Goal: Task Accomplishment & Management: Manage account settings

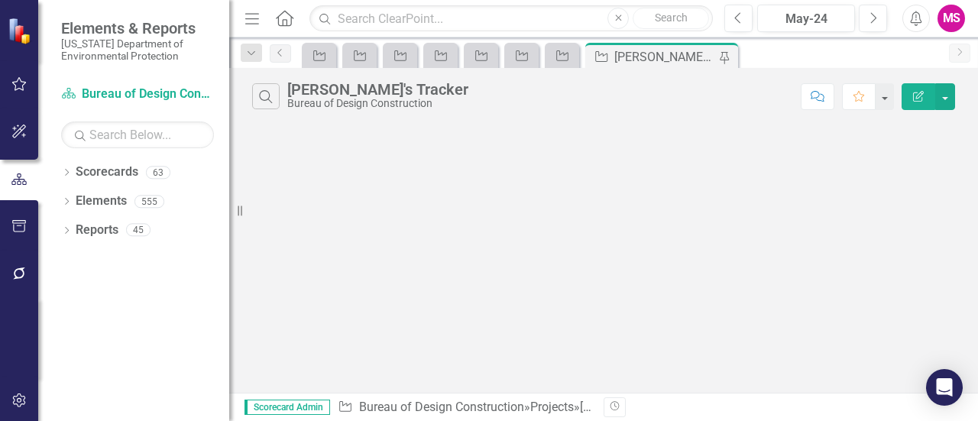
click at [257, 24] on icon "Menu" at bounding box center [252, 18] width 20 height 16
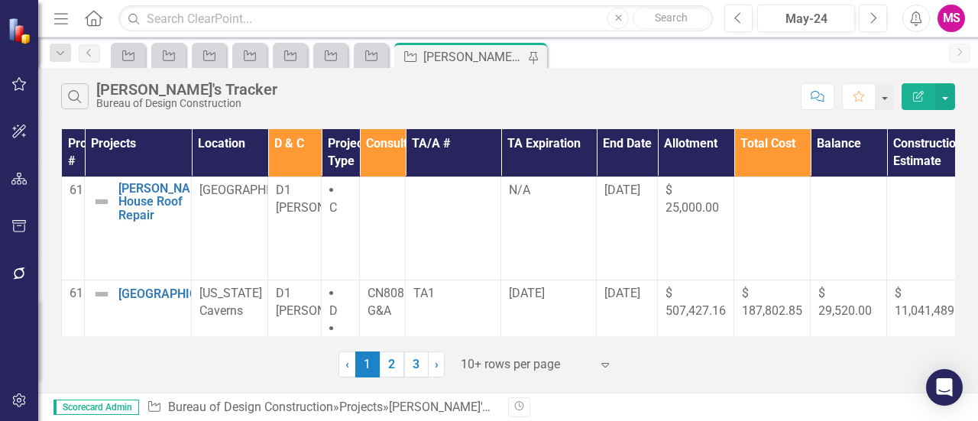
click at [547, 362] on div at bounding box center [526, 364] width 130 height 21
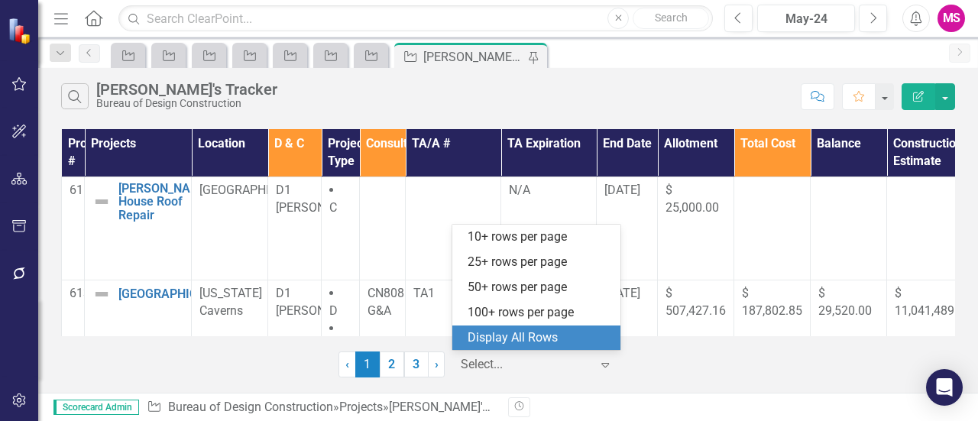
click at [531, 332] on div "Display All Rows" at bounding box center [540, 338] width 144 height 18
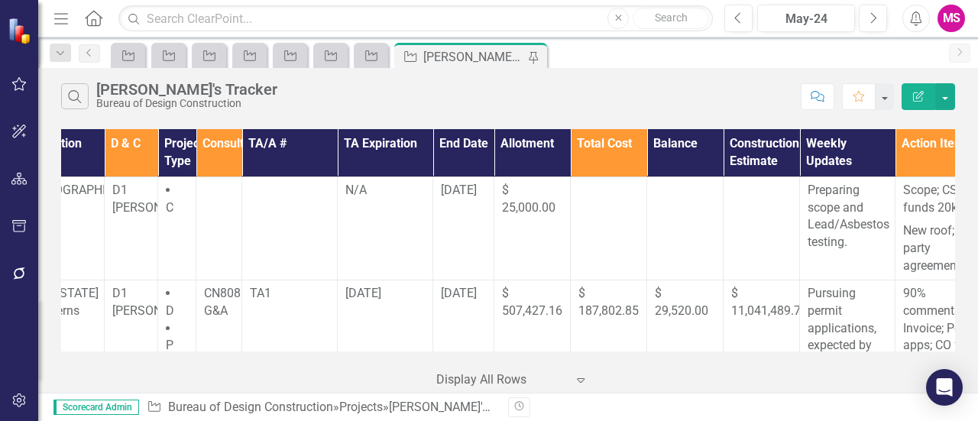
scroll to position [0, 309]
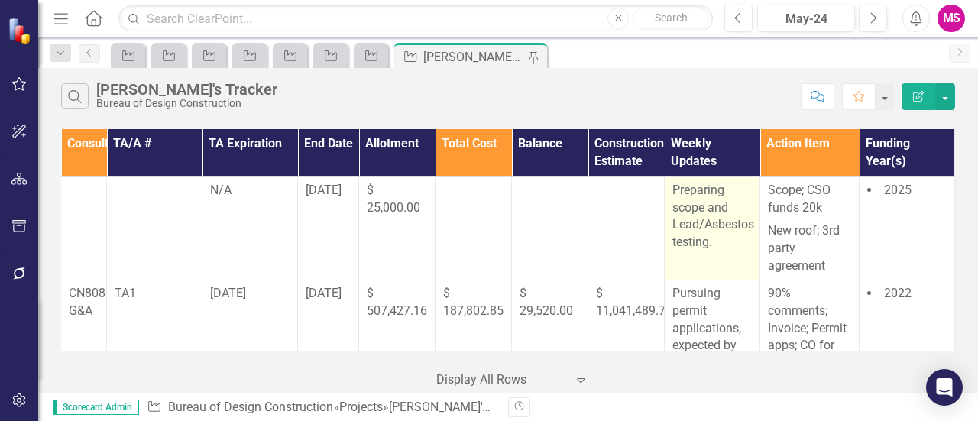
click at [704, 206] on p "Preparing scope and Lead/Asbestos testing." at bounding box center [711, 217] width 79 height 70
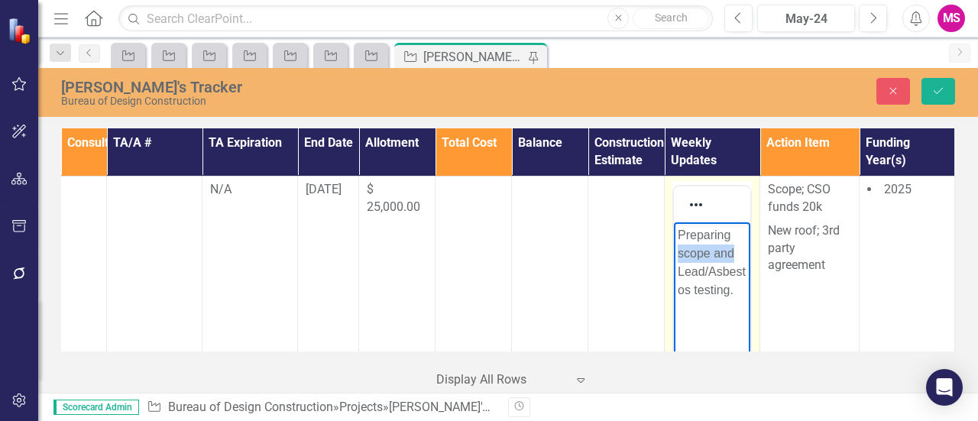
drag, startPoint x: 738, startPoint y: 253, endPoint x: 678, endPoint y: 255, distance: 60.4
click at [678, 255] on p "Preparing scope and Lead/Asbestos testing." at bounding box center [712, 262] width 69 height 73
click at [732, 271] on p "Preparing Lead/Asbestos testing." at bounding box center [712, 253] width 69 height 55
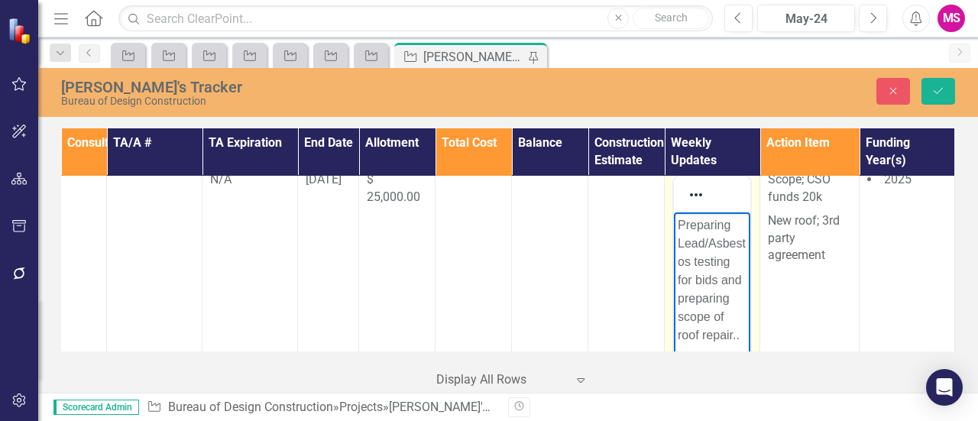
scroll to position [86, 309]
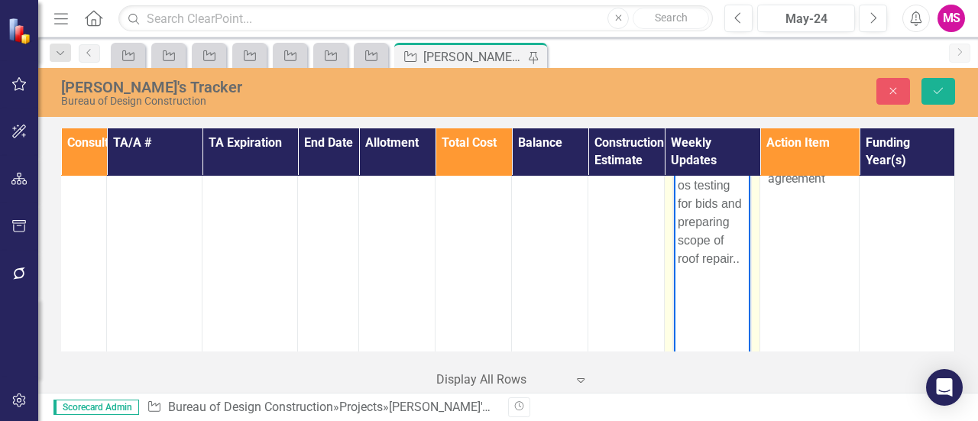
click at [727, 241] on p "Preparing Lead/Asbestos testing for bids and preparing scope of roof repair.." at bounding box center [712, 204] width 69 height 128
click at [741, 260] on p "Preparing Lead/Asbestos testing for bids and preparing scope of roof repair.." at bounding box center [712, 204] width 69 height 128
click at [932, 85] on button "Save" at bounding box center [938, 91] width 34 height 27
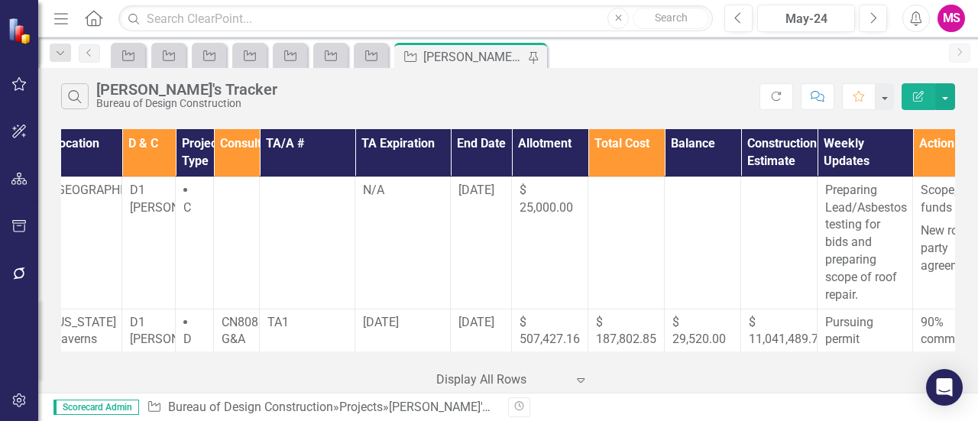
scroll to position [0, 309]
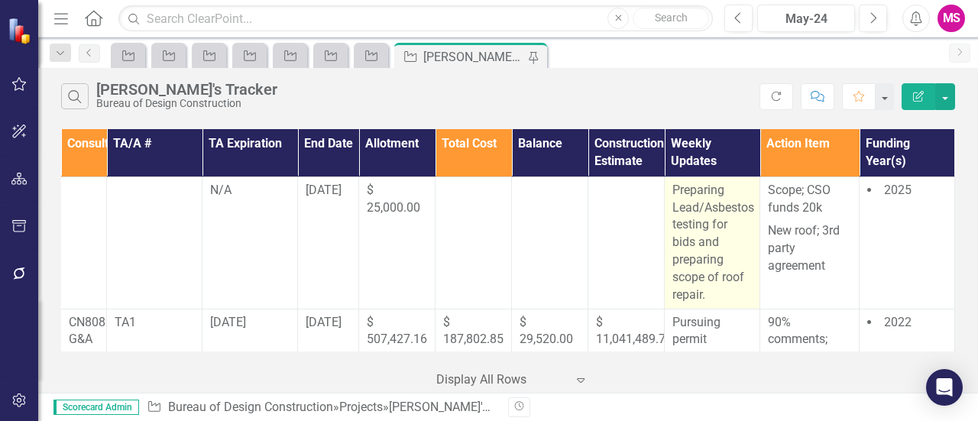
click at [698, 259] on p "Preparing Lead/Asbestos testing for bids and preparing scope of roof repair." at bounding box center [711, 243] width 79 height 122
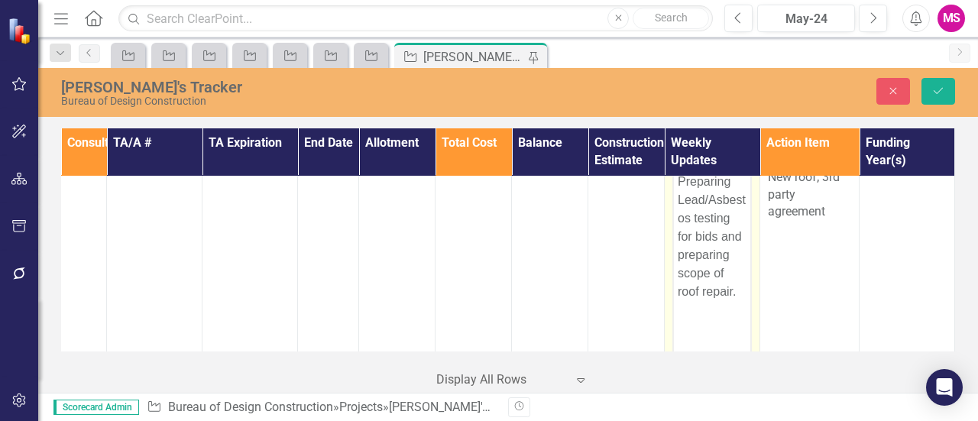
scroll to position [76, 309]
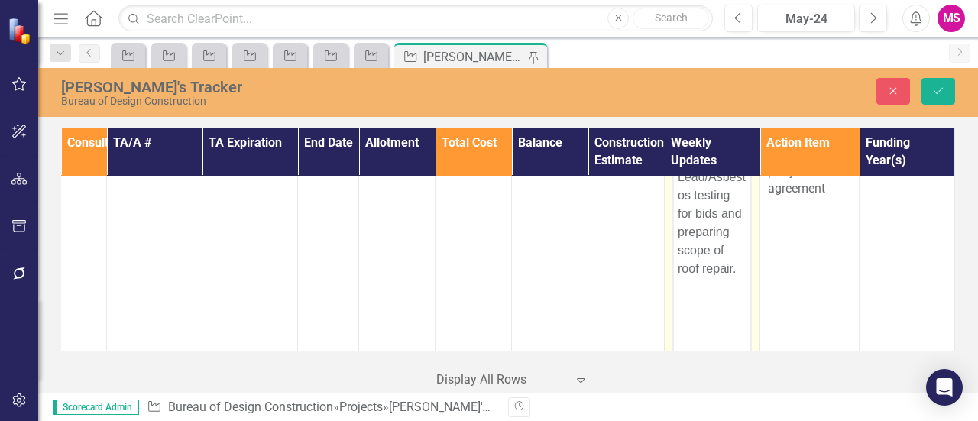
click at [694, 252] on p "Preparing Lead/Asbestos testing for bids and preparing scope of roof repair." at bounding box center [712, 214] width 69 height 128
click at [730, 248] on p "Preparing Lead/Asbestos testing for bids and preparing scope of roof repair." at bounding box center [712, 214] width 69 height 128
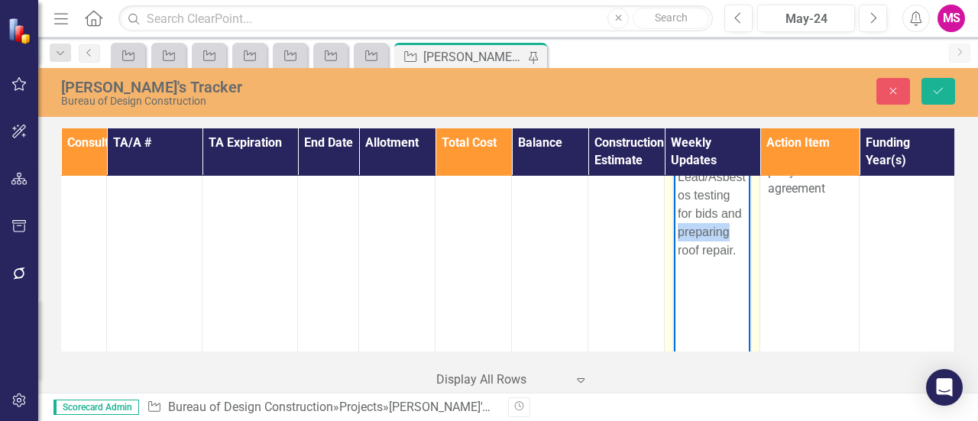
drag, startPoint x: 733, startPoint y: 236, endPoint x: 675, endPoint y: 235, distance: 58.1
click at [675, 235] on body "Preparing Lead/Asbestos testing for bids and preparing roof repair." at bounding box center [712, 260] width 76 height 229
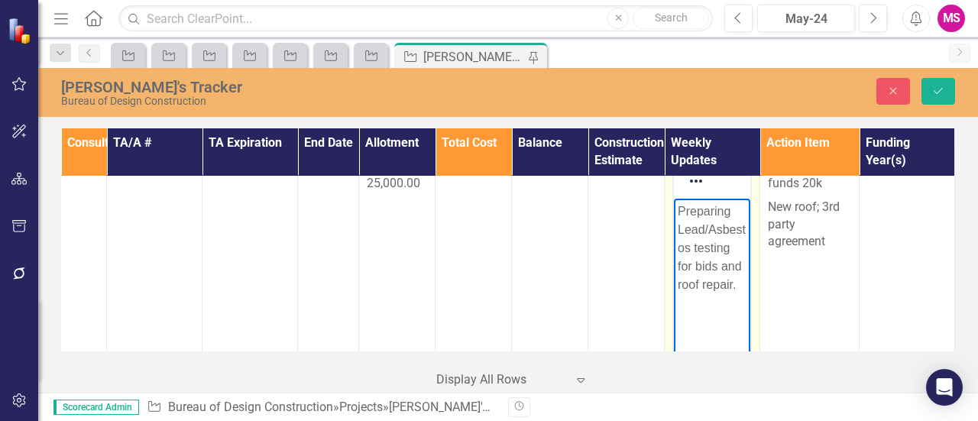
scroll to position [0, 309]
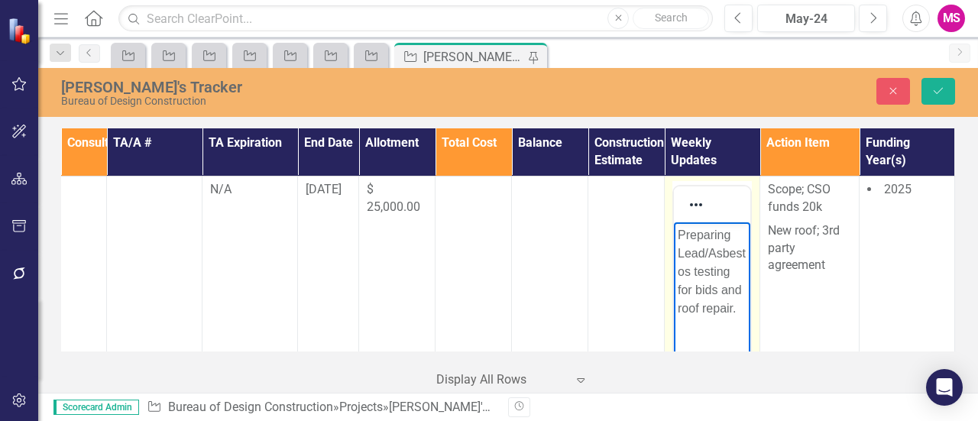
click at [741, 235] on p "Preparing Lead/Asbestos testing for bids and roof repair." at bounding box center [712, 272] width 69 height 92
drag, startPoint x: 715, startPoint y: 306, endPoint x: 679, endPoint y: 306, distance: 35.9
click at [679, 306] on p "Preparing scope for Lead/Asbestos testing for bids and roof repair." at bounding box center [712, 281] width 69 height 110
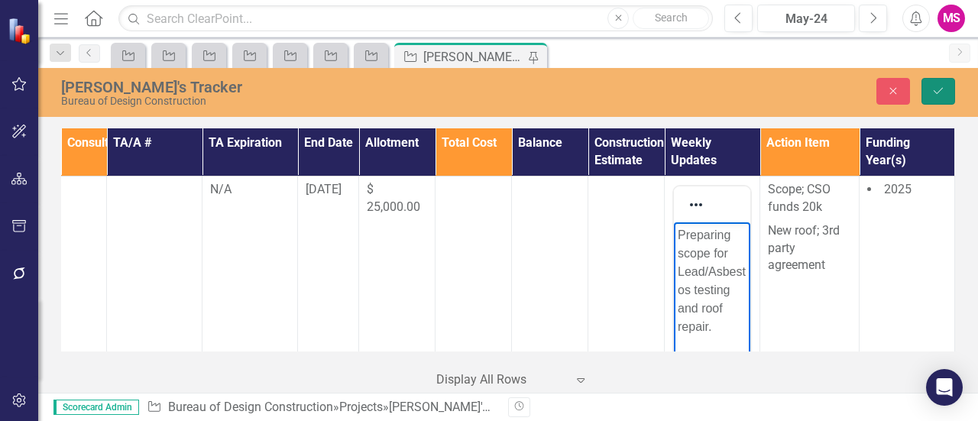
click at [931, 91] on button "Save" at bounding box center [938, 91] width 34 height 27
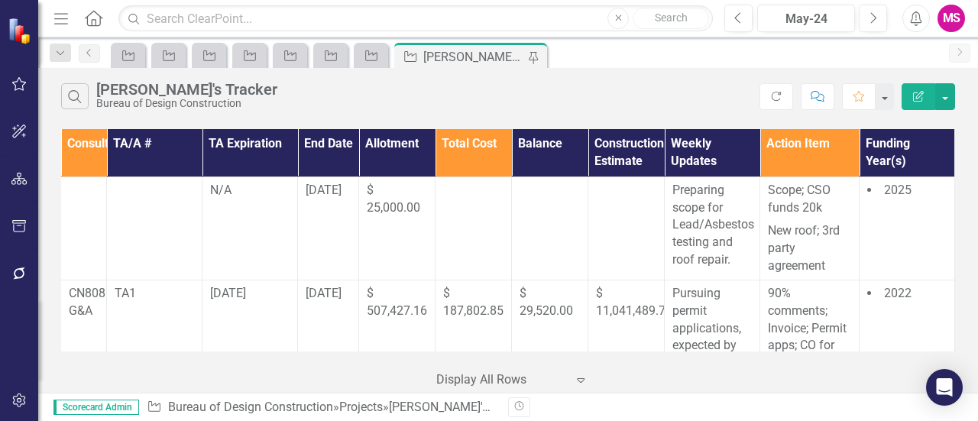
click at [61, 15] on icon "Menu" at bounding box center [61, 18] width 20 height 16
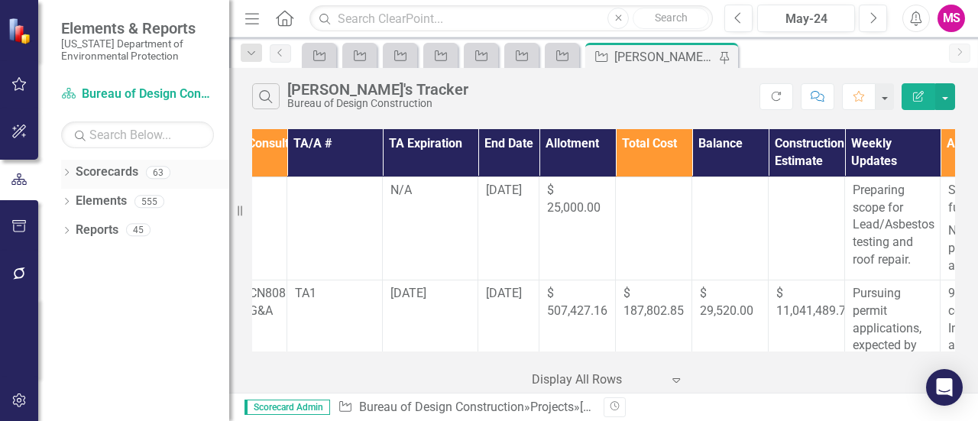
click at [64, 170] on icon "Dropdown" at bounding box center [66, 174] width 11 height 8
click at [67, 285] on icon "Dropdown" at bounding box center [66, 289] width 11 height 8
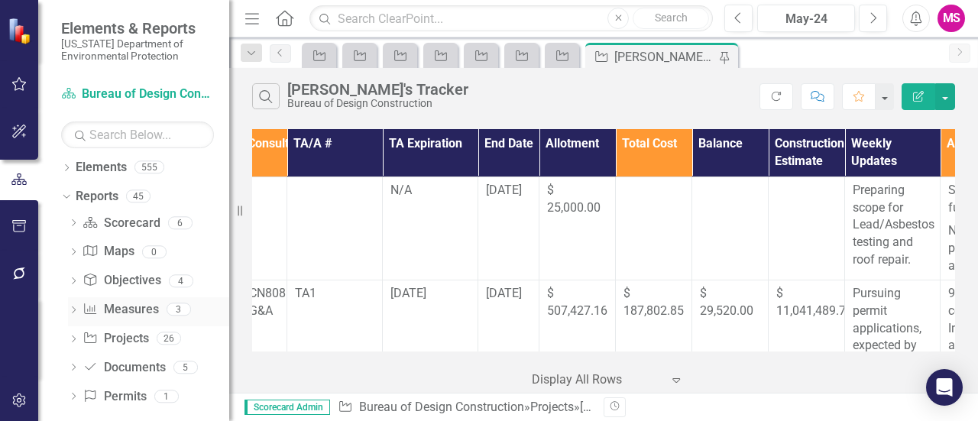
scroll to position [105, 0]
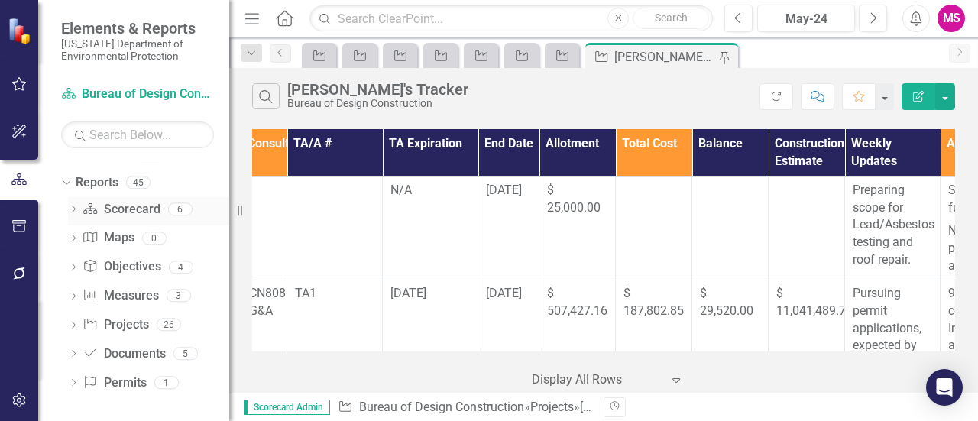
click at [75, 207] on icon "Dropdown" at bounding box center [73, 210] width 11 height 8
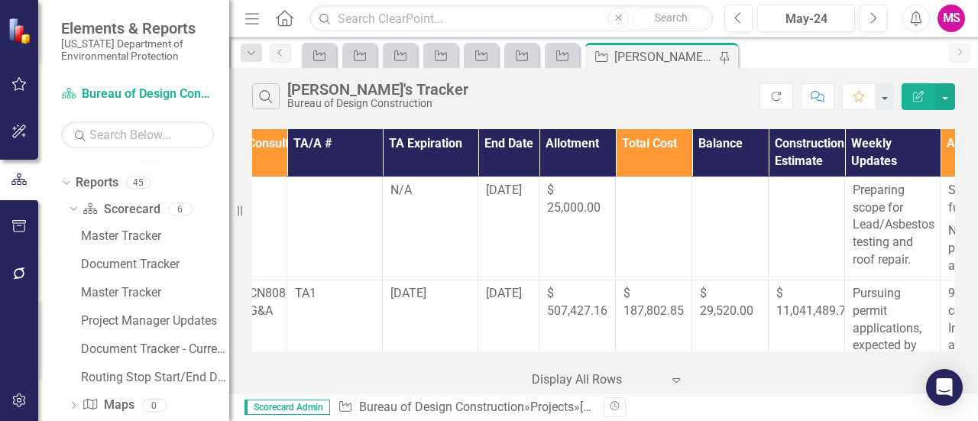
click at [228, 284] on div "Elements & Reports Florida Department of Environmental Protection Scorecard Bur…" at bounding box center [114, 210] width 229 height 421
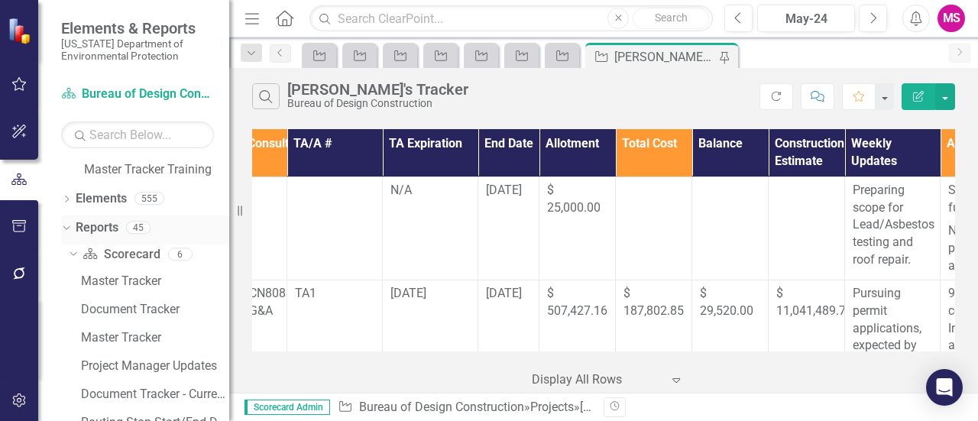
scroll to position [0, 0]
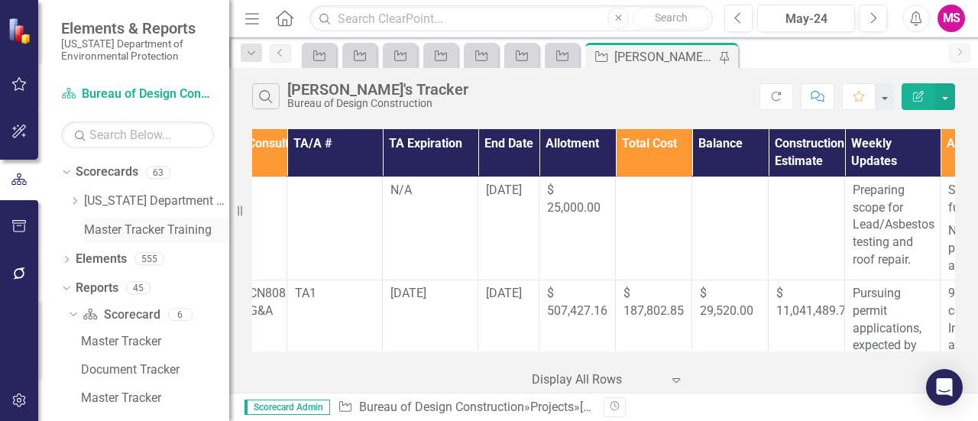
click at [139, 224] on link "Master Tracker Training" at bounding box center [156, 231] width 145 height 18
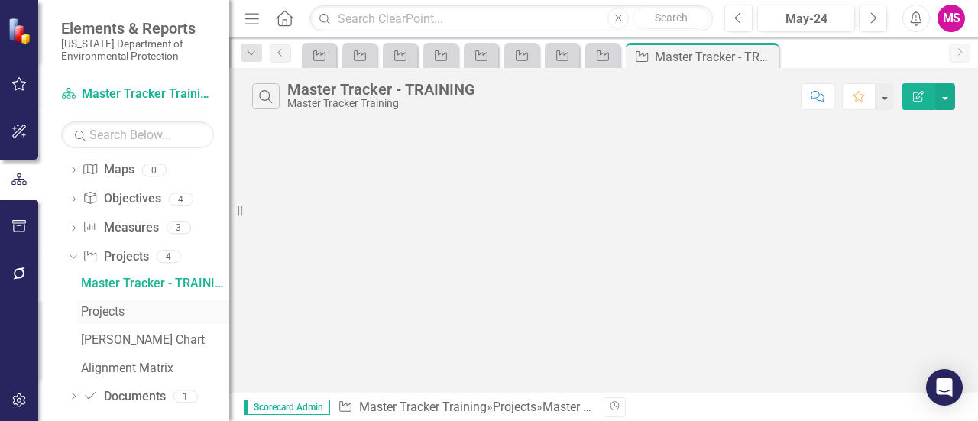
scroll to position [188, 0]
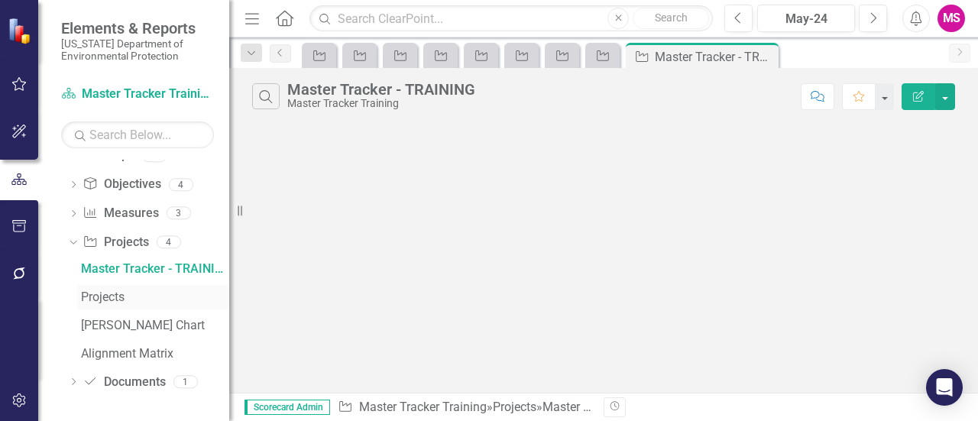
click at [133, 296] on div "Projects" at bounding box center [155, 297] width 148 height 14
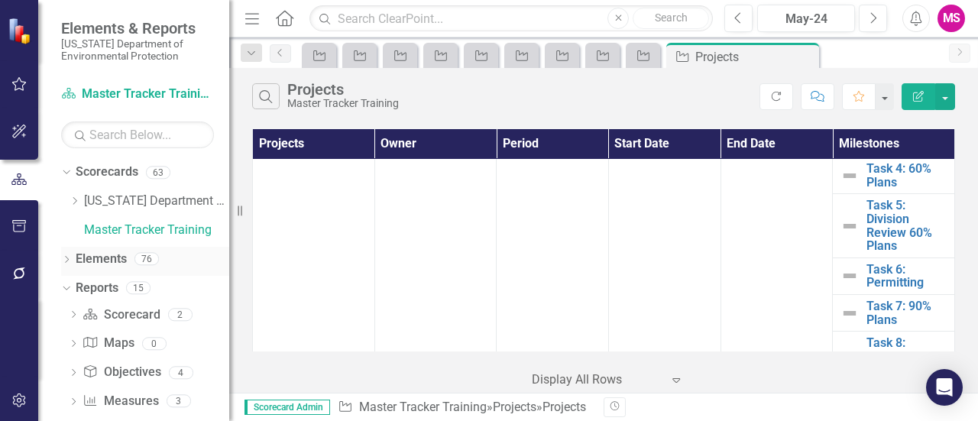
click at [66, 257] on icon "Dropdown" at bounding box center [66, 261] width 11 height 8
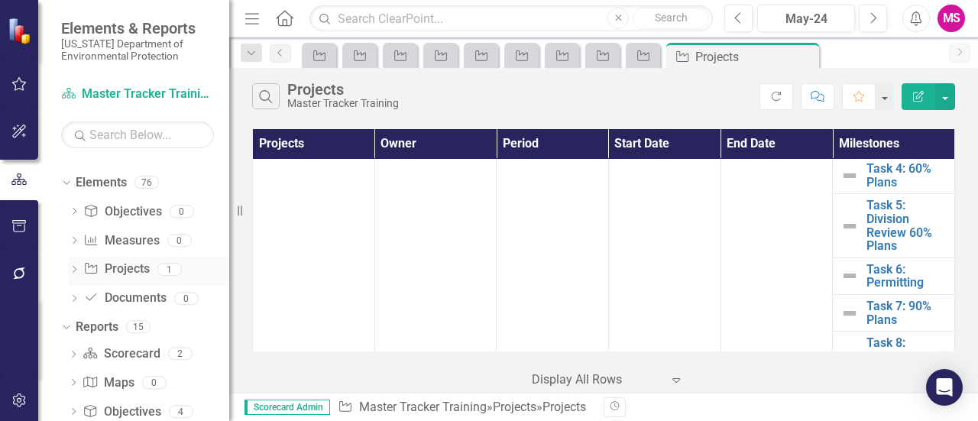
click at [138, 270] on link "Project Projects" at bounding box center [116, 270] width 66 height 18
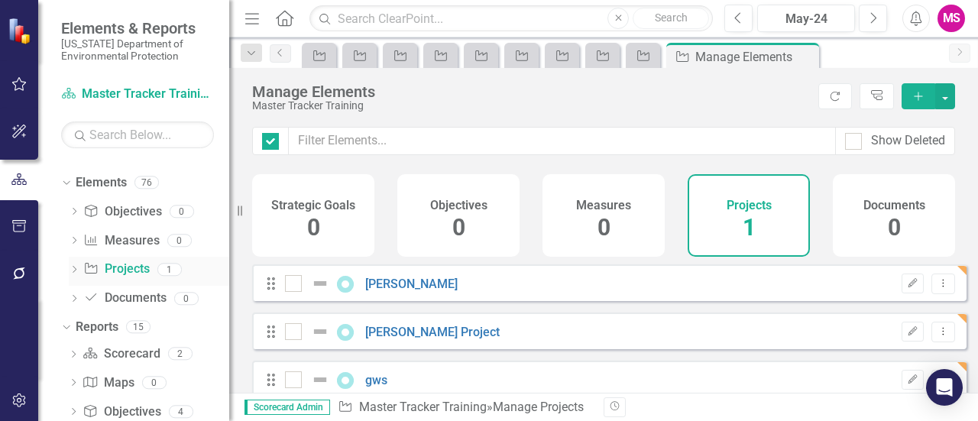
checkbox input "false"
click at [924, 96] on icon "Add" at bounding box center [918, 96] width 14 height 11
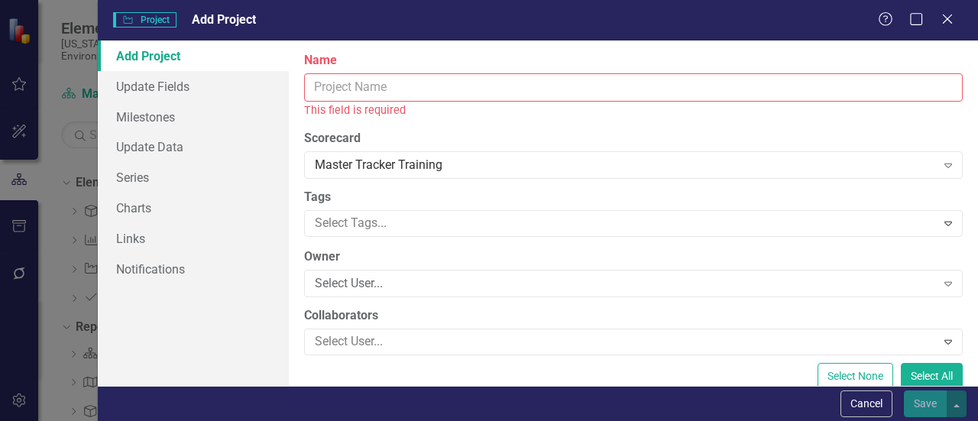
click at [332, 87] on input "Name" at bounding box center [633, 87] width 659 height 28
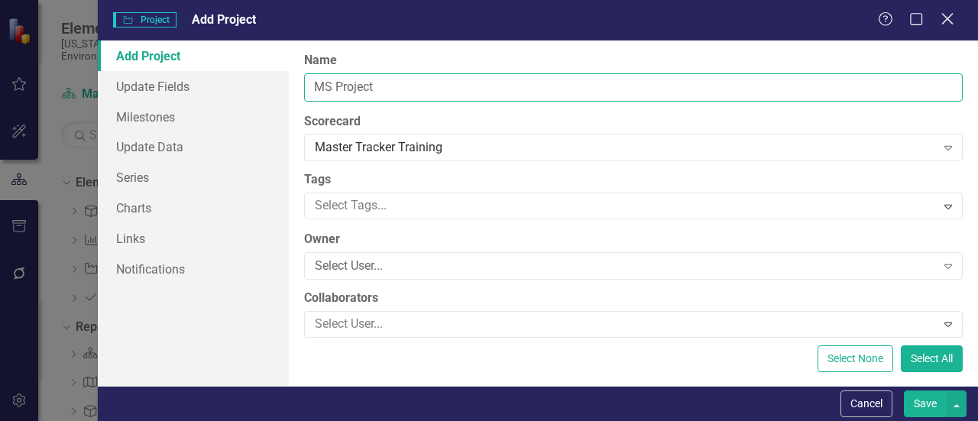
type input "MS Project"
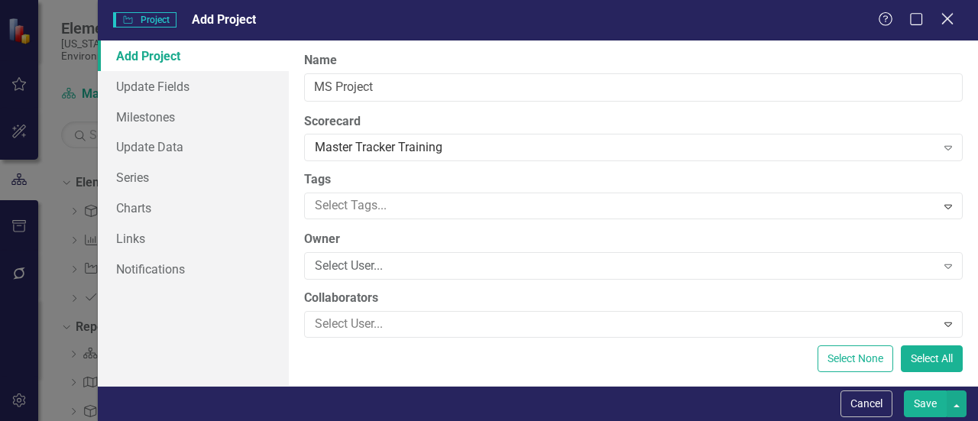
click at [954, 24] on icon "Close" at bounding box center [946, 18] width 19 height 15
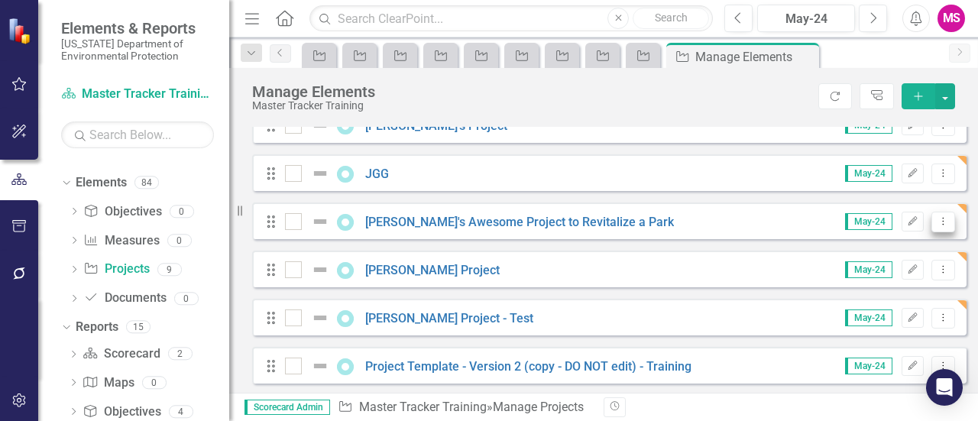
scroll to position [306, 0]
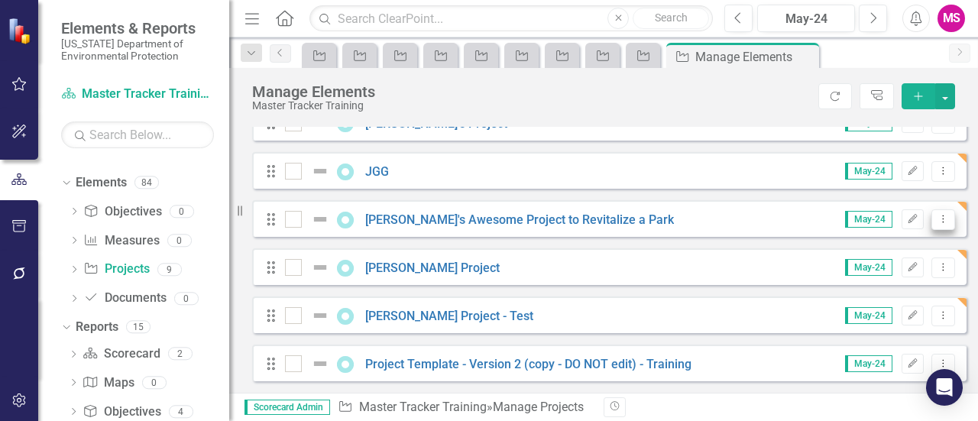
click at [937, 224] on icon "Dropdown Menu" at bounding box center [943, 219] width 13 height 10
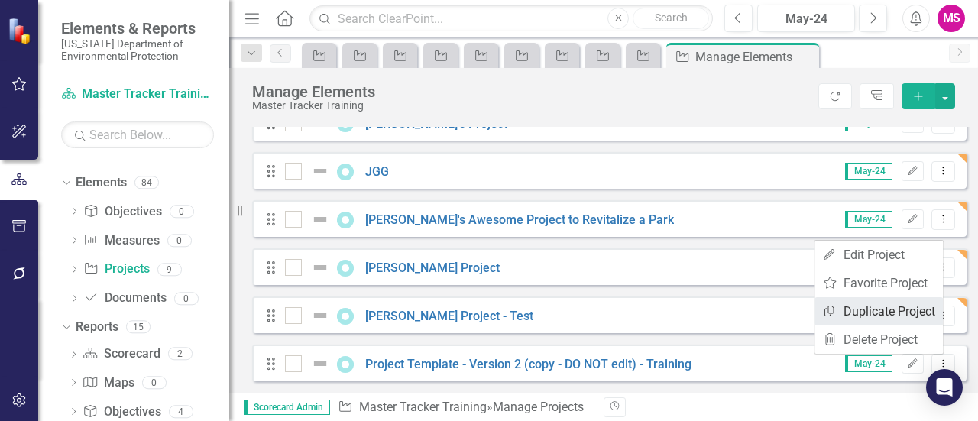
click at [869, 316] on link "Copy Duplicate Project" at bounding box center [878, 311] width 128 height 28
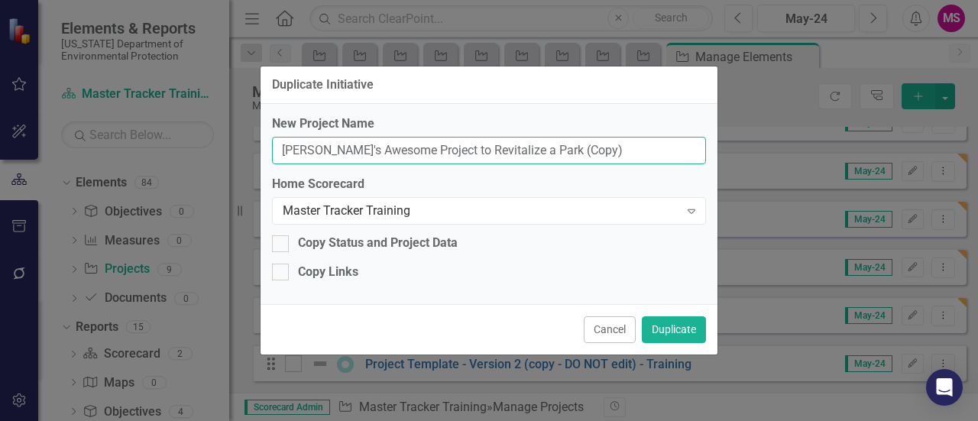
click at [348, 151] on input "Joseph's Awesome Project to Revitalize a Park (Copy)" at bounding box center [489, 151] width 434 height 28
drag, startPoint x: 588, startPoint y: 153, endPoint x: 222, endPoint y: 190, distance: 368.6
click at [115, 144] on div "Duplicate Initiative New Project Name Joseph's Awesome Project to Revitalize a …" at bounding box center [489, 210] width 978 height 421
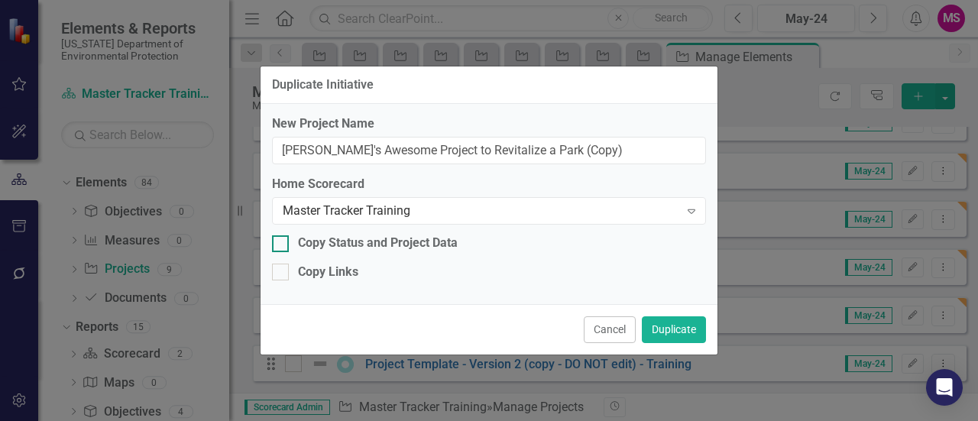
drag, startPoint x: 283, startPoint y: 247, endPoint x: 291, endPoint y: 268, distance: 23.0
click at [283, 248] on div at bounding box center [280, 243] width 17 height 17
click at [282, 245] on input "Copy Status and Project Data" at bounding box center [277, 240] width 10 height 10
checkbox input "true"
click at [289, 275] on div "Copy Links" at bounding box center [489, 273] width 434 height 18
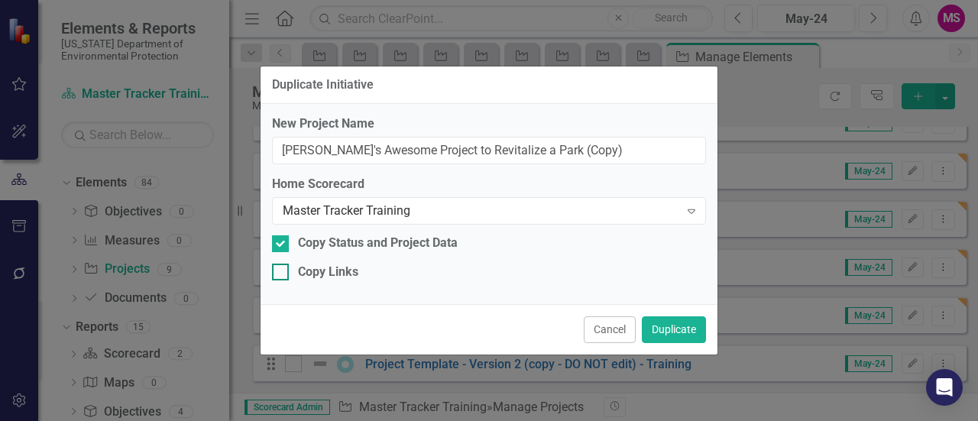
click at [282, 274] on input "Copy Links" at bounding box center [277, 269] width 10 height 10
checkbox input "true"
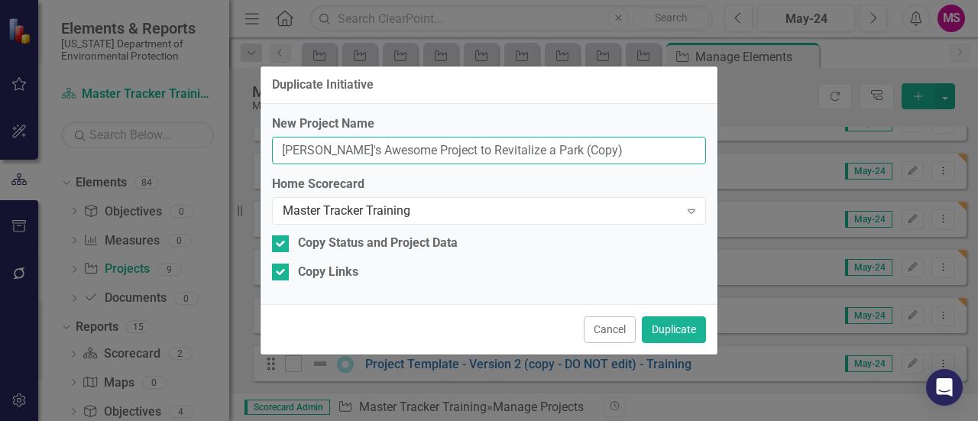
drag, startPoint x: 418, startPoint y: 149, endPoint x: 0, endPoint y: 160, distance: 418.0
click at [0, 160] on div "Duplicate Initiative New Project Name Joseph's Awesome Project to Revitalize a …" at bounding box center [489, 210] width 978 height 421
click at [349, 153] on input "Joseph's Awesome Project to Revitalize a Park (Copy)" at bounding box center [489, 151] width 434 height 28
drag, startPoint x: 387, startPoint y: 152, endPoint x: 203, endPoint y: 137, distance: 184.8
click at [203, 137] on div "Duplicate Initiative New Project Name Joseph's Awesome Project to Revitalize a …" at bounding box center [489, 210] width 978 height 421
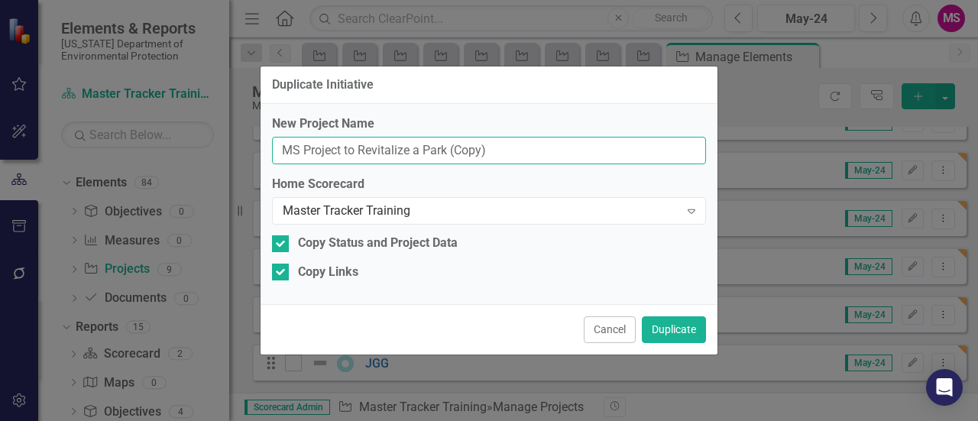
scroll to position [0, 0]
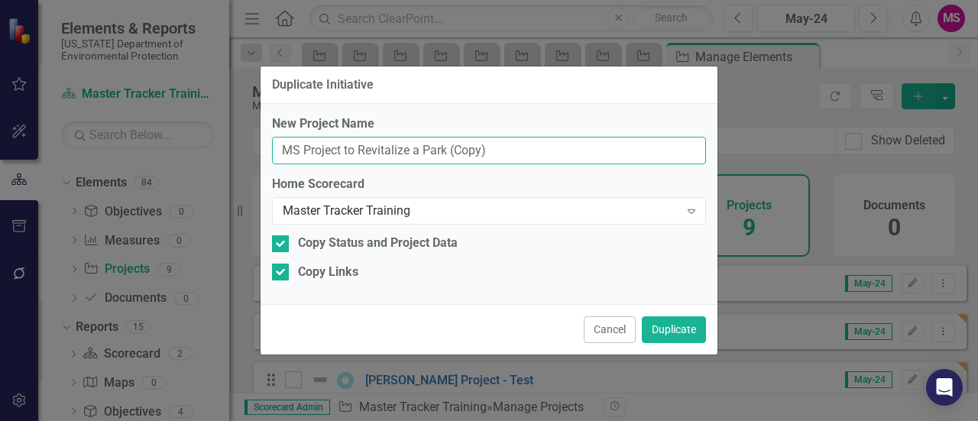
drag, startPoint x: 513, startPoint y: 149, endPoint x: 341, endPoint y: 144, distance: 172.0
click at [341, 144] on input "MS Project to Revitalize a Park (Copy)" at bounding box center [489, 151] width 434 height 28
type input "MS Project"
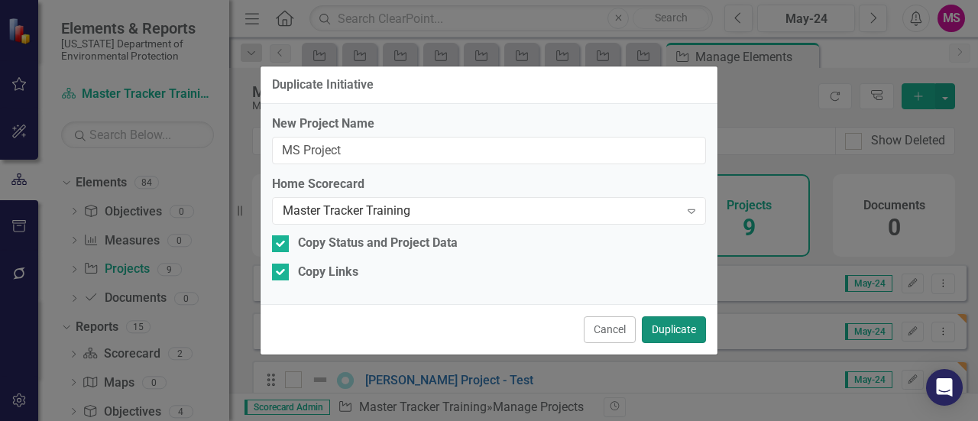
click at [694, 325] on button "Duplicate" at bounding box center [674, 329] width 64 height 27
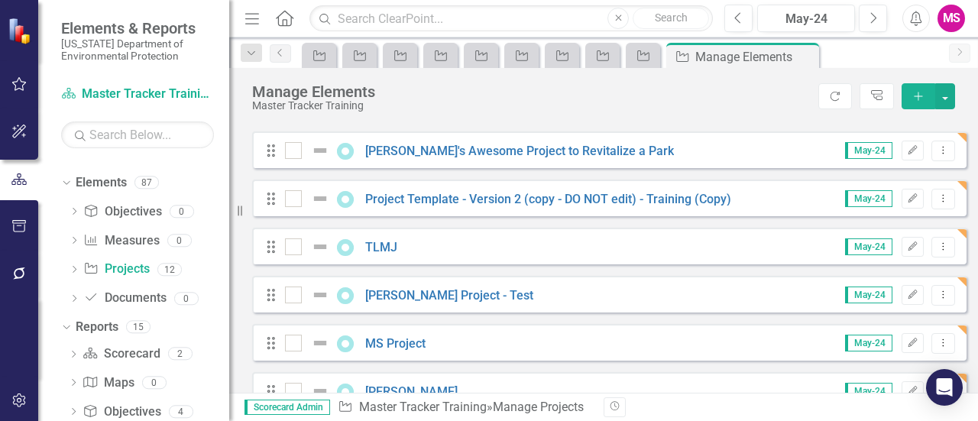
scroll to position [277, 0]
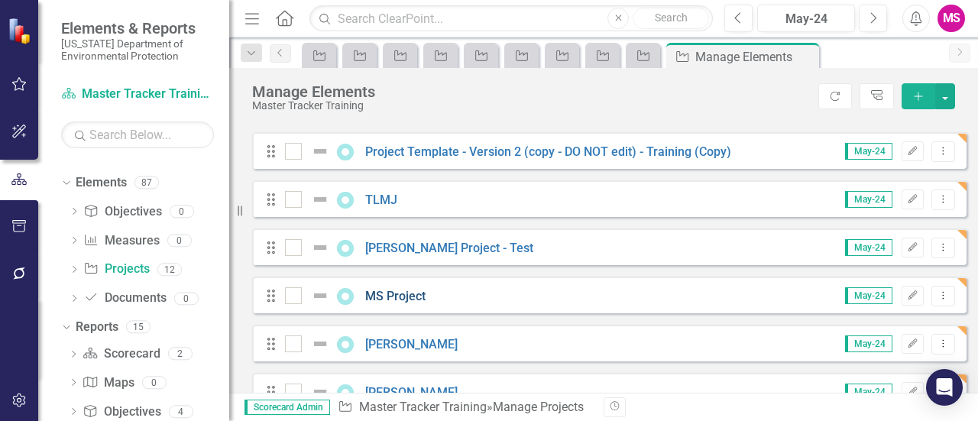
click at [390, 303] on link "MS Project" at bounding box center [395, 296] width 60 height 15
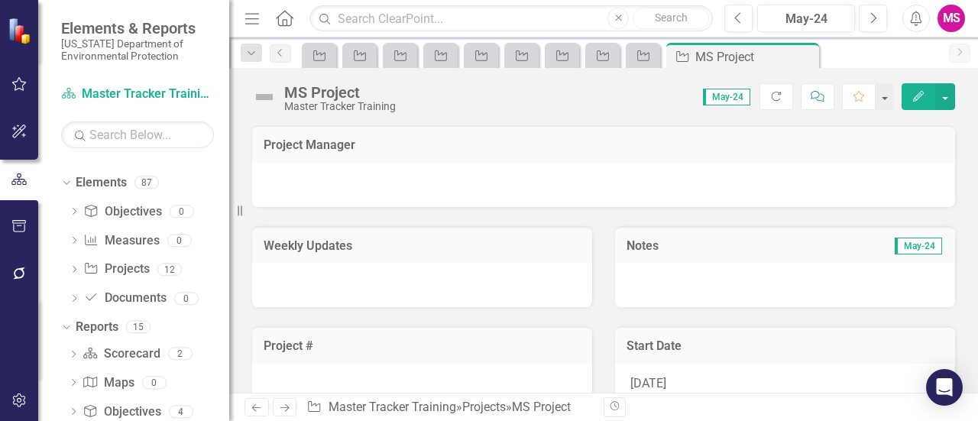
click at [307, 169] on div at bounding box center [603, 185] width 703 height 44
click at [315, 176] on div at bounding box center [603, 185] width 703 height 44
click at [926, 92] on button "Edit" at bounding box center [919, 96] width 34 height 27
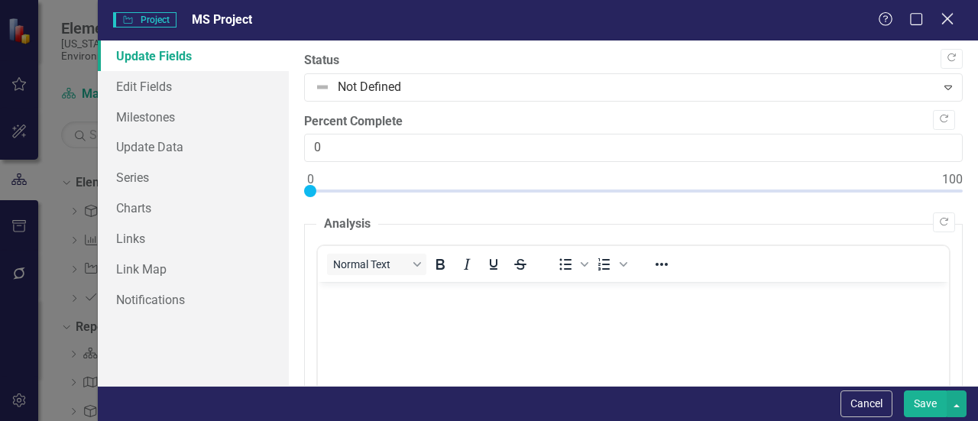
click at [945, 22] on icon at bounding box center [946, 18] width 11 height 11
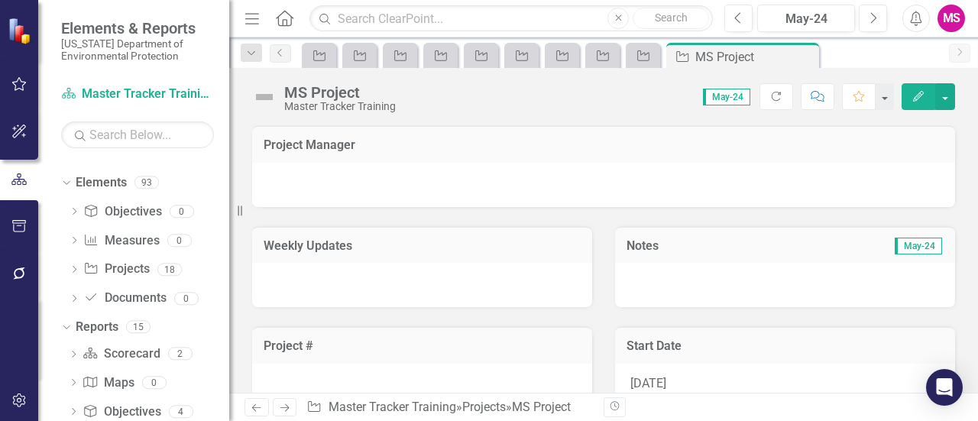
click at [316, 176] on div at bounding box center [603, 185] width 703 height 44
click at [321, 174] on div at bounding box center [603, 185] width 703 height 44
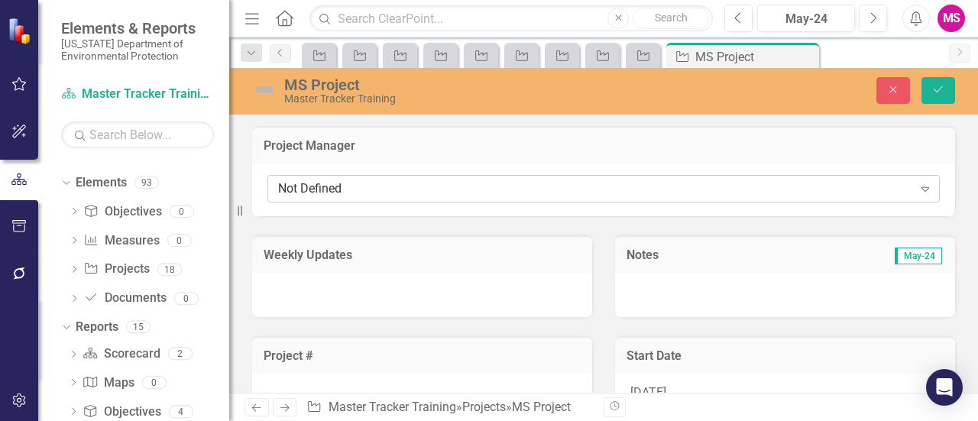
click at [323, 190] on div "Not Defined" at bounding box center [595, 189] width 635 height 18
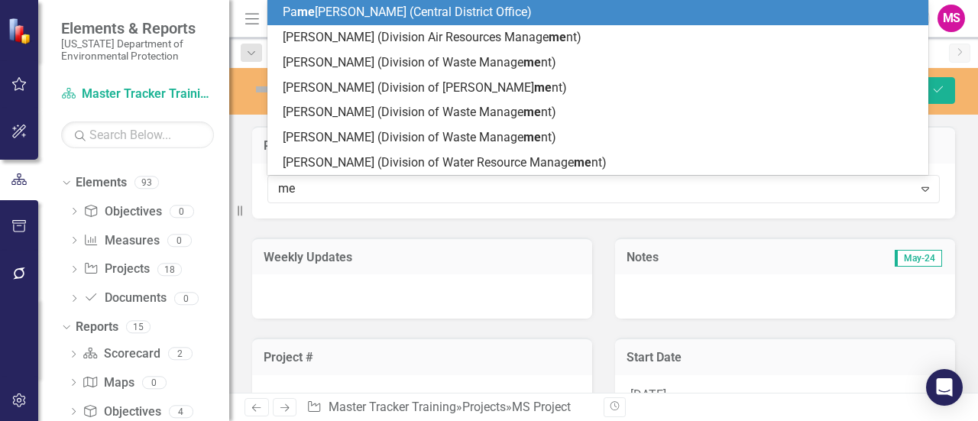
type input "mee"
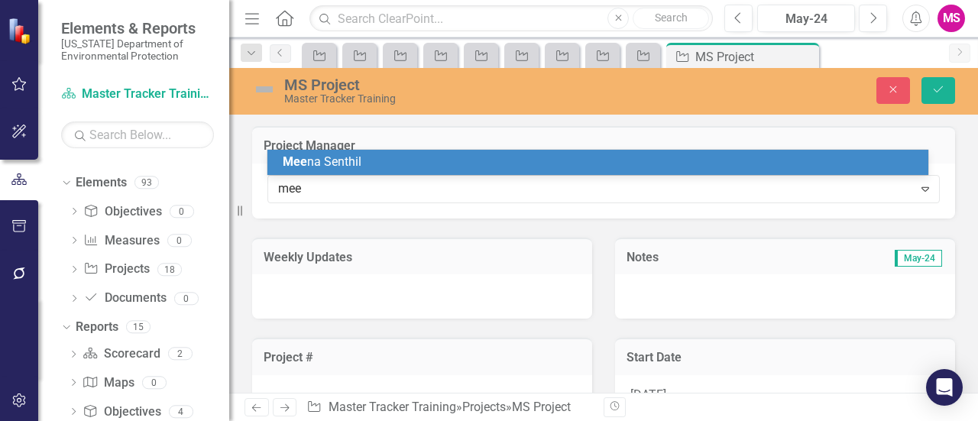
click at [429, 158] on div "Mee na Senthil" at bounding box center [601, 163] width 636 height 18
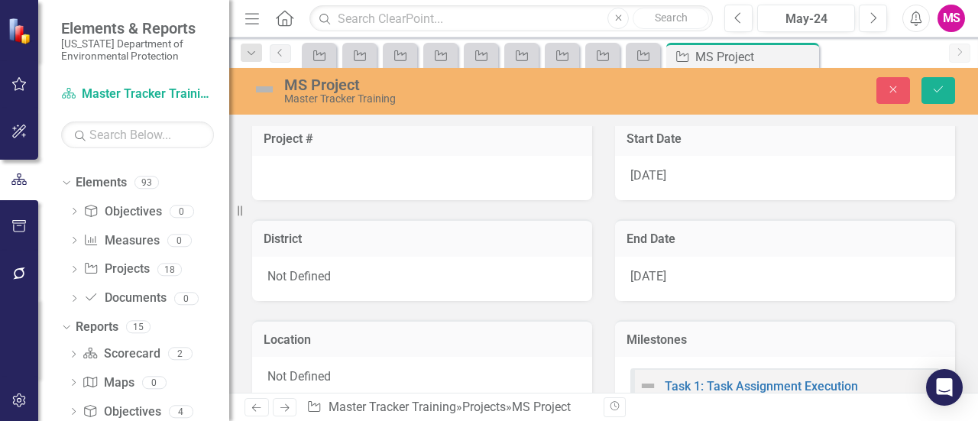
scroll to position [229, 0]
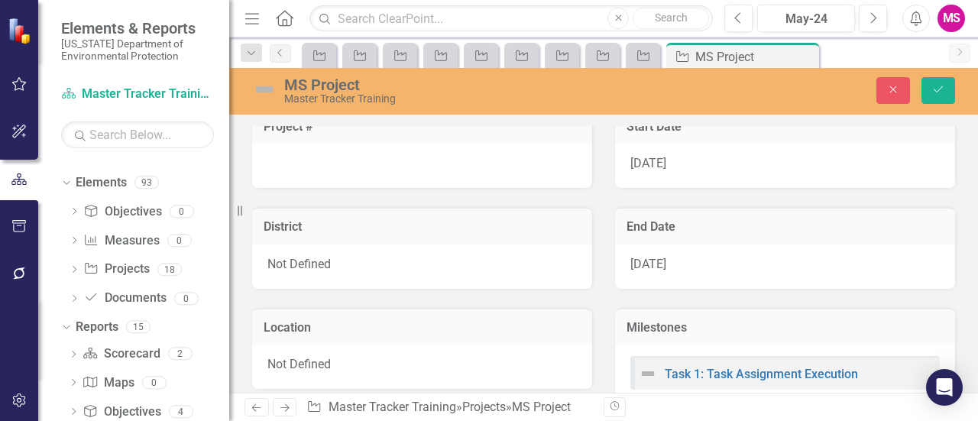
click at [695, 156] on div "8/1/25" at bounding box center [785, 166] width 340 height 44
click at [725, 166] on div "8/1/25" at bounding box center [785, 166] width 340 height 44
click at [645, 162] on span "8/1/25" at bounding box center [648, 163] width 36 height 15
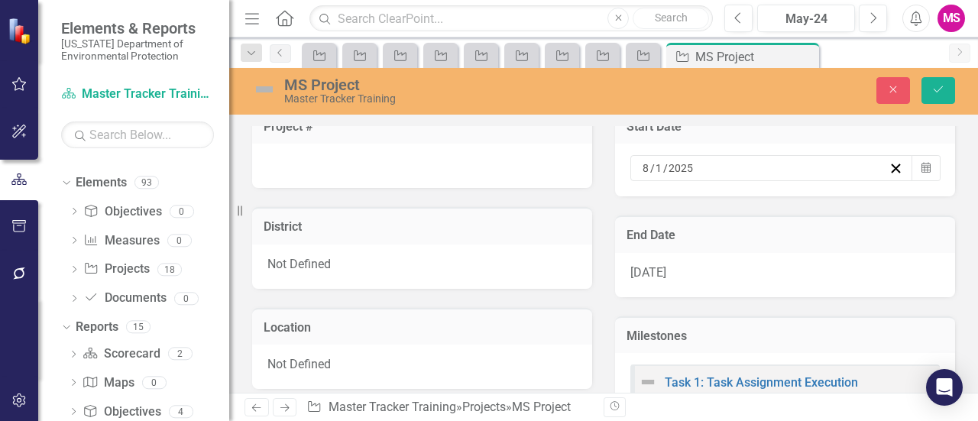
click at [695, 169] on div "8 / 1 / 2025" at bounding box center [764, 167] width 248 height 15
click at [918, 161] on button "Calendar" at bounding box center [925, 168] width 29 height 26
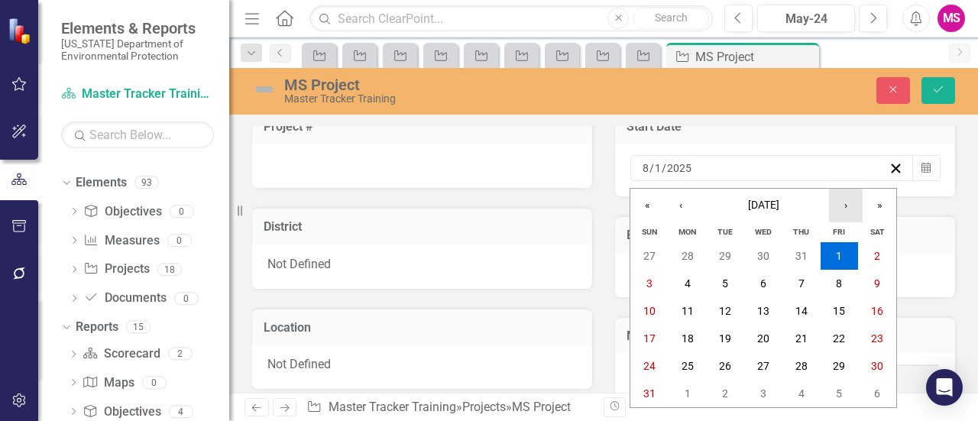
click at [846, 210] on button "›" at bounding box center [846, 206] width 34 height 34
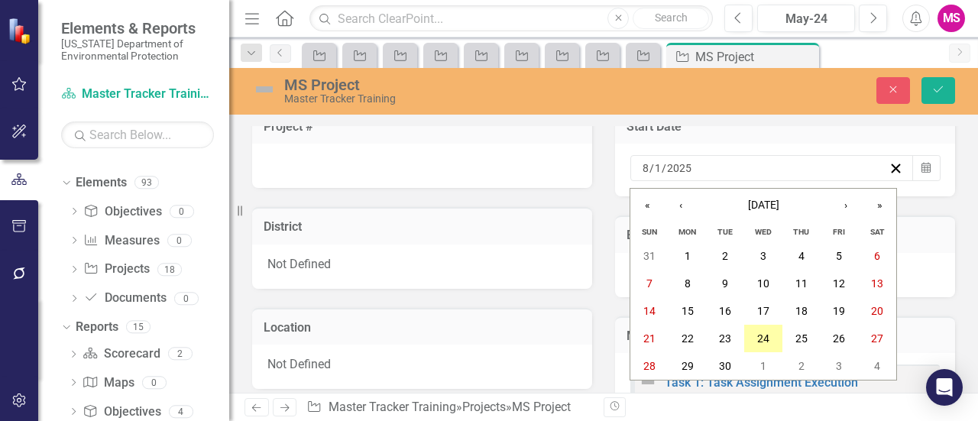
click at [760, 346] on button "24" at bounding box center [763, 339] width 38 height 28
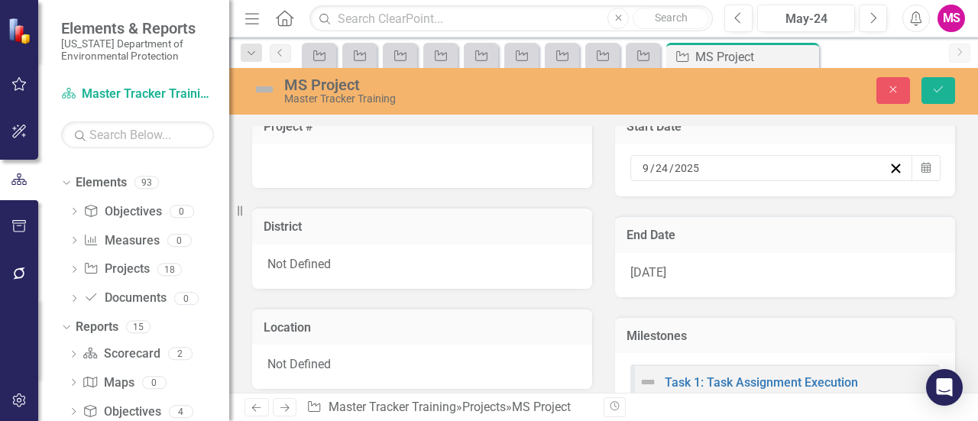
click at [697, 268] on div "12/3/27" at bounding box center [785, 275] width 340 height 44
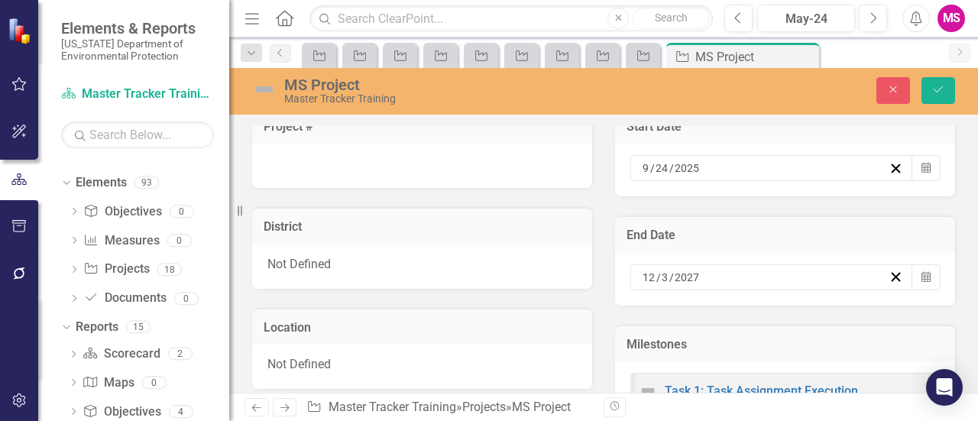
click at [354, 254] on div "Not Defined" at bounding box center [422, 266] width 340 height 44
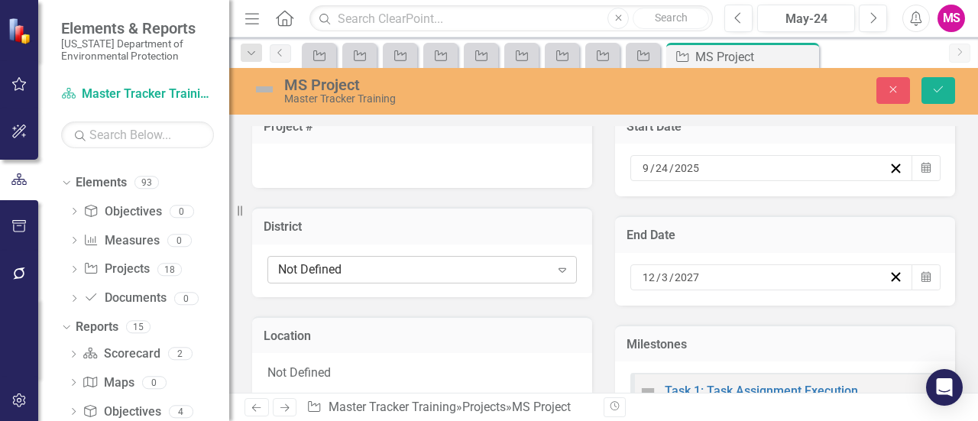
click at [479, 273] on div "Not Defined" at bounding box center [414, 270] width 272 height 18
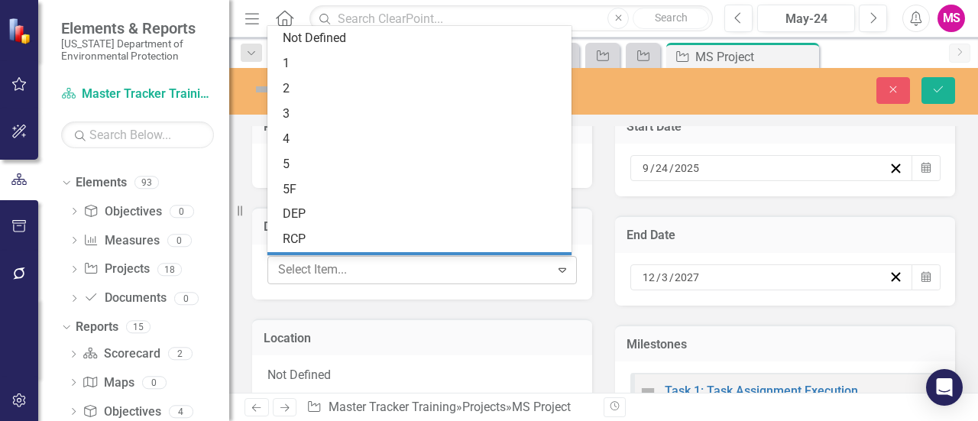
scroll to position [47, 0]
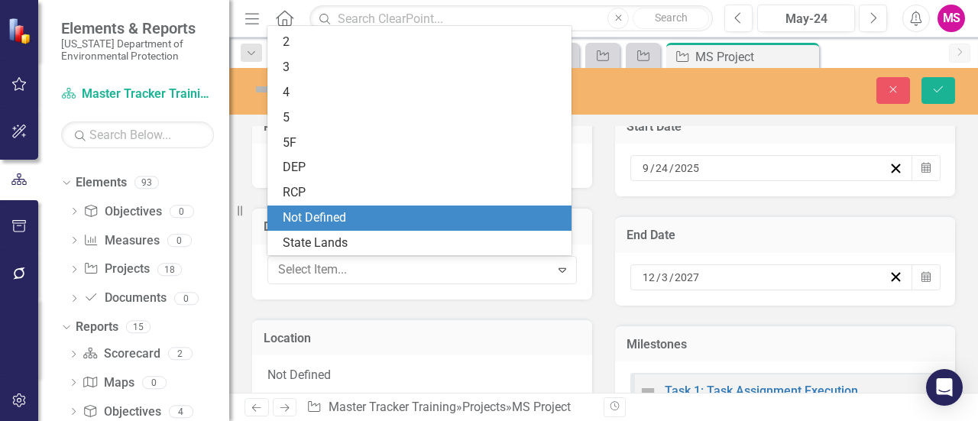
click at [352, 212] on div "Not Defined" at bounding box center [423, 218] width 280 height 18
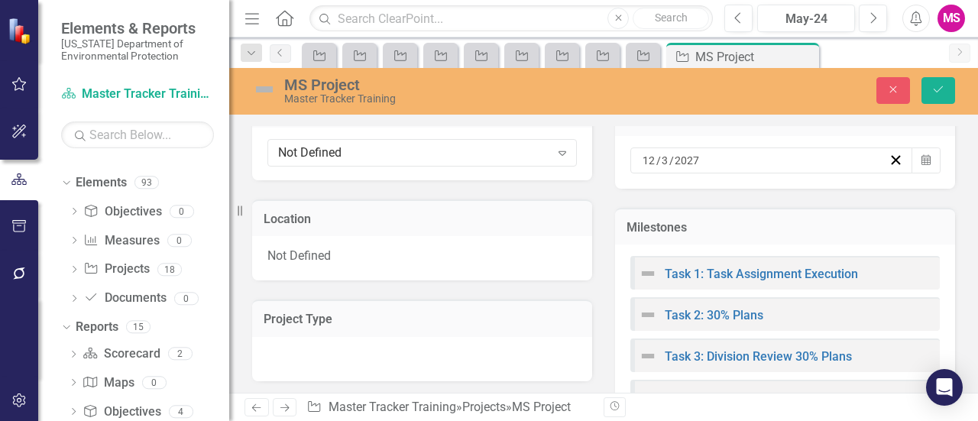
scroll to position [382, 0]
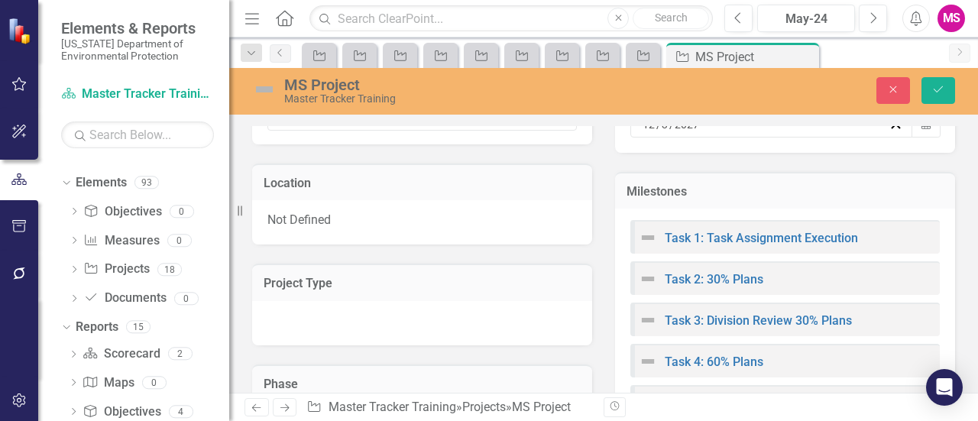
click at [467, 214] on div "Not Defined" at bounding box center [422, 222] width 340 height 44
click at [467, 214] on div "Not Defined Expand" at bounding box center [421, 226] width 309 height 28
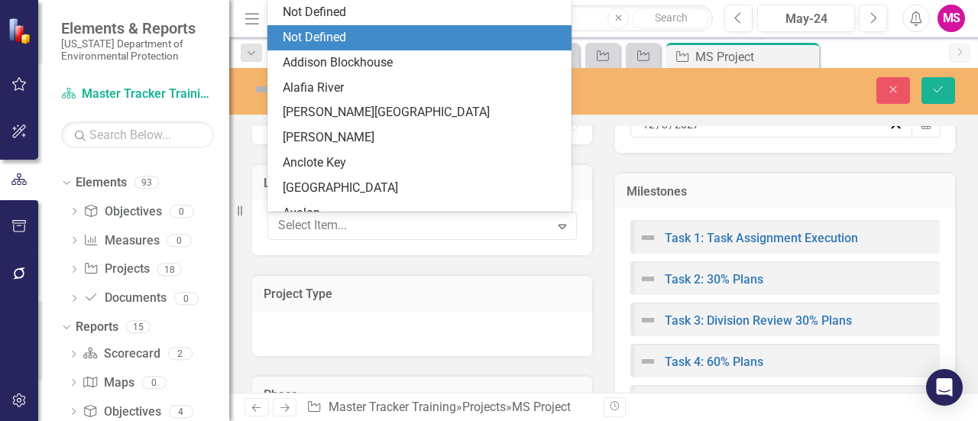
scroll to position [24, 0]
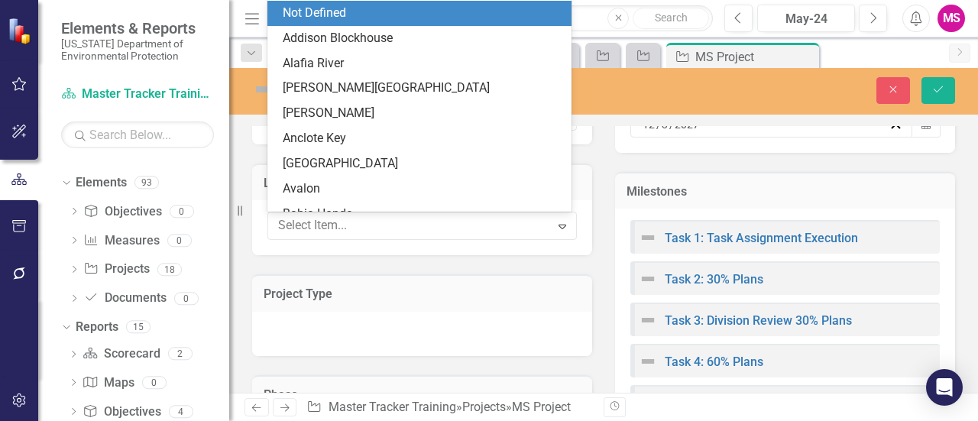
click at [391, 14] on div "Not Defined" at bounding box center [423, 14] width 280 height 18
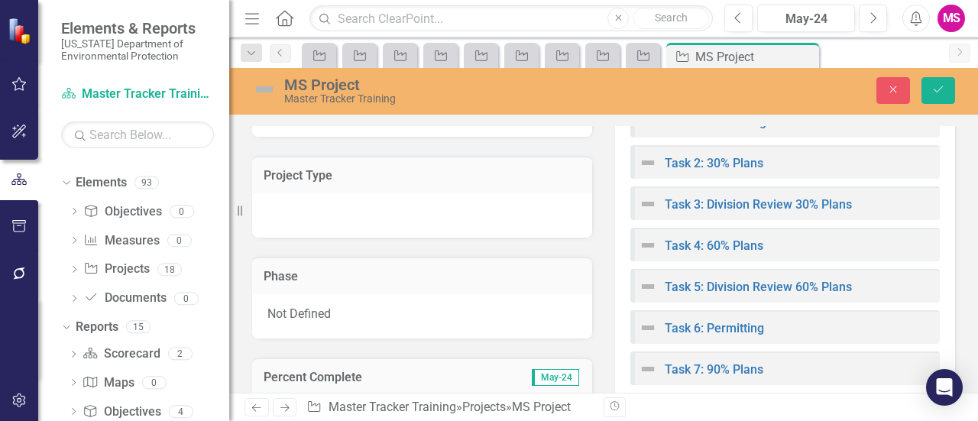
scroll to position [535, 0]
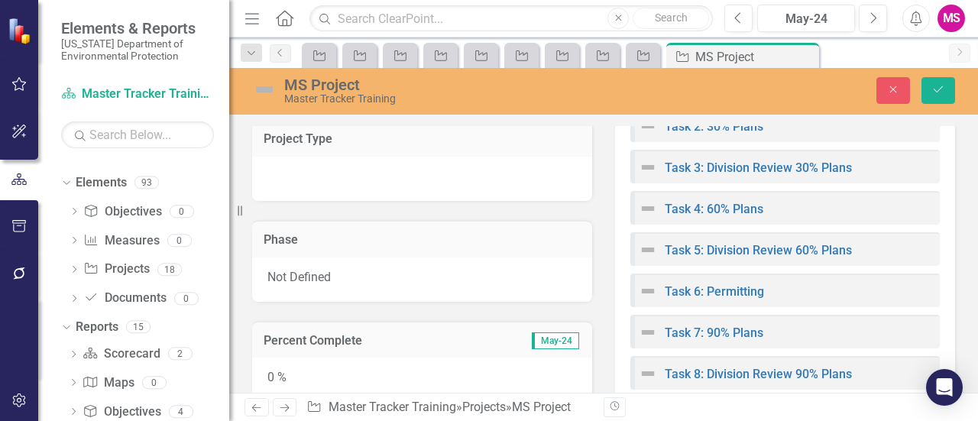
click at [387, 173] on div at bounding box center [422, 179] width 340 height 44
click at [386, 173] on div at bounding box center [422, 179] width 340 height 44
click at [390, 163] on div at bounding box center [422, 179] width 340 height 44
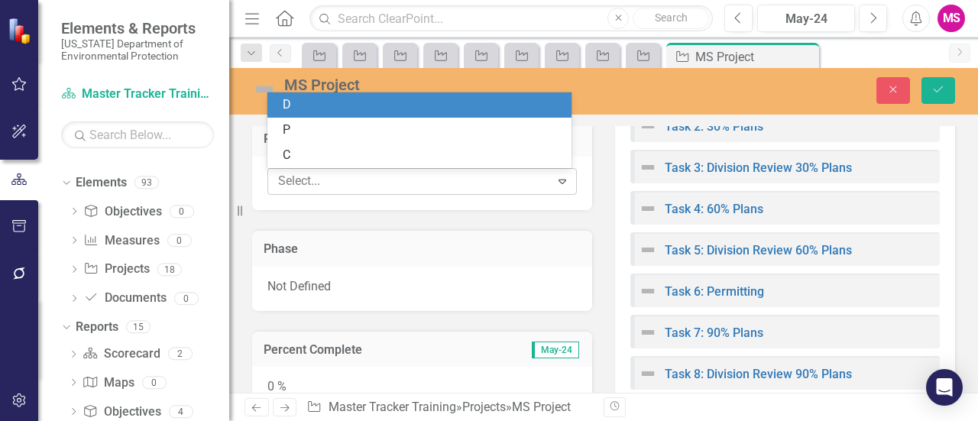
click at [394, 184] on div at bounding box center [411, 181] width 278 height 21
click at [342, 107] on div "D" at bounding box center [423, 105] width 280 height 18
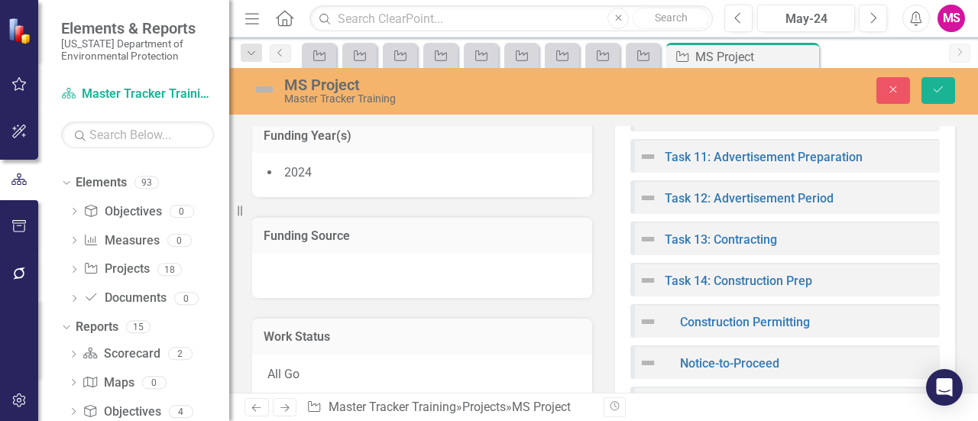
scroll to position [840, 0]
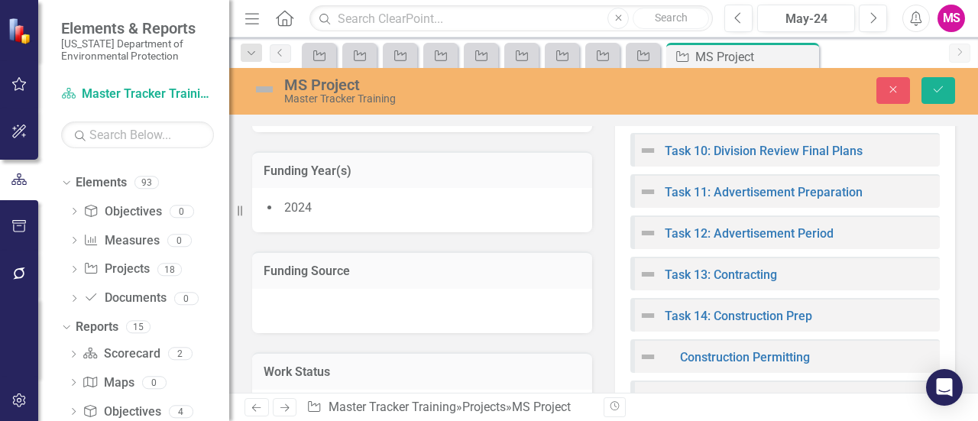
click at [358, 210] on li "2024" at bounding box center [421, 208] width 309 height 18
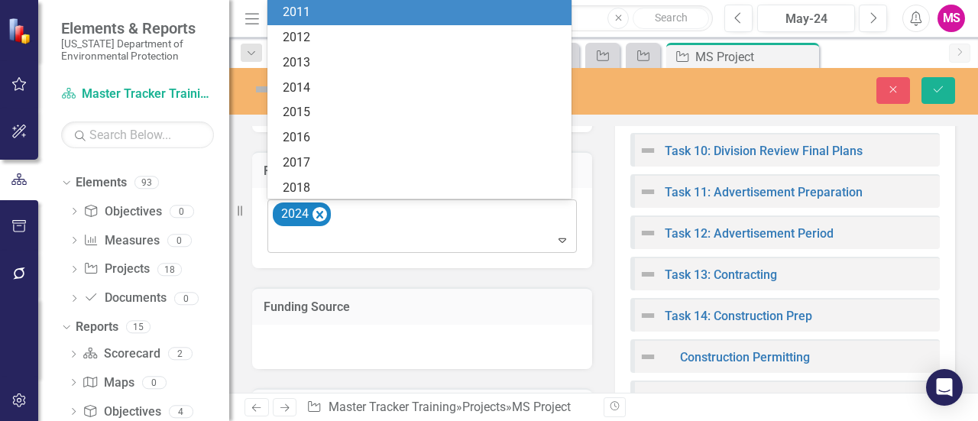
click at [364, 208] on div "2024" at bounding box center [423, 226] width 306 height 52
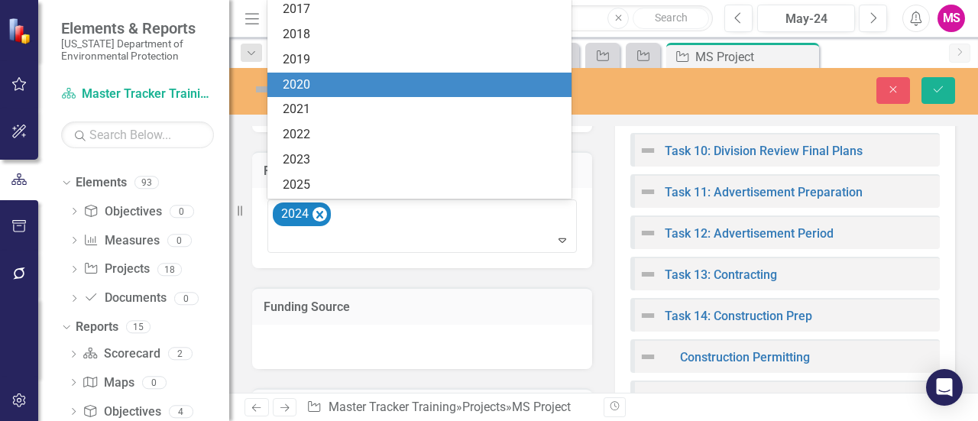
scroll to position [277, 0]
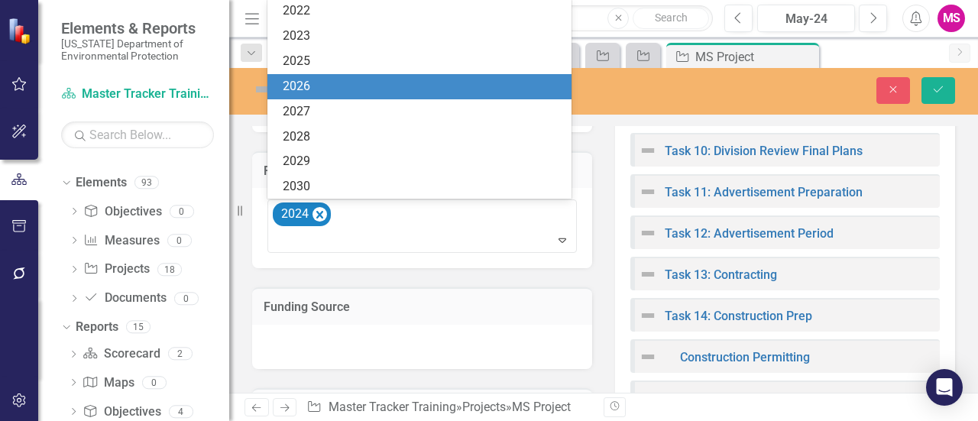
click at [351, 82] on div "2026" at bounding box center [423, 87] width 280 height 18
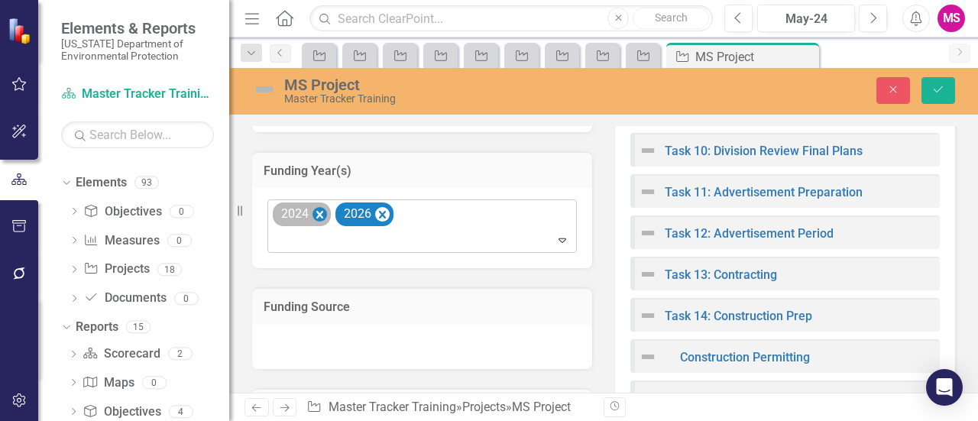
click at [314, 212] on icon "Remove 2024" at bounding box center [319, 215] width 15 height 19
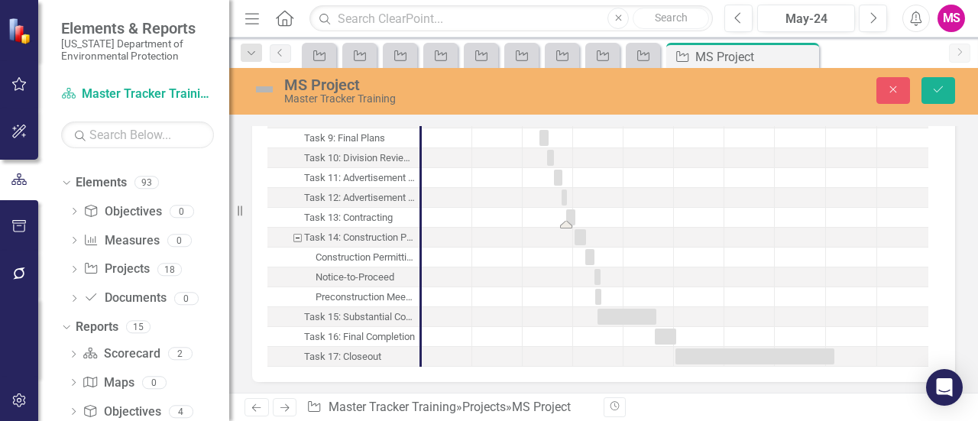
scroll to position [1723, 0]
click at [933, 89] on icon "Save" at bounding box center [938, 89] width 14 height 11
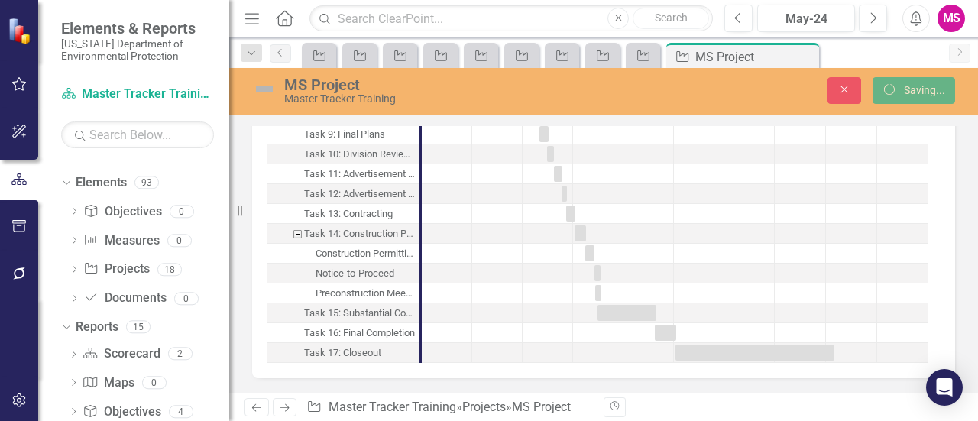
scroll to position [1702, 0]
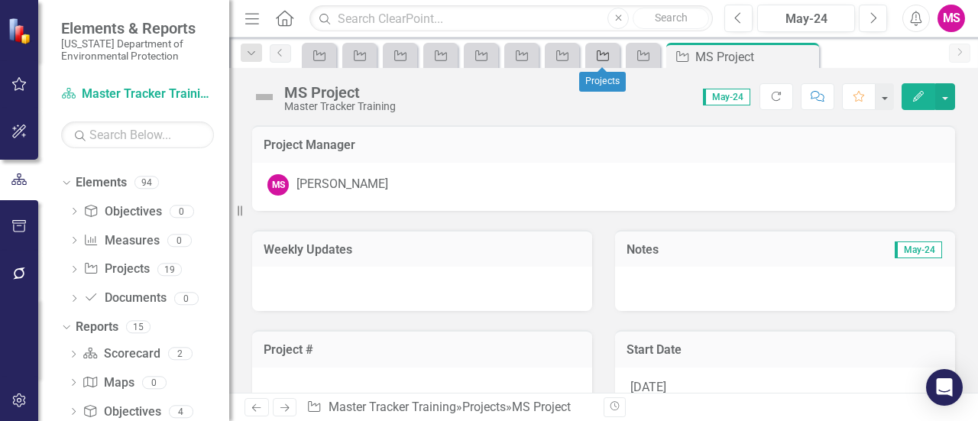
click at [600, 53] on icon at bounding box center [603, 55] width 12 height 11
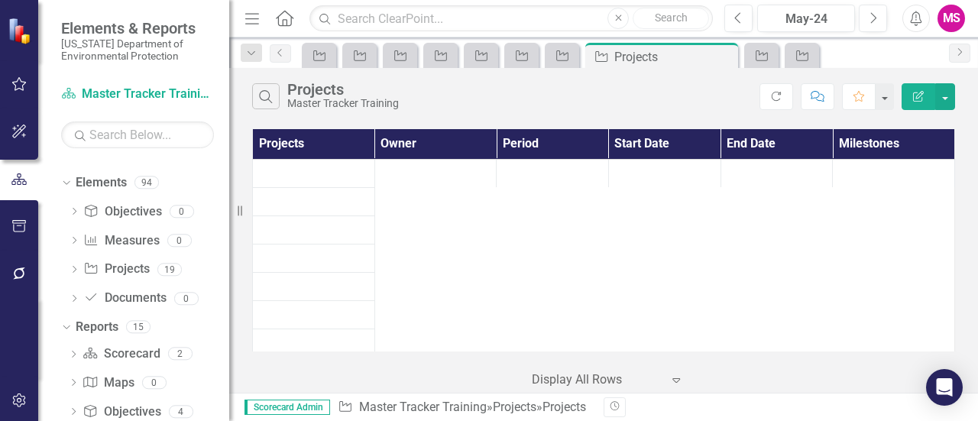
scroll to position [191, 0]
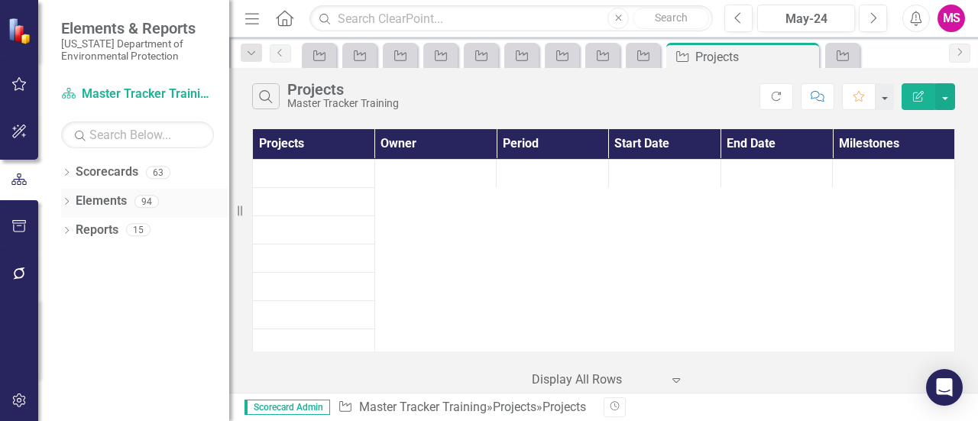
drag, startPoint x: 233, startPoint y: 211, endPoint x: 164, endPoint y: 212, distance: 68.8
click at [164, 212] on div "Elements & Reports [US_STATE] Department of Environmental Protection Scorecard …" at bounding box center [114, 210] width 229 height 421
click at [846, 50] on icon "Project" at bounding box center [842, 56] width 15 height 12
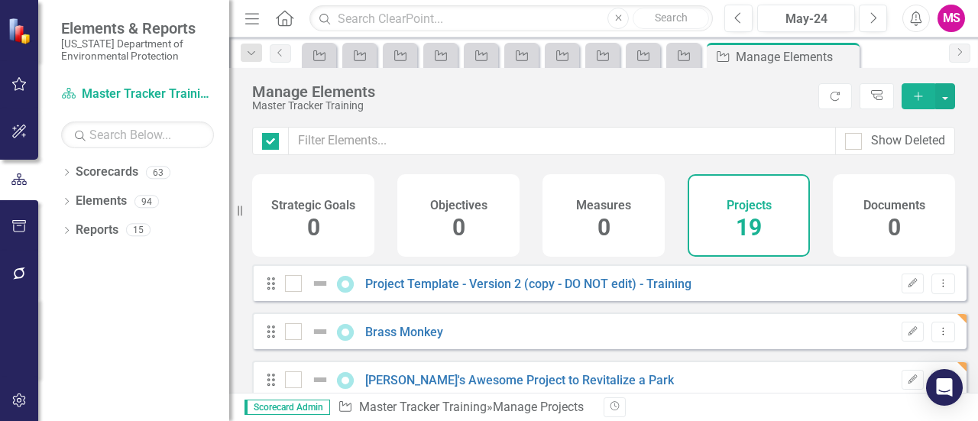
checkbox input "false"
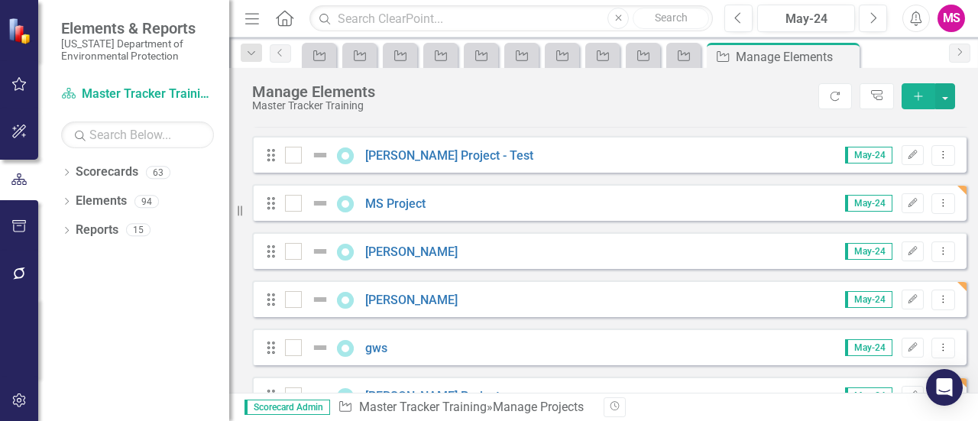
scroll to position [535, 0]
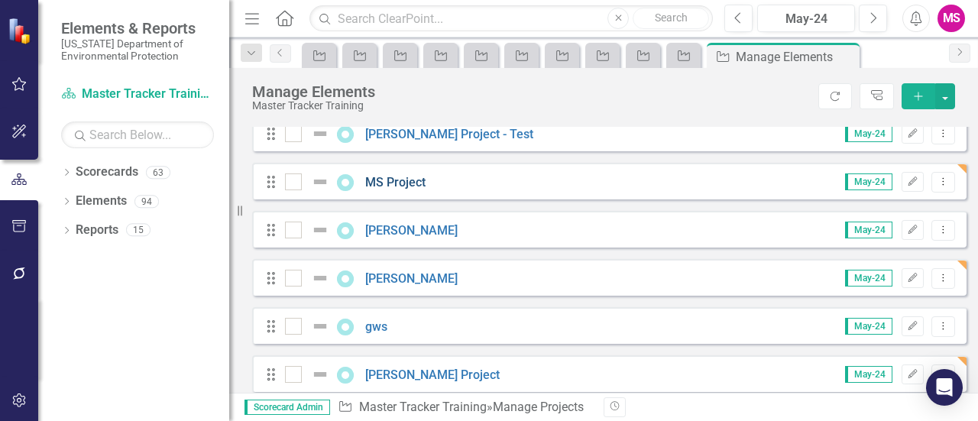
click at [392, 189] on link "MS Project" at bounding box center [395, 182] width 60 height 15
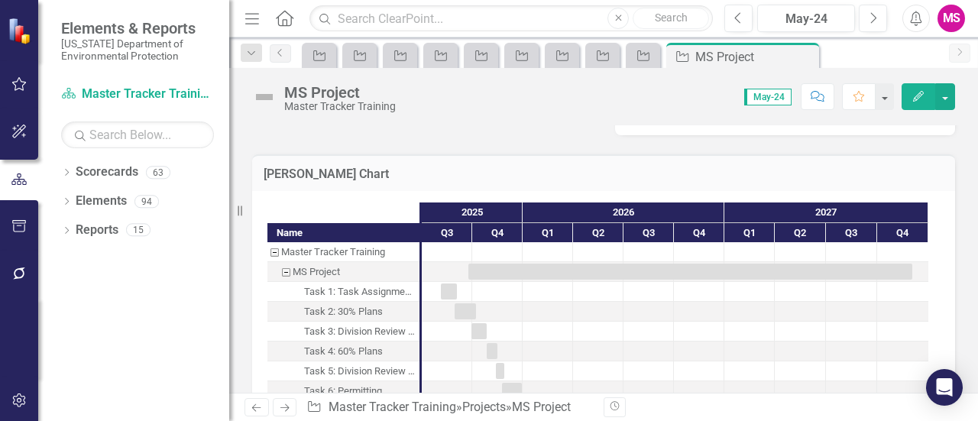
scroll to position [1528, 0]
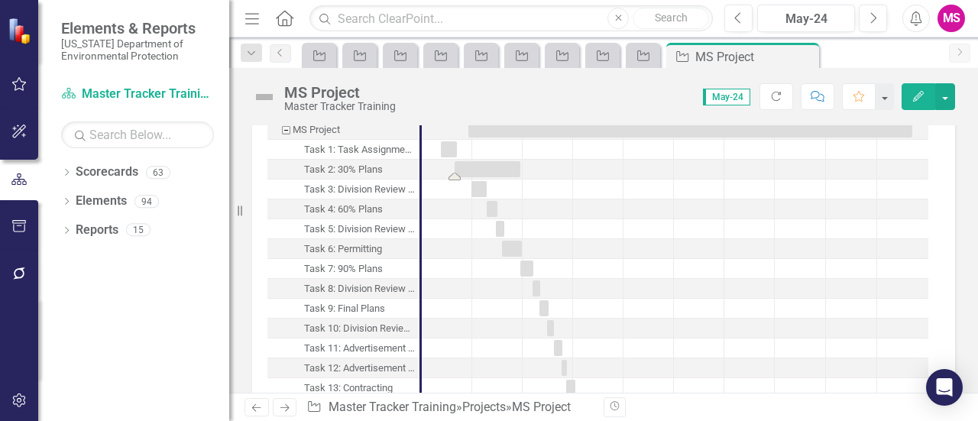
drag, startPoint x: 475, startPoint y: 164, endPoint x: 516, endPoint y: 169, distance: 41.5
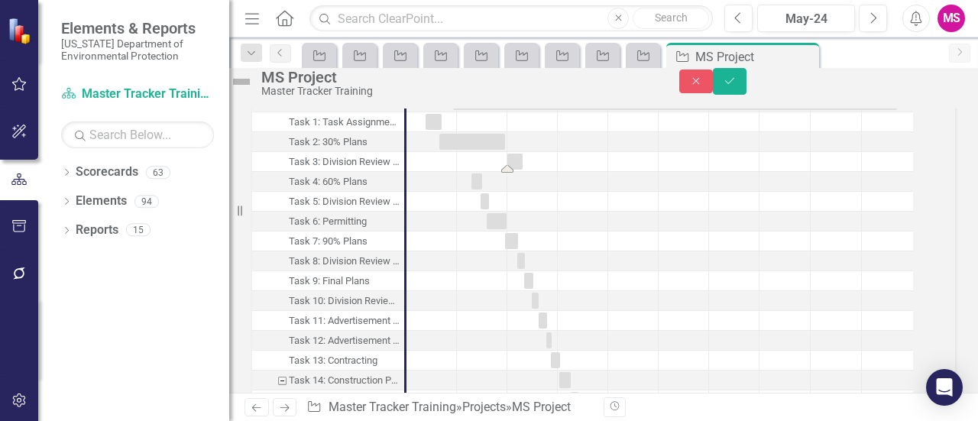
drag, startPoint x: 484, startPoint y: 191, endPoint x: 535, endPoint y: 199, distance: 51.9
drag, startPoint x: 496, startPoint y: 210, endPoint x: 551, endPoint y: 216, distance: 55.3
click at [737, 86] on icon "Save" at bounding box center [730, 81] width 14 height 11
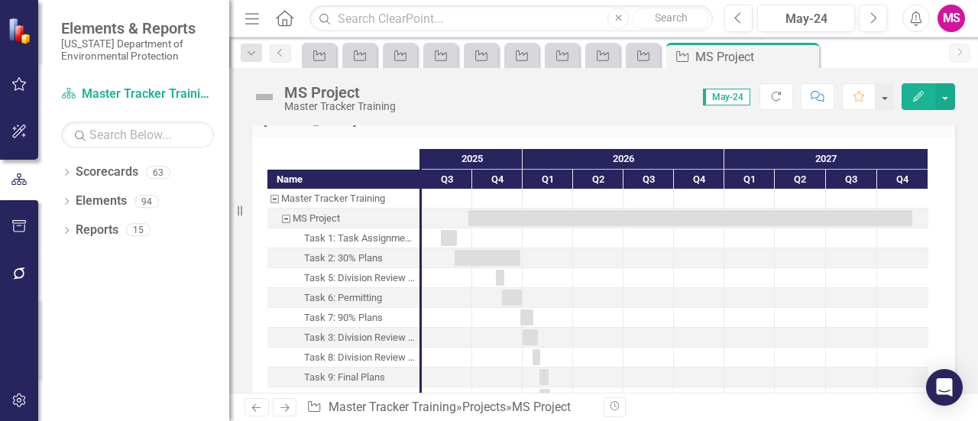
scroll to position [1396, 0]
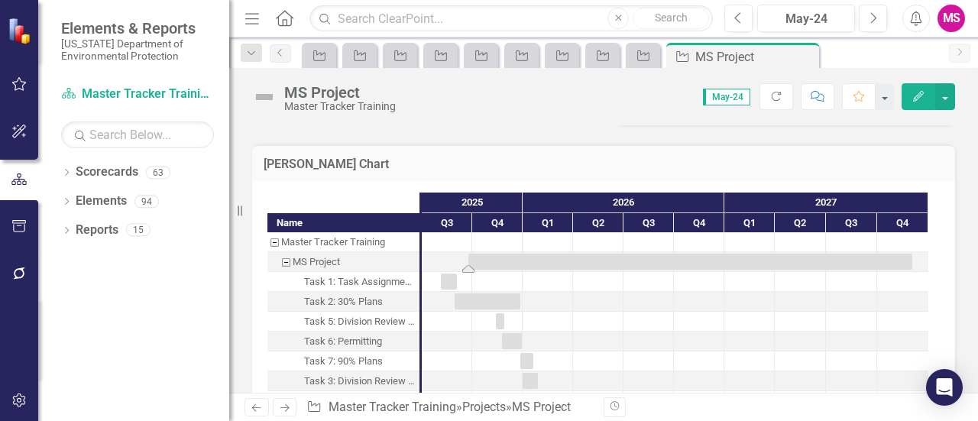
drag, startPoint x: 468, startPoint y: 270, endPoint x: 452, endPoint y: 271, distance: 16.1
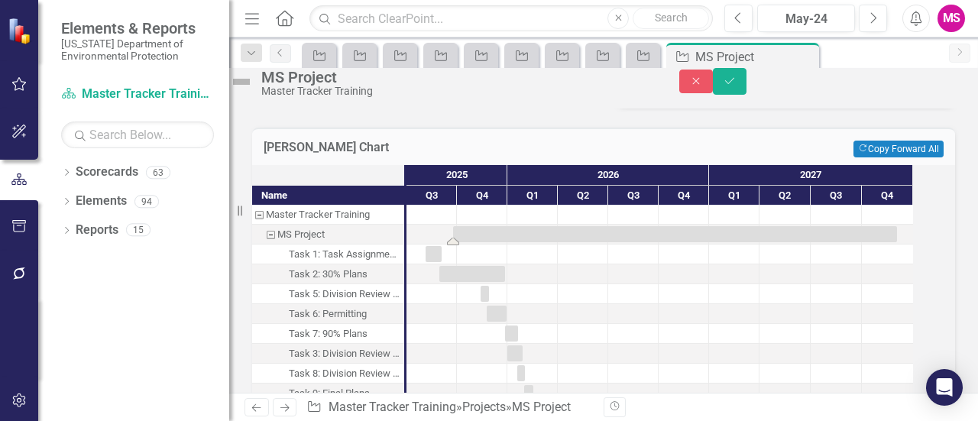
click at [476, 242] on div "Task: Start date: 2025-09-24 End date: 2027-12-03" at bounding box center [675, 234] width 444 height 16
click at [442, 262] on div "Task: Start date: 2025-08-05 End date: 2025-09-02" at bounding box center [434, 254] width 16 height 16
click at [472, 282] on div "Task: Start date: 2025-08-30 End date: 2025-12-27" at bounding box center [472, 274] width 66 height 16
drag, startPoint x: 489, startPoint y: 302, endPoint x: 505, endPoint y: 301, distance: 16.1
drag, startPoint x: 501, startPoint y: 320, endPoint x: 536, endPoint y: 324, distance: 35.4
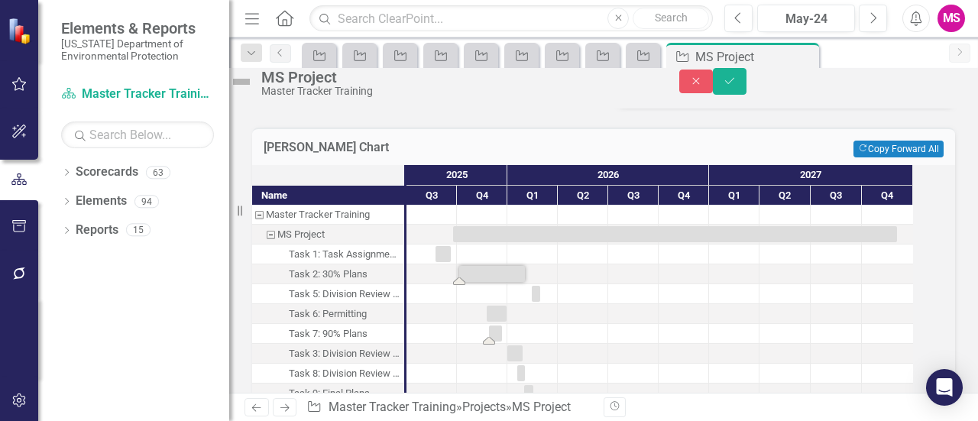
drag, startPoint x: 529, startPoint y: 358, endPoint x: 510, endPoint y: 358, distance: 18.4
click at [746, 91] on button "Save" at bounding box center [730, 81] width 34 height 27
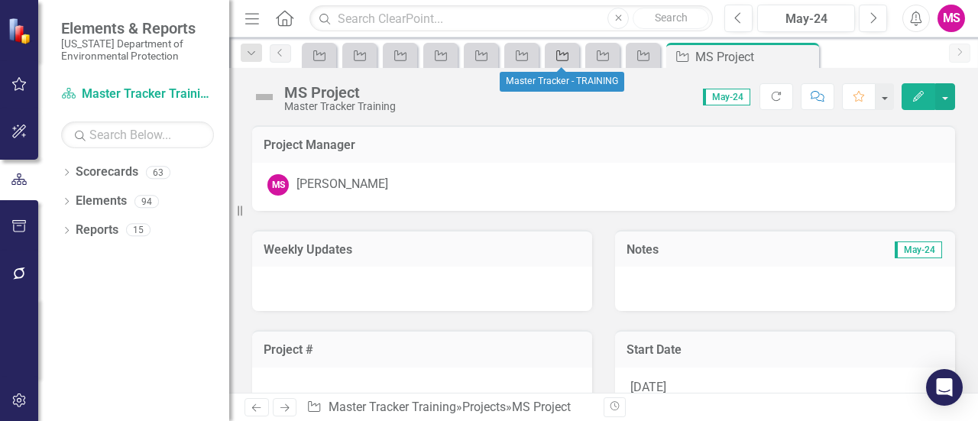
click at [555, 53] on icon "Project" at bounding box center [562, 56] width 15 height 12
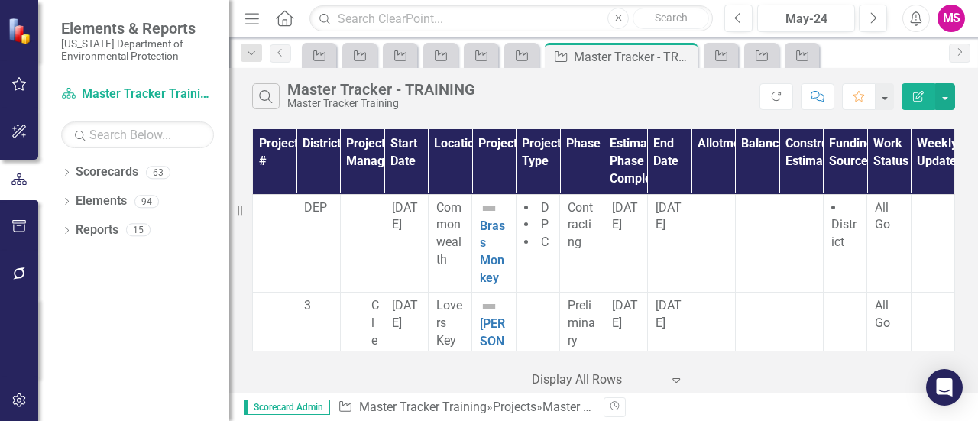
click at [248, 16] on icon "Menu" at bounding box center [252, 18] width 20 height 16
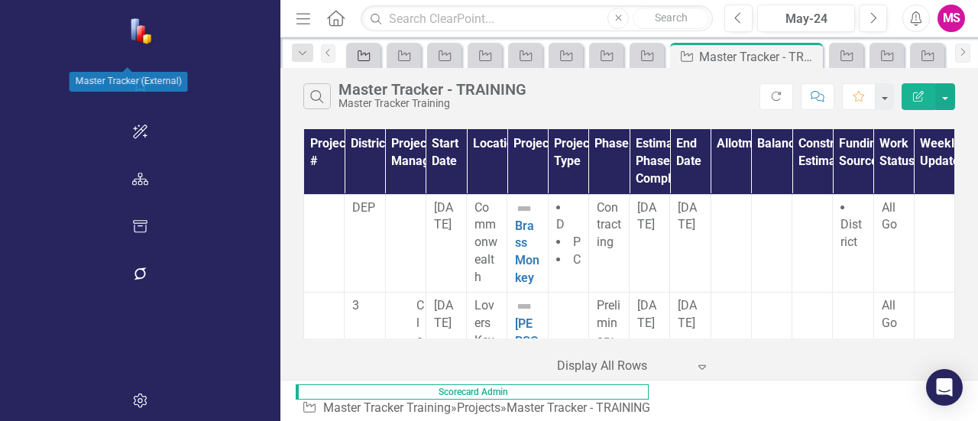
click at [356, 53] on icon "Project" at bounding box center [363, 56] width 15 height 12
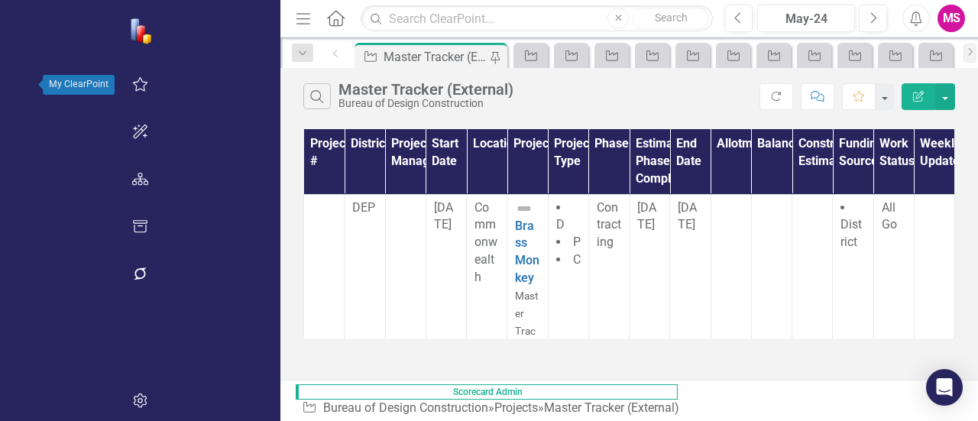
click at [132, 86] on icon "button" at bounding box center [140, 84] width 16 height 12
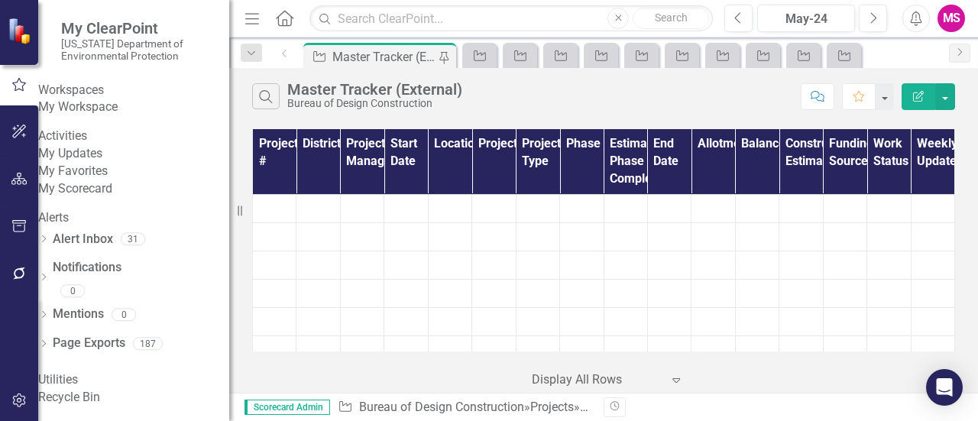
click at [113, 180] on link "My Favorites" at bounding box center [133, 172] width 191 height 18
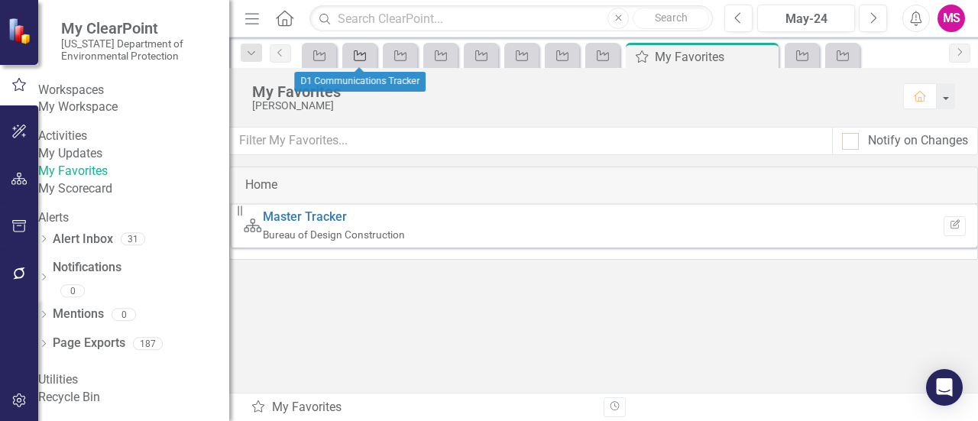
click at [351, 59] on div "Project" at bounding box center [356, 55] width 21 height 19
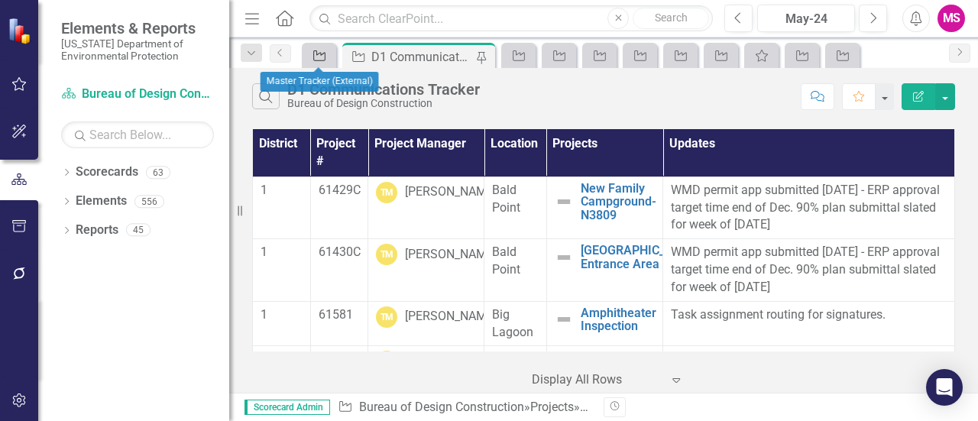
click at [317, 51] on icon "Project" at bounding box center [319, 56] width 15 height 12
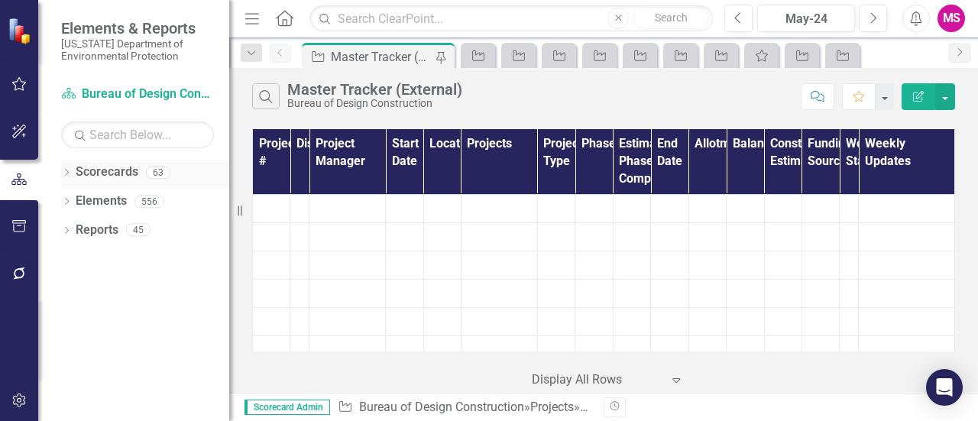
click at [71, 172] on icon "Dropdown" at bounding box center [66, 174] width 11 height 8
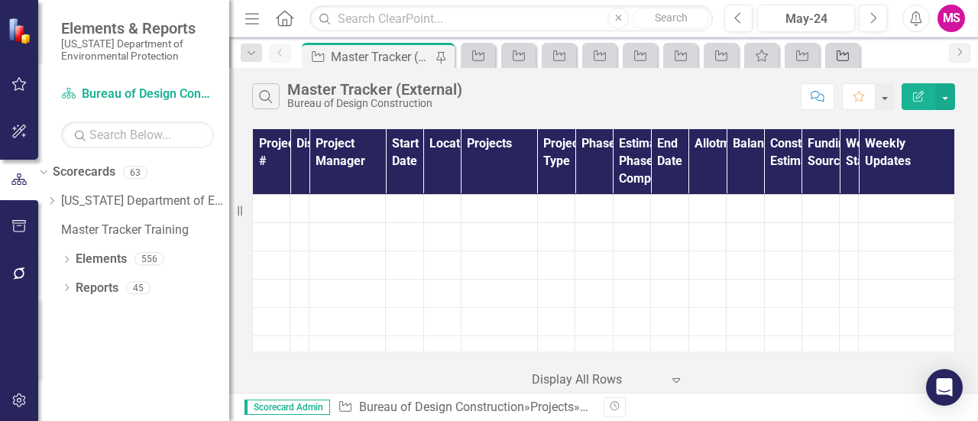
click at [843, 53] on icon at bounding box center [843, 55] width 12 height 11
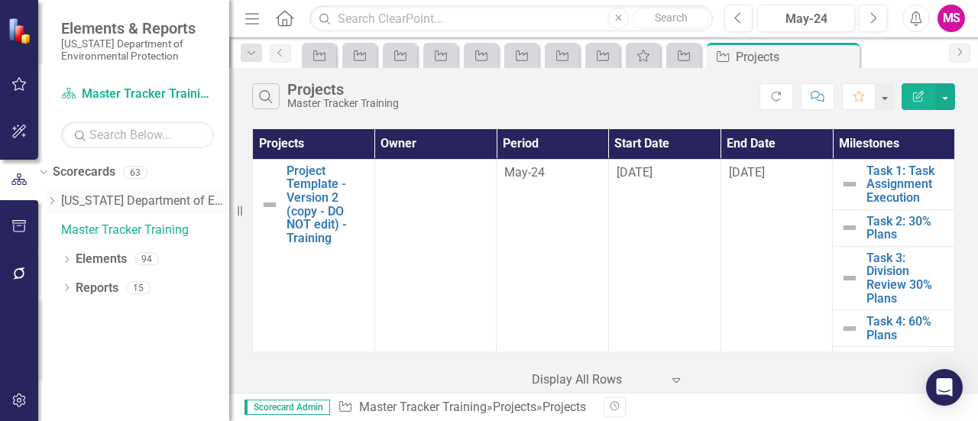
click at [57, 201] on icon "Dropdown" at bounding box center [51, 200] width 11 height 9
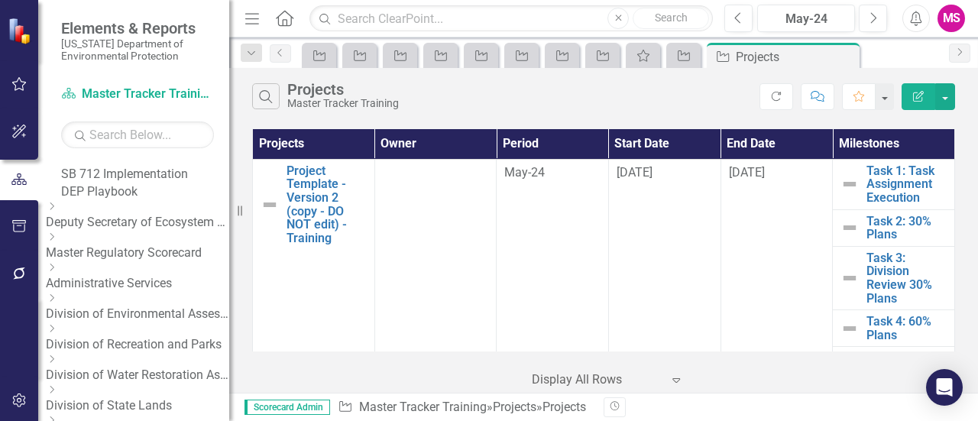
scroll to position [76, 0]
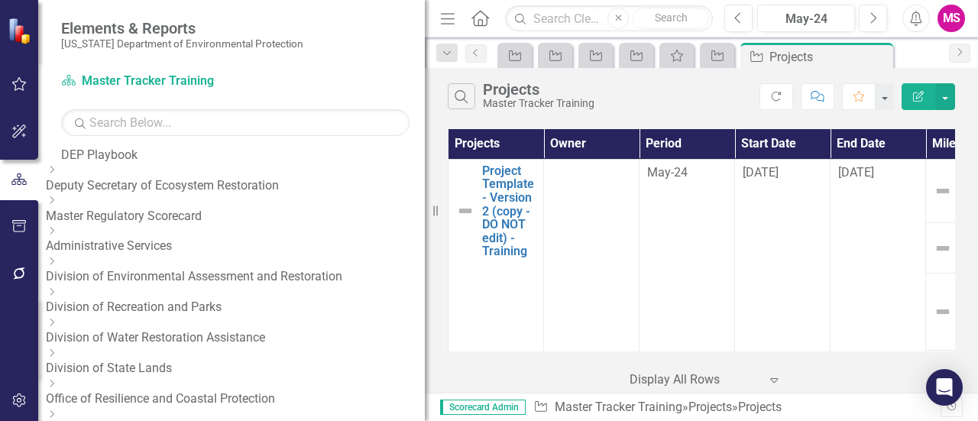
drag, startPoint x: 393, startPoint y: 242, endPoint x: 425, endPoint y: 241, distance: 32.1
click at [425, 241] on div "Resize" at bounding box center [431, 210] width 12 height 421
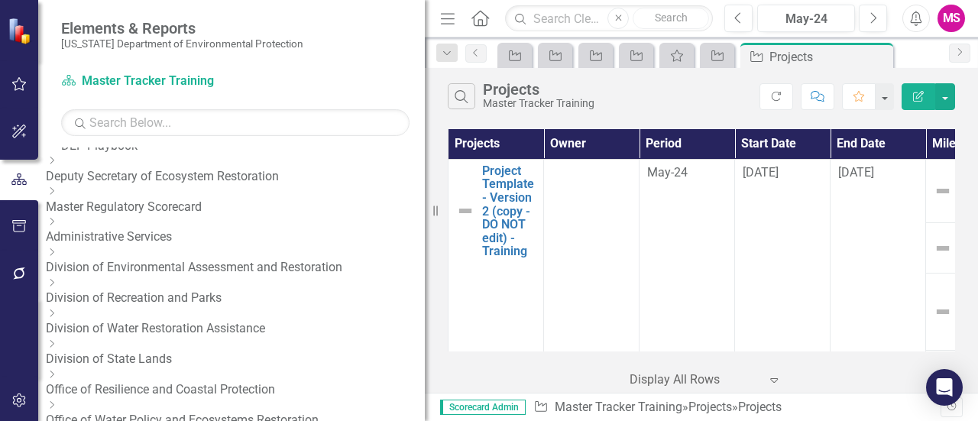
scroll to position [0, 0]
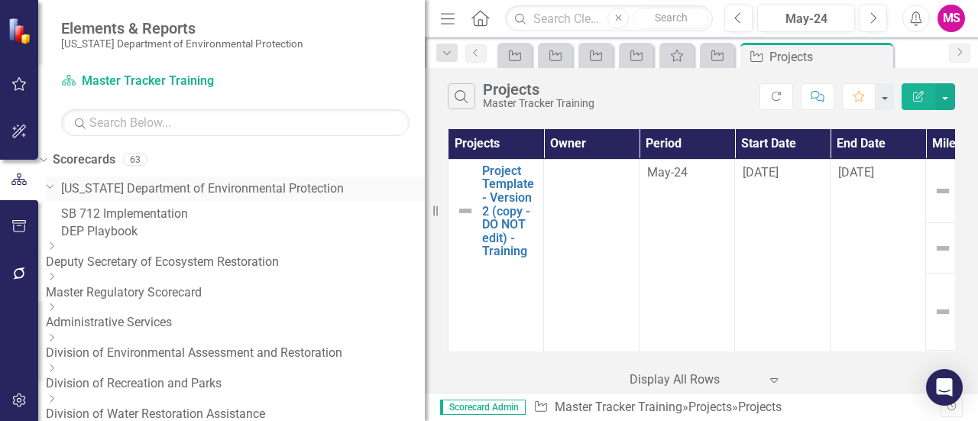
click at [55, 186] on icon "Dropdown" at bounding box center [50, 185] width 9 height 11
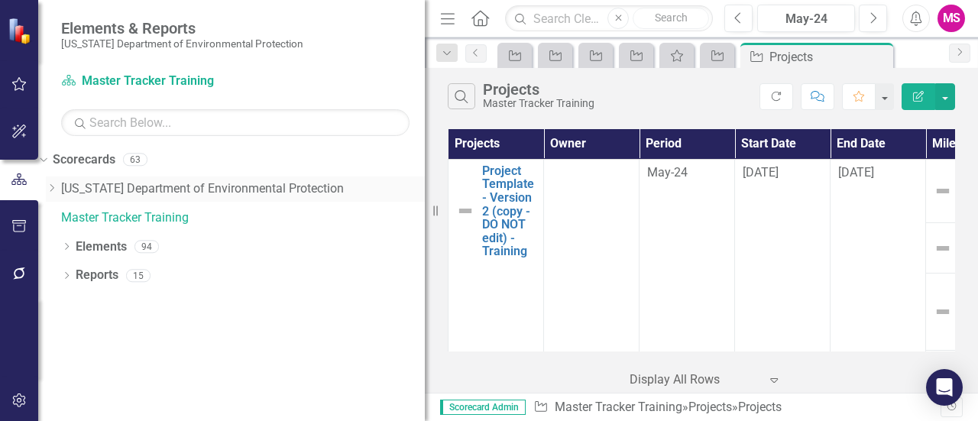
click at [57, 186] on icon "Dropdown" at bounding box center [51, 187] width 11 height 9
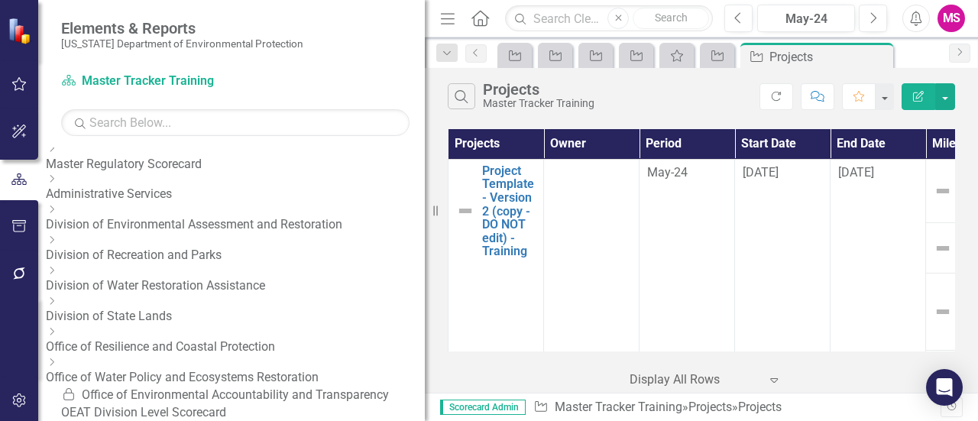
scroll to position [153, 0]
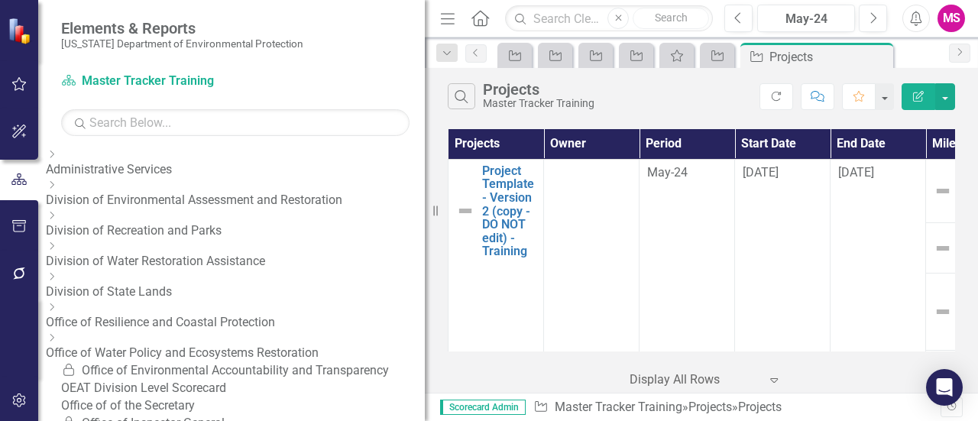
click at [54, 219] on icon at bounding box center [52, 216] width 4 height 8
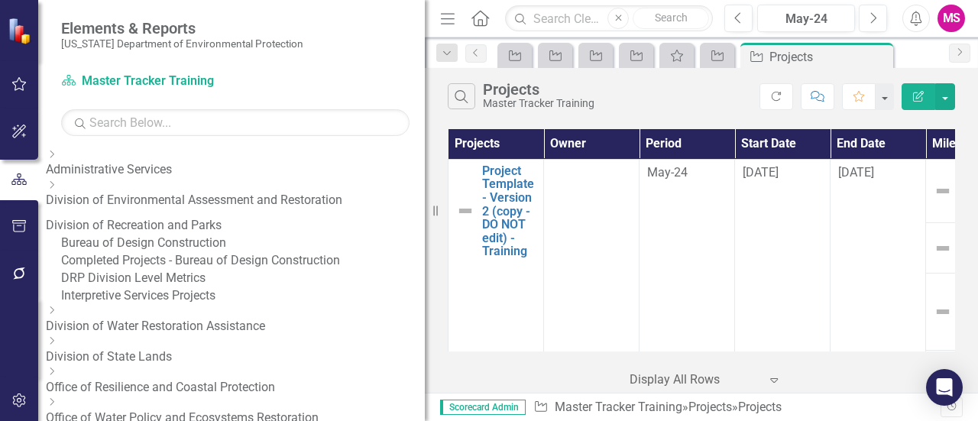
click at [186, 270] on link "Completed Projects - Bureau of Design Construction" at bounding box center [243, 261] width 364 height 18
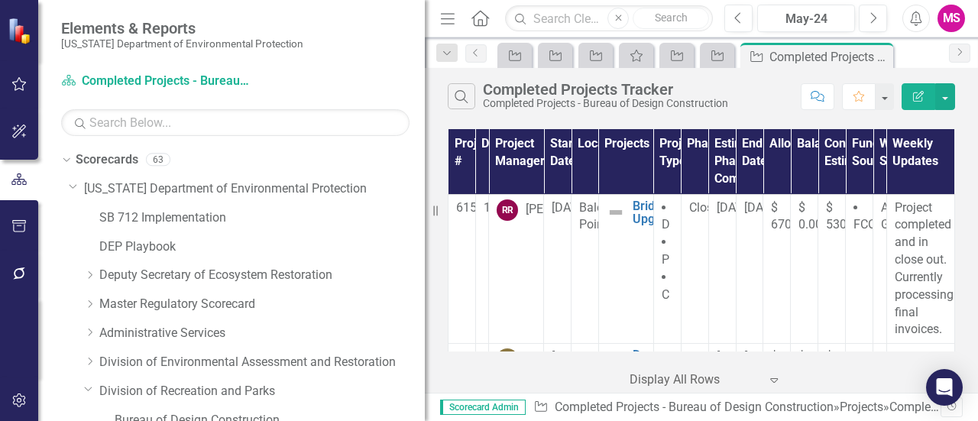
scroll to position [153, 0]
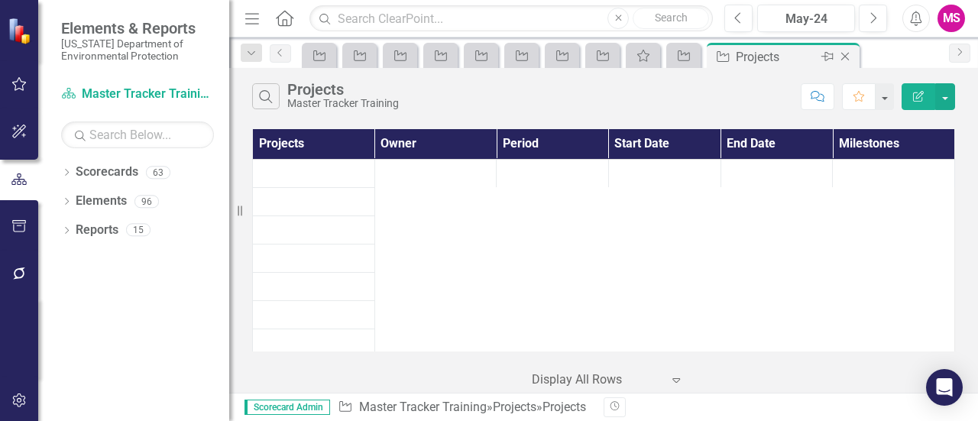
click at [847, 53] on icon "Close" at bounding box center [844, 56] width 15 height 12
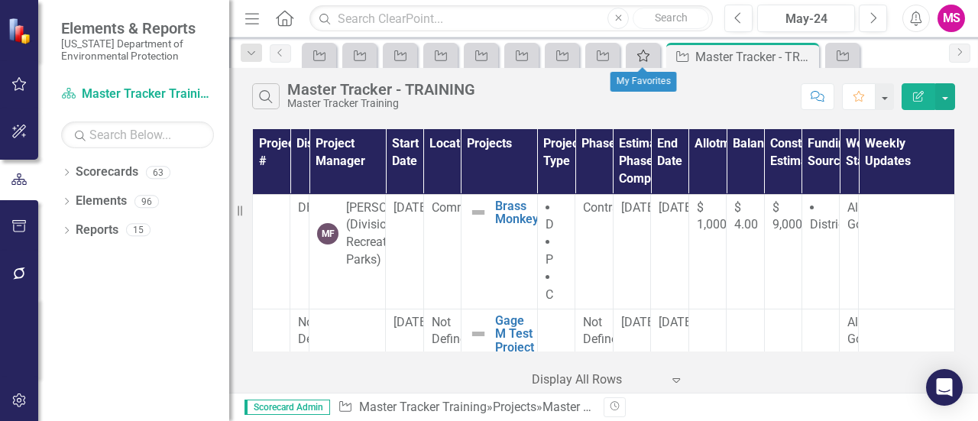
click at [635, 60] on div "My Favorites" at bounding box center [640, 55] width 21 height 19
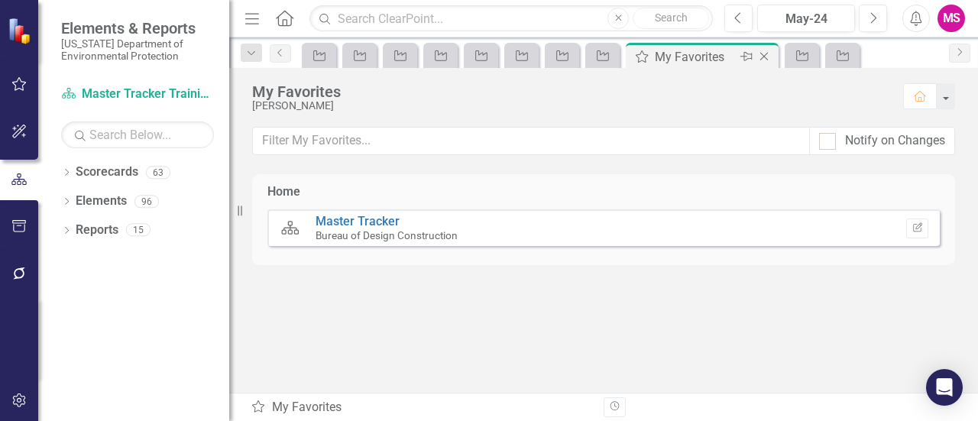
click at [765, 53] on icon "Close" at bounding box center [763, 56] width 15 height 12
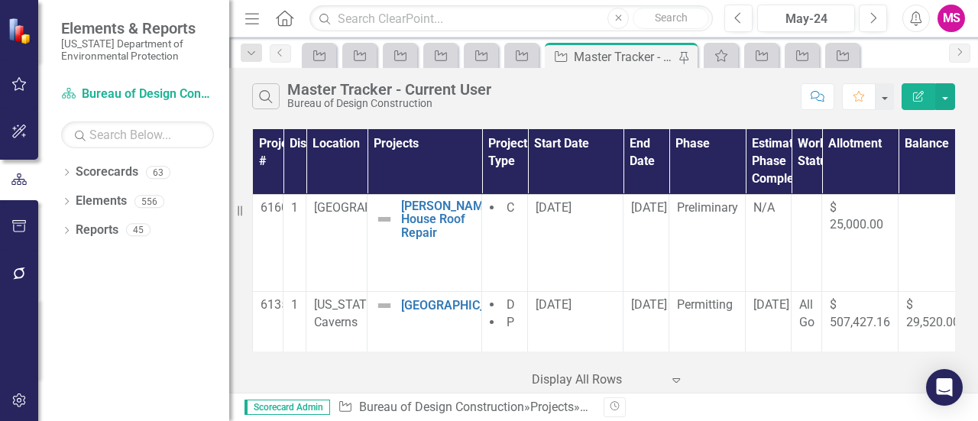
click at [641, 57] on div "Master Tracker - Current User" at bounding box center [624, 56] width 101 height 19
click at [361, 57] on icon "Project" at bounding box center [359, 56] width 15 height 12
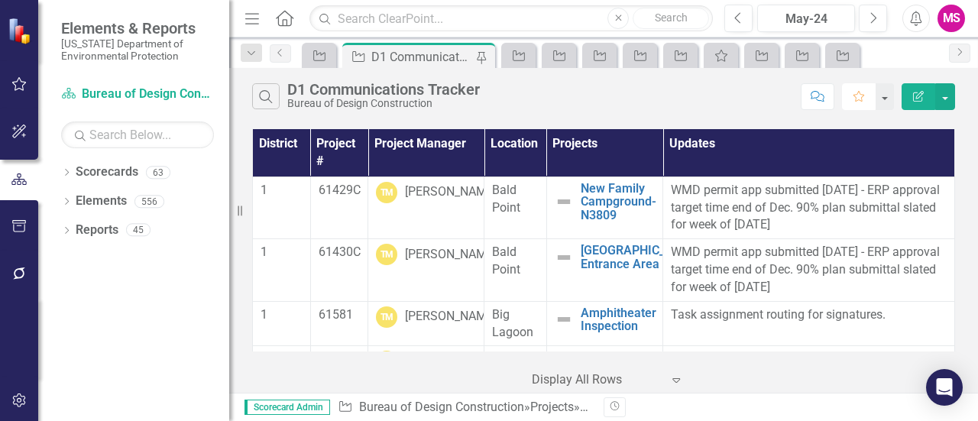
click at [860, 95] on icon "Favorite" at bounding box center [859, 96] width 14 height 11
click at [486, 56] on icon at bounding box center [480, 57] width 12 height 9
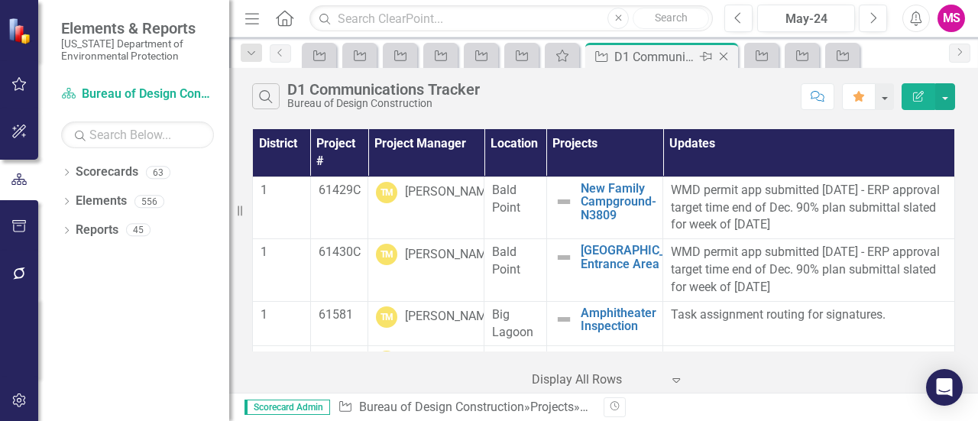
click at [726, 54] on icon "Close" at bounding box center [723, 56] width 15 height 12
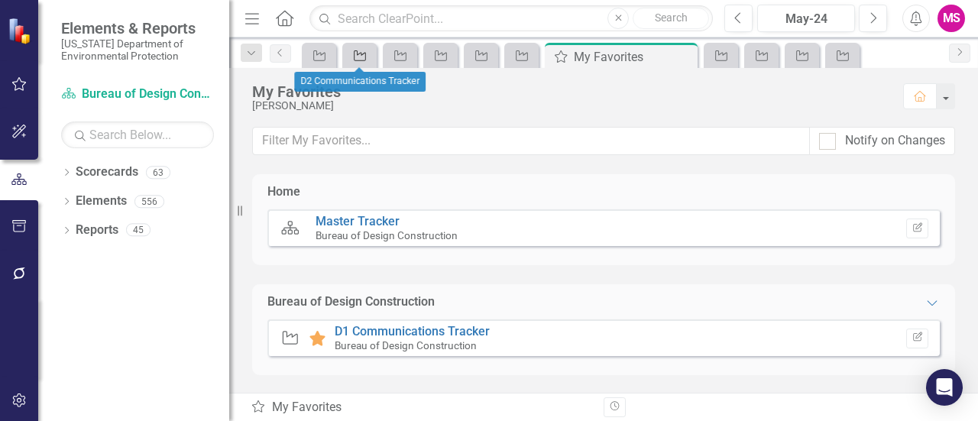
click at [358, 50] on icon "Project" at bounding box center [359, 56] width 15 height 12
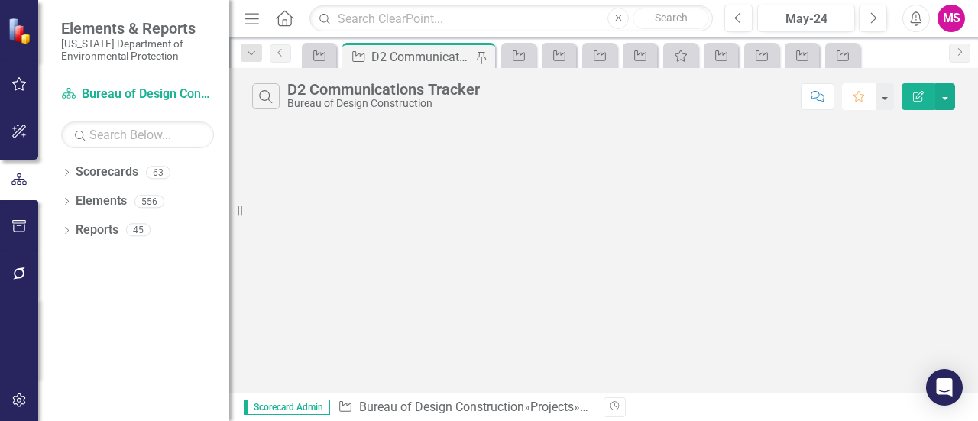
click at [856, 97] on icon "Favorite" at bounding box center [859, 96] width 14 height 11
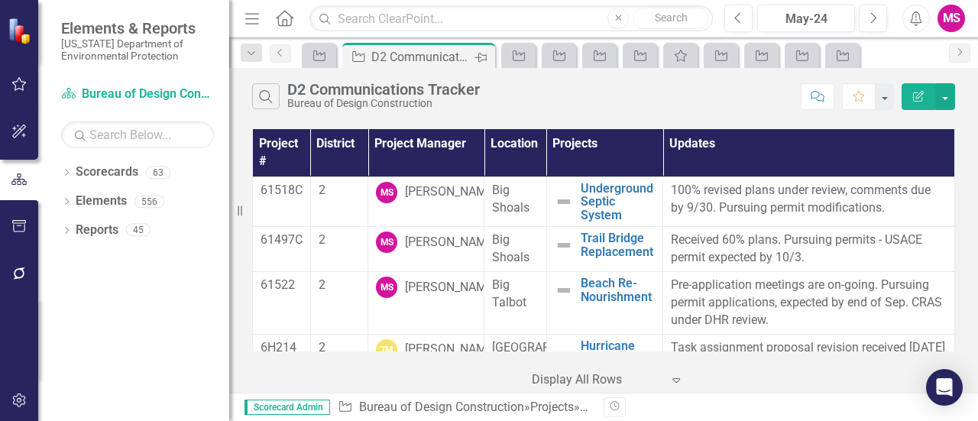
click at [484, 51] on div "Pin" at bounding box center [481, 56] width 14 height 19
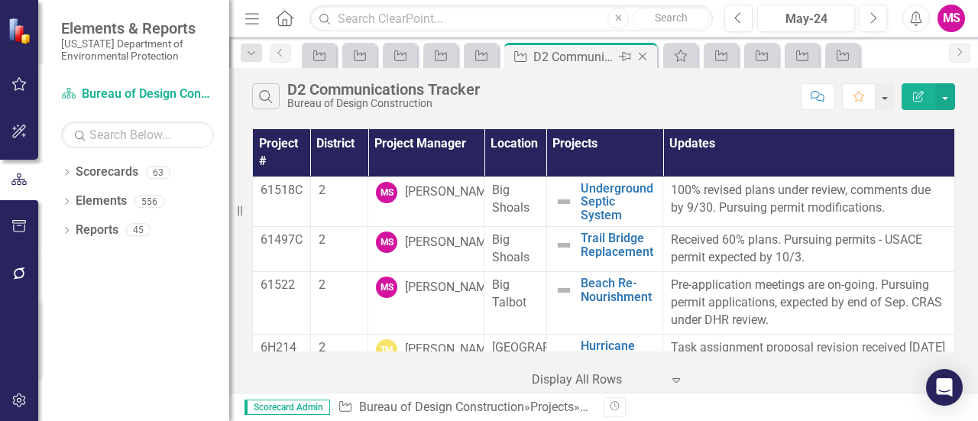
click at [643, 54] on icon at bounding box center [643, 57] width 8 height 8
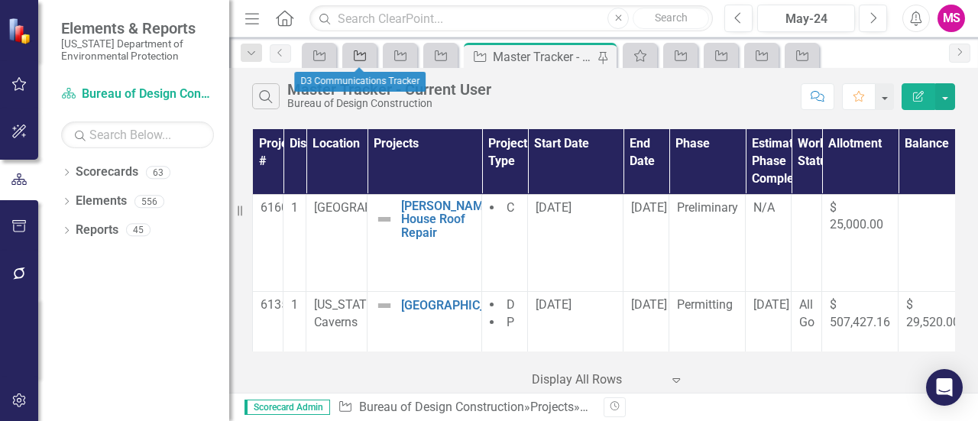
click at [359, 50] on icon "Project" at bounding box center [359, 56] width 15 height 12
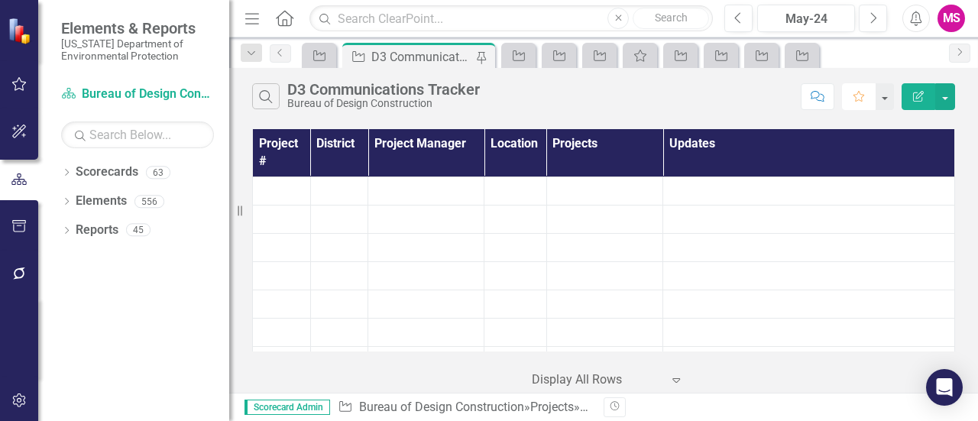
click at [863, 94] on icon "button" at bounding box center [858, 96] width 11 height 11
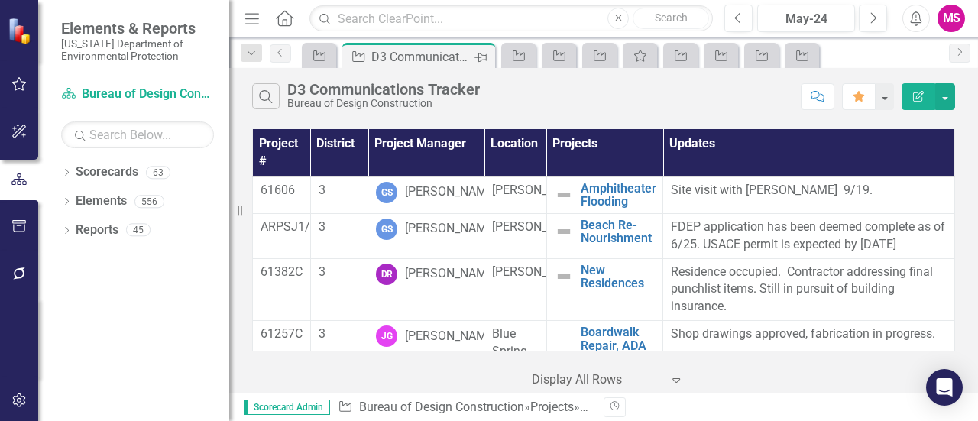
click at [480, 57] on icon "Pin" at bounding box center [480, 57] width 12 height 15
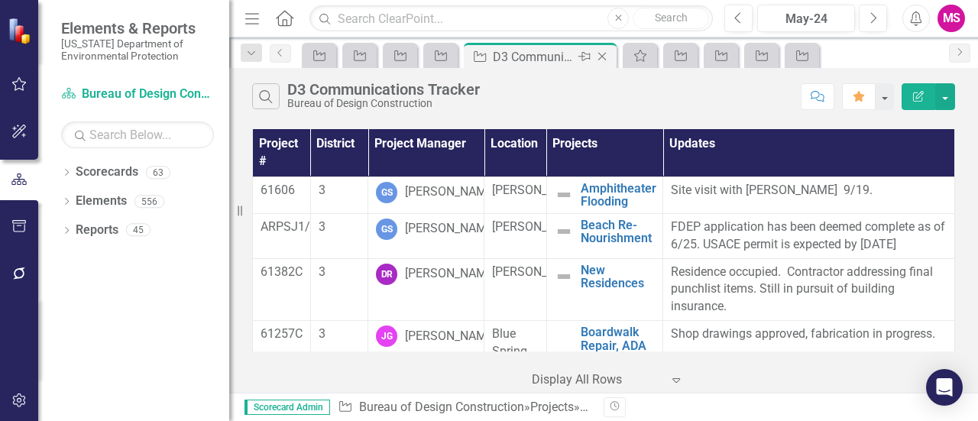
click at [602, 54] on icon "Close" at bounding box center [601, 56] width 15 height 12
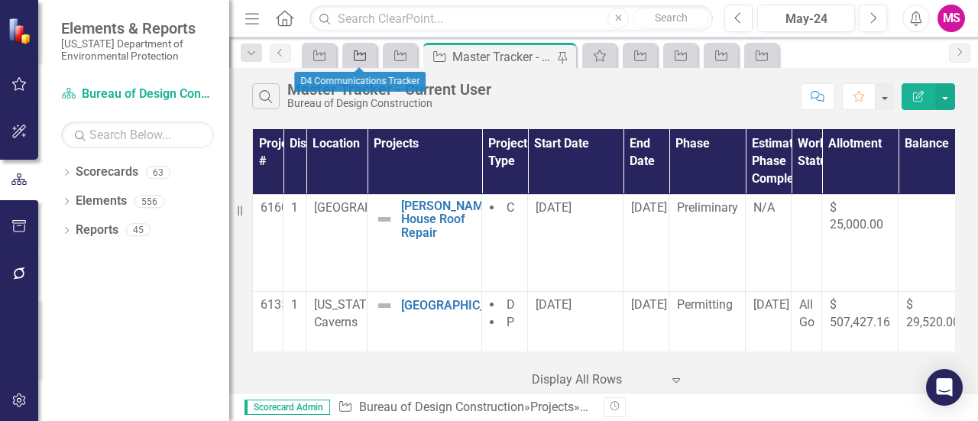
click at [370, 57] on link "Project" at bounding box center [359, 55] width 27 height 19
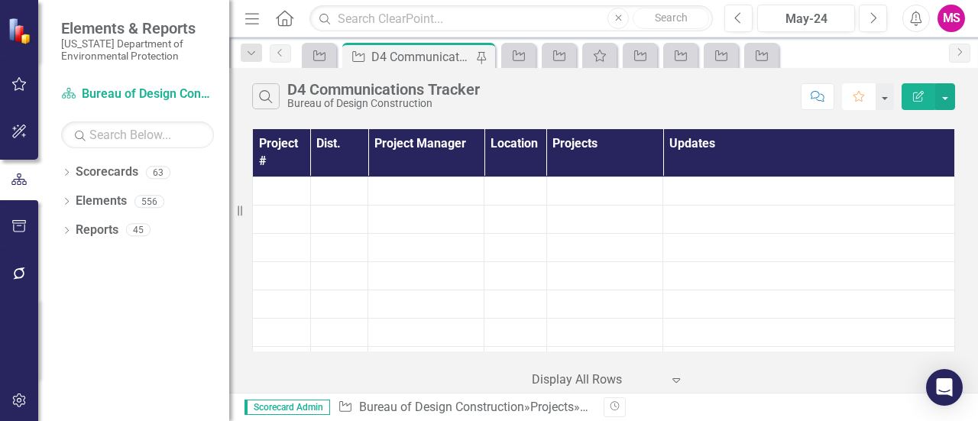
click at [858, 94] on icon "Favorite" at bounding box center [859, 96] width 14 height 11
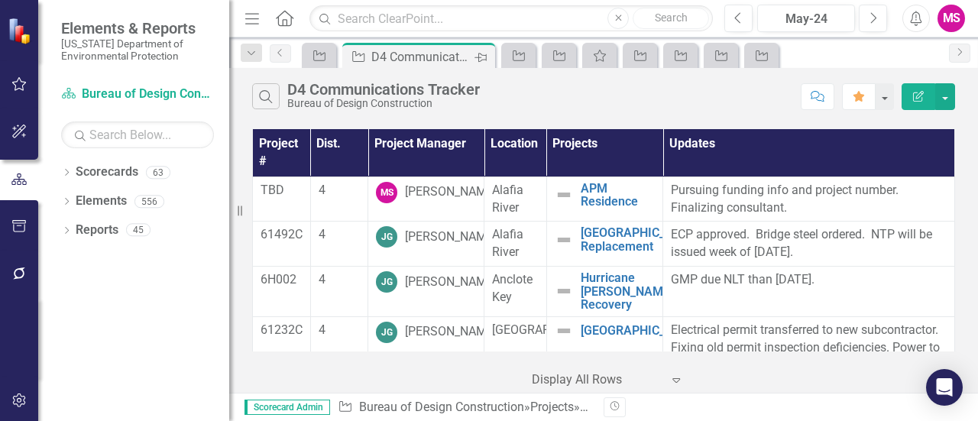
click at [480, 56] on icon "Pin" at bounding box center [480, 57] width 12 height 15
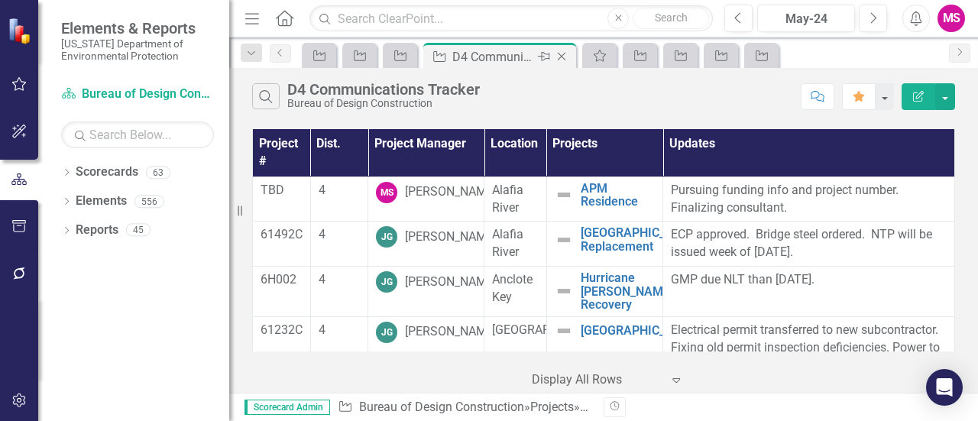
click at [563, 56] on icon "Close" at bounding box center [561, 56] width 15 height 12
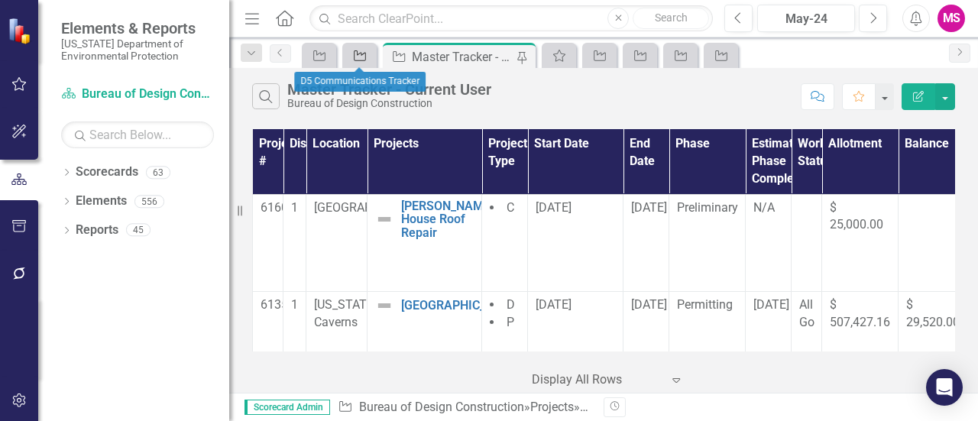
click at [359, 59] on icon "Project" at bounding box center [359, 56] width 15 height 12
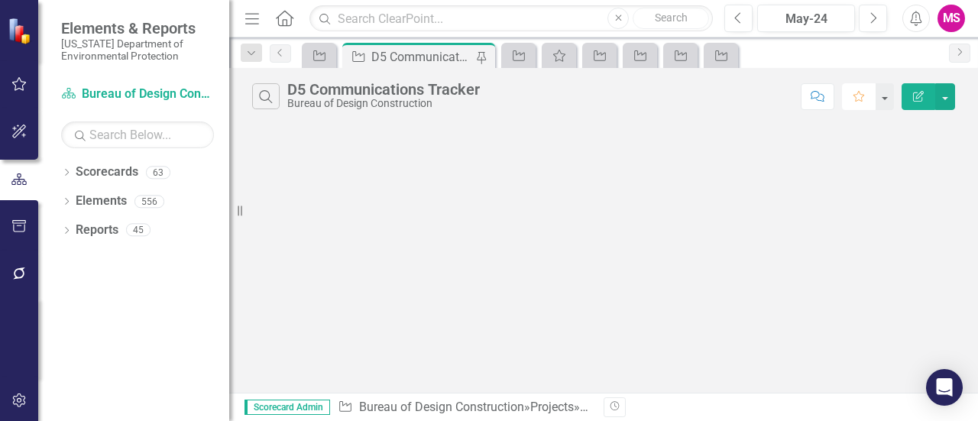
click at [867, 90] on button "Favorite" at bounding box center [859, 96] width 34 height 27
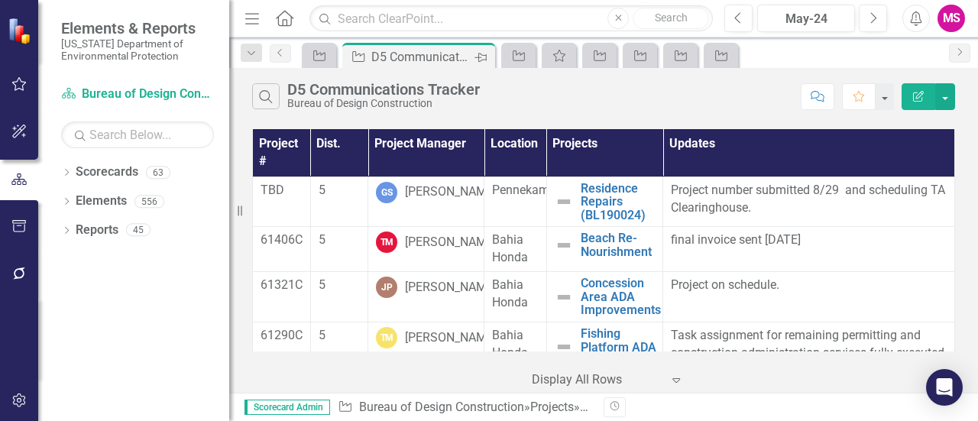
click at [485, 58] on icon "Pin" at bounding box center [480, 57] width 12 height 15
click at [521, 53] on icon "Close" at bounding box center [520, 56] width 15 height 12
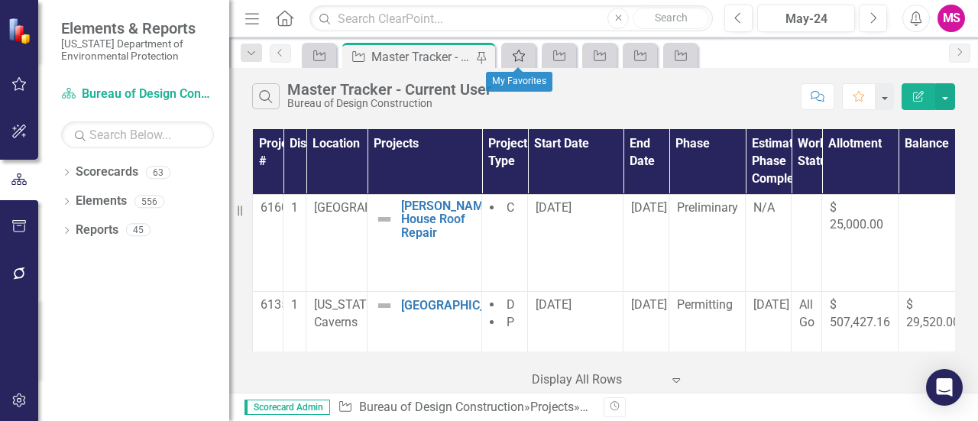
click at [523, 57] on icon "My Favorites" at bounding box center [518, 56] width 15 height 12
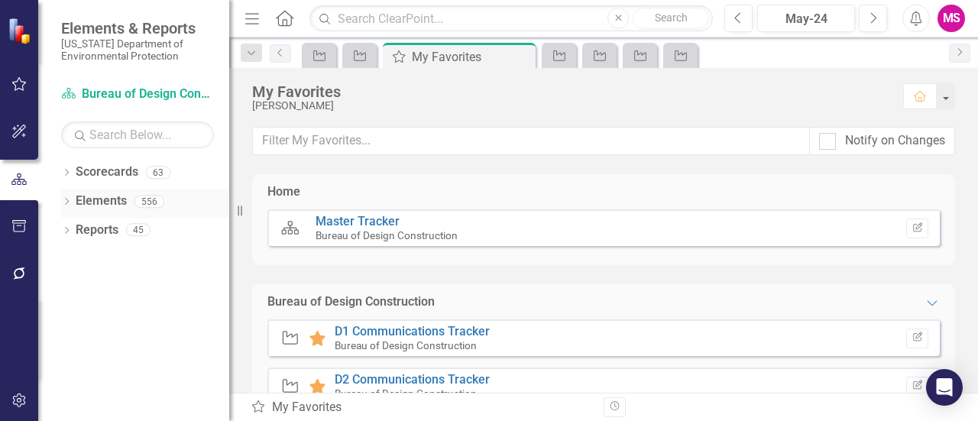
drag, startPoint x: 238, startPoint y: 213, endPoint x: 165, endPoint y: 213, distance: 72.6
click at [165, 213] on div "Elements & Reports Florida Department of Environmental Protection Scorecard Bur…" at bounding box center [114, 210] width 229 height 421
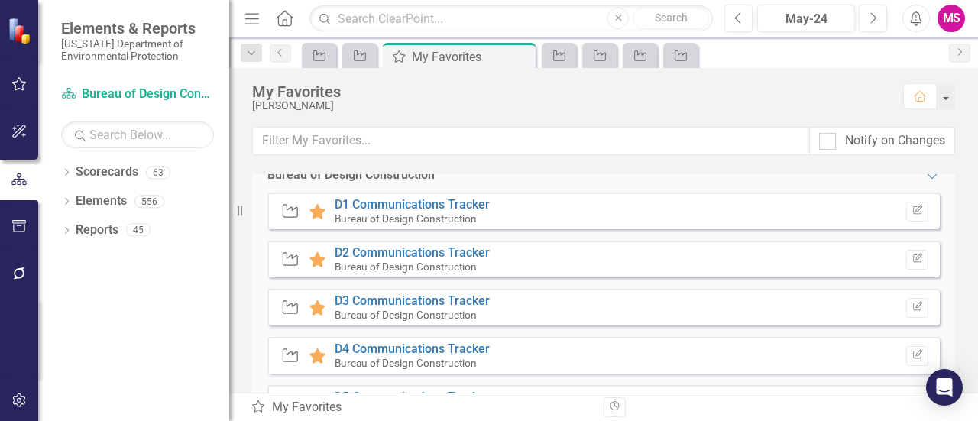
scroll to position [39, 0]
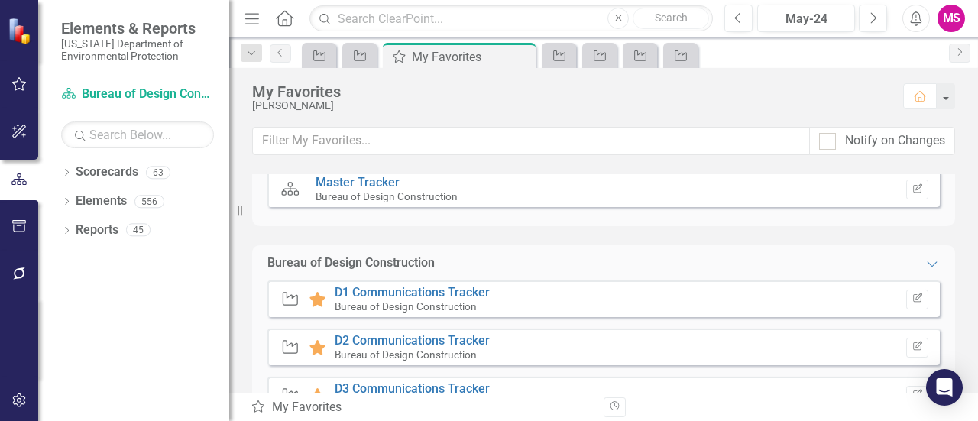
click at [261, 28] on button "Menu" at bounding box center [252, 18] width 20 height 26
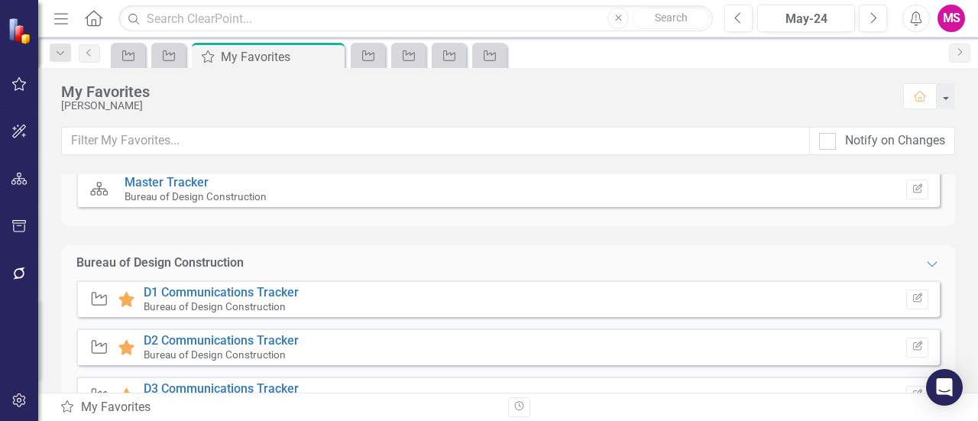
drag, startPoint x: 61, startPoint y: 18, endPoint x: 89, endPoint y: 44, distance: 38.4
click at [61, 18] on icon "button" at bounding box center [61, 18] width 14 height 11
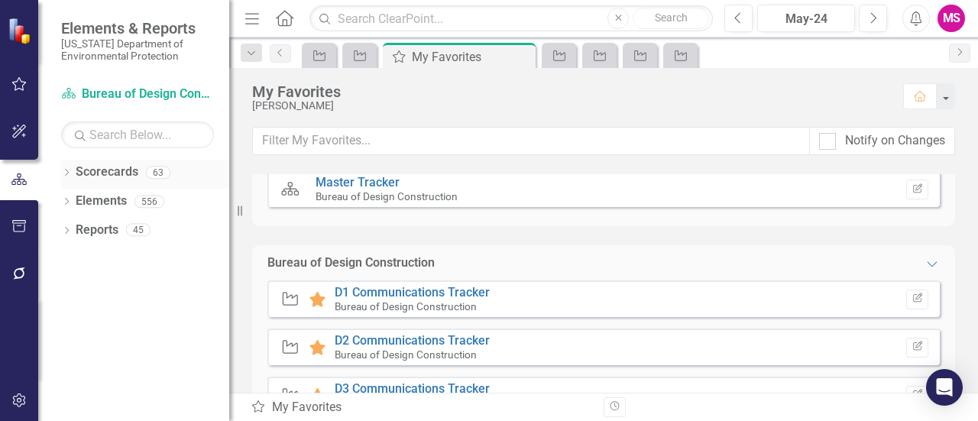
click at [69, 173] on icon "Dropdown" at bounding box center [66, 174] width 11 height 8
click at [76, 196] on icon "Dropdown" at bounding box center [74, 200] width 11 height 9
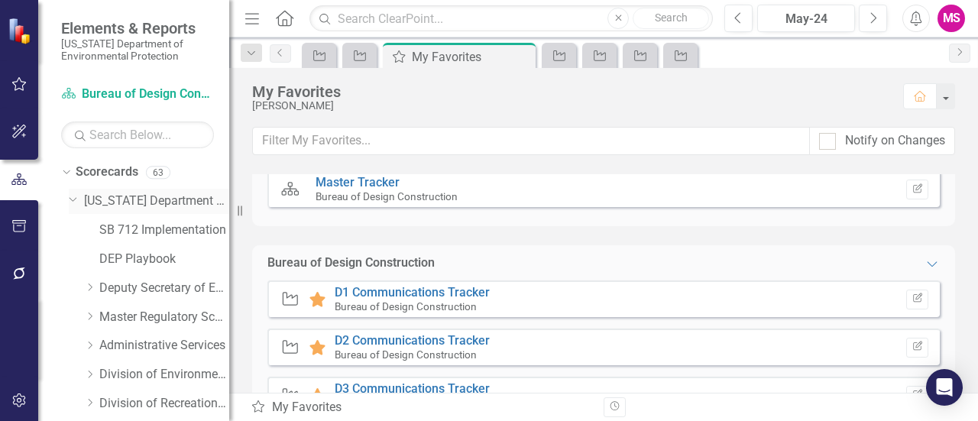
click at [75, 198] on icon at bounding box center [74, 199] width 8 height 4
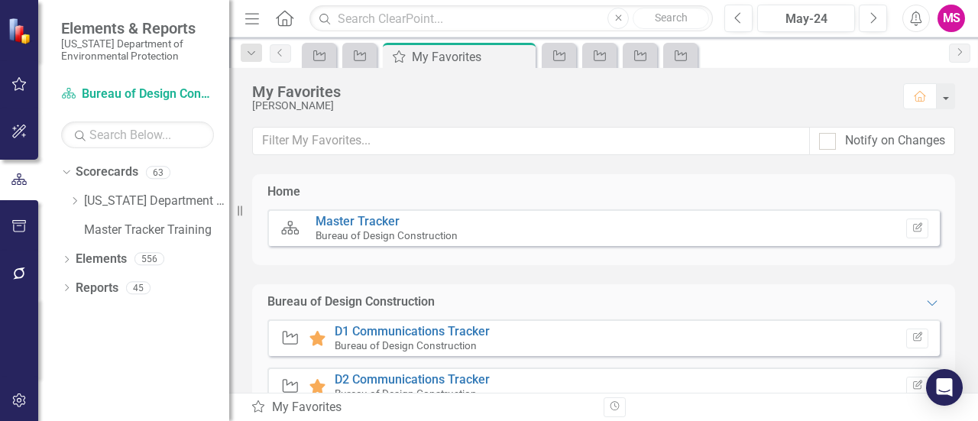
scroll to position [76, 0]
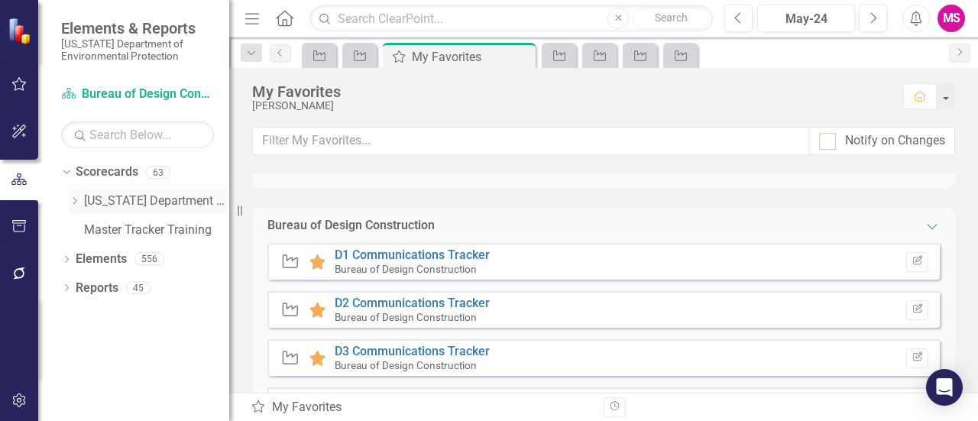
click at [75, 198] on icon "Dropdown" at bounding box center [74, 200] width 11 height 9
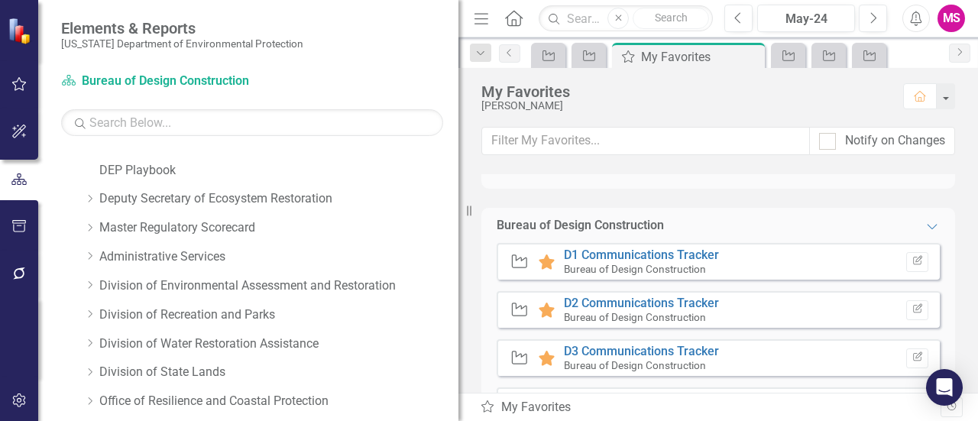
drag, startPoint x: 232, startPoint y: 273, endPoint x: 484, endPoint y: 271, distance: 252.1
click at [484, 271] on div "Elements & Reports Florida Department of Environmental Protection Scorecard Bur…" at bounding box center [489, 210] width 978 height 421
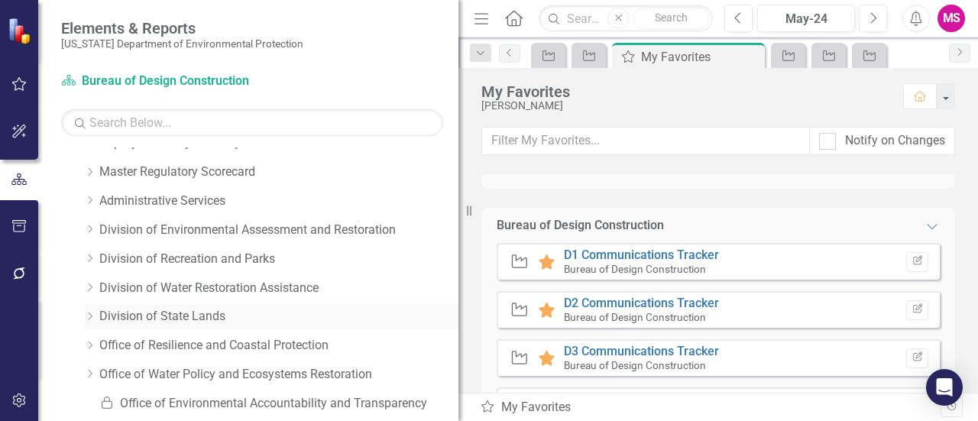
scroll to position [153, 0]
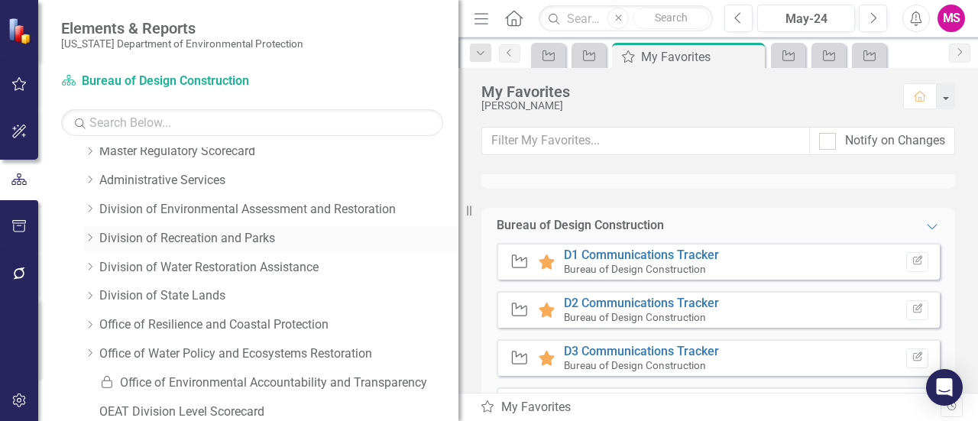
click at [89, 236] on icon "Dropdown" at bounding box center [89, 237] width 11 height 9
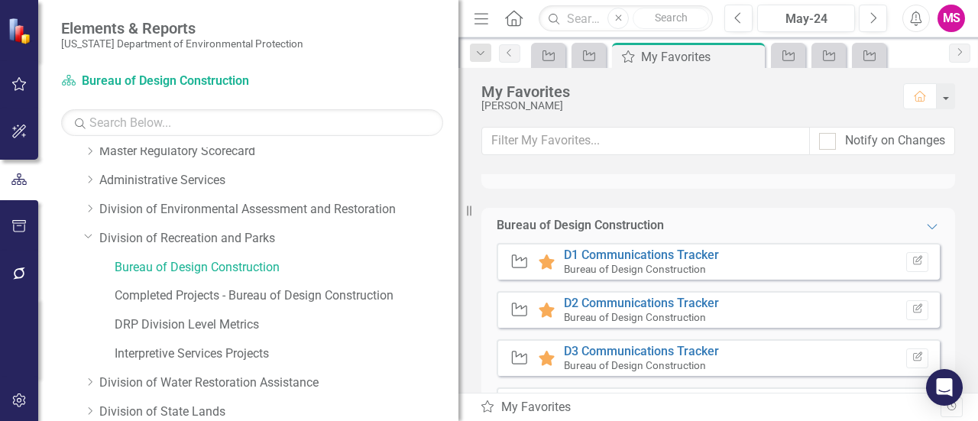
scroll to position [229, 0]
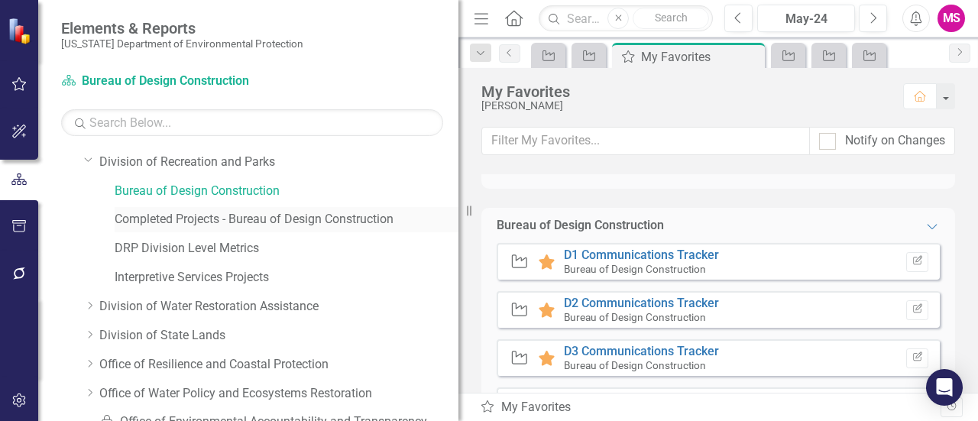
click at [177, 214] on link "Completed Projects - Bureau of Design Construction" at bounding box center [287, 220] width 344 height 18
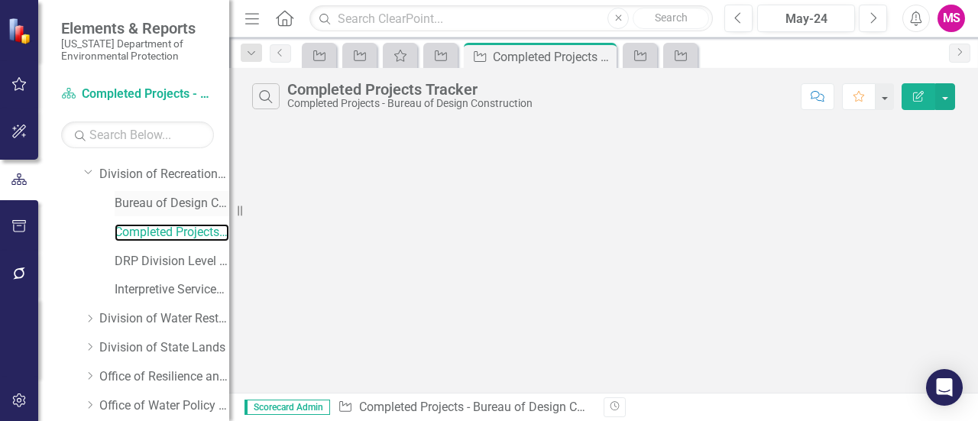
drag, startPoint x: 469, startPoint y: 213, endPoint x: 205, endPoint y: 206, distance: 264.5
click at [180, 220] on div "Elements & Reports Florida Department of Environmental Protection Scorecard Com…" at bounding box center [114, 210] width 229 height 421
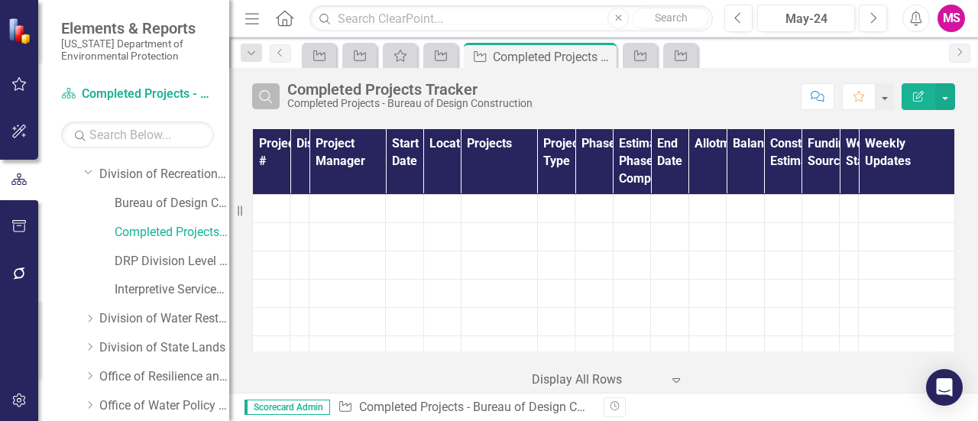
click at [267, 97] on icon "Search" at bounding box center [265, 96] width 17 height 14
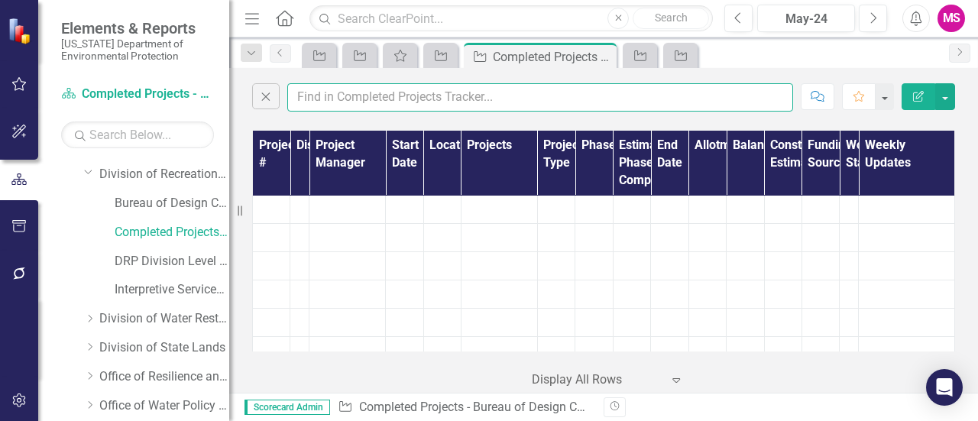
click at [338, 95] on input "text" at bounding box center [540, 97] width 506 height 28
type input "meena"
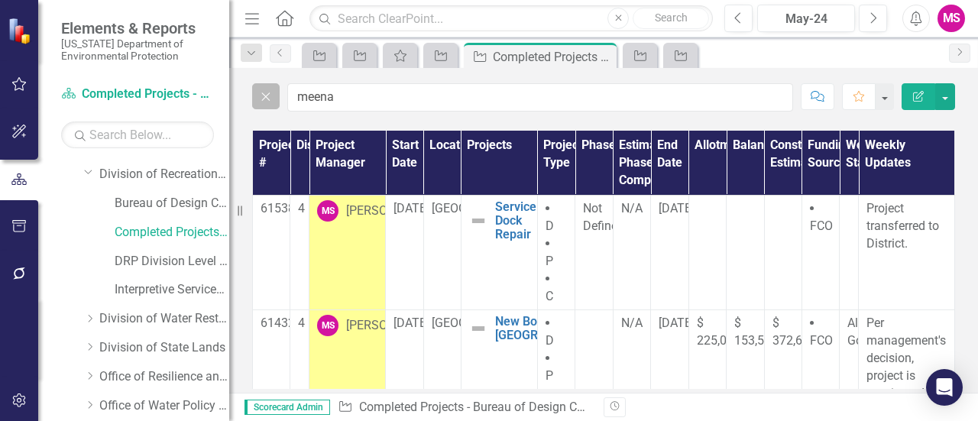
click at [262, 94] on icon "Close" at bounding box center [265, 96] width 17 height 14
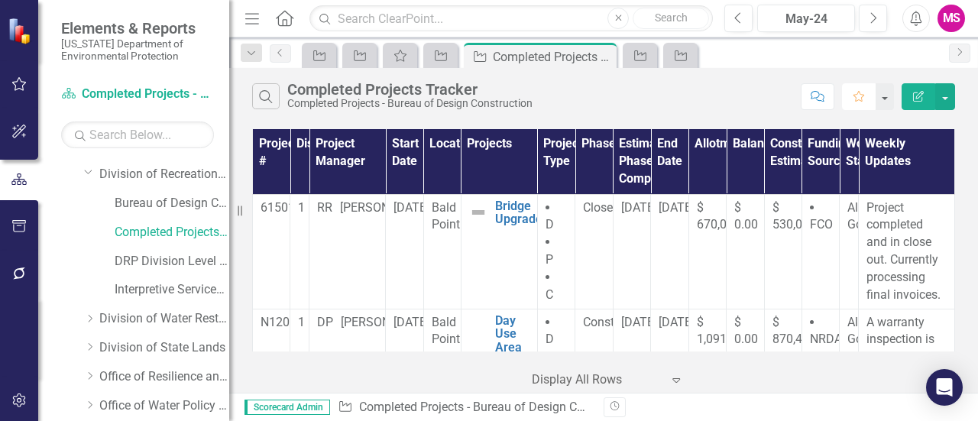
click at [862, 97] on icon "Favorite" at bounding box center [859, 96] width 14 height 11
click at [90, 172] on icon "Dropdown" at bounding box center [88, 171] width 9 height 11
click at [181, 310] on link "Division of Water Restoration Assistance" at bounding box center [164, 319] width 130 height 18
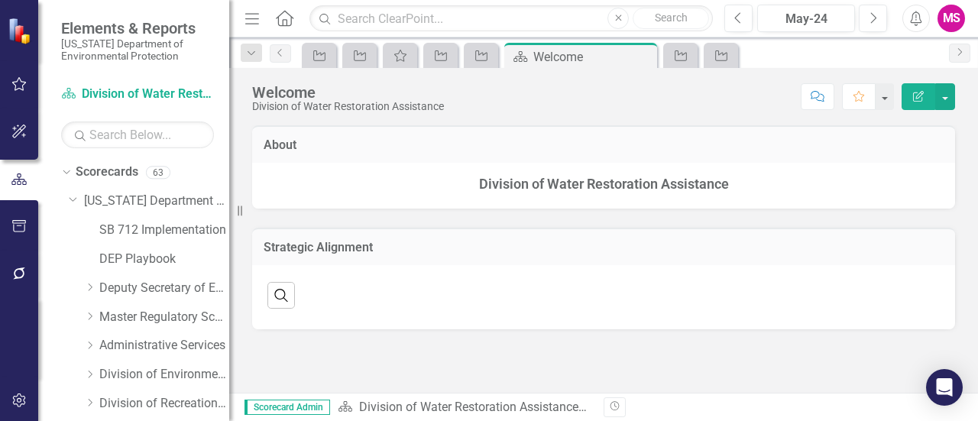
scroll to position [229, 0]
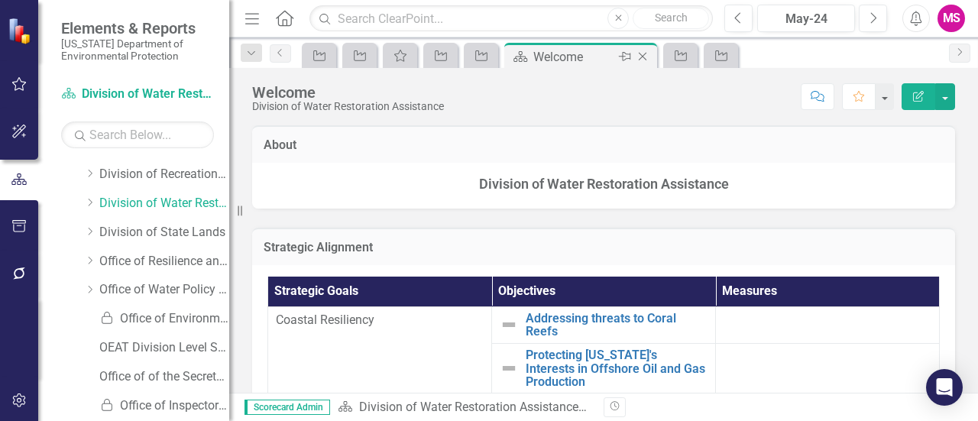
click at [642, 54] on icon "Close" at bounding box center [642, 56] width 15 height 12
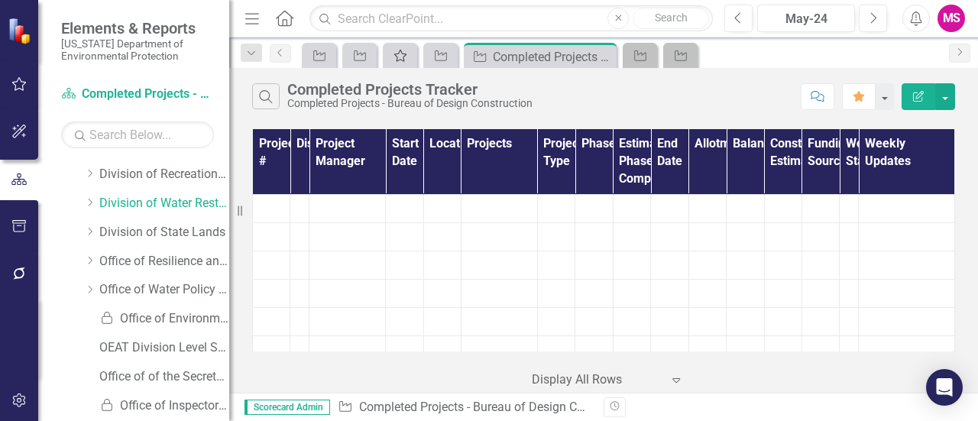
click at [399, 54] on icon "My Favorites" at bounding box center [400, 56] width 15 height 12
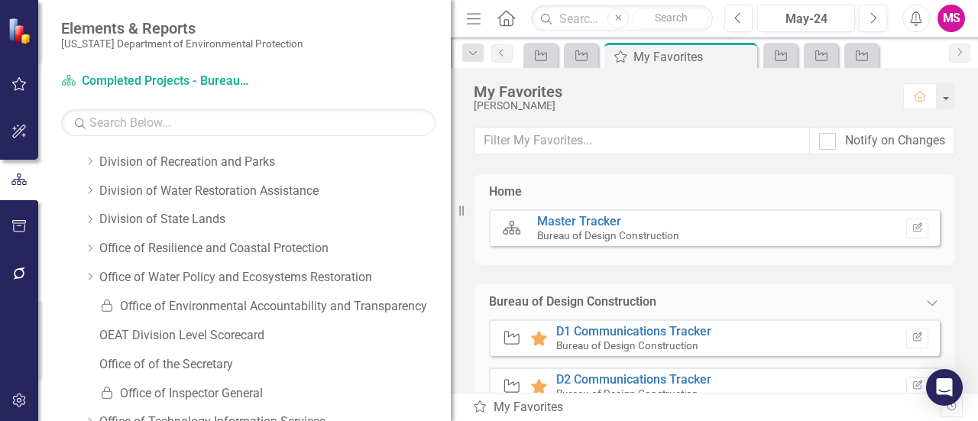
drag, startPoint x: 231, startPoint y: 212, endPoint x: 451, endPoint y: 211, distance: 220.0
click at [451, 211] on div "Resize" at bounding box center [457, 210] width 12 height 421
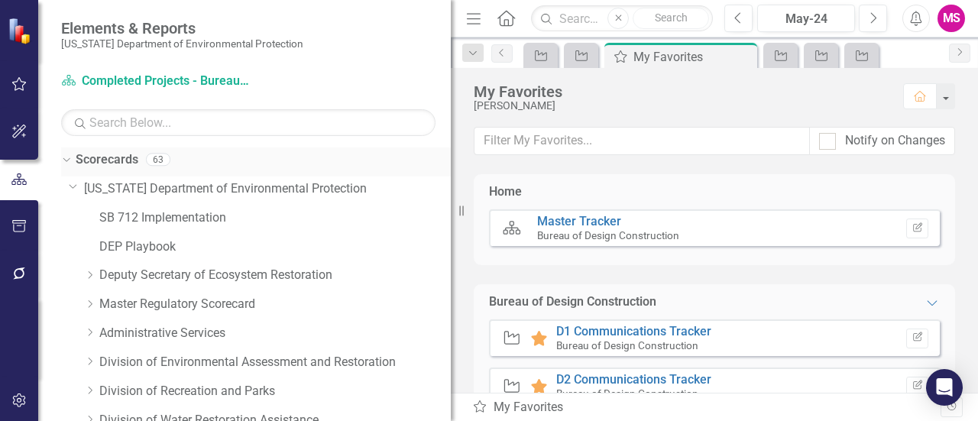
drag, startPoint x: 69, startPoint y: 160, endPoint x: 76, endPoint y: 173, distance: 15.7
click at [69, 160] on icon "Dropdown" at bounding box center [64, 159] width 8 height 11
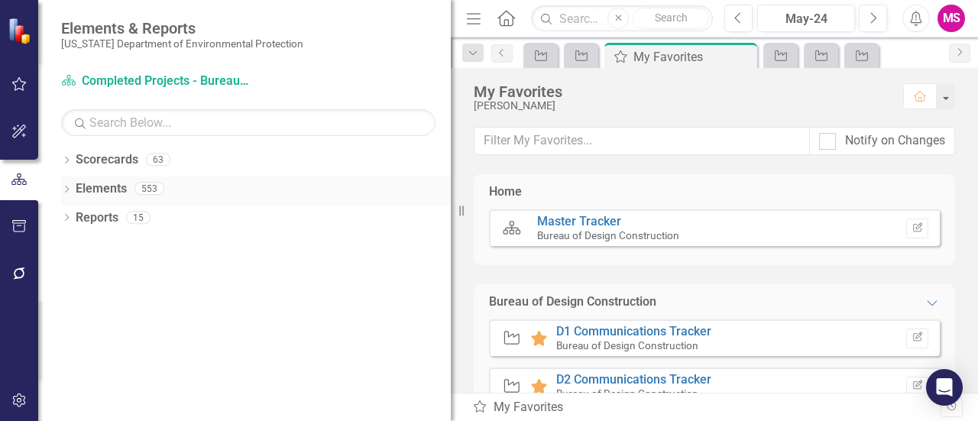
click at [66, 187] on icon "Dropdown" at bounding box center [66, 190] width 11 height 8
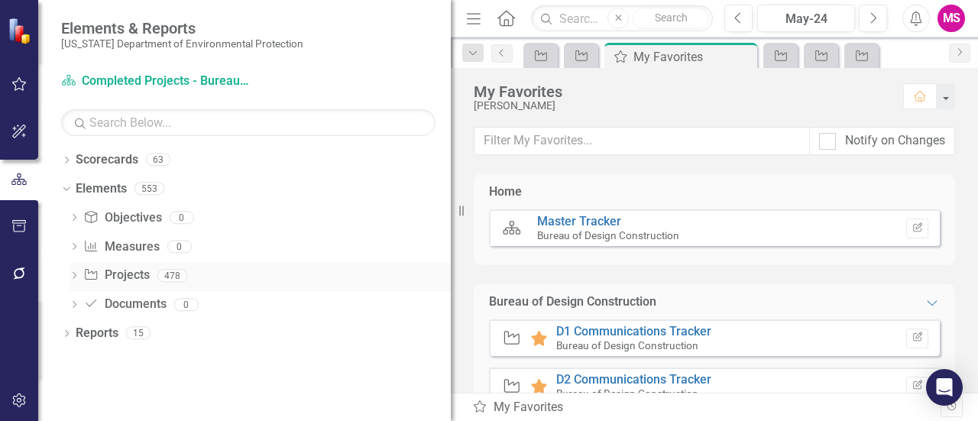
click at [70, 273] on icon "Dropdown" at bounding box center [74, 277] width 11 height 8
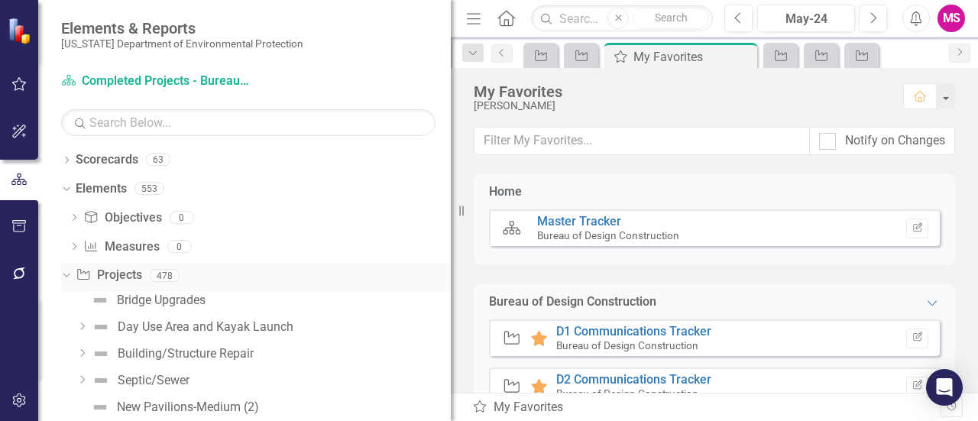
drag, startPoint x: 76, startPoint y: 270, endPoint x: 98, endPoint y: 266, distance: 22.6
click at [69, 270] on icon "Dropdown" at bounding box center [64, 275] width 8 height 11
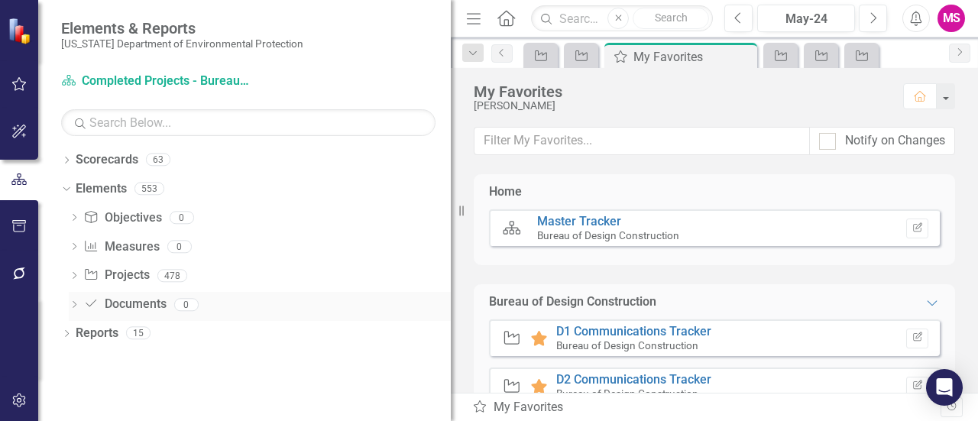
click at [81, 303] on div "Dropdown Document Documents 0" at bounding box center [260, 306] width 382 height 29
click at [73, 303] on icon "Dropdown" at bounding box center [74, 306] width 11 height 8
click at [69, 305] on icon "Dropdown" at bounding box center [64, 304] width 8 height 11
click at [68, 332] on icon "Dropdown" at bounding box center [66, 335] width 11 height 8
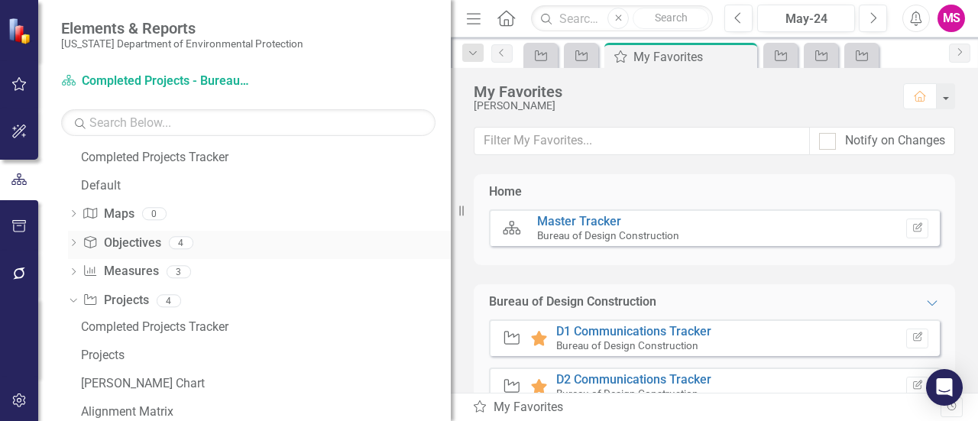
scroll to position [153, 0]
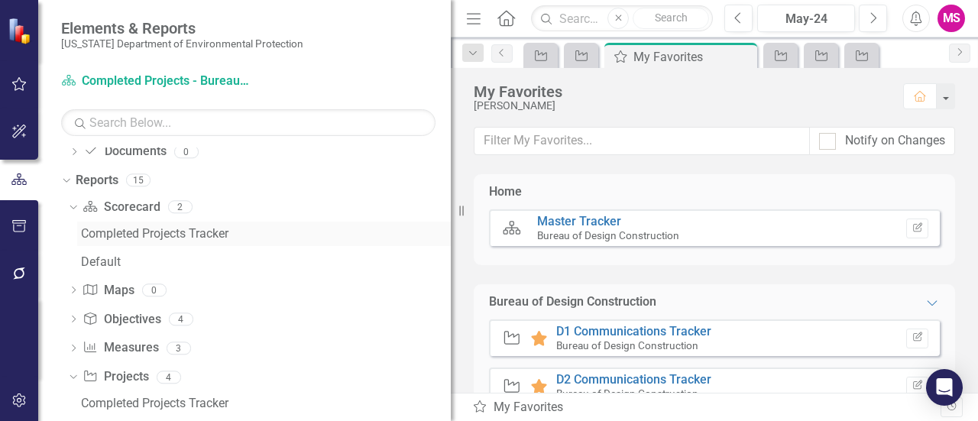
click at [151, 238] on div "Completed Projects Tracker" at bounding box center [266, 234] width 370 height 14
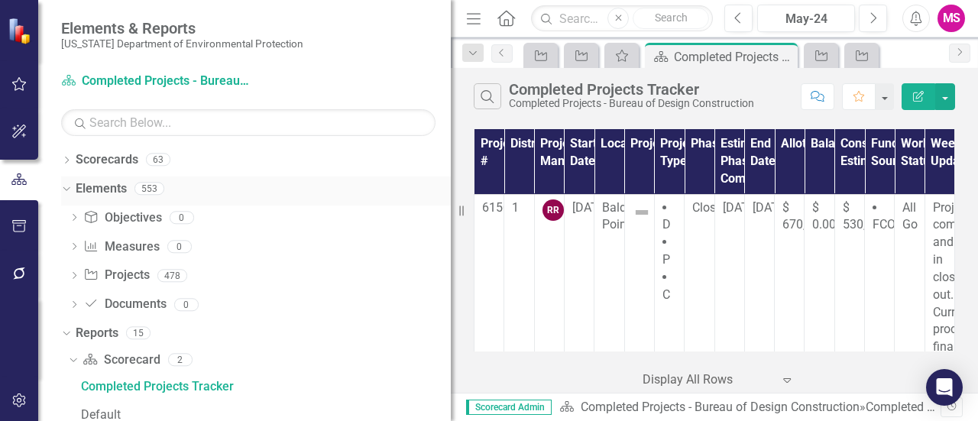
click at [67, 189] on icon "Dropdown" at bounding box center [64, 188] width 8 height 11
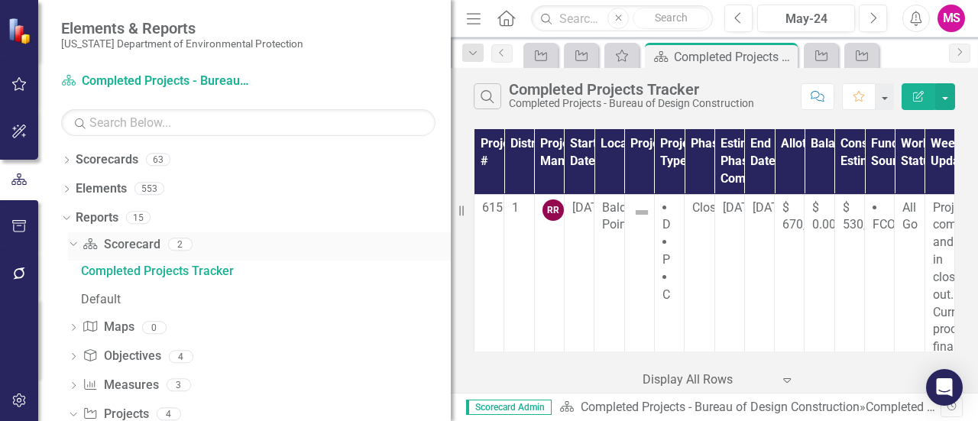
click at [72, 241] on icon "Dropdown" at bounding box center [71, 243] width 8 height 11
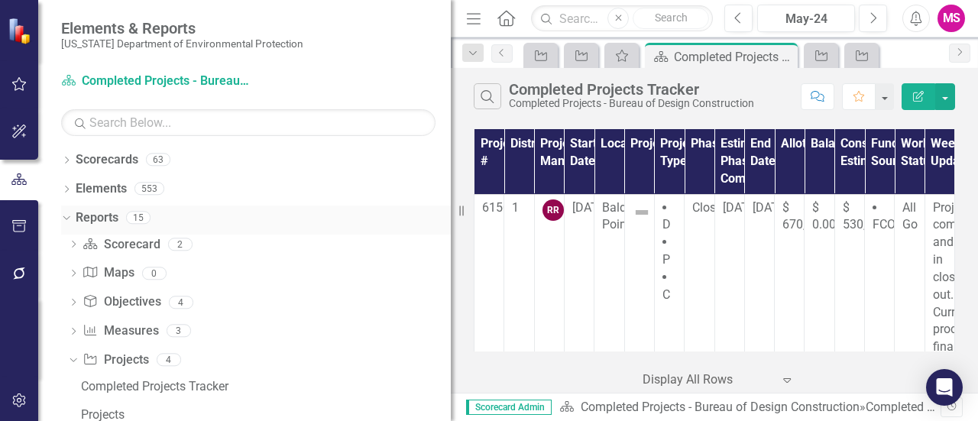
click at [64, 217] on icon "Dropdown" at bounding box center [64, 217] width 8 height 11
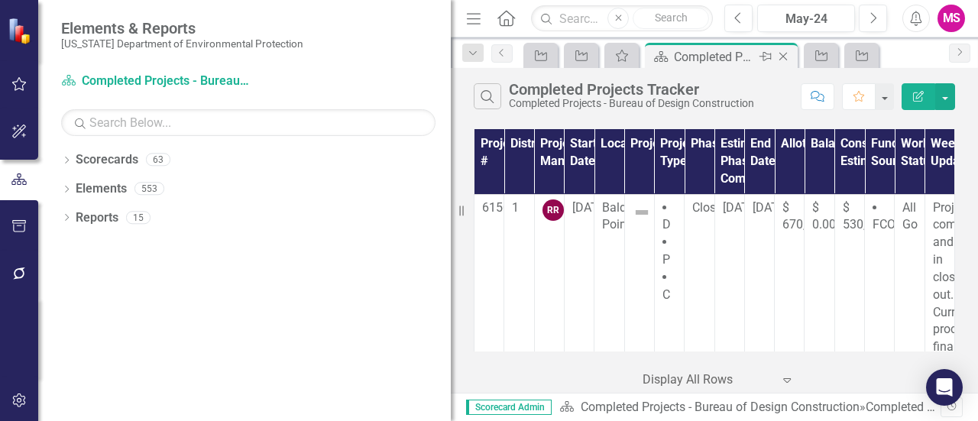
click at [783, 55] on icon at bounding box center [783, 57] width 8 height 8
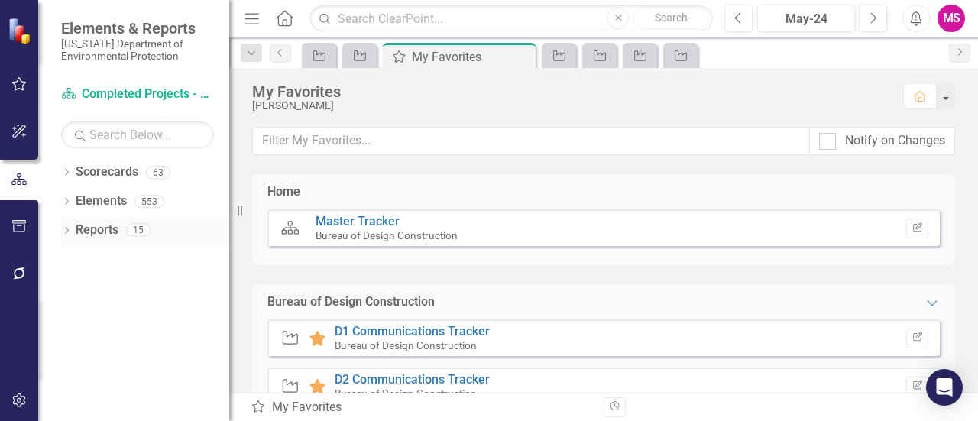
drag, startPoint x: 454, startPoint y: 241, endPoint x: 166, endPoint y: 227, distance: 288.4
click at [166, 227] on div "Elements & Reports Florida Department of Environmental Protection Scorecard Com…" at bounding box center [114, 210] width 229 height 421
click at [561, 56] on icon "Project" at bounding box center [559, 56] width 15 height 12
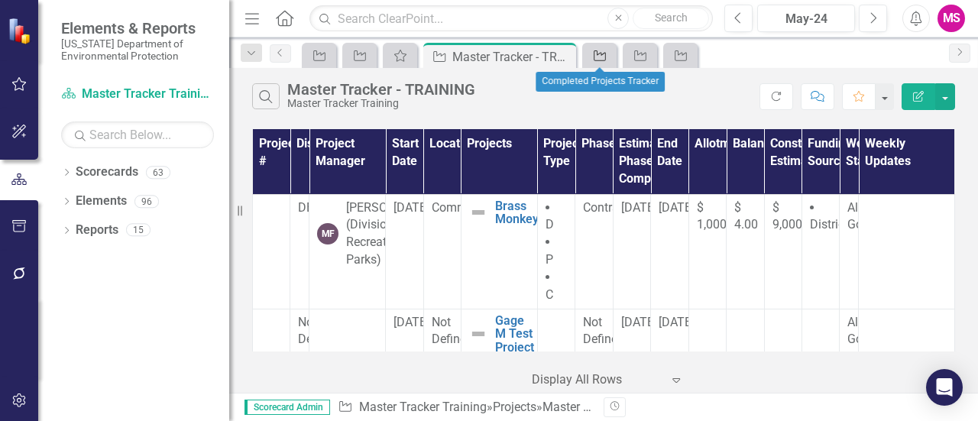
click at [590, 57] on div "Project" at bounding box center [596, 55] width 21 height 19
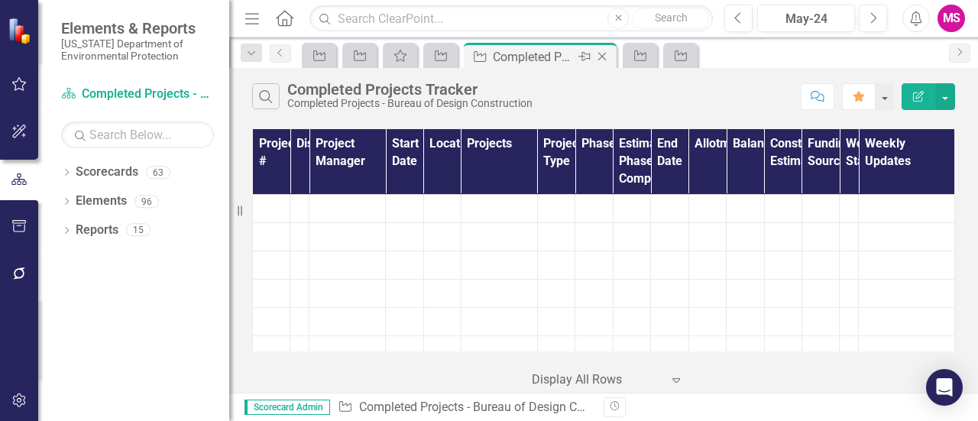
click at [604, 57] on icon "Close" at bounding box center [601, 56] width 15 height 12
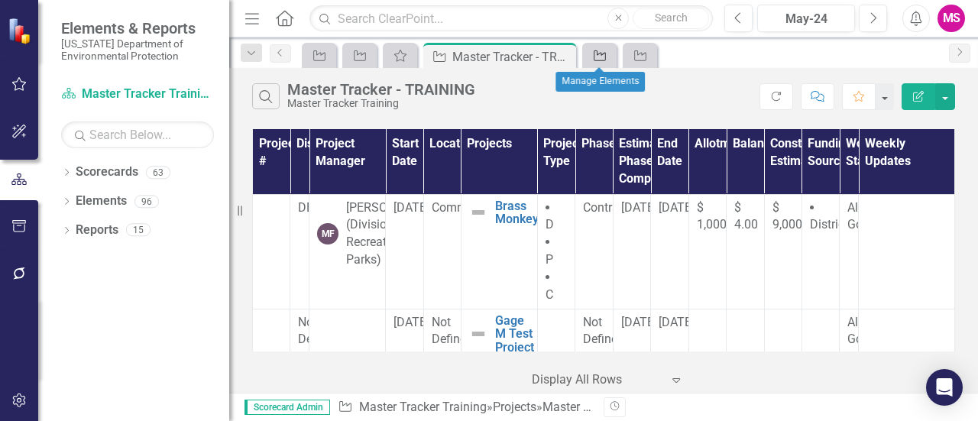
click at [601, 57] on icon "Project" at bounding box center [599, 56] width 15 height 12
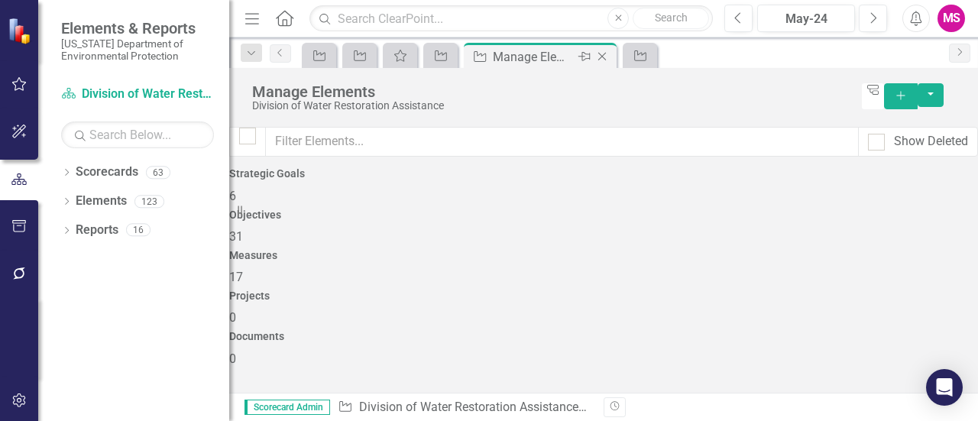
click at [604, 56] on icon "Close" at bounding box center [601, 56] width 15 height 12
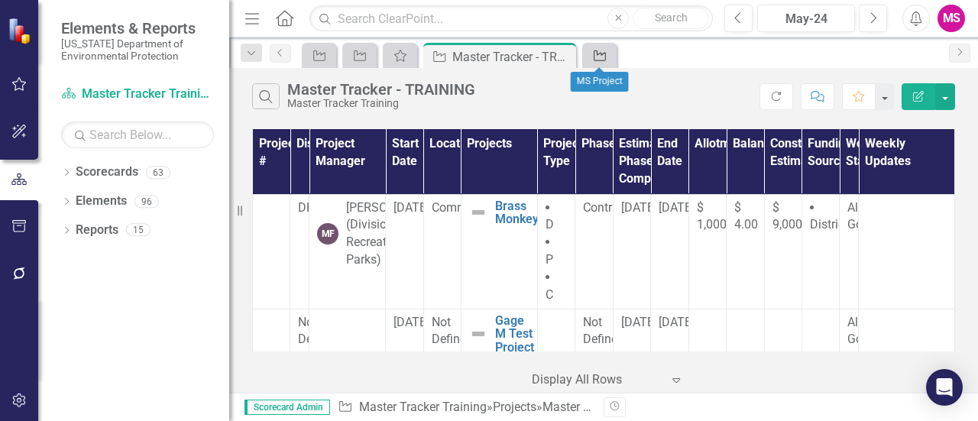
click at [596, 53] on icon "Project" at bounding box center [599, 56] width 15 height 12
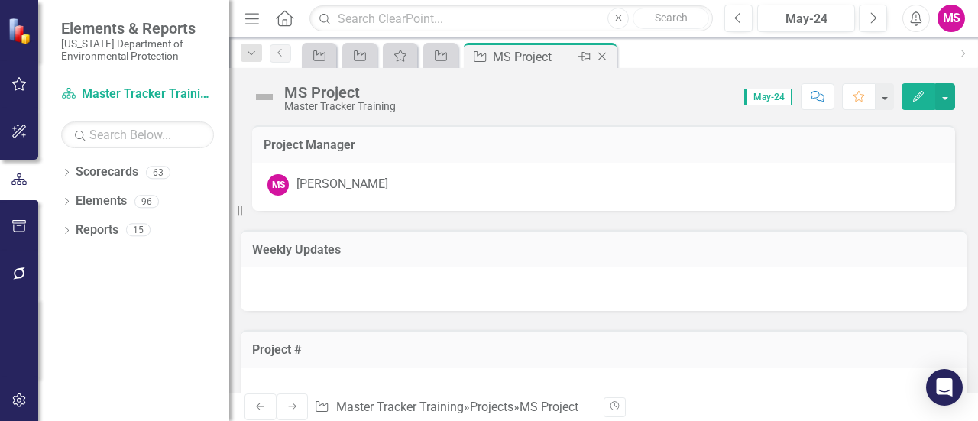
click at [602, 55] on icon "Close" at bounding box center [601, 56] width 15 height 12
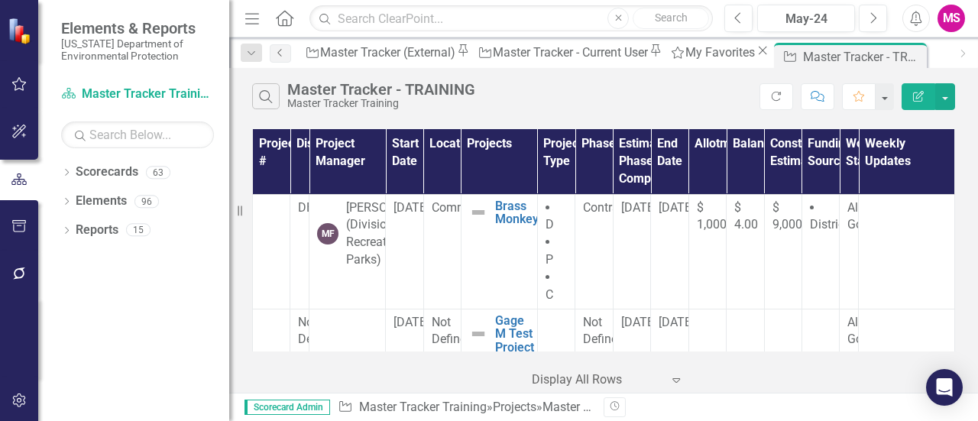
click at [281, 57] on icon "Previous" at bounding box center [280, 52] width 12 height 9
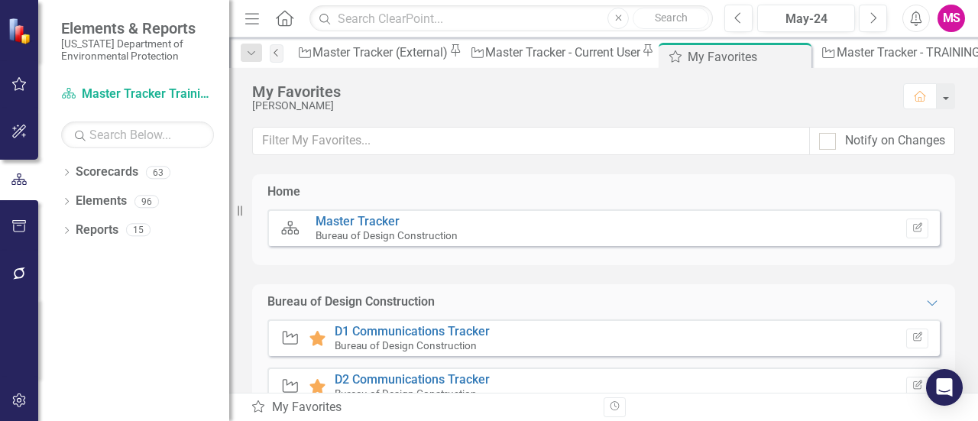
click at [281, 57] on icon "Previous" at bounding box center [276, 52] width 12 height 9
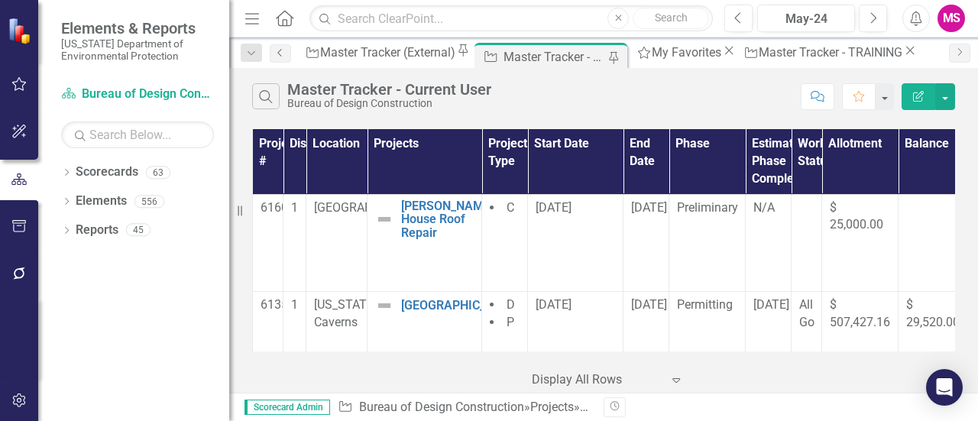
click at [281, 57] on icon "Previous" at bounding box center [280, 52] width 12 height 9
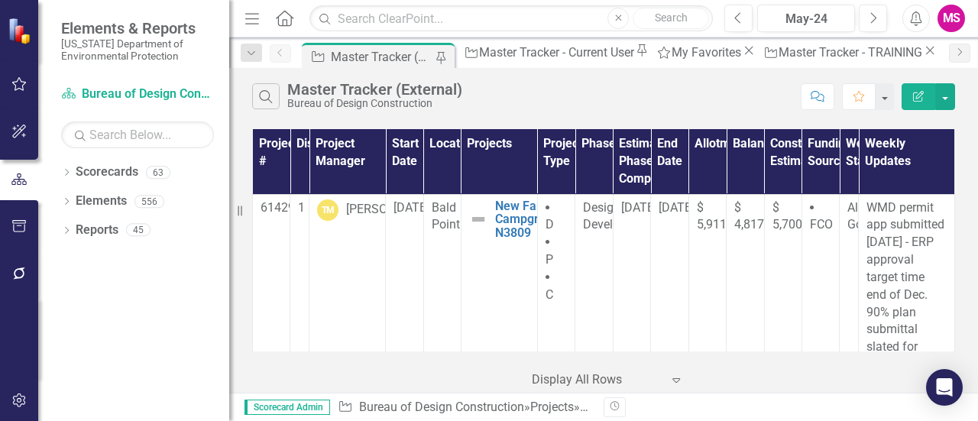
click at [66, 170] on icon "Dropdown" at bounding box center [66, 174] width 11 height 8
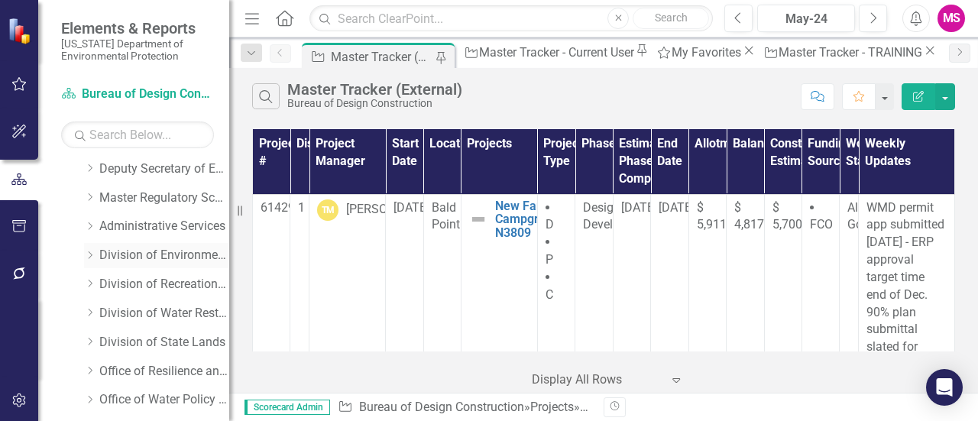
scroll to position [153, 0]
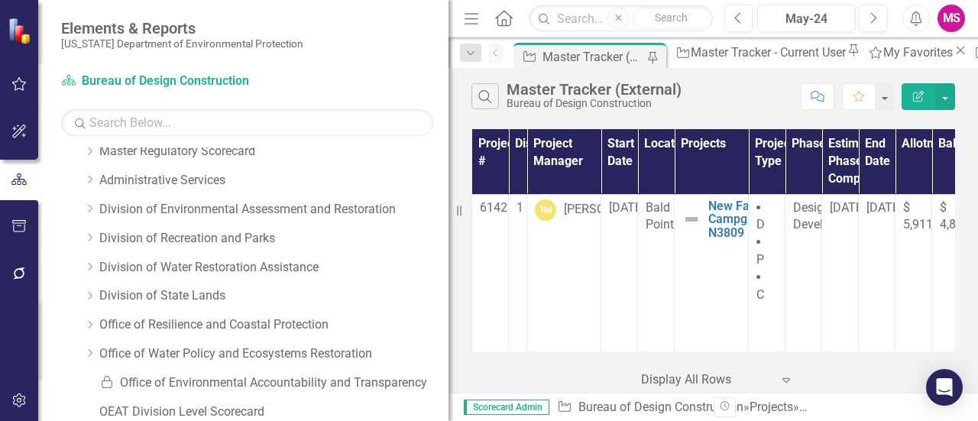
drag, startPoint x: 235, startPoint y: 248, endPoint x: 448, endPoint y: 238, distance: 213.4
click at [449, 238] on div "Resize" at bounding box center [454, 210] width 12 height 421
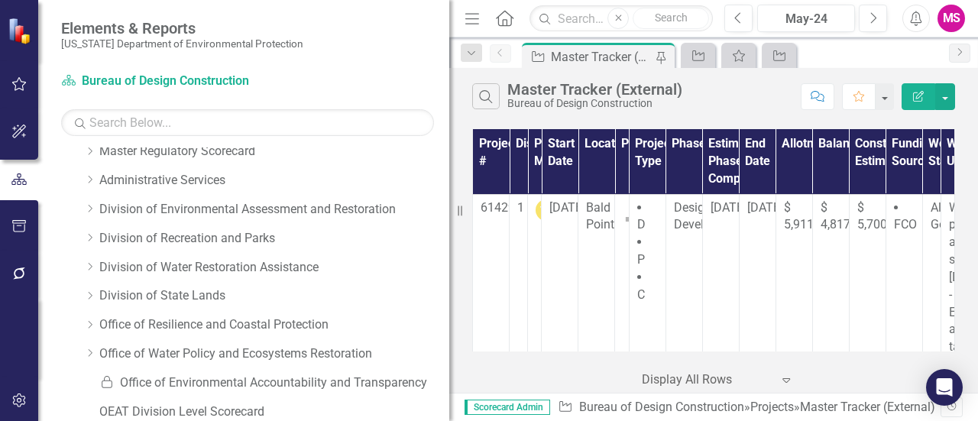
scroll to position [391, 0]
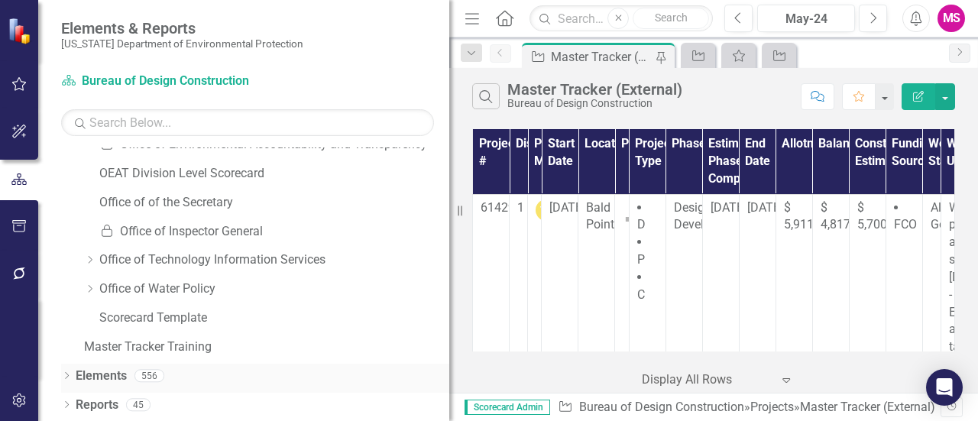
click at [66, 374] on icon at bounding box center [67, 375] width 4 height 7
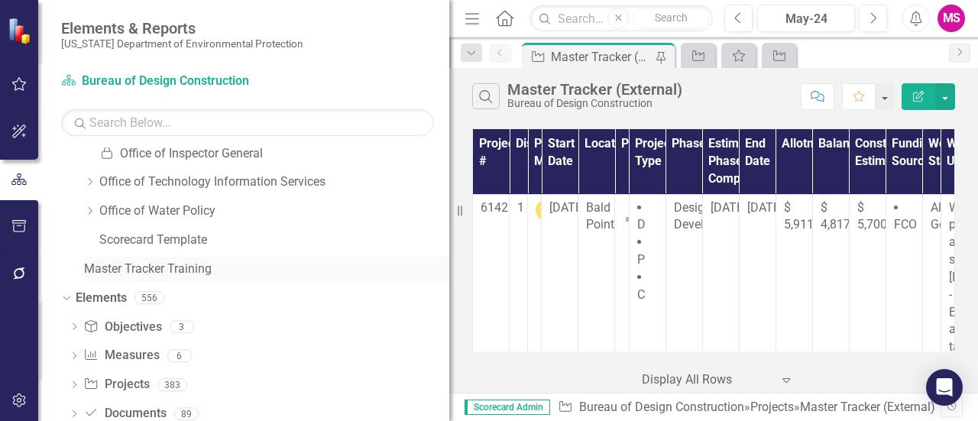
scroll to position [535, 0]
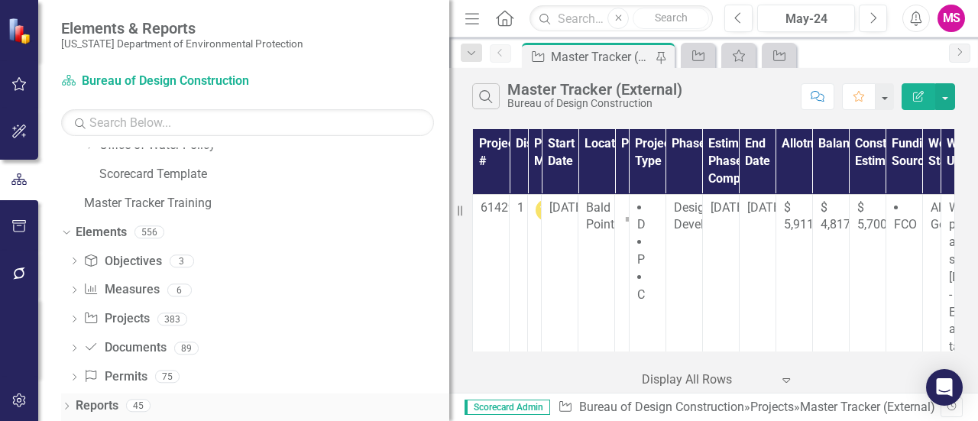
click at [66, 406] on icon "Dropdown" at bounding box center [66, 407] width 11 height 8
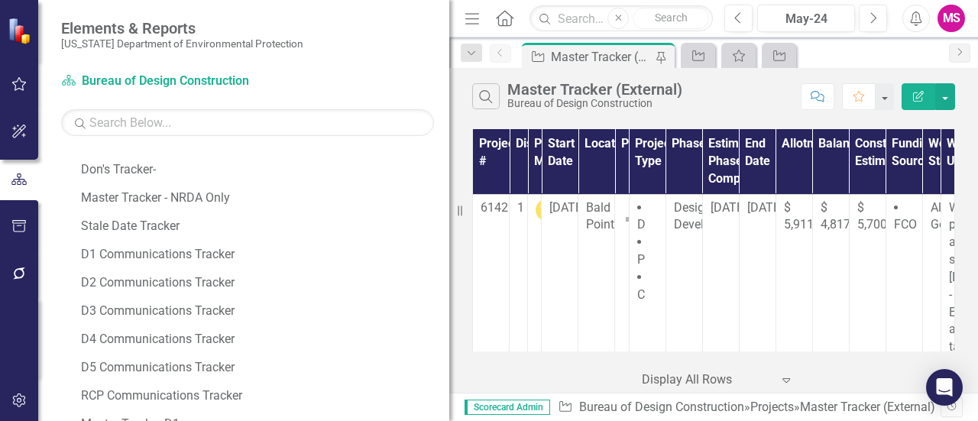
scroll to position [1491, 0]
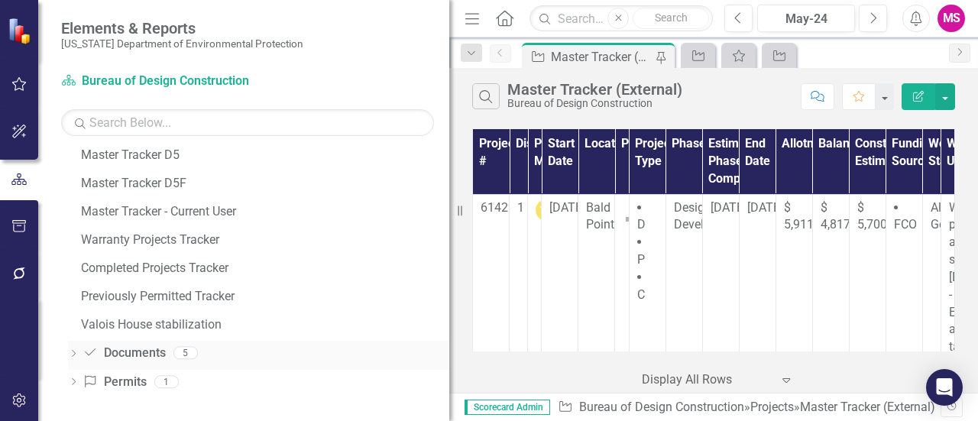
click at [75, 351] on icon "Dropdown" at bounding box center [73, 355] width 11 height 8
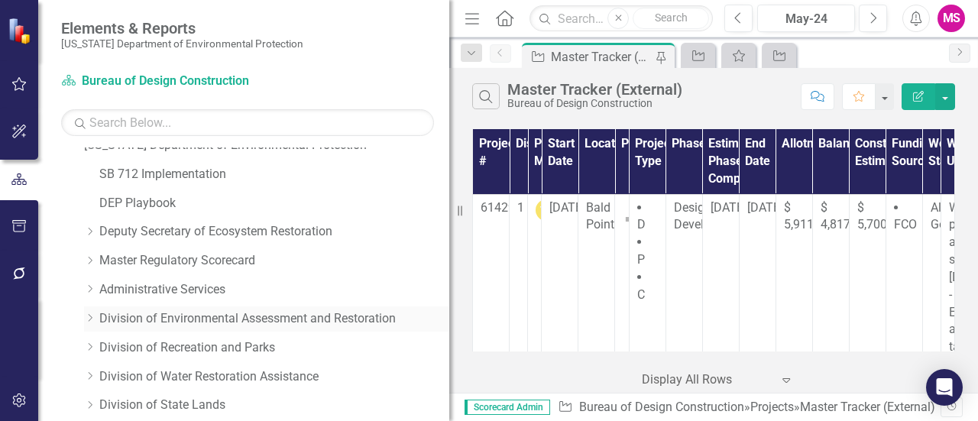
scroll to position [76, 0]
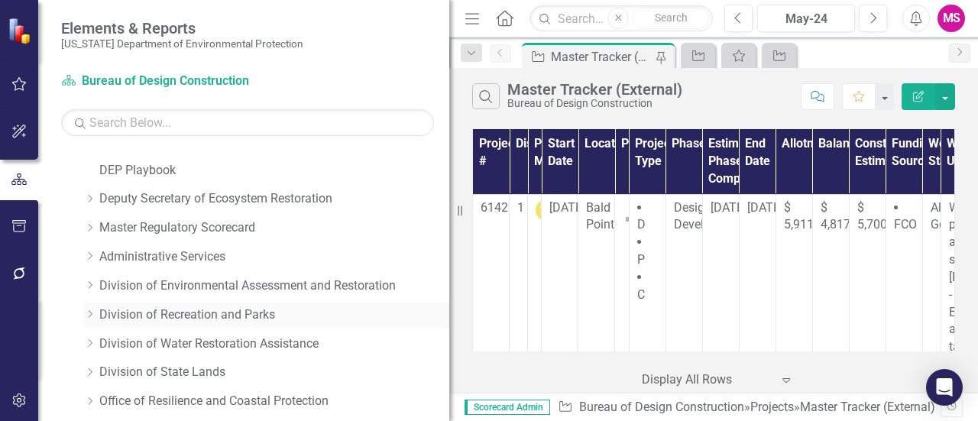
click at [219, 314] on link "Division of Recreation and Parks" at bounding box center [274, 315] width 350 height 18
click at [89, 315] on icon "Dropdown" at bounding box center [89, 313] width 11 height 9
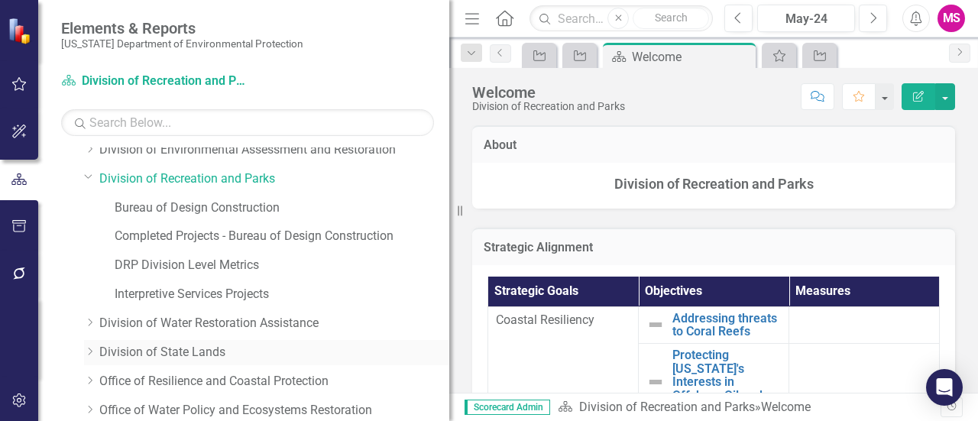
scroll to position [136, 0]
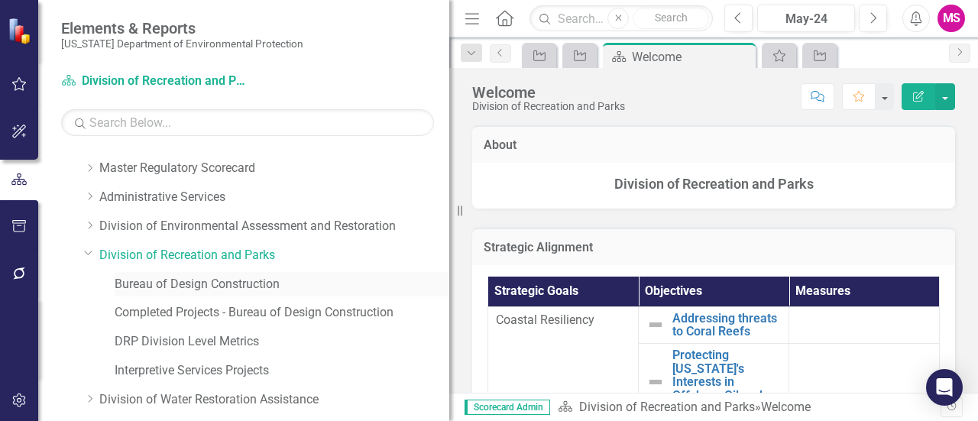
click at [222, 283] on link "Bureau of Design Construction" at bounding box center [282, 285] width 335 height 18
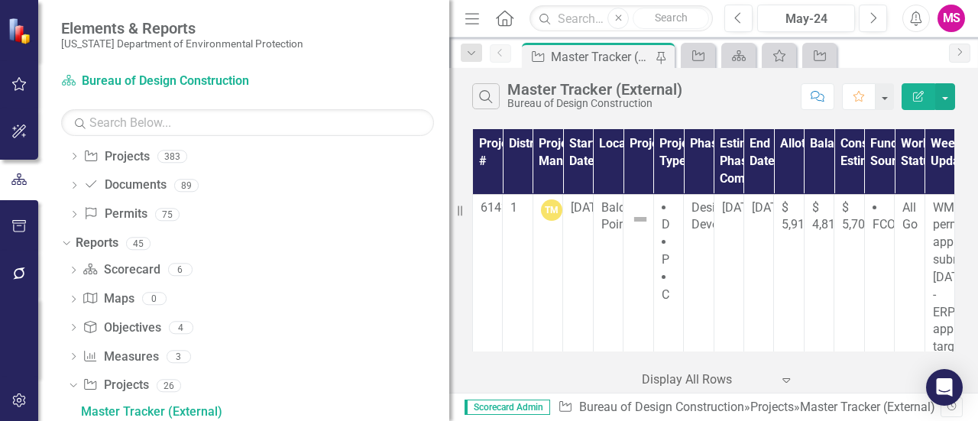
scroll to position [815, 0]
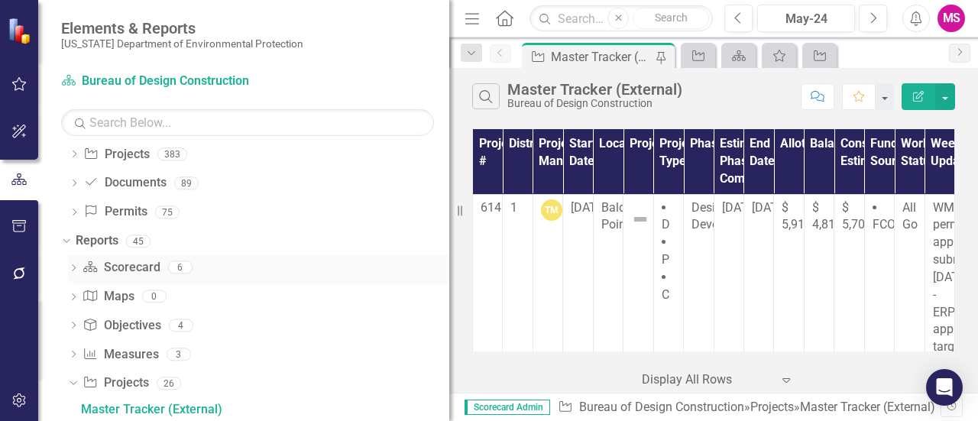
click at [73, 266] on icon "Dropdown" at bounding box center [73, 269] width 11 height 8
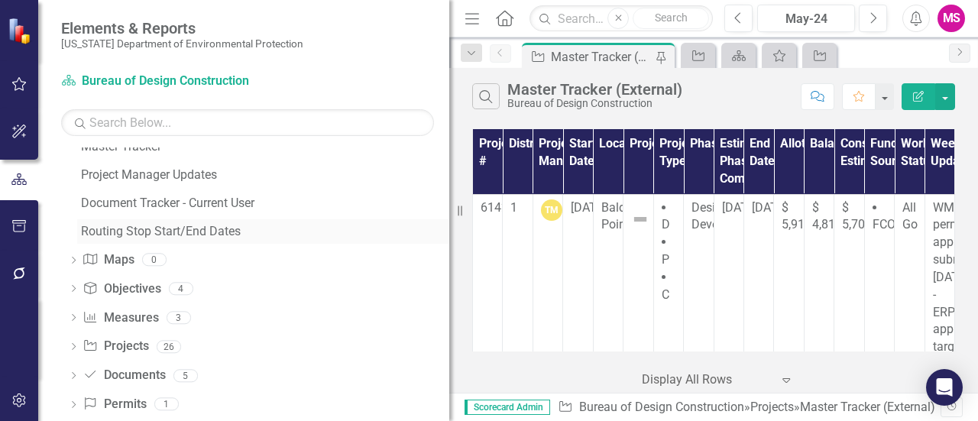
scroll to position [1041, 0]
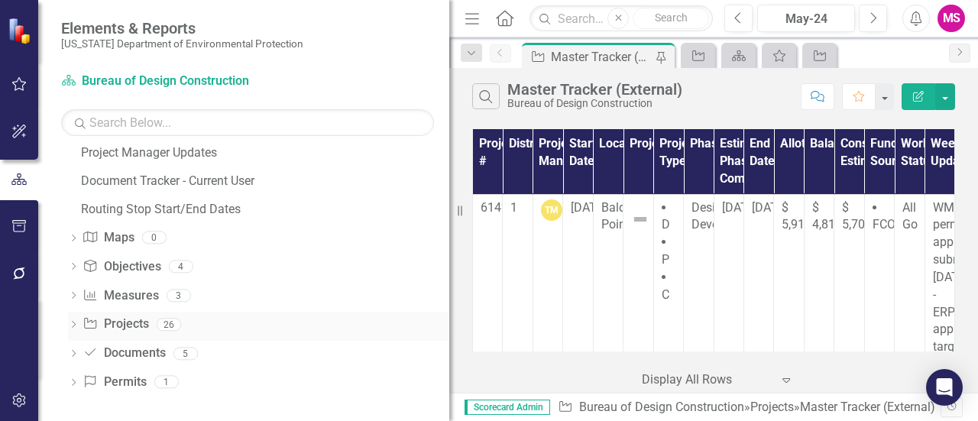
click at [76, 322] on icon "Dropdown" at bounding box center [73, 326] width 11 height 8
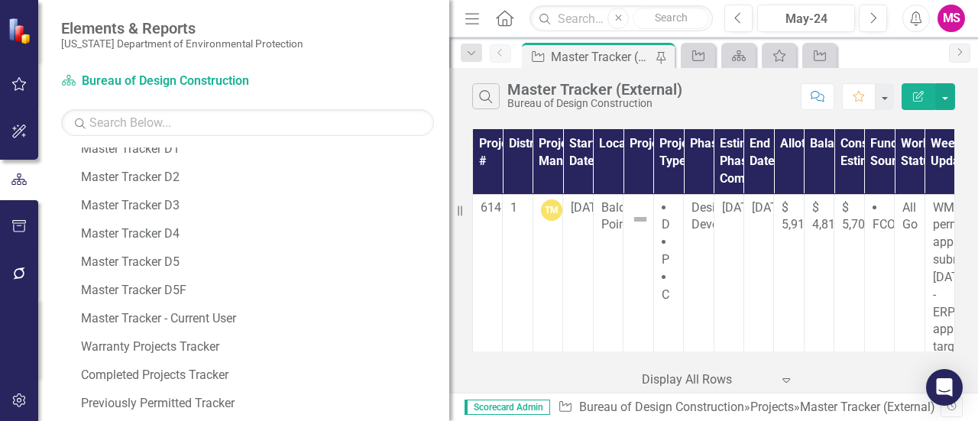
scroll to position [1576, 0]
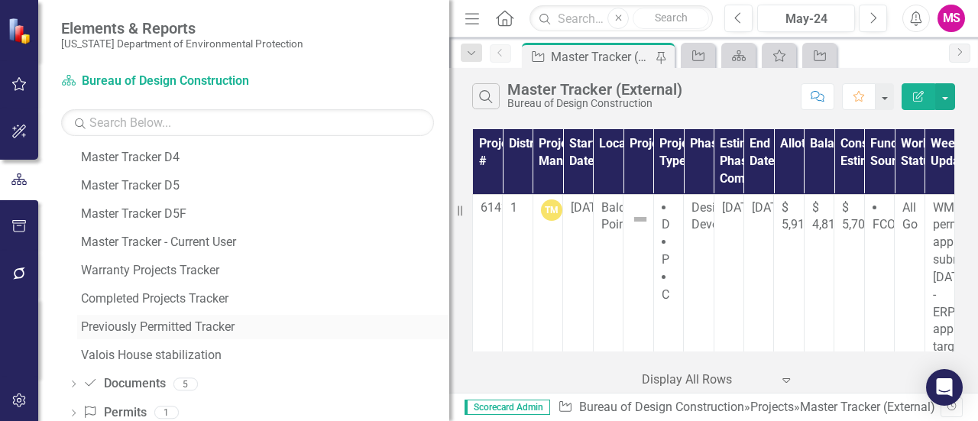
click at [208, 328] on div "Previously Permitted Tracker" at bounding box center [265, 327] width 368 height 14
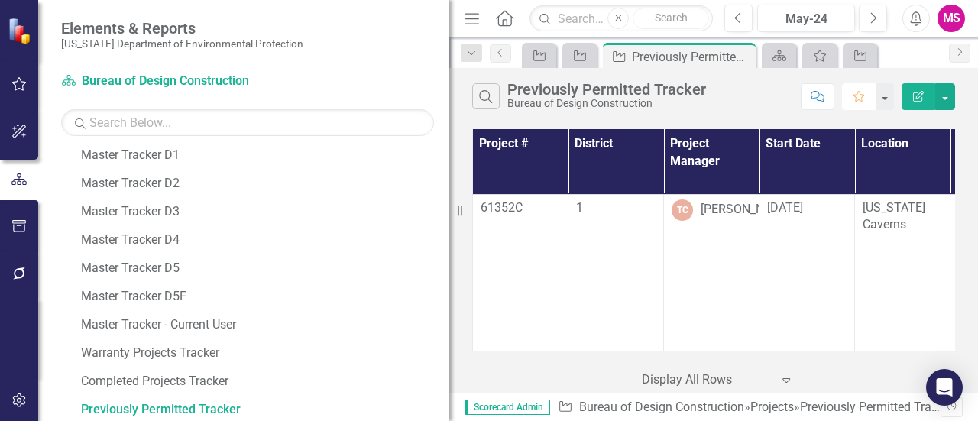
click at [857, 96] on icon "Favorite" at bounding box center [859, 96] width 14 height 11
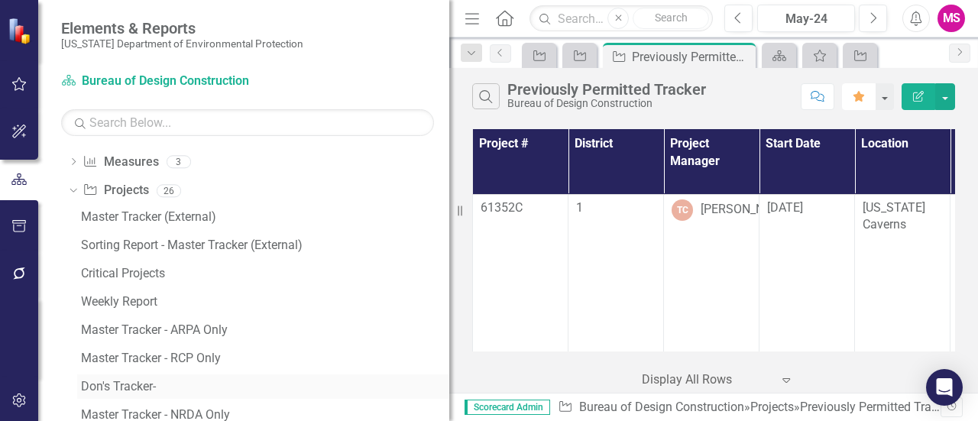
scroll to position [919, 0]
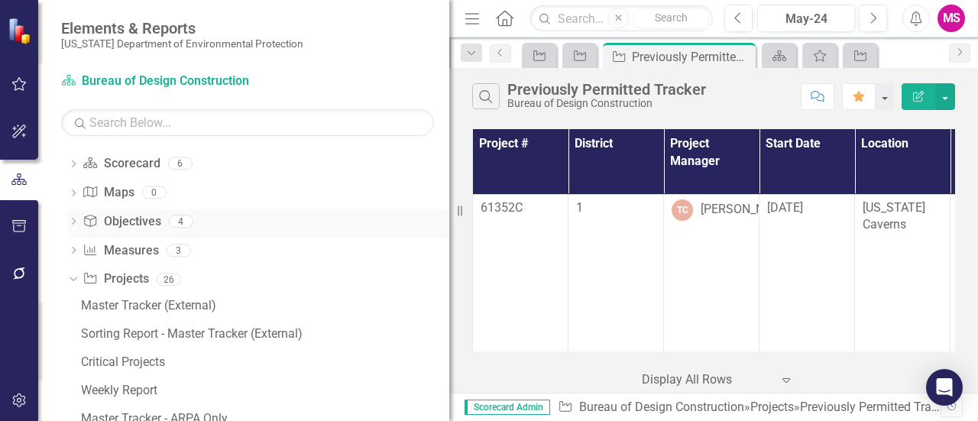
click at [76, 280] on div "Dropdown" at bounding box center [70, 279] width 13 height 11
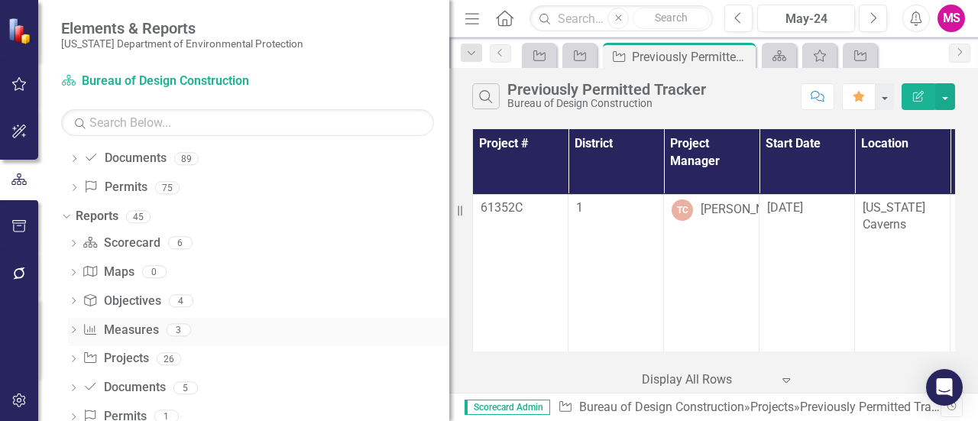
scroll to position [874, 0]
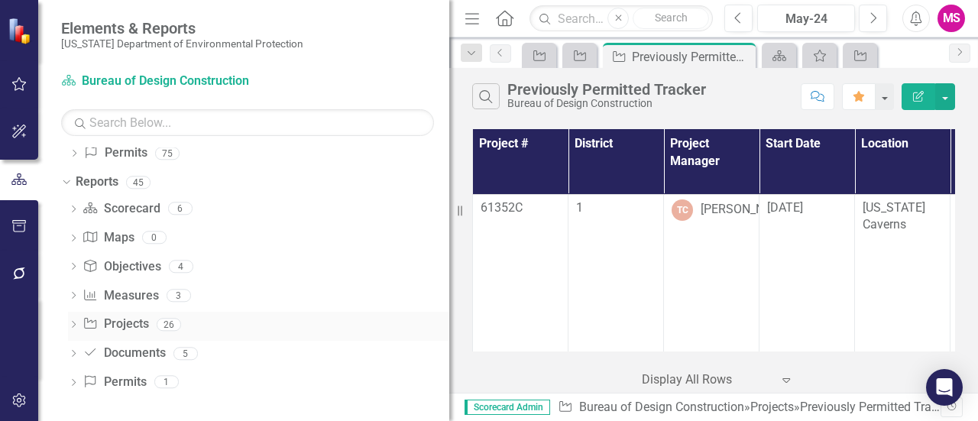
click at [76, 322] on icon "Dropdown" at bounding box center [73, 326] width 11 height 8
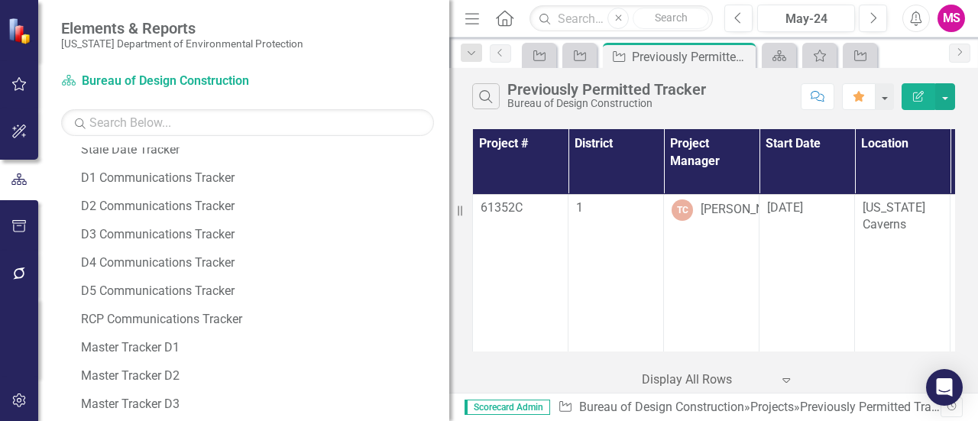
scroll to position [894, 0]
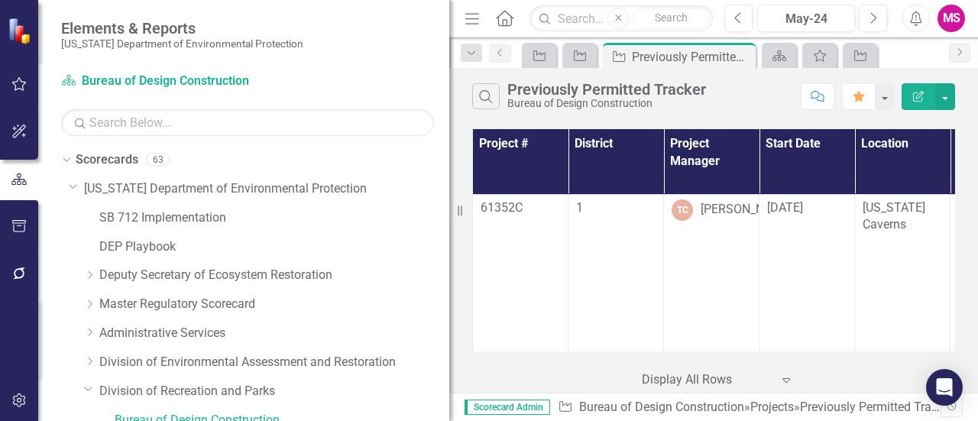
scroll to position [690, 0]
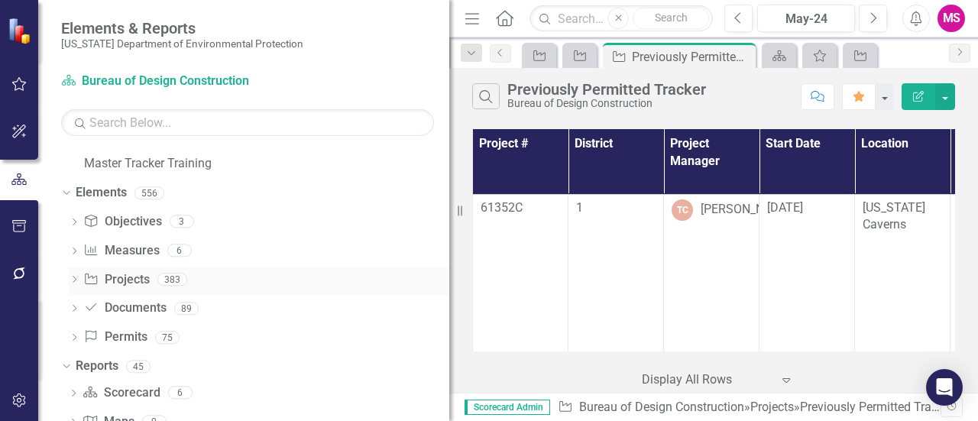
click at [74, 280] on icon "Dropdown" at bounding box center [74, 281] width 11 height 8
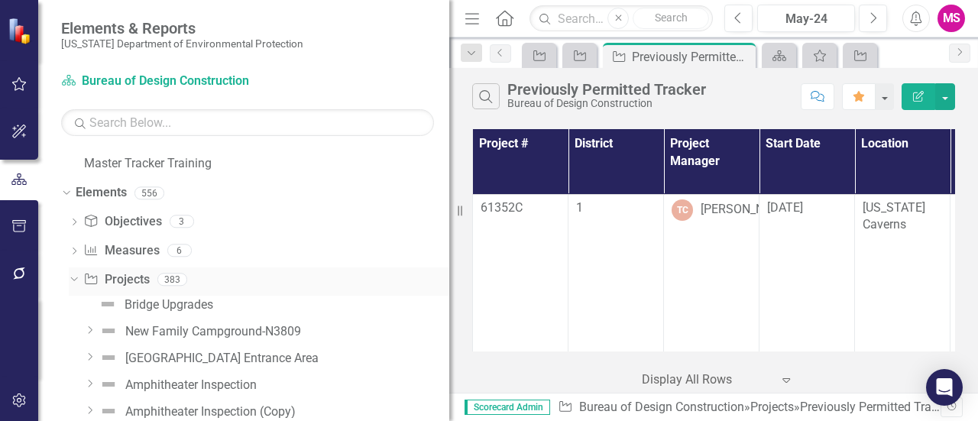
click at [128, 280] on link "Project Projects" at bounding box center [116, 280] width 66 height 18
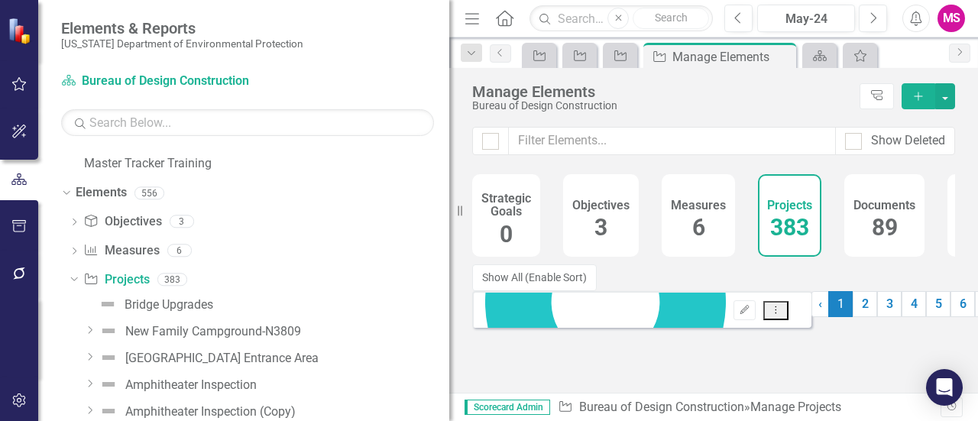
drag, startPoint x: 138, startPoint y: 280, endPoint x: 19, endPoint y: 331, distance: 129.7
click at [20, 331] on div at bounding box center [19, 337] width 38 height 79
click at [73, 276] on icon "Dropdown" at bounding box center [72, 279] width 8 height 11
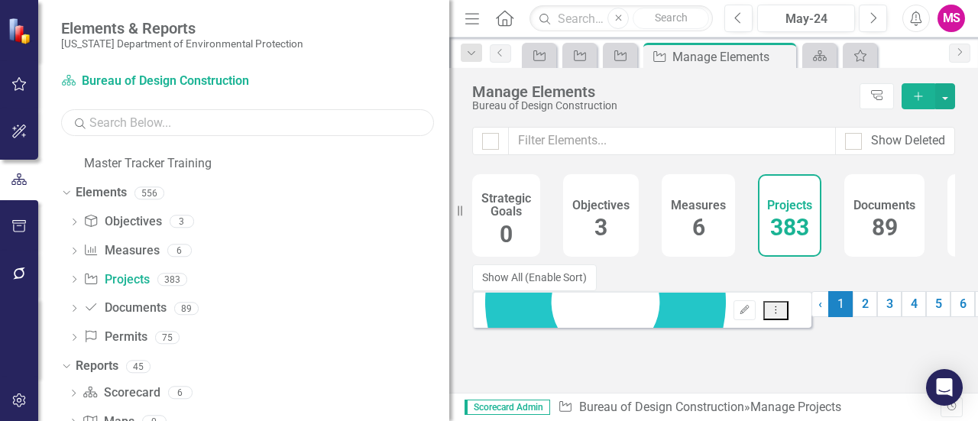
click at [213, 119] on input "text" at bounding box center [247, 122] width 373 height 27
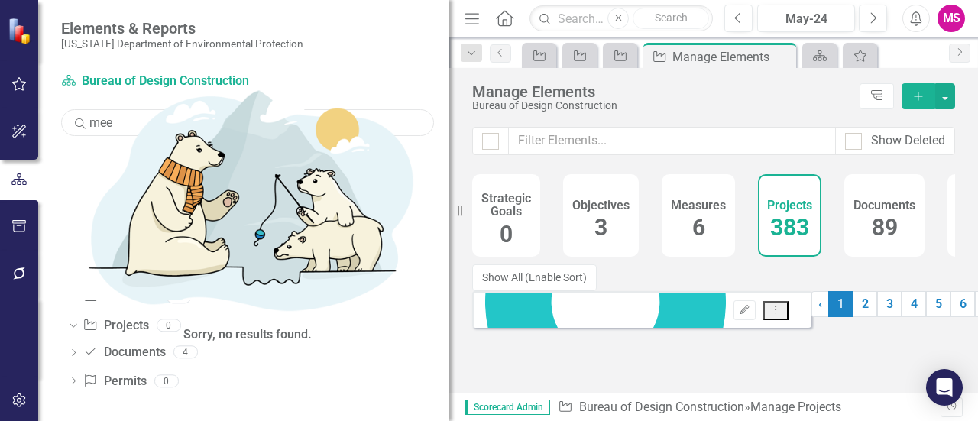
scroll to position [178, 0]
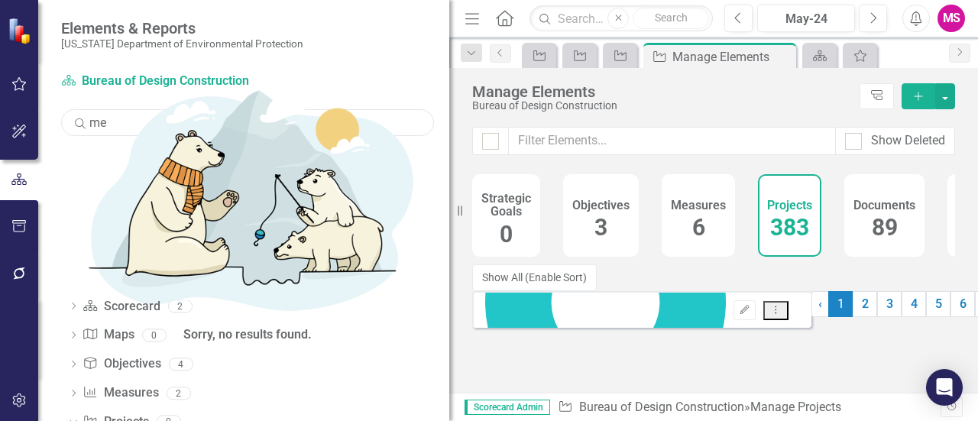
type input "m"
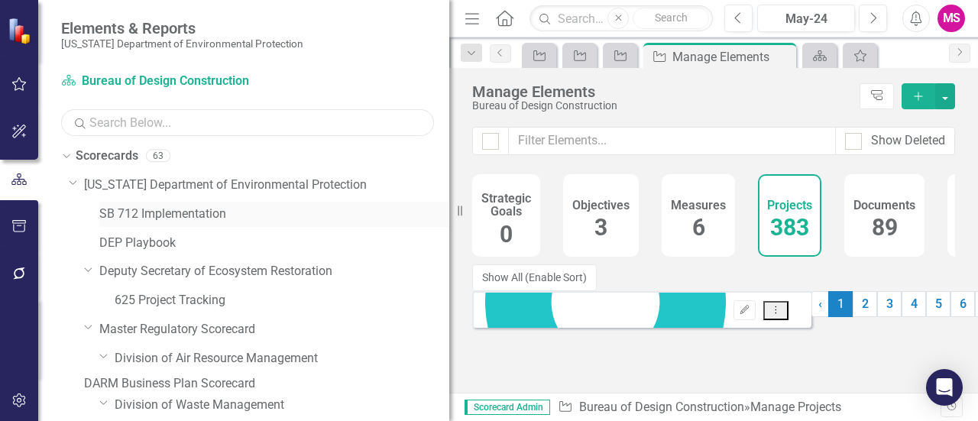
scroll to position [0, 0]
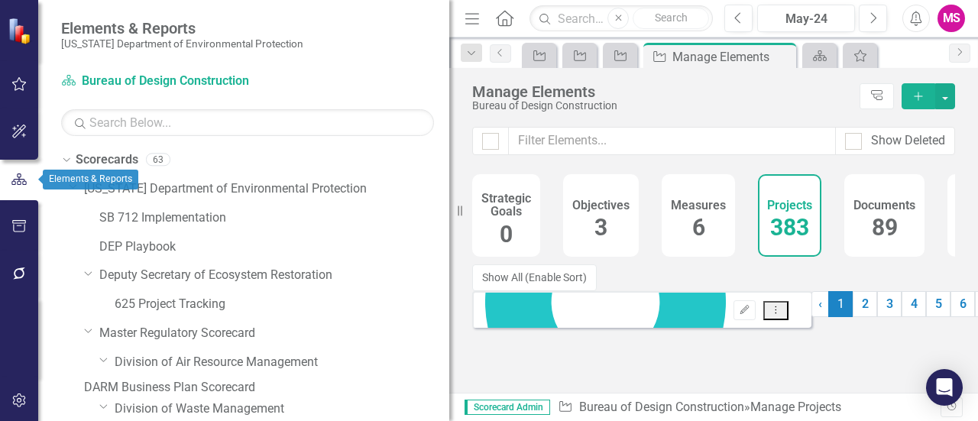
click at [15, 189] on button "button" at bounding box center [19, 179] width 38 height 25
click at [77, 184] on icon "Dropdown" at bounding box center [73, 185] width 9 height 11
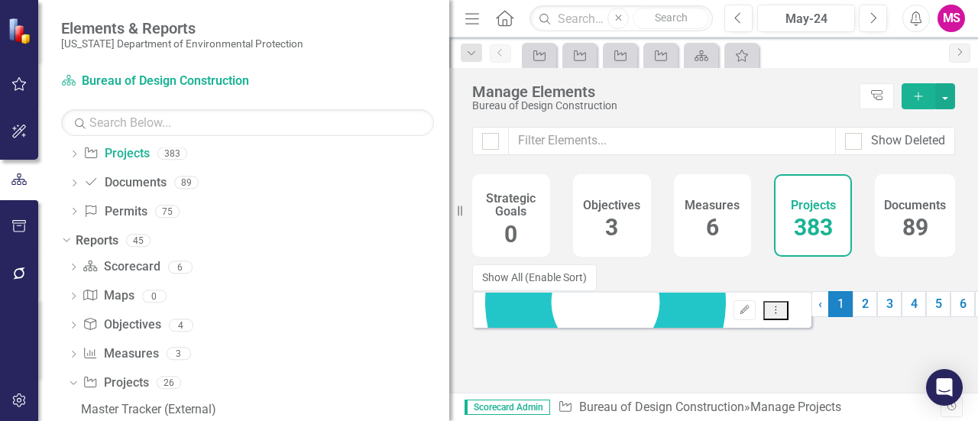
scroll to position [229, 0]
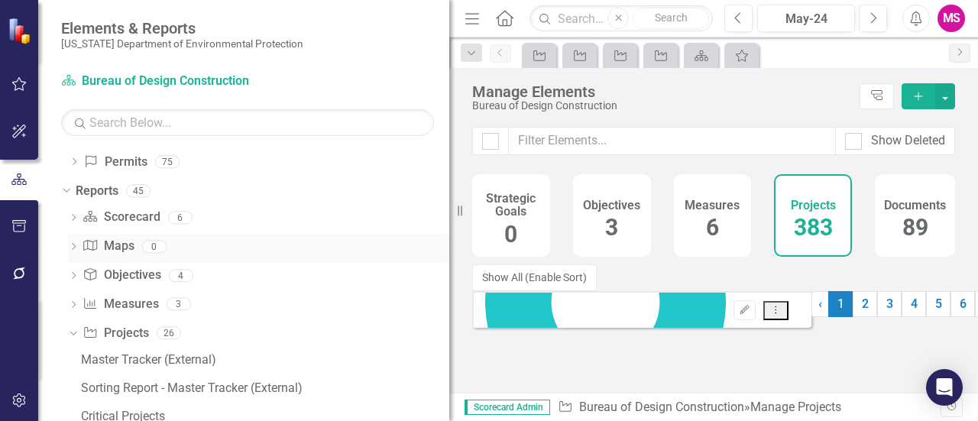
click at [73, 246] on icon "Dropdown" at bounding box center [73, 248] width 11 height 8
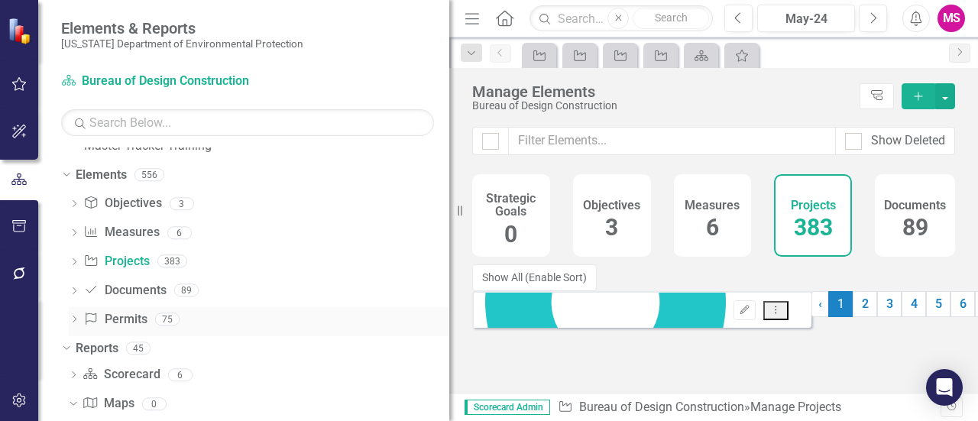
scroll to position [0, 0]
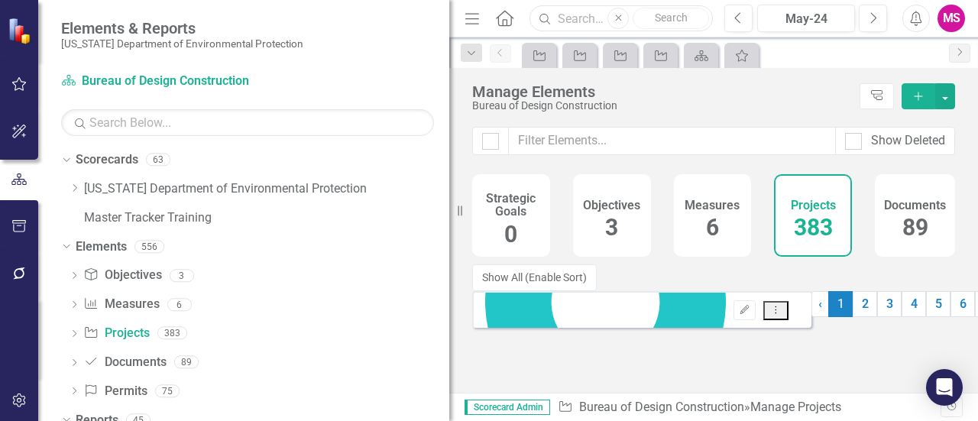
click at [575, 19] on input "text" at bounding box center [620, 18] width 183 height 27
type input "meena"
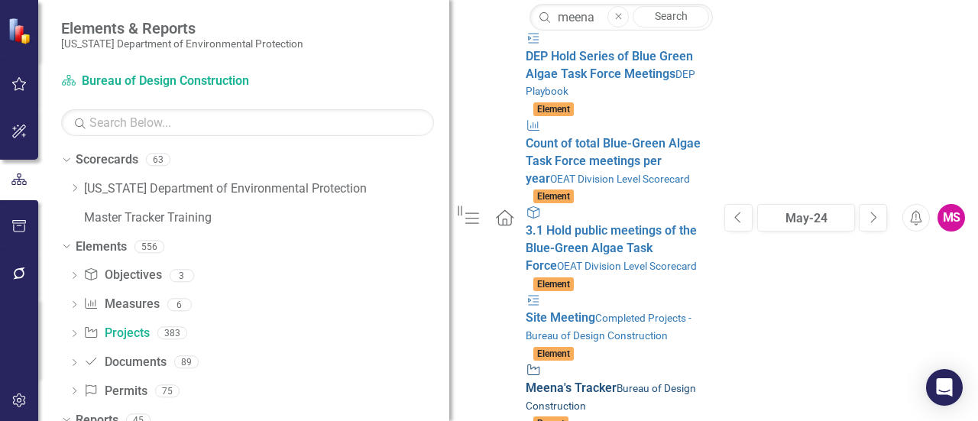
click at [526, 380] on strong "Meena" at bounding box center [545, 387] width 38 height 15
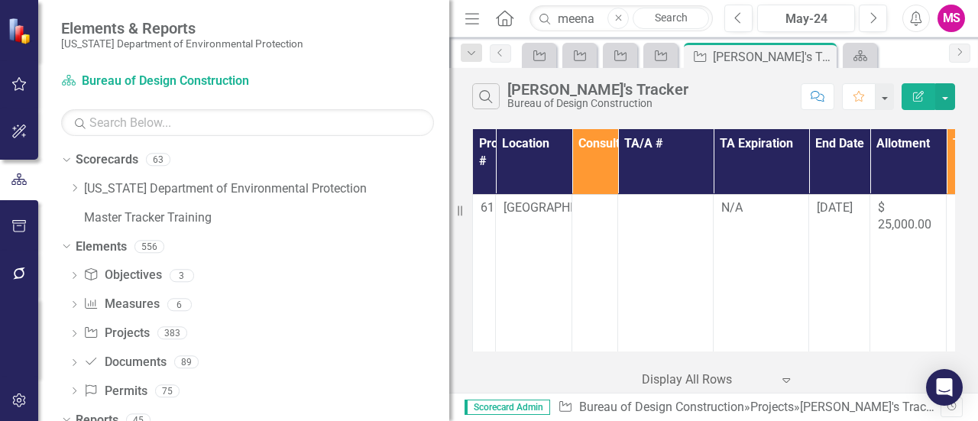
click at [620, 21] on icon "Close" at bounding box center [618, 18] width 7 height 9
click at [810, 60] on icon "Pin" at bounding box center [804, 56] width 12 height 15
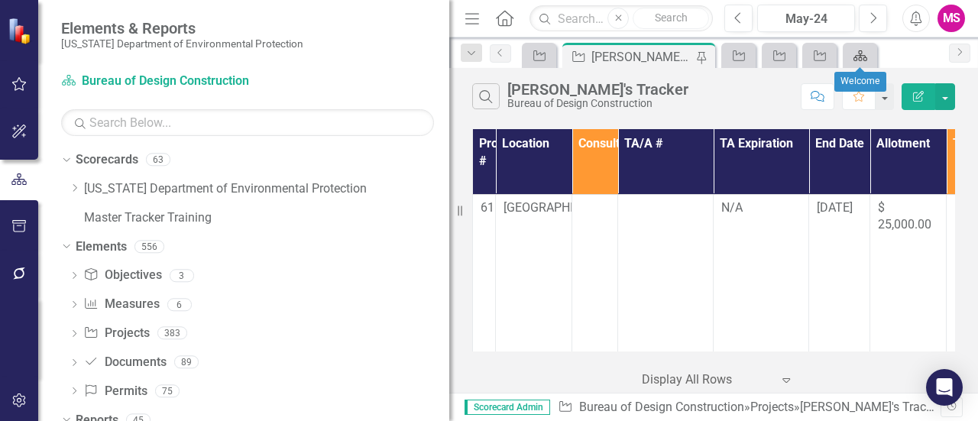
click at [865, 56] on icon at bounding box center [860, 55] width 14 height 11
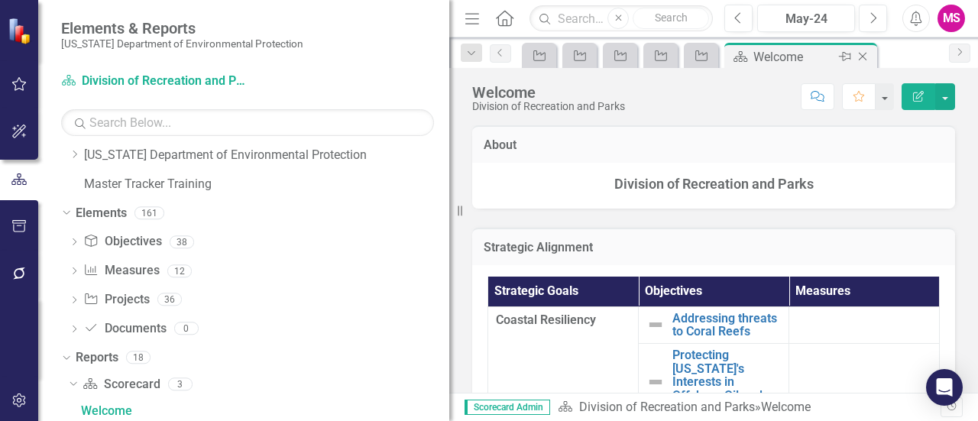
scroll to position [34, 0]
click at [863, 51] on icon "Close" at bounding box center [862, 56] width 15 height 12
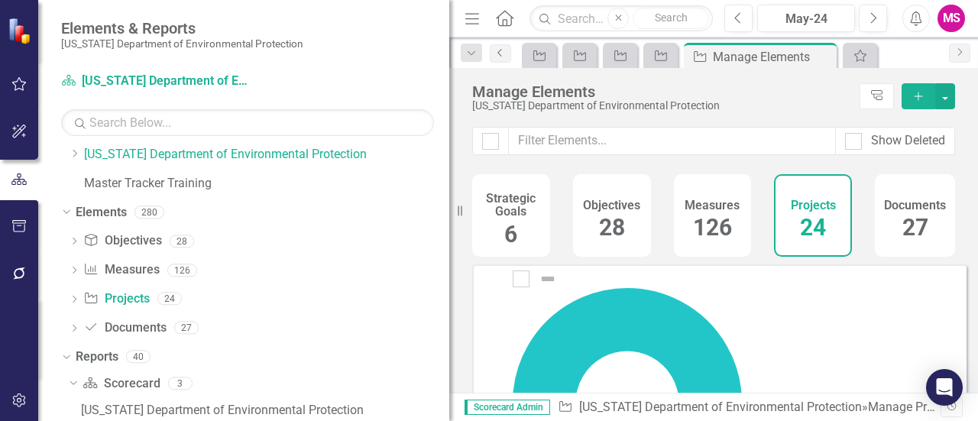
click at [507, 49] on link "Previous" at bounding box center [500, 53] width 21 height 18
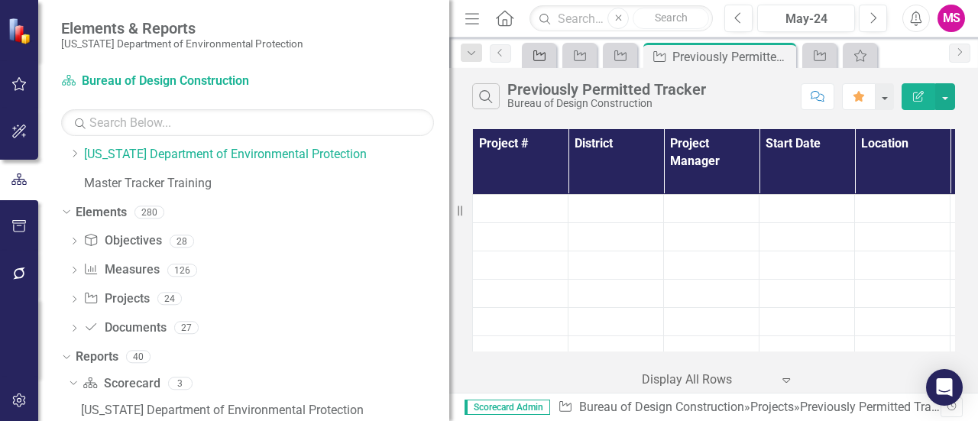
click at [539, 57] on icon "Project" at bounding box center [539, 56] width 15 height 12
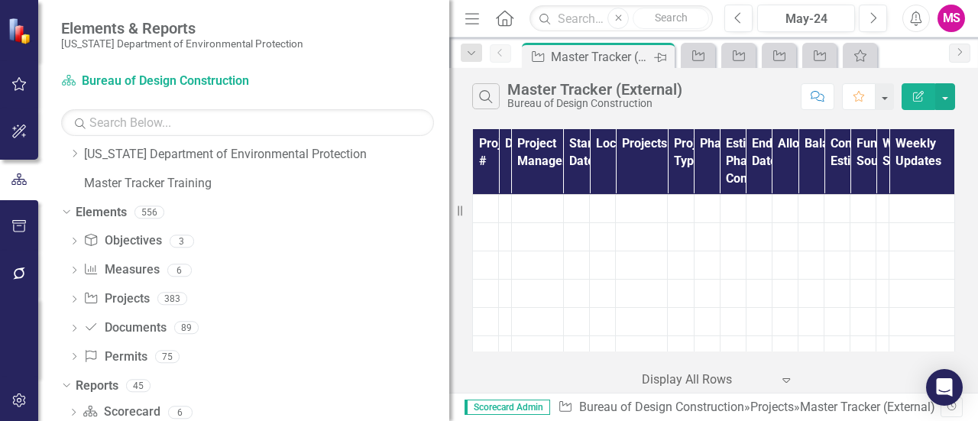
scroll to position [179, 0]
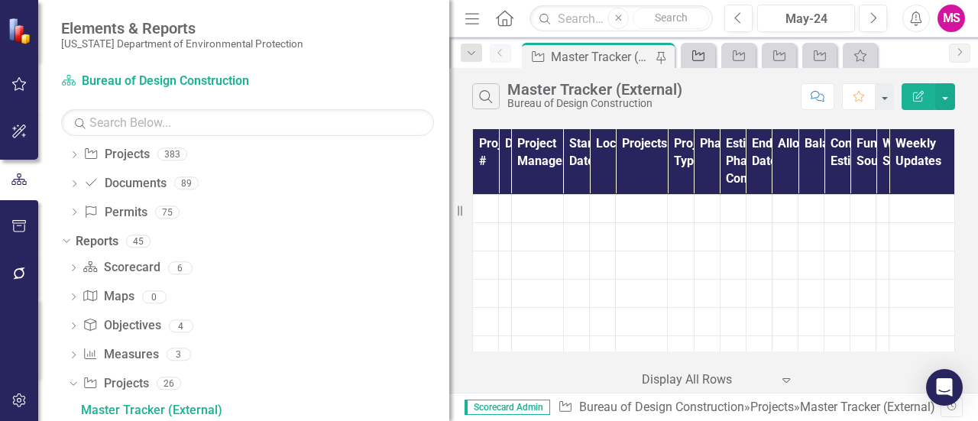
click at [698, 54] on icon "Project" at bounding box center [698, 56] width 15 height 12
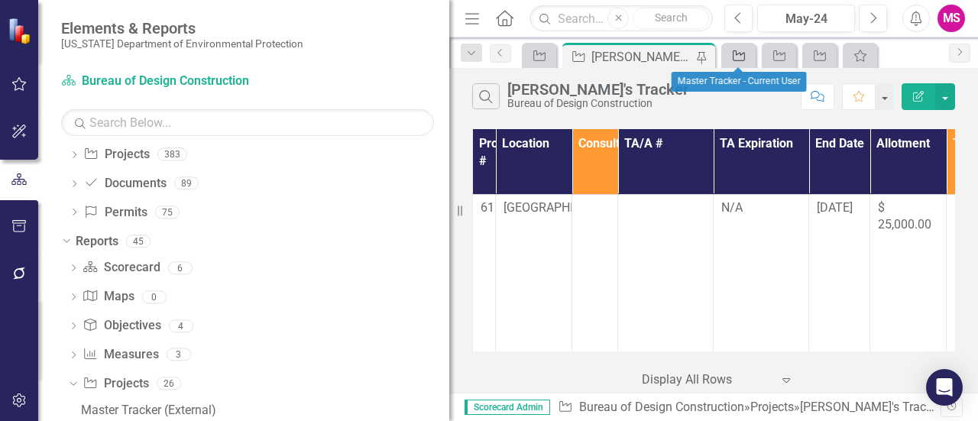
click at [736, 54] on icon at bounding box center [739, 55] width 12 height 11
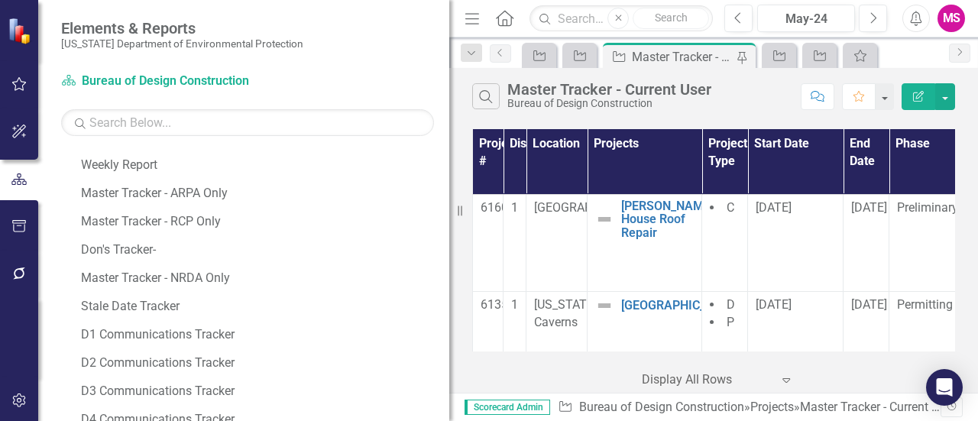
scroll to position [773, 0]
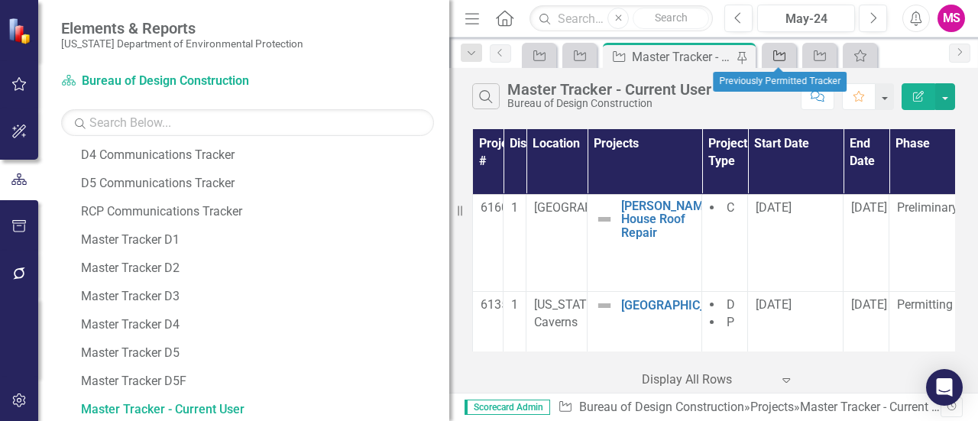
click at [775, 53] on icon "Project" at bounding box center [779, 56] width 15 height 12
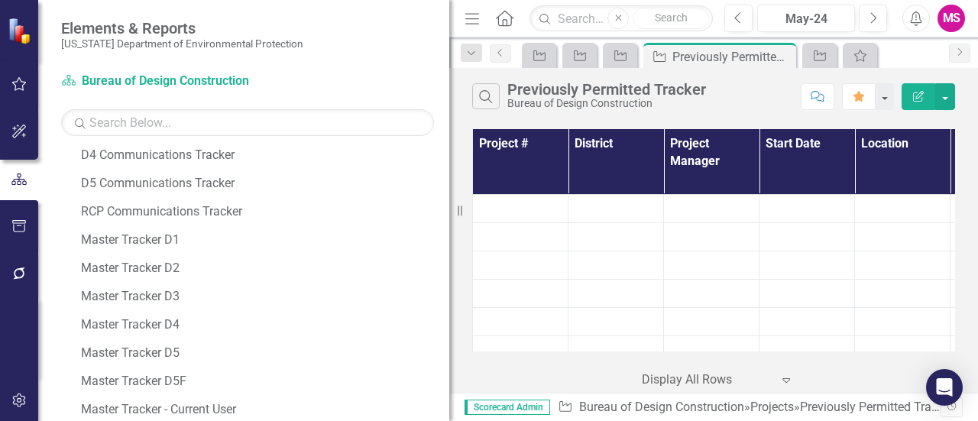
scroll to position [857, 0]
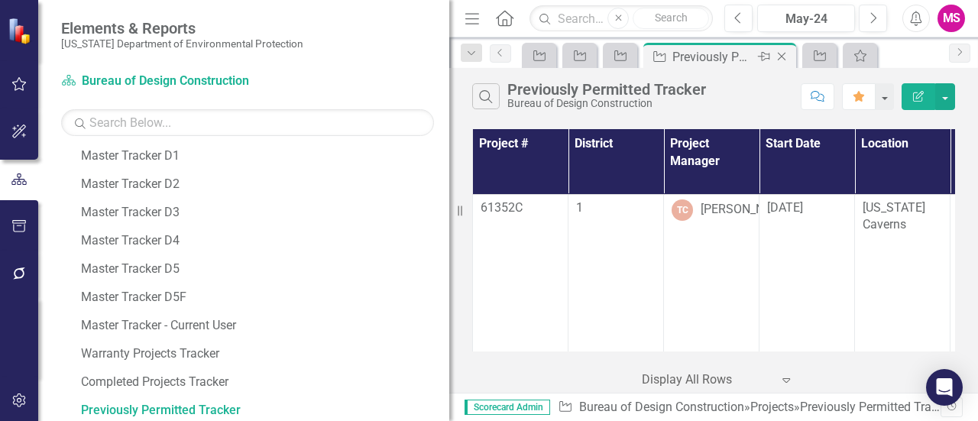
click at [784, 55] on icon "Close" at bounding box center [781, 56] width 15 height 12
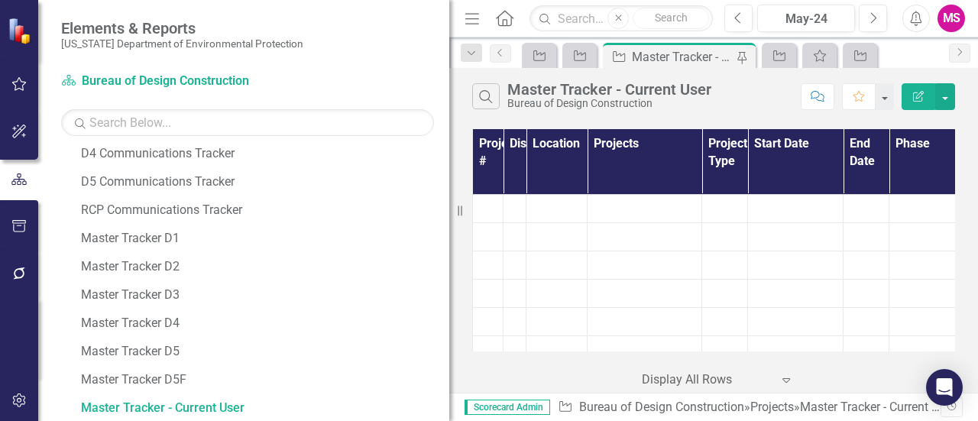
scroll to position [773, 0]
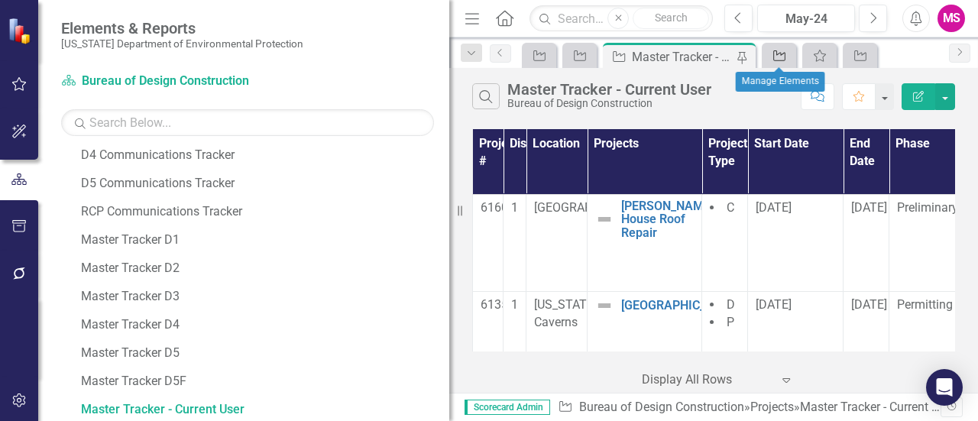
click at [773, 53] on icon "Project" at bounding box center [779, 56] width 15 height 12
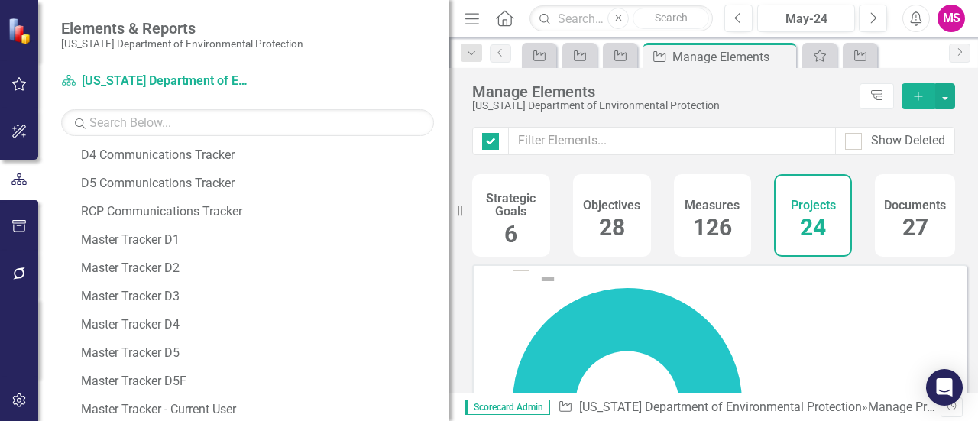
checkbox input "false"
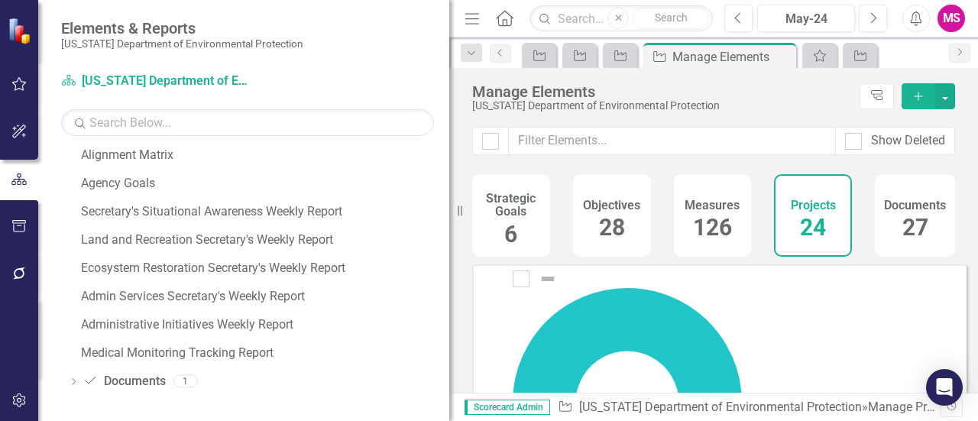
scroll to position [461, 0]
click at [821, 55] on icon "My Favorites" at bounding box center [819, 56] width 15 height 12
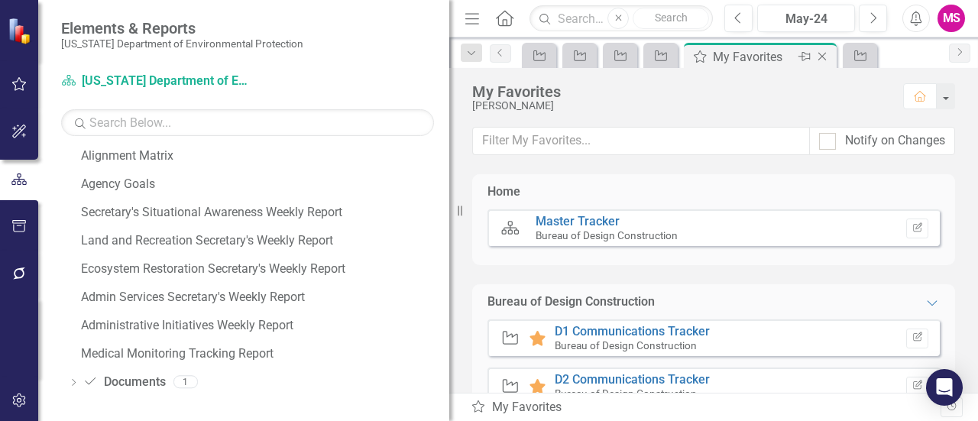
click at [824, 53] on icon "Close" at bounding box center [821, 56] width 15 height 12
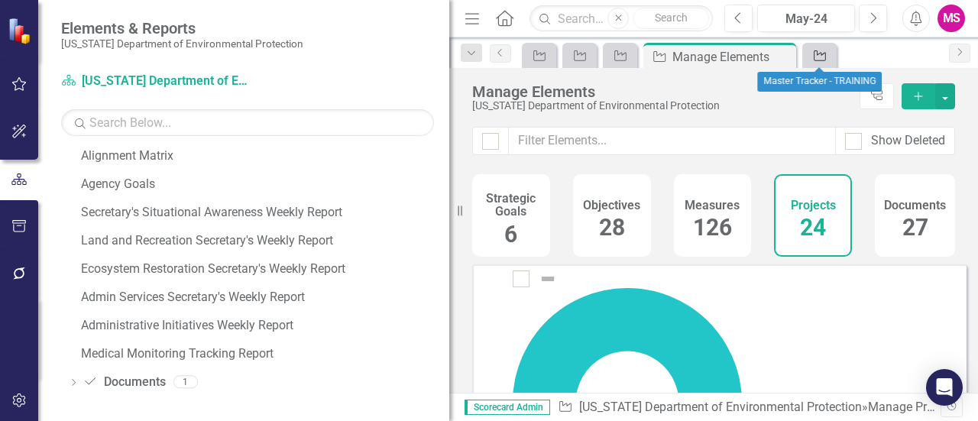
click at [824, 53] on icon at bounding box center [820, 55] width 12 height 11
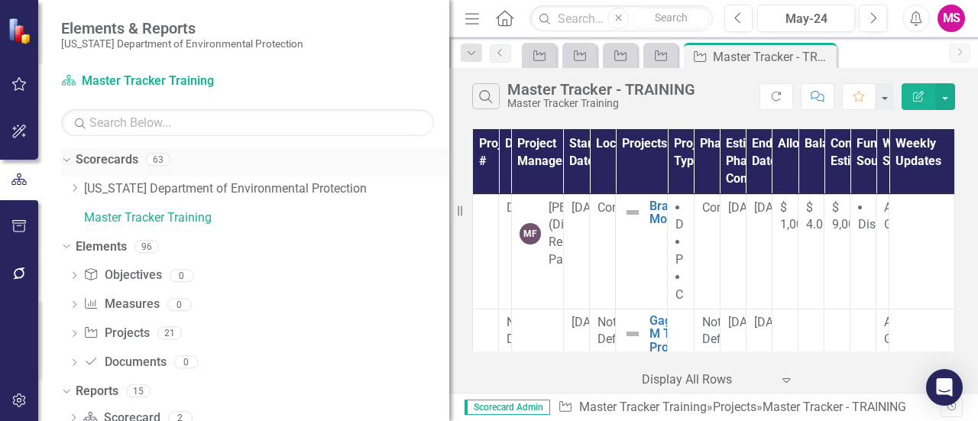
click at [68, 160] on icon "Dropdown" at bounding box center [64, 159] width 8 height 11
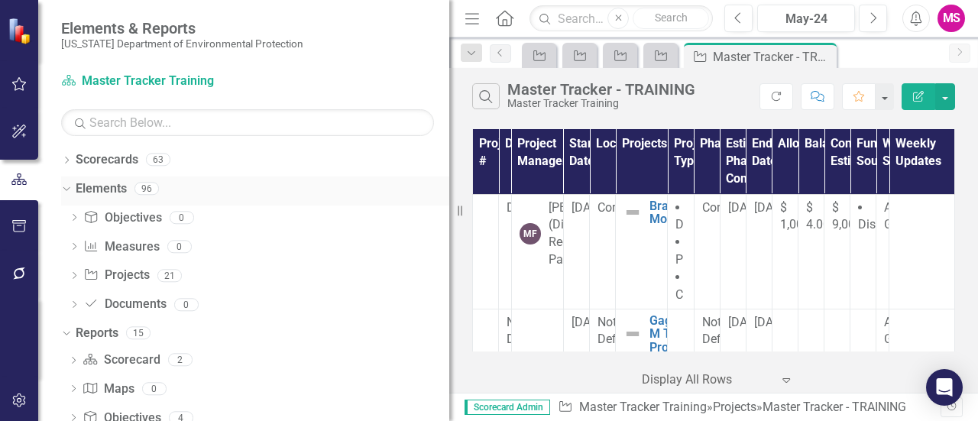
click at [62, 190] on icon "Dropdown" at bounding box center [64, 188] width 8 height 11
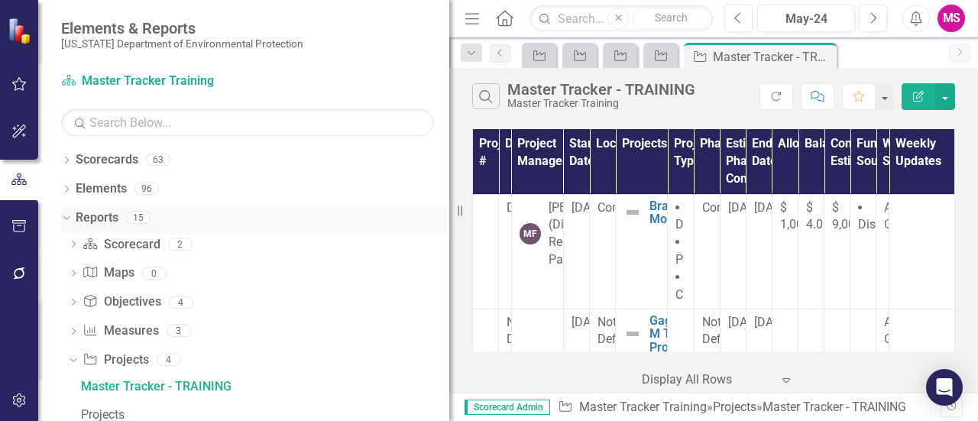
click at [67, 213] on icon "Dropdown" at bounding box center [64, 217] width 8 height 11
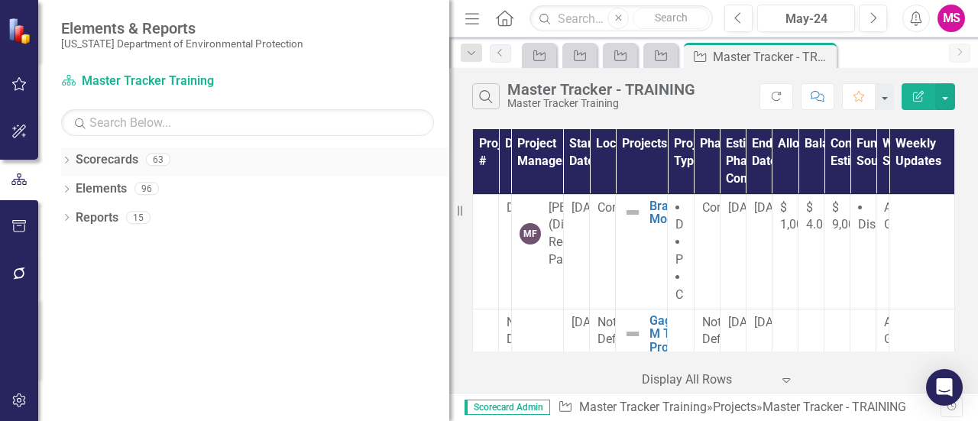
click at [61, 155] on div "Dropdown" at bounding box center [66, 161] width 11 height 13
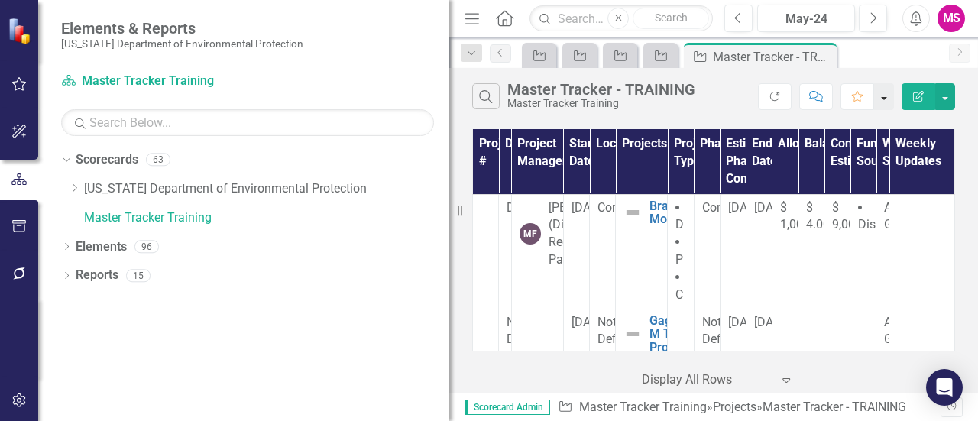
click at [886, 97] on button "button" at bounding box center [884, 96] width 20 height 27
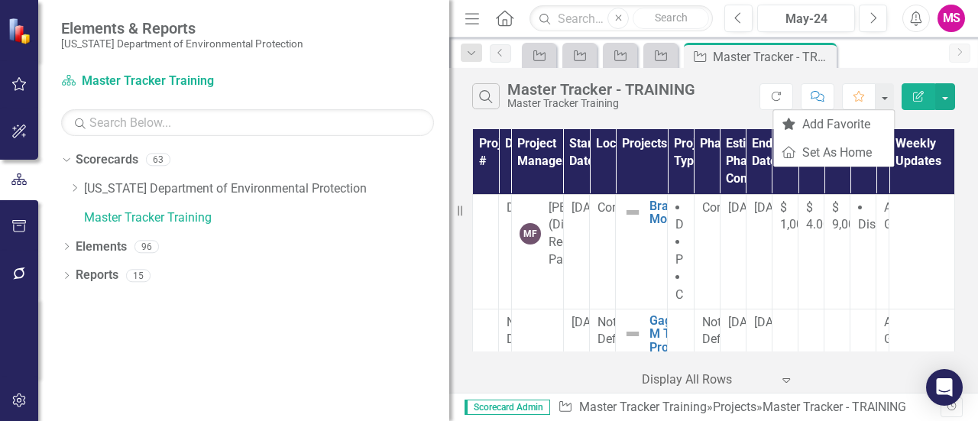
click at [730, 98] on div "Search Master Tracker - TRAINING Master Tracker Training" at bounding box center [615, 96] width 287 height 26
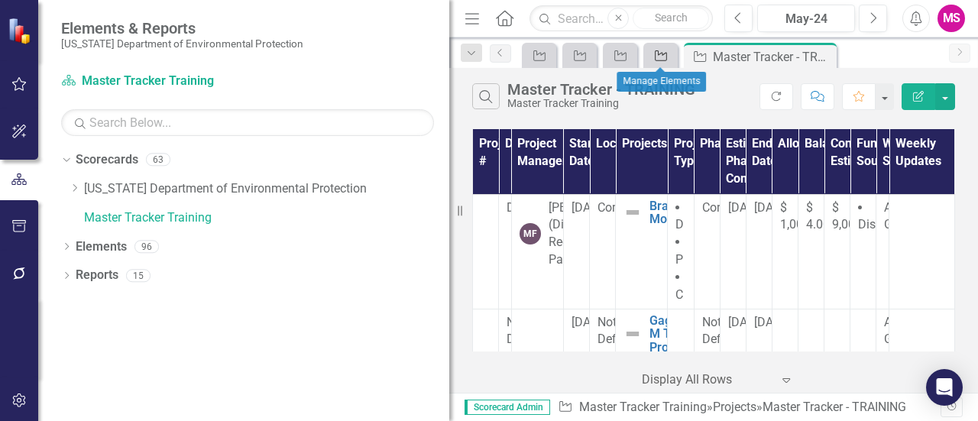
click at [652, 47] on div "Project" at bounding box center [657, 55] width 21 height 19
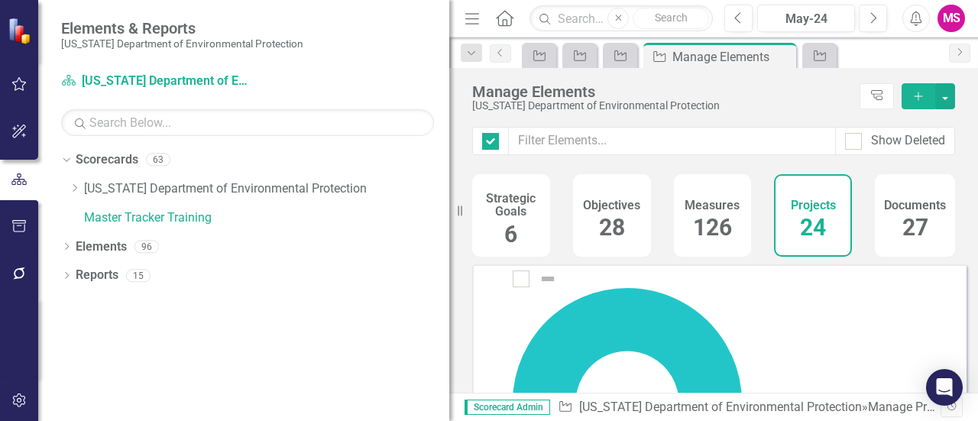
checkbox input "false"
click at [66, 246] on icon "Dropdown" at bounding box center [66, 248] width 11 height 8
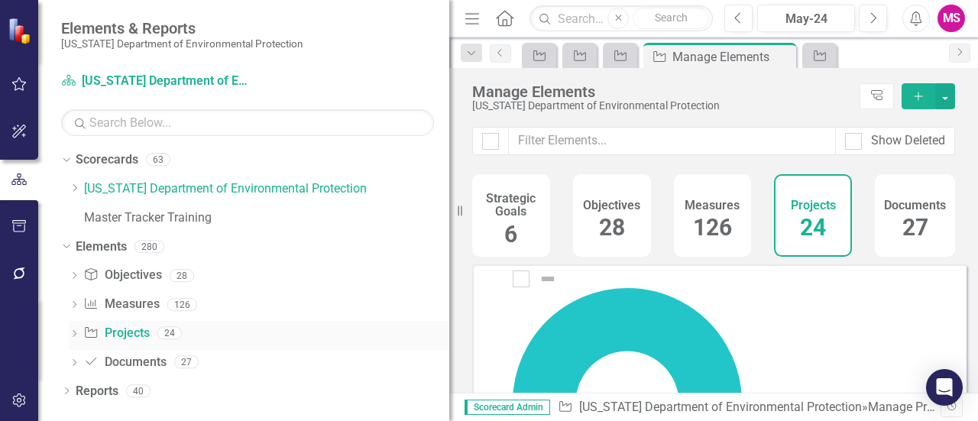
click at [114, 329] on link "Project Projects" at bounding box center [116, 334] width 66 height 18
click at [75, 186] on icon at bounding box center [75, 188] width 4 height 8
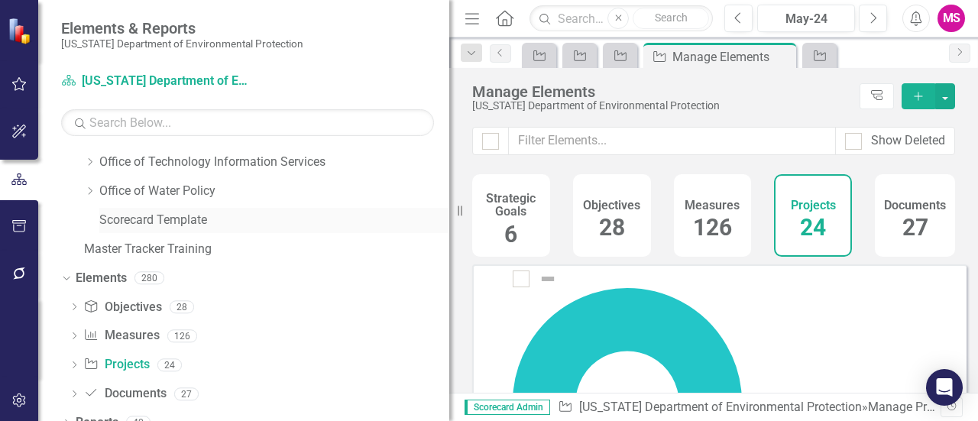
scroll to position [507, 0]
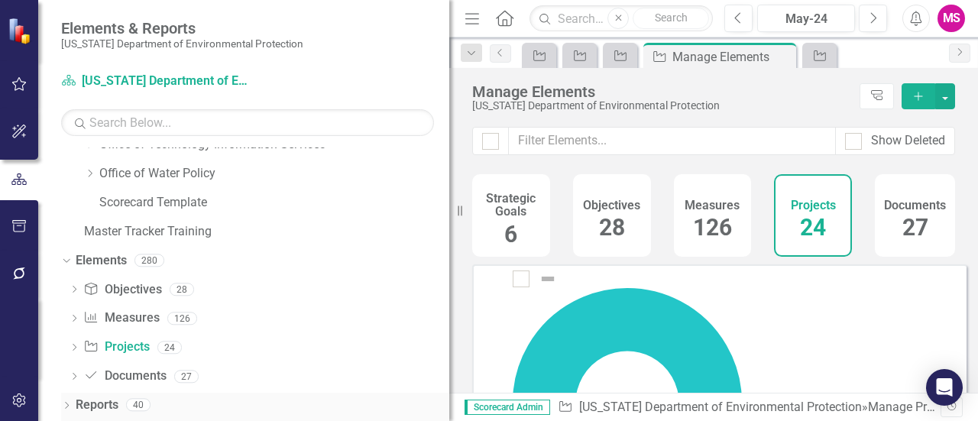
click at [63, 403] on icon "Dropdown" at bounding box center [66, 407] width 11 height 8
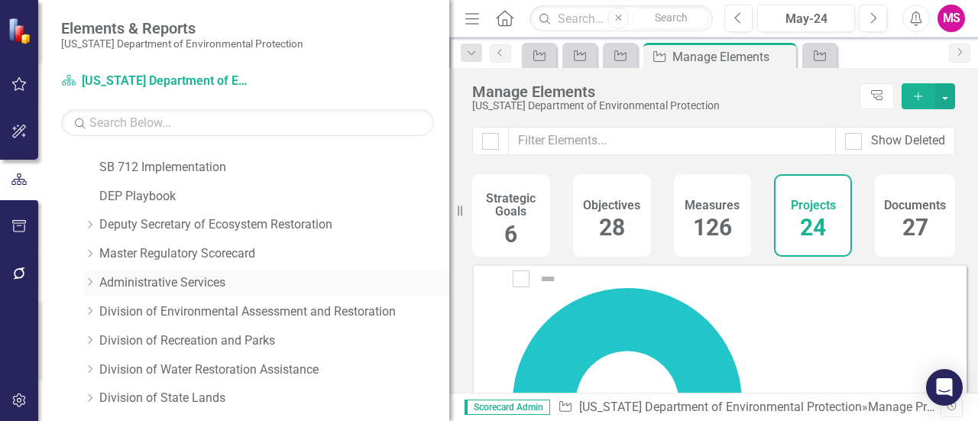
scroll to position [0, 0]
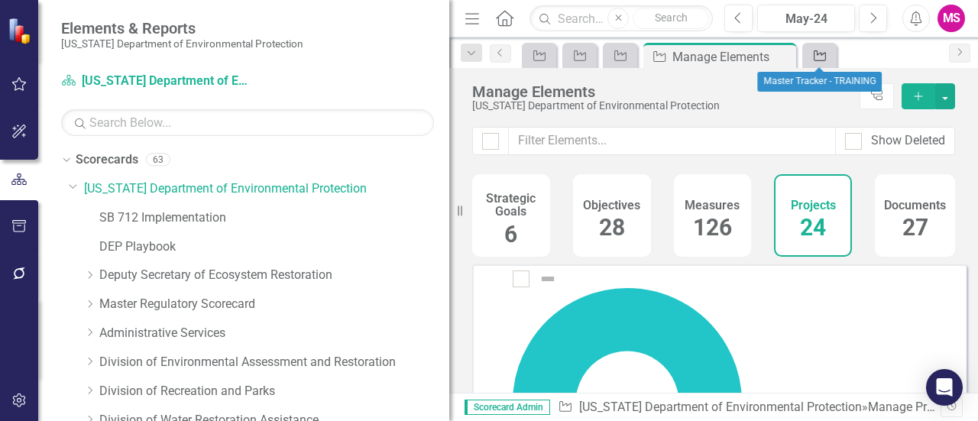
click at [817, 55] on icon "Project" at bounding box center [819, 56] width 15 height 12
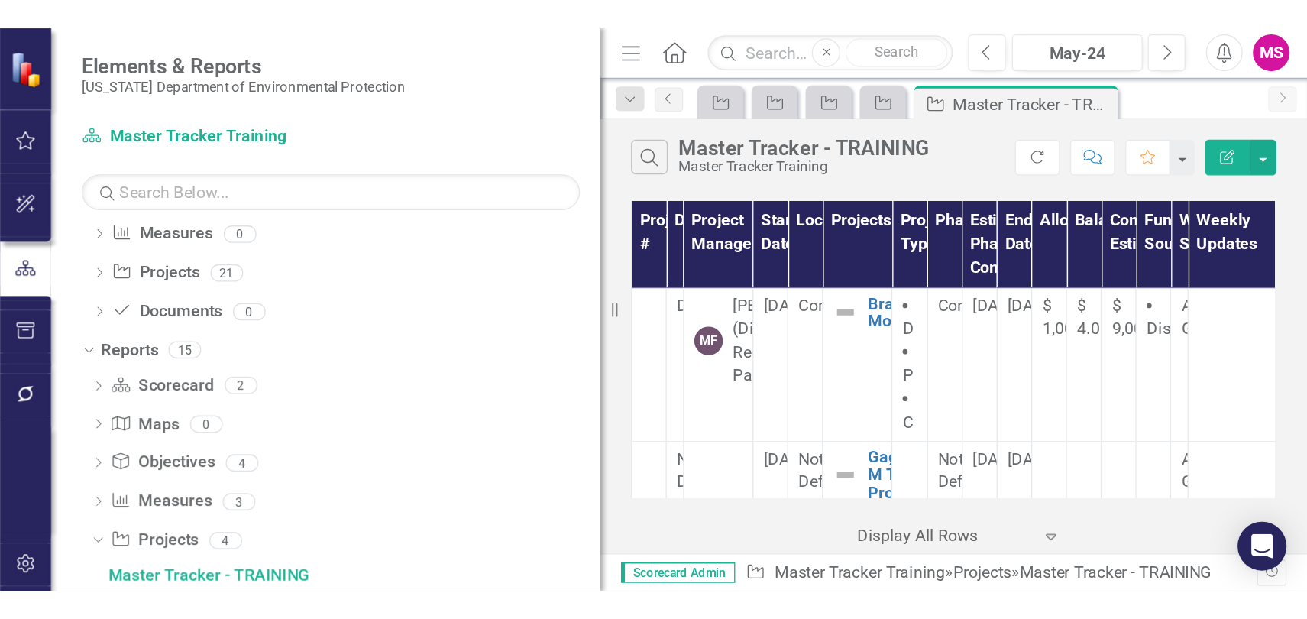
scroll to position [671, 0]
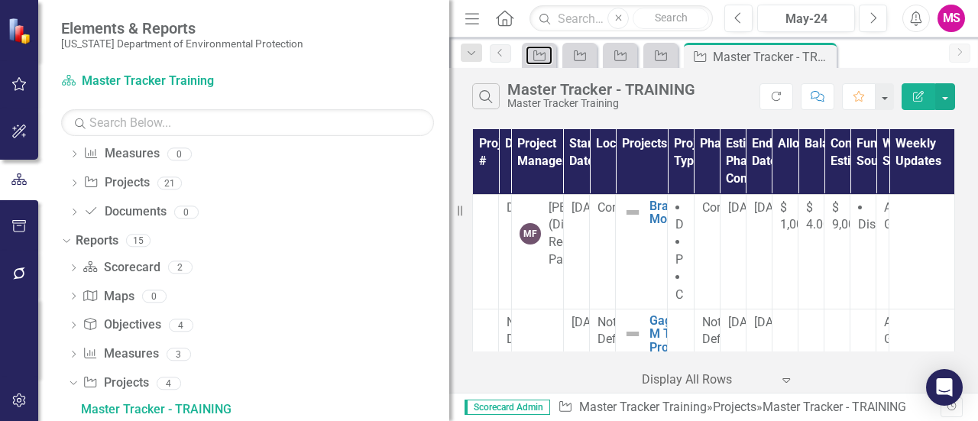
drag, startPoint x: 533, startPoint y: 54, endPoint x: 581, endPoint y: 144, distance: 101.8
click at [556, 144] on div "Menu Home Search Close Search Previous May-24 Next Alerts MS User Edit Profile …" at bounding box center [713, 210] width 529 height 421
click at [627, 145] on th "Projects" at bounding box center [642, 161] width 52 height 65
click at [627, 145] on th "Projects Sort Ascending" at bounding box center [642, 161] width 52 height 65
drag, startPoint x: 630, startPoint y: 144, endPoint x: 623, endPoint y: 151, distance: 10.3
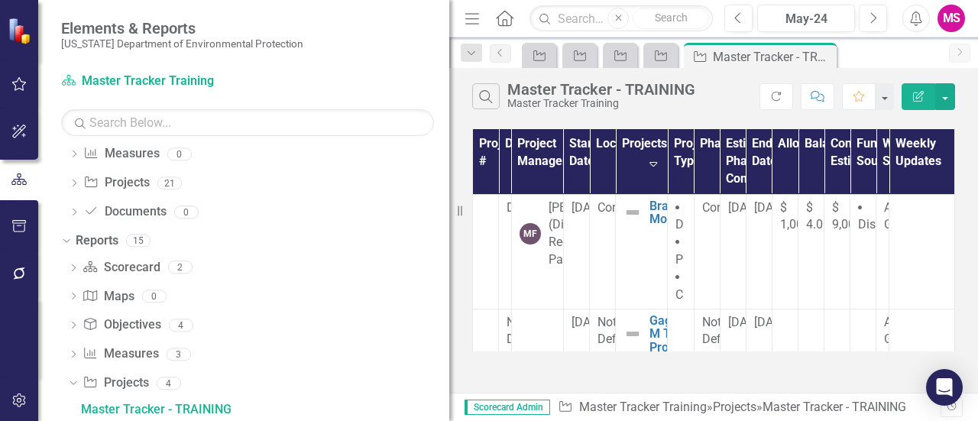
click at [623, 151] on th "Projects Sort Descending" at bounding box center [642, 161] width 52 height 65
drag, startPoint x: 614, startPoint y: 151, endPoint x: 662, endPoint y: 155, distance: 47.5
click at [622, 154] on th "Projects" at bounding box center [642, 161] width 52 height 65
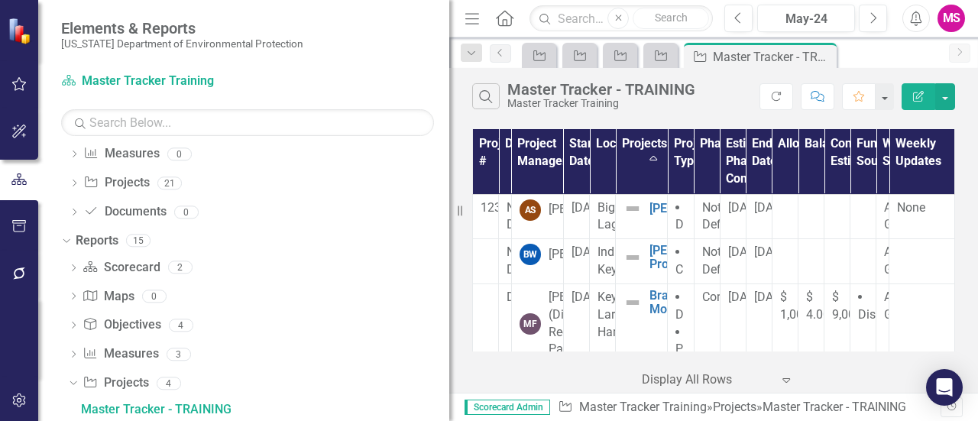
click at [669, 155] on th "Project Type" at bounding box center [681, 161] width 26 height 65
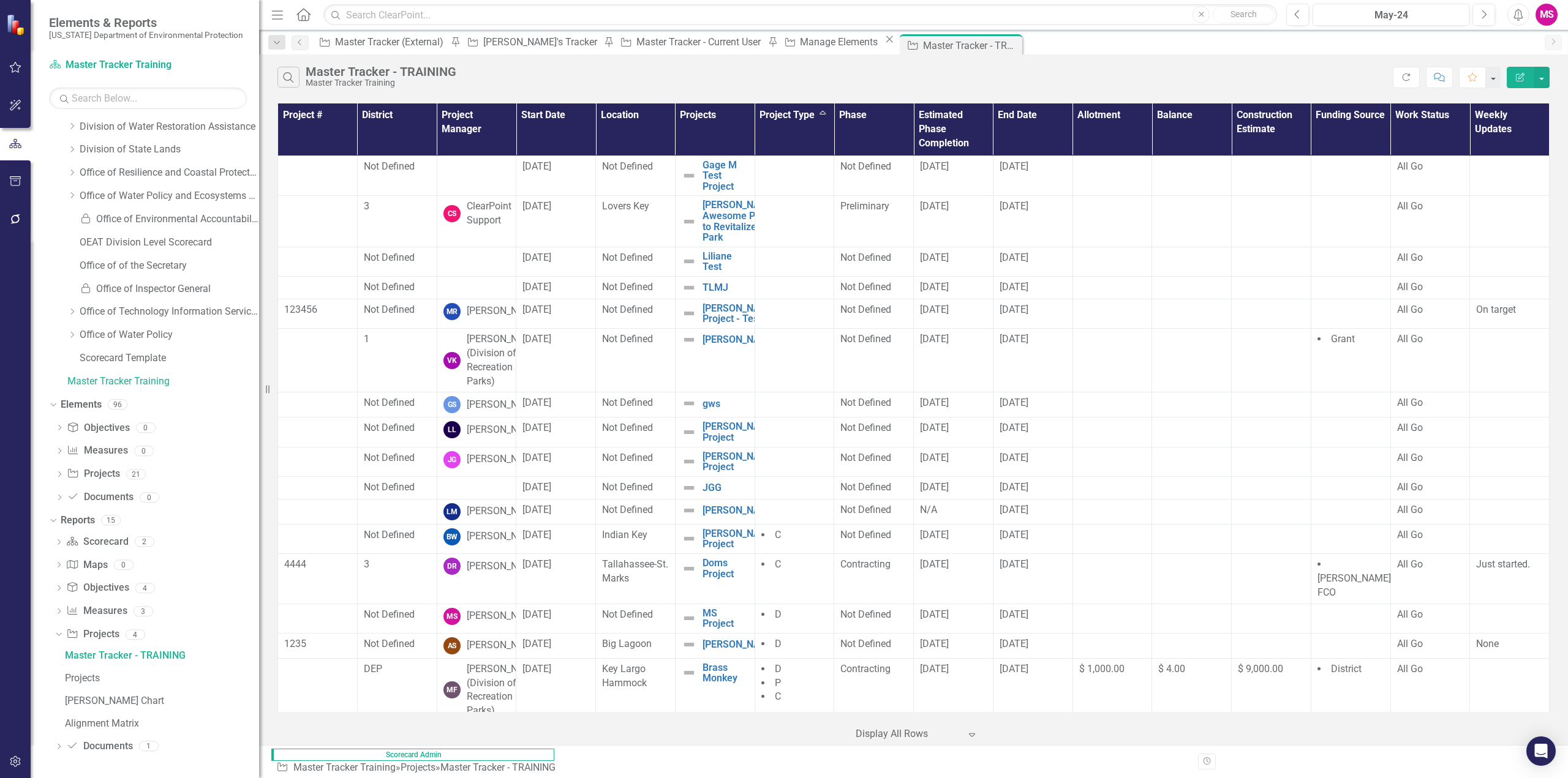
scroll to position [210, 0]
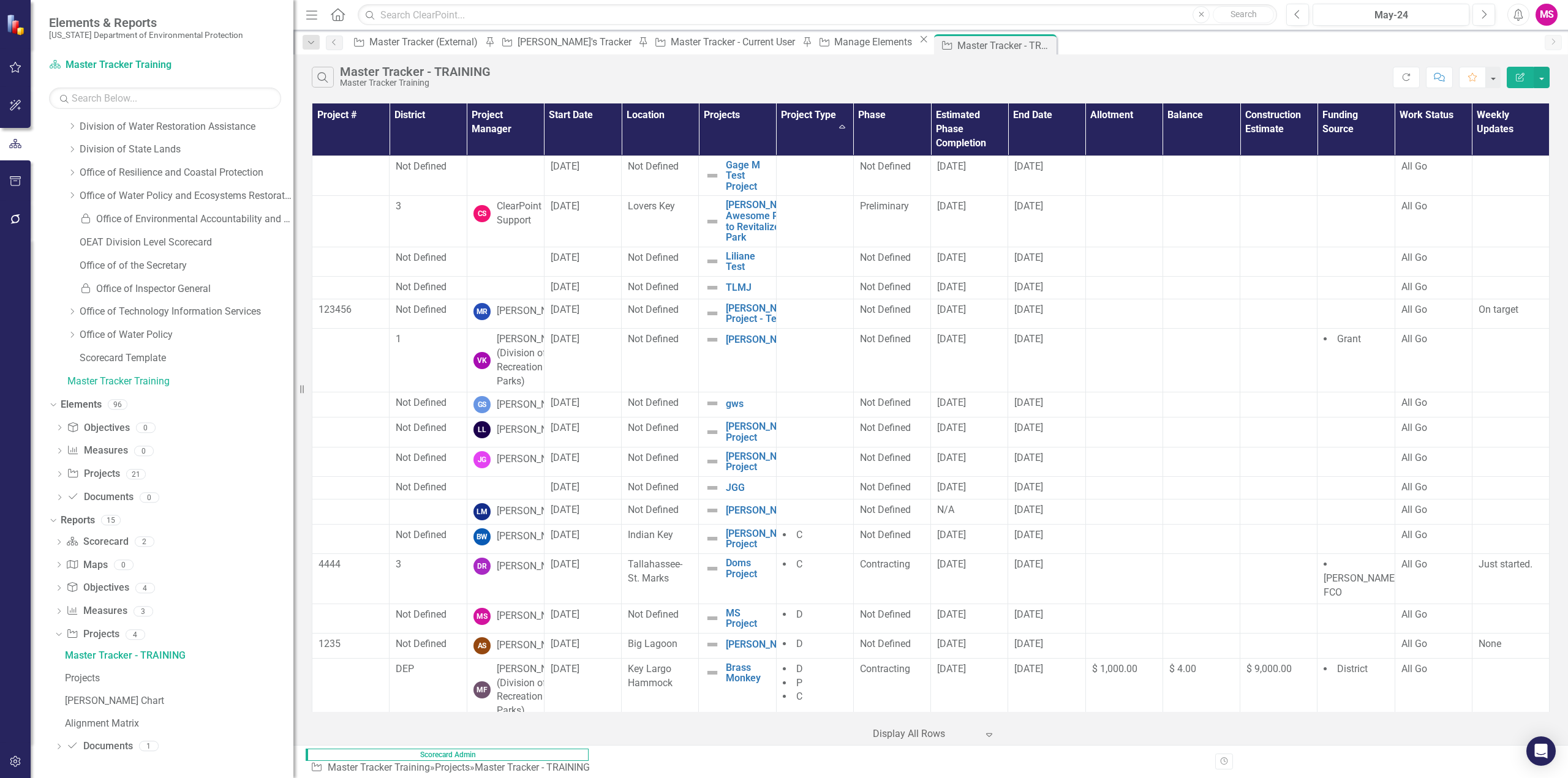
drag, startPoint x: 362, startPoint y: 157, endPoint x: 293, endPoint y: 129, distance: 74.5
click at [293, 129] on div "Resize" at bounding box center [298, 389] width 10 height 778
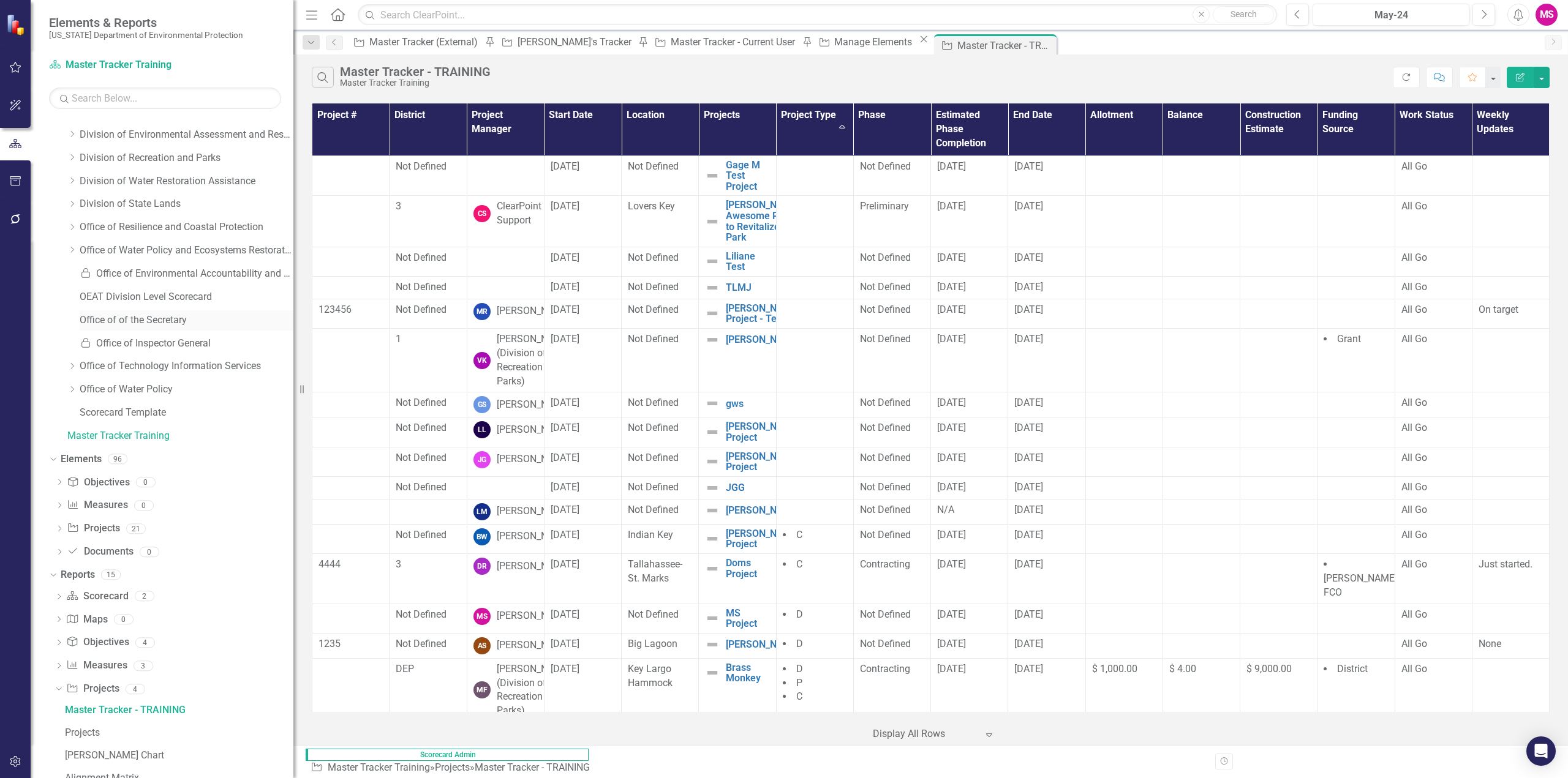
scroll to position [0, 0]
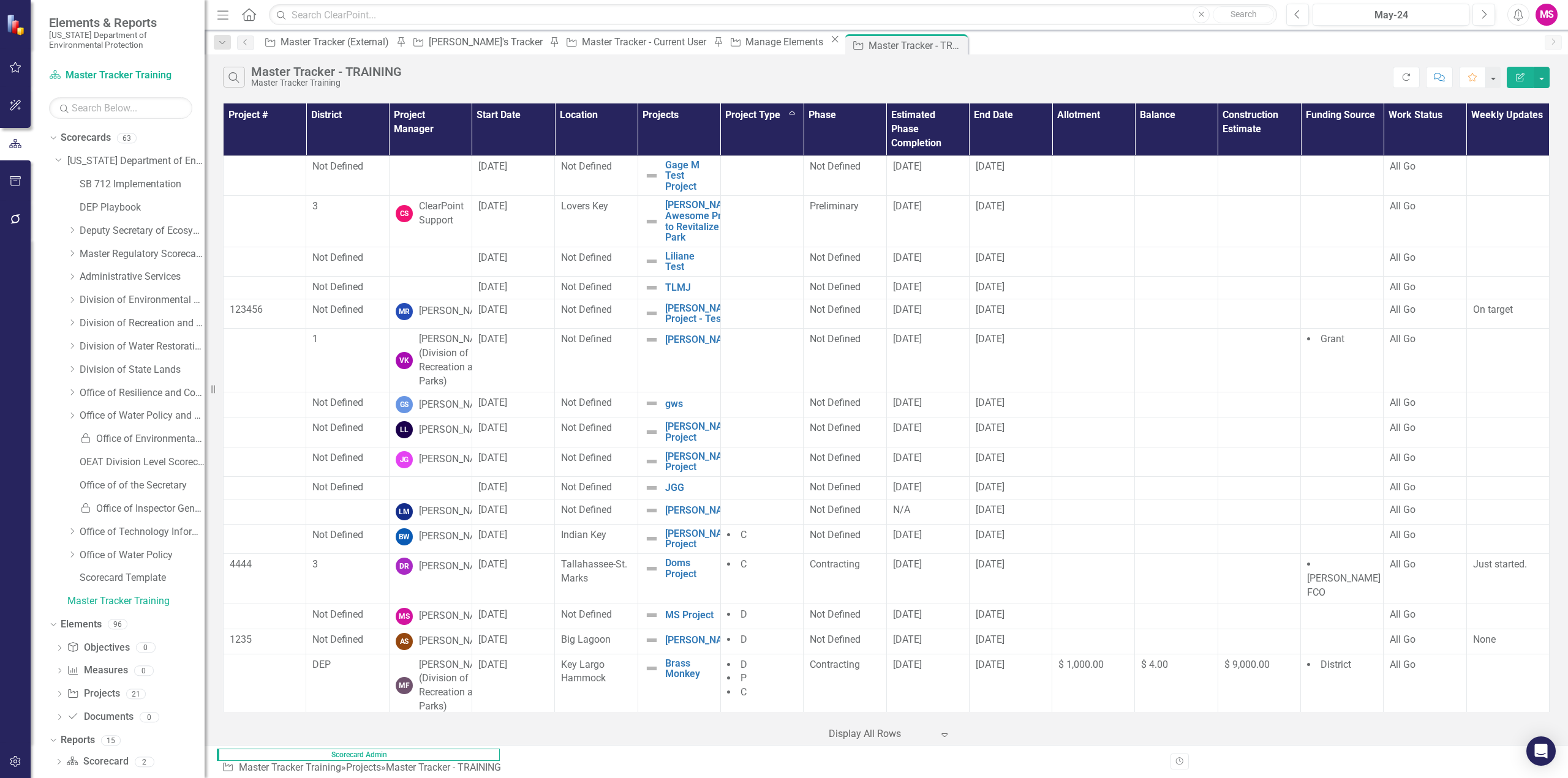
drag, startPoint x: 293, startPoint y: 236, endPoint x: 204, endPoint y: 243, distance: 89.3
click at [204, 243] on div "Resize" at bounding box center [209, 389] width 10 height 778
click at [57, 158] on icon "Dropdown" at bounding box center [59, 159] width 7 height 9
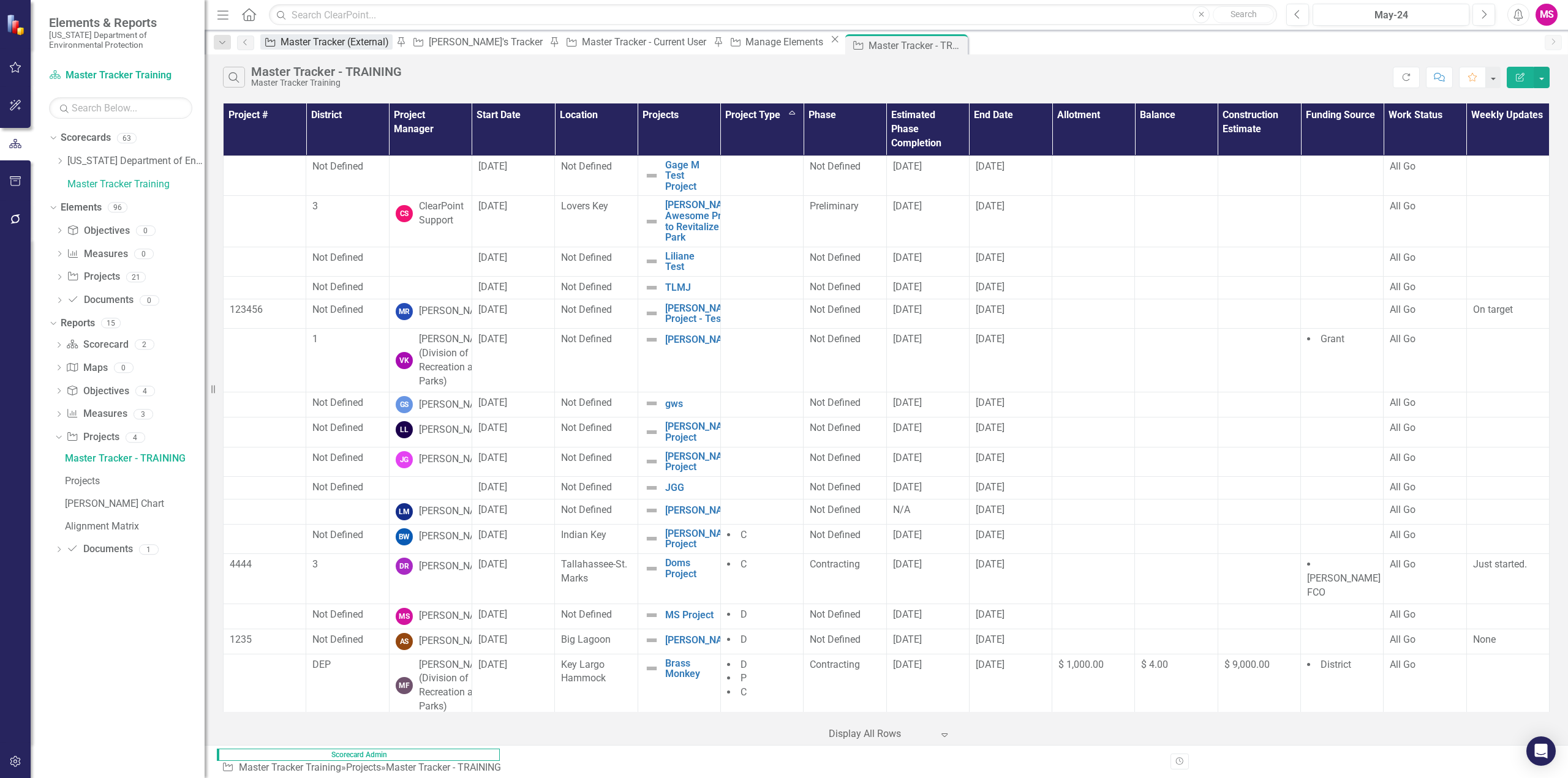
click at [329, 40] on div "Master Tracker (External)" at bounding box center [337, 42] width 112 height 15
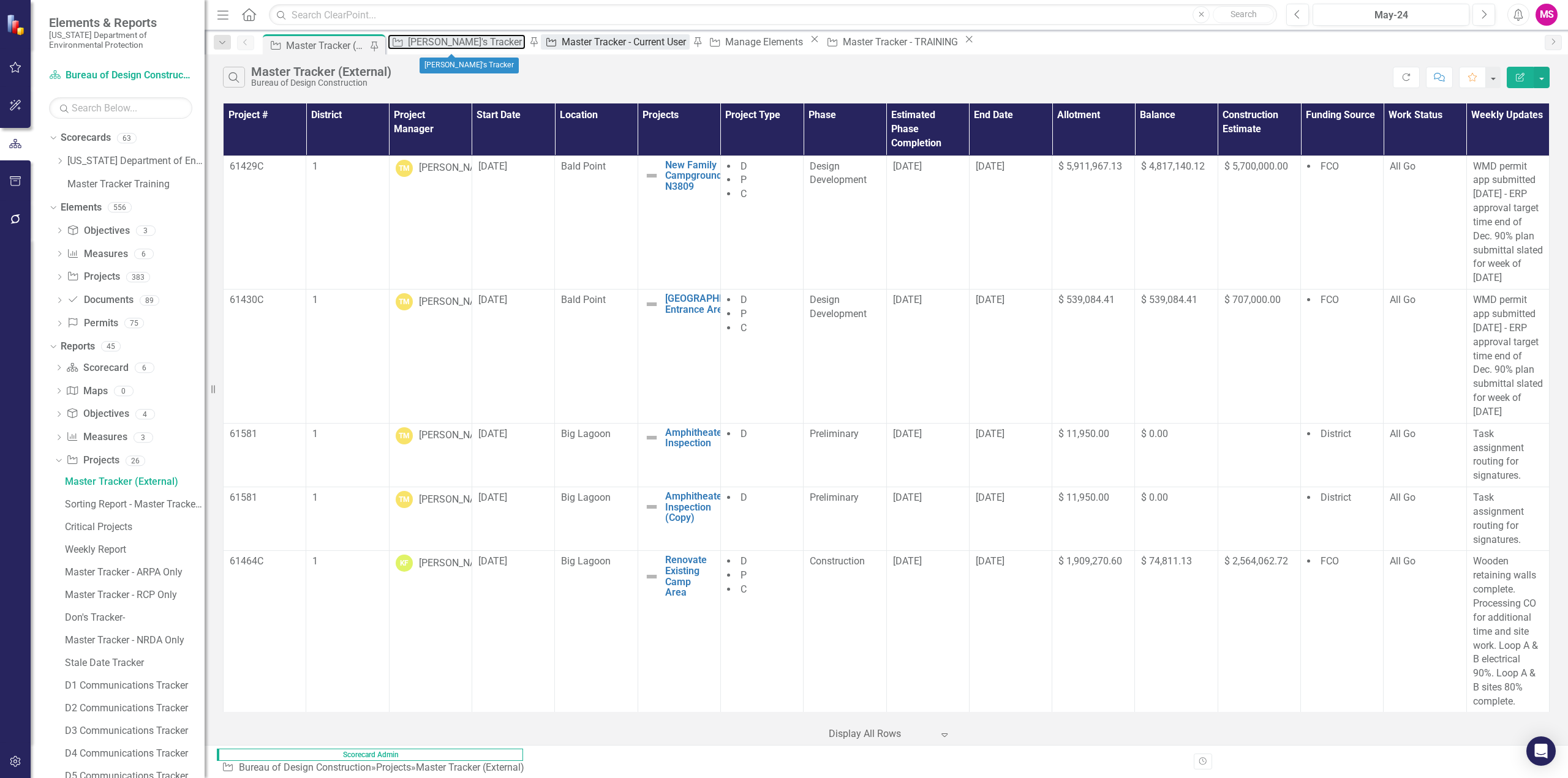
drag, startPoint x: 434, startPoint y: 42, endPoint x: 594, endPoint y: 47, distance: 160.1
click at [434, 42] on div "[PERSON_NAME]'s Tracker" at bounding box center [467, 42] width 118 height 15
click at [594, 47] on div "Master Tracker - Current User" at bounding box center [626, 42] width 128 height 15
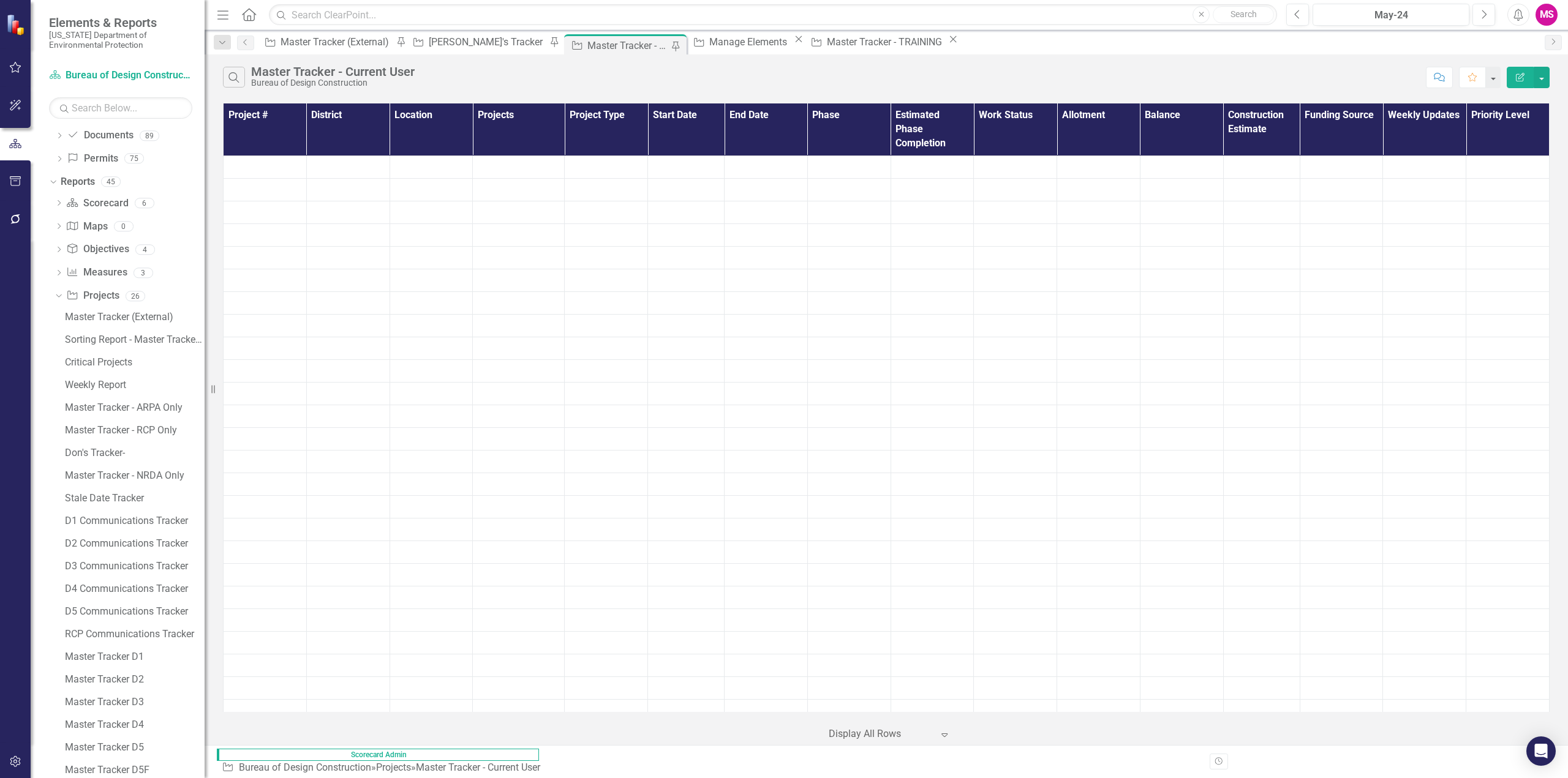
scroll to position [189, 0]
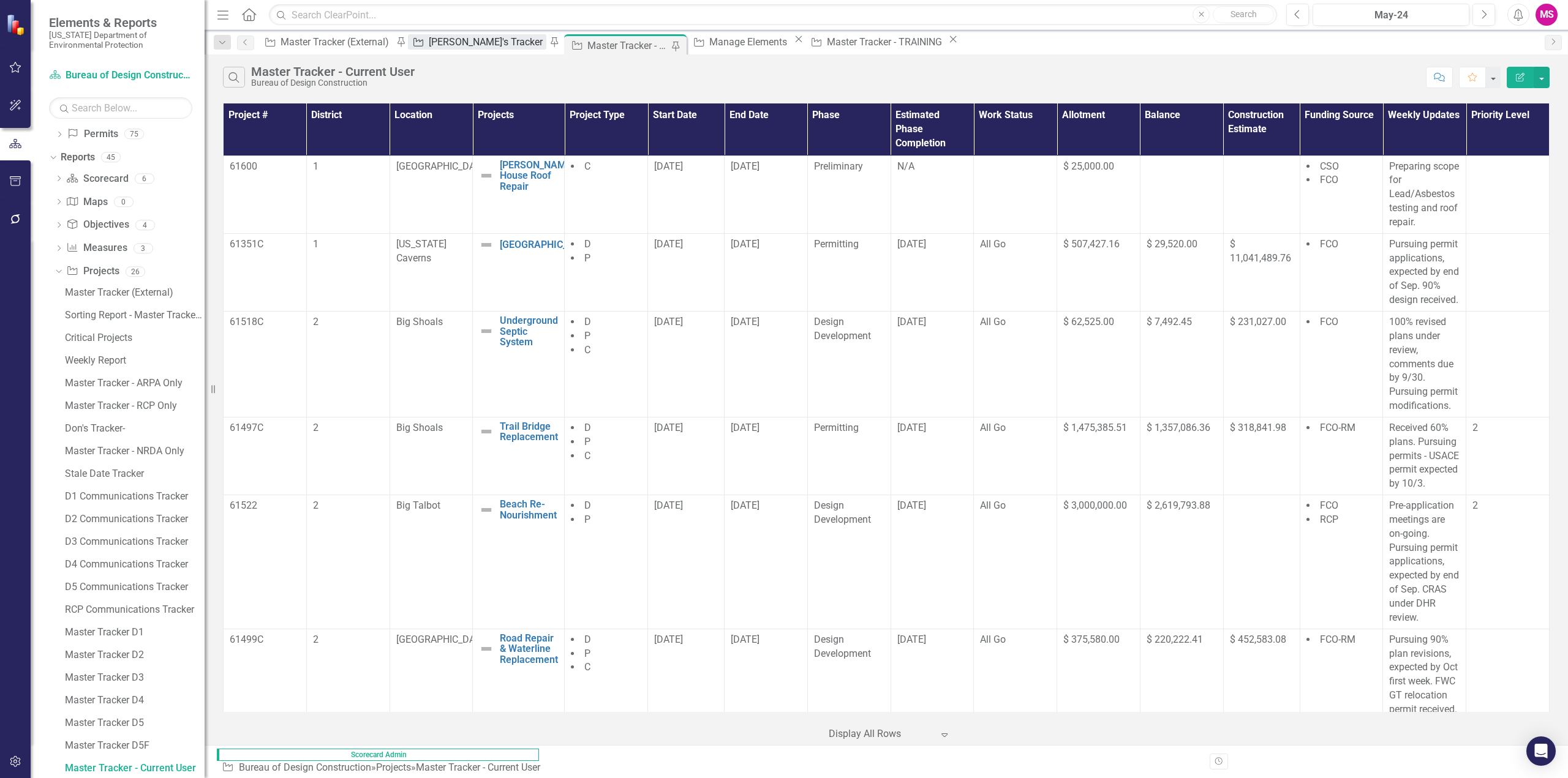
click at [456, 46] on div "[PERSON_NAME]'s Tracker" at bounding box center [487, 42] width 118 height 15
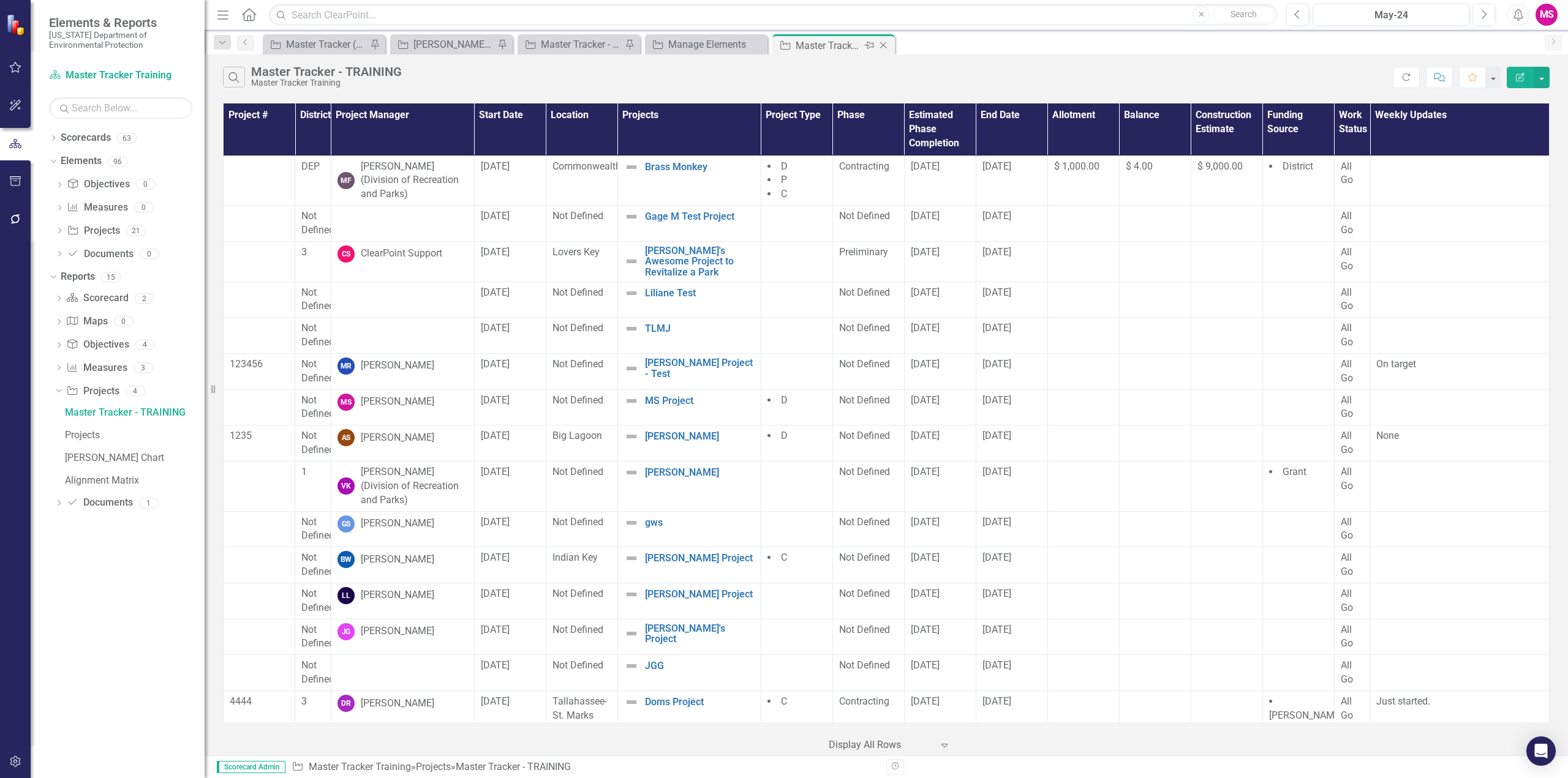
click at [883, 46] on icon at bounding box center [883, 46] width 6 height 6
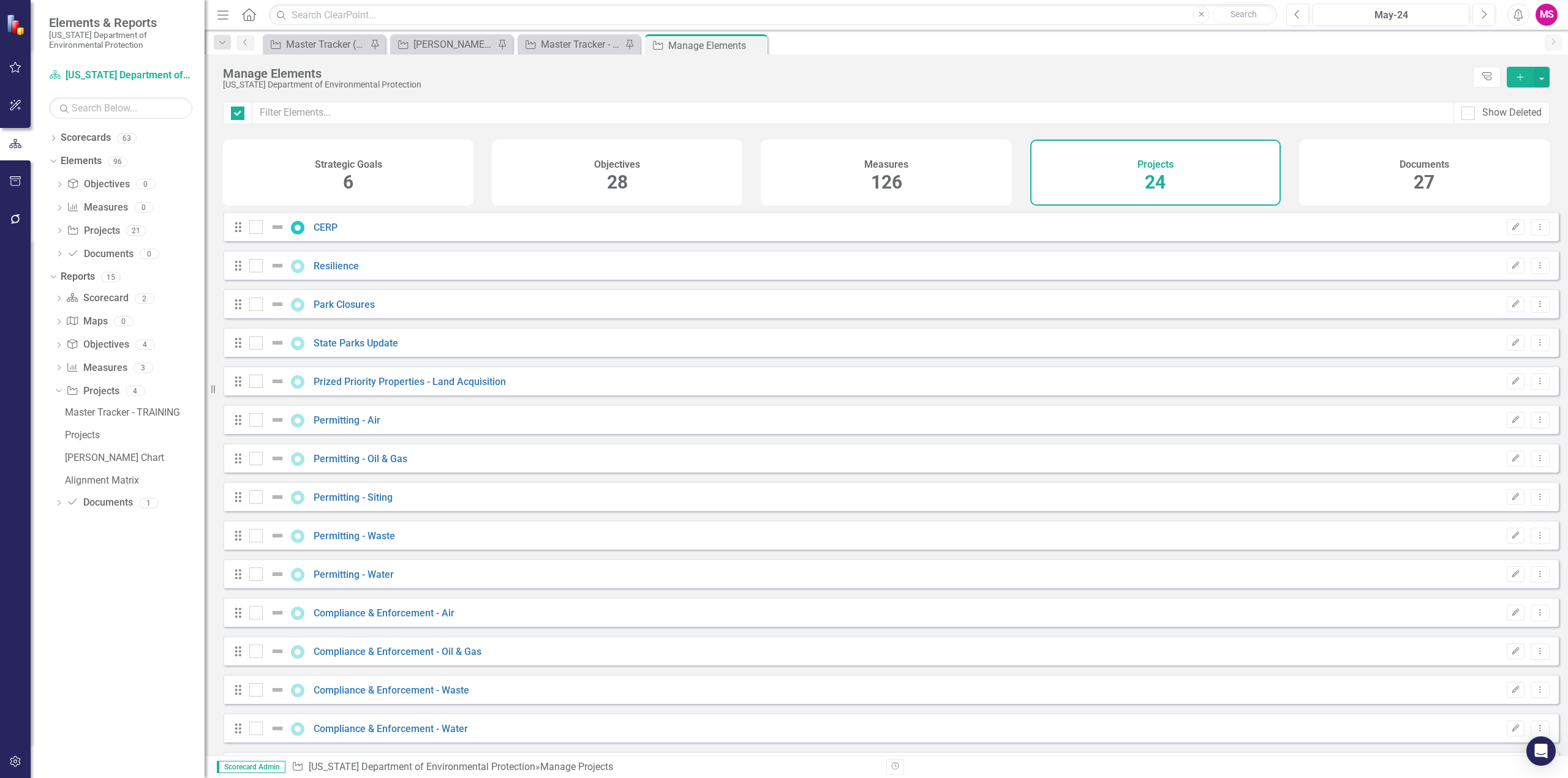
checkbox input "false"
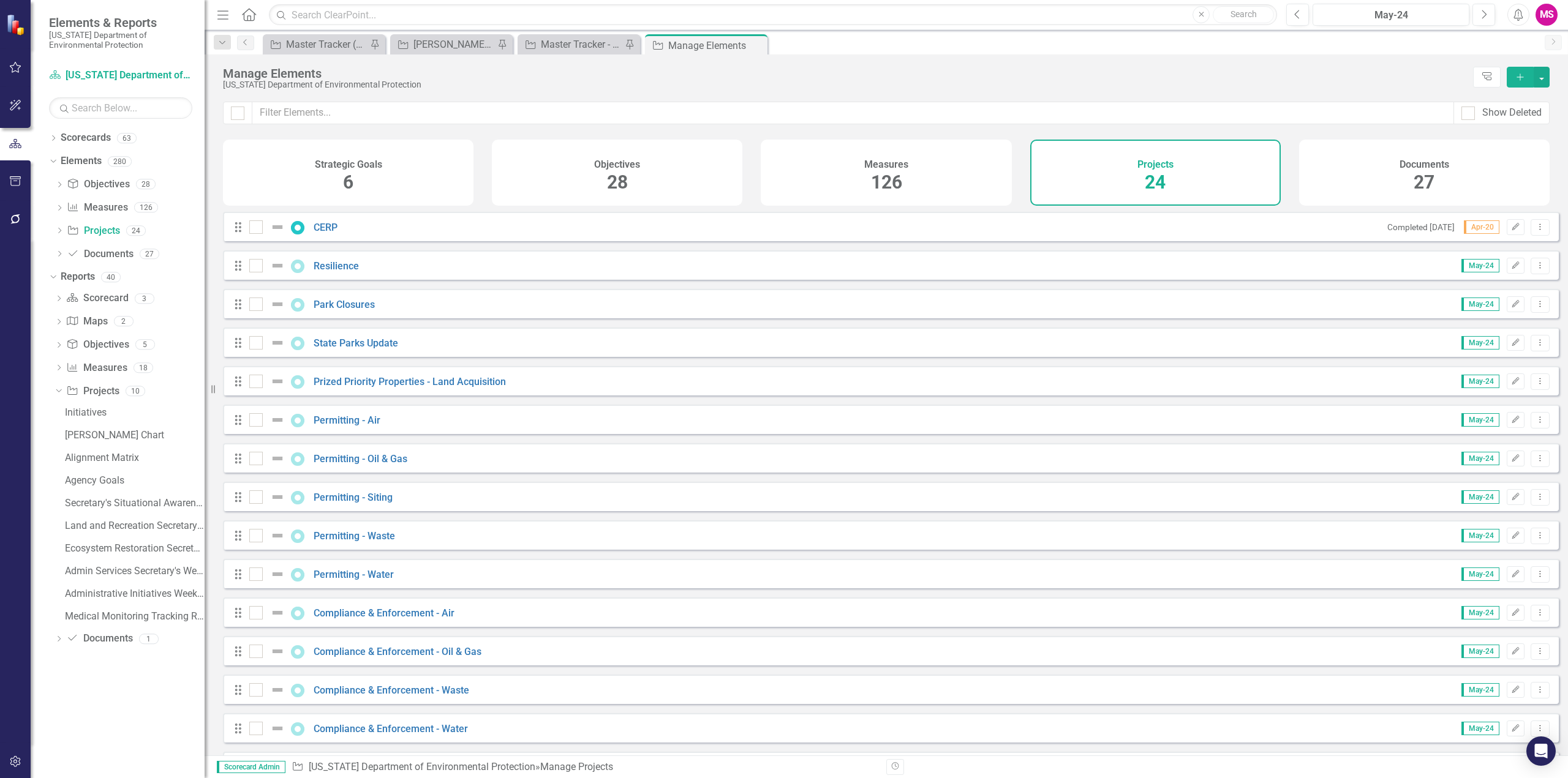
click at [222, 15] on icon "button" at bounding box center [223, 14] width 11 height 9
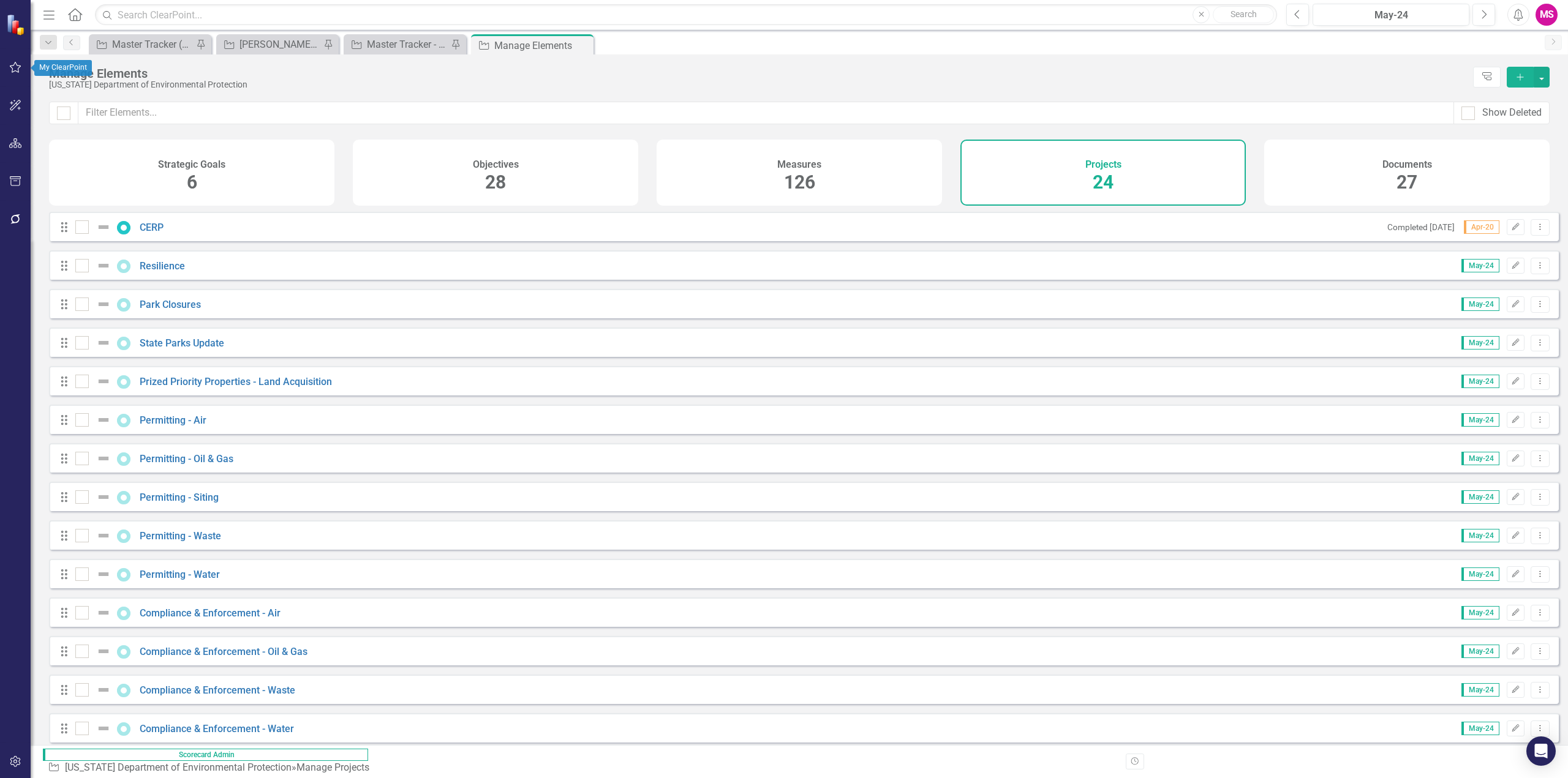
click at [12, 69] on icon "button" at bounding box center [15, 67] width 12 height 11
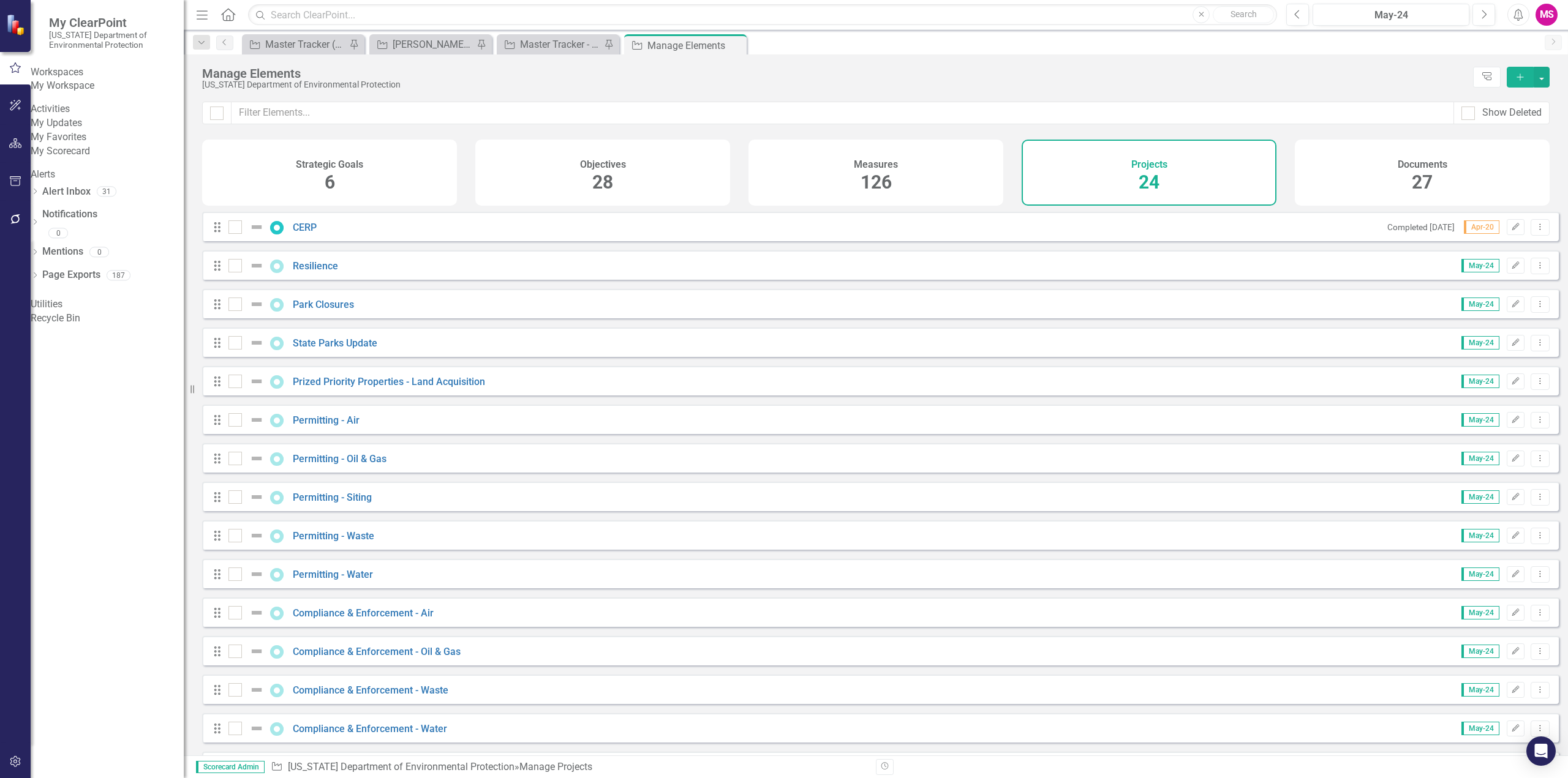
click at [87, 144] on link "My Favorites" at bounding box center [107, 138] width 153 height 14
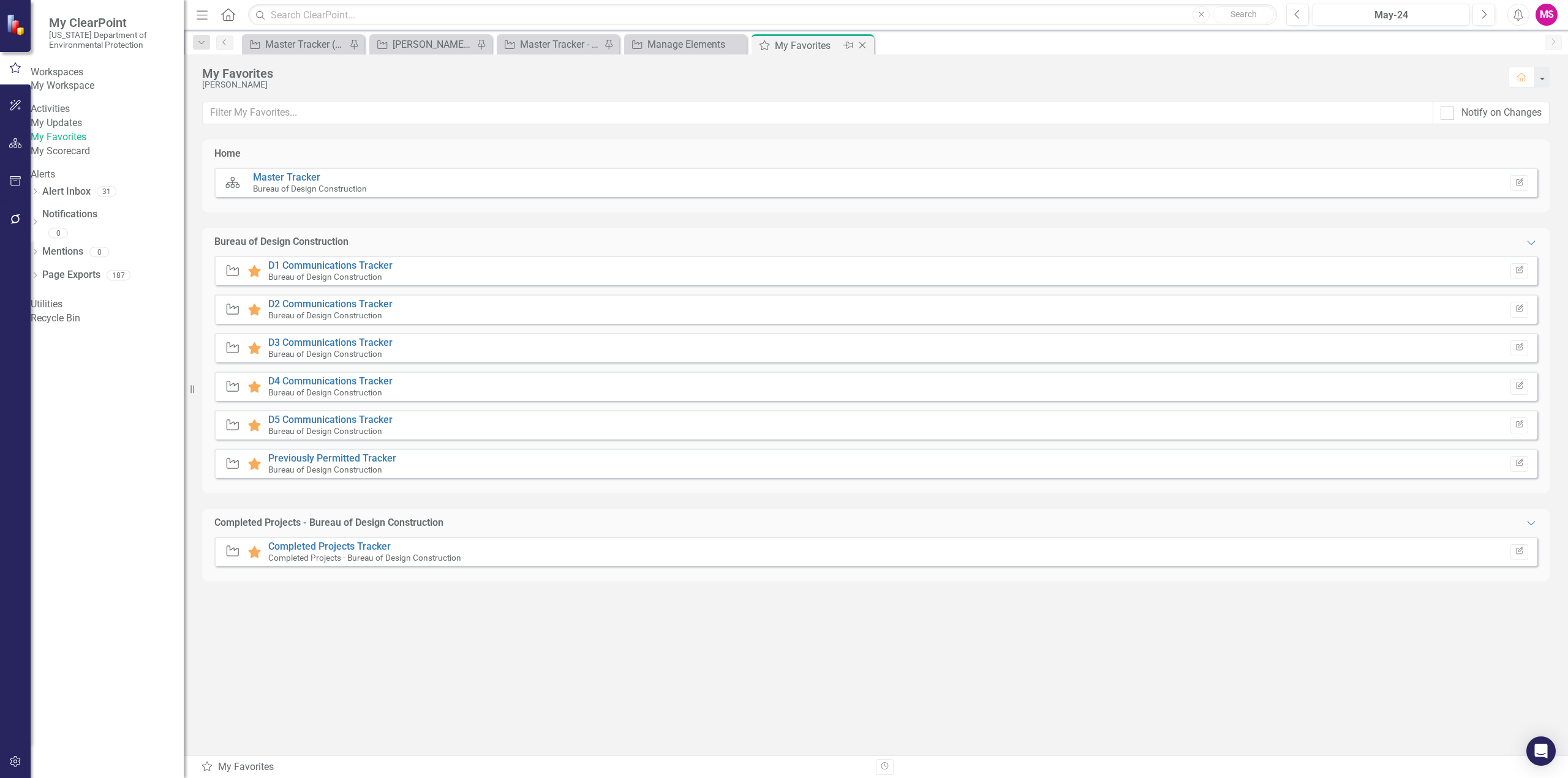
click at [849, 46] on icon "Pin" at bounding box center [848, 45] width 10 height 12
click at [281, 50] on div "Master Tracker (External)" at bounding box center [305, 44] width 81 height 15
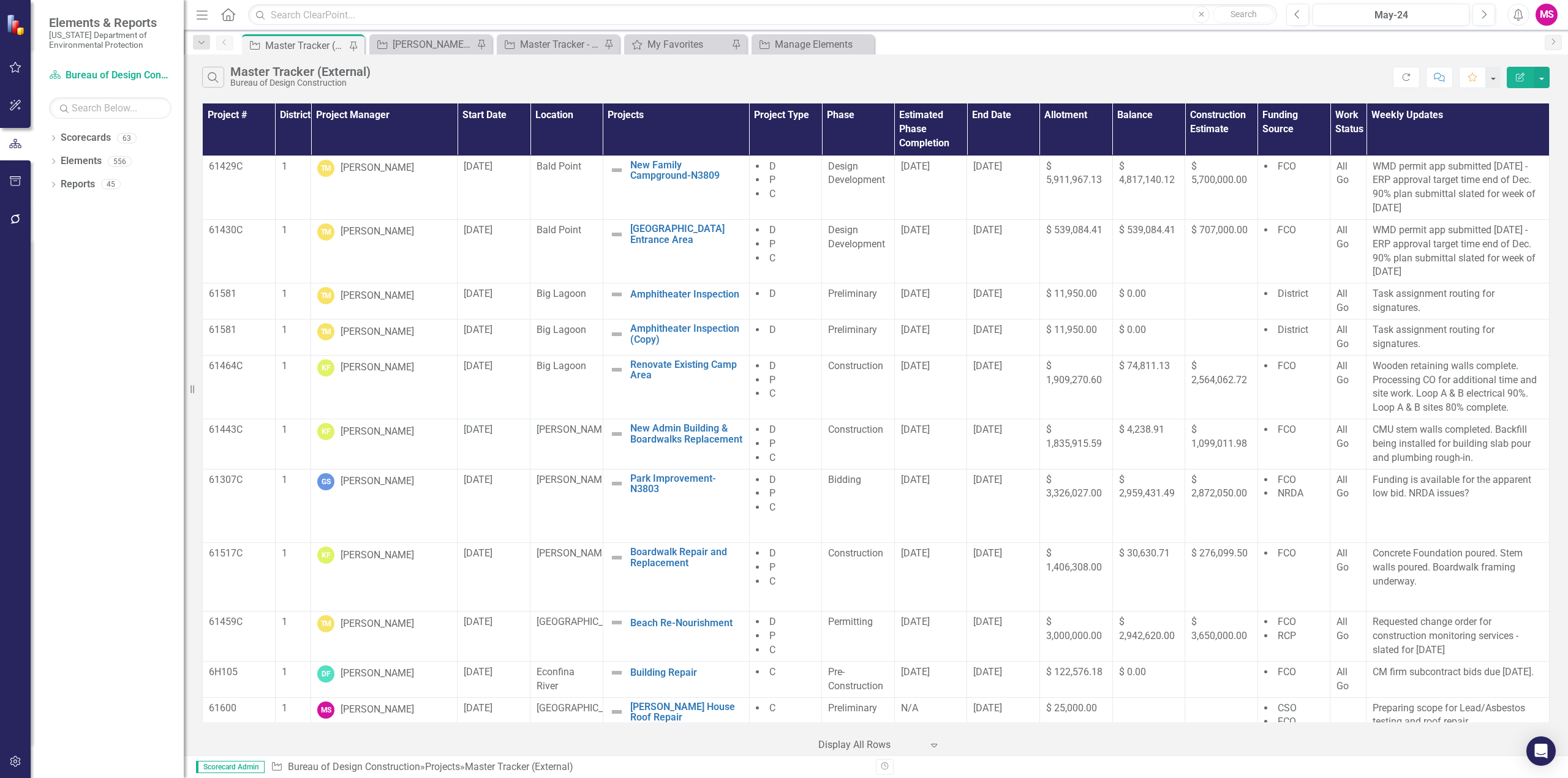
click at [200, 10] on icon "Menu" at bounding box center [202, 14] width 16 height 13
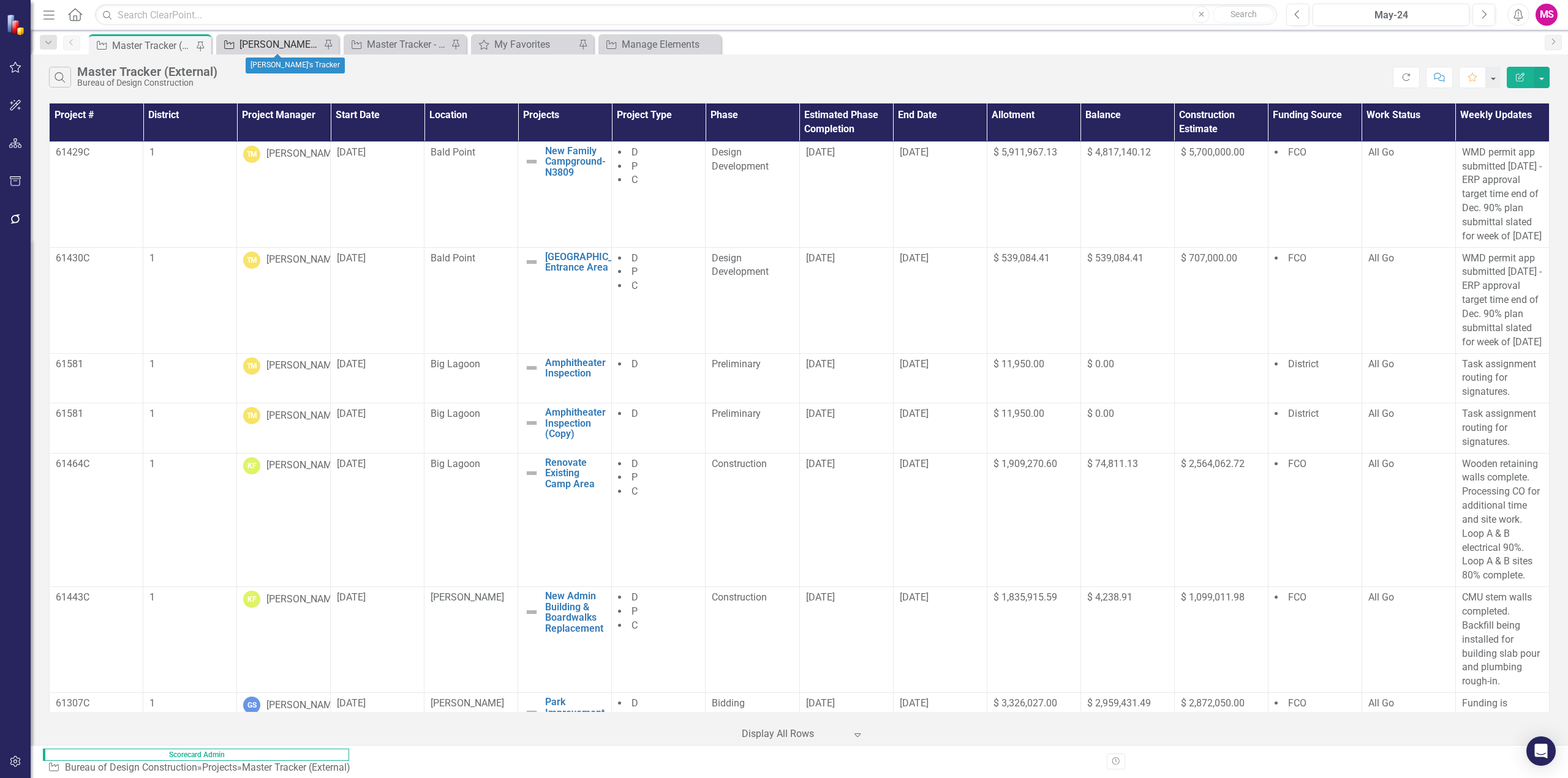
click at [273, 39] on div "[PERSON_NAME]'s Tracker" at bounding box center [280, 44] width 81 height 15
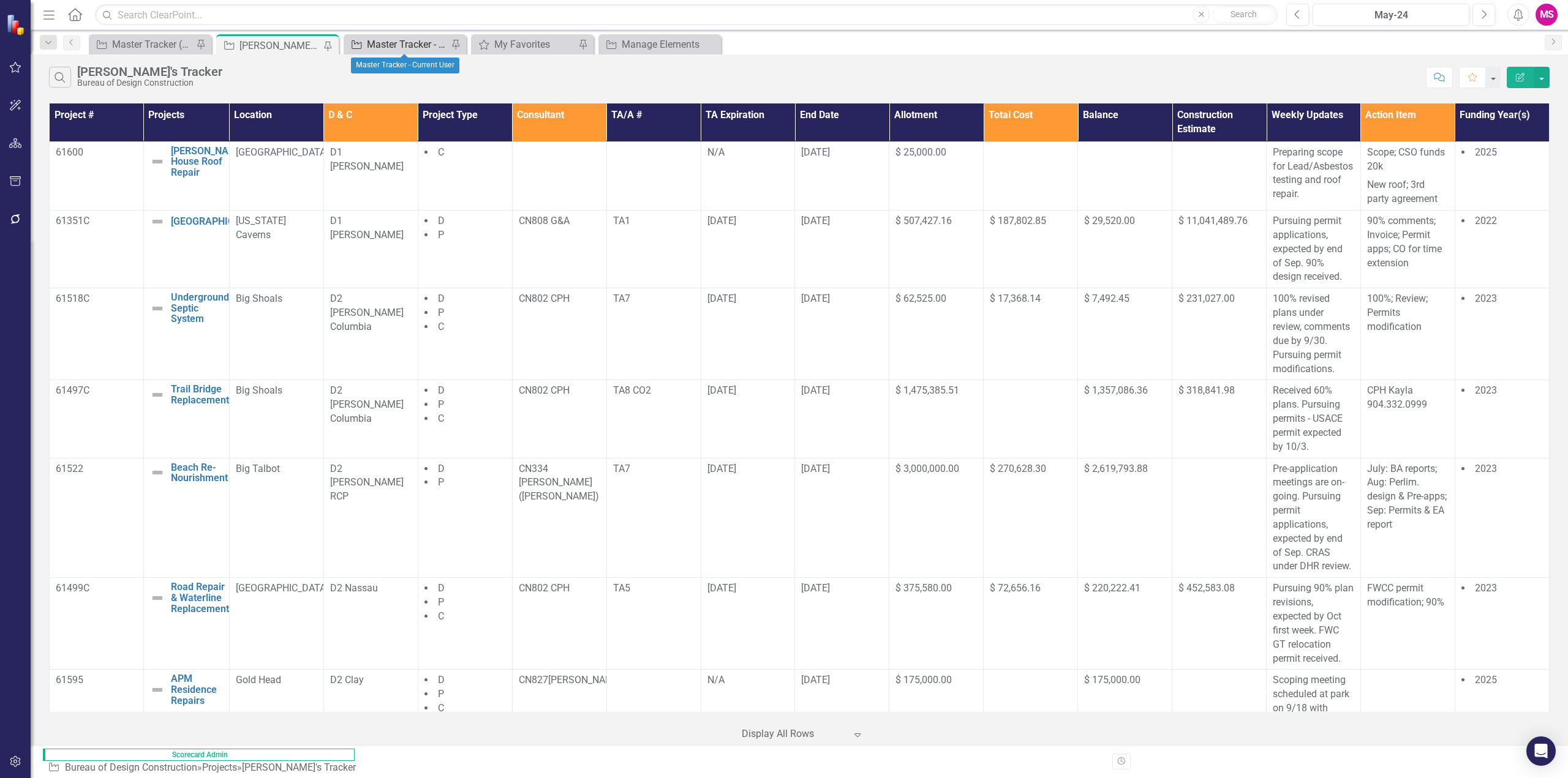
click at [385, 40] on div "Master Tracker - Current User" at bounding box center [407, 44] width 81 height 15
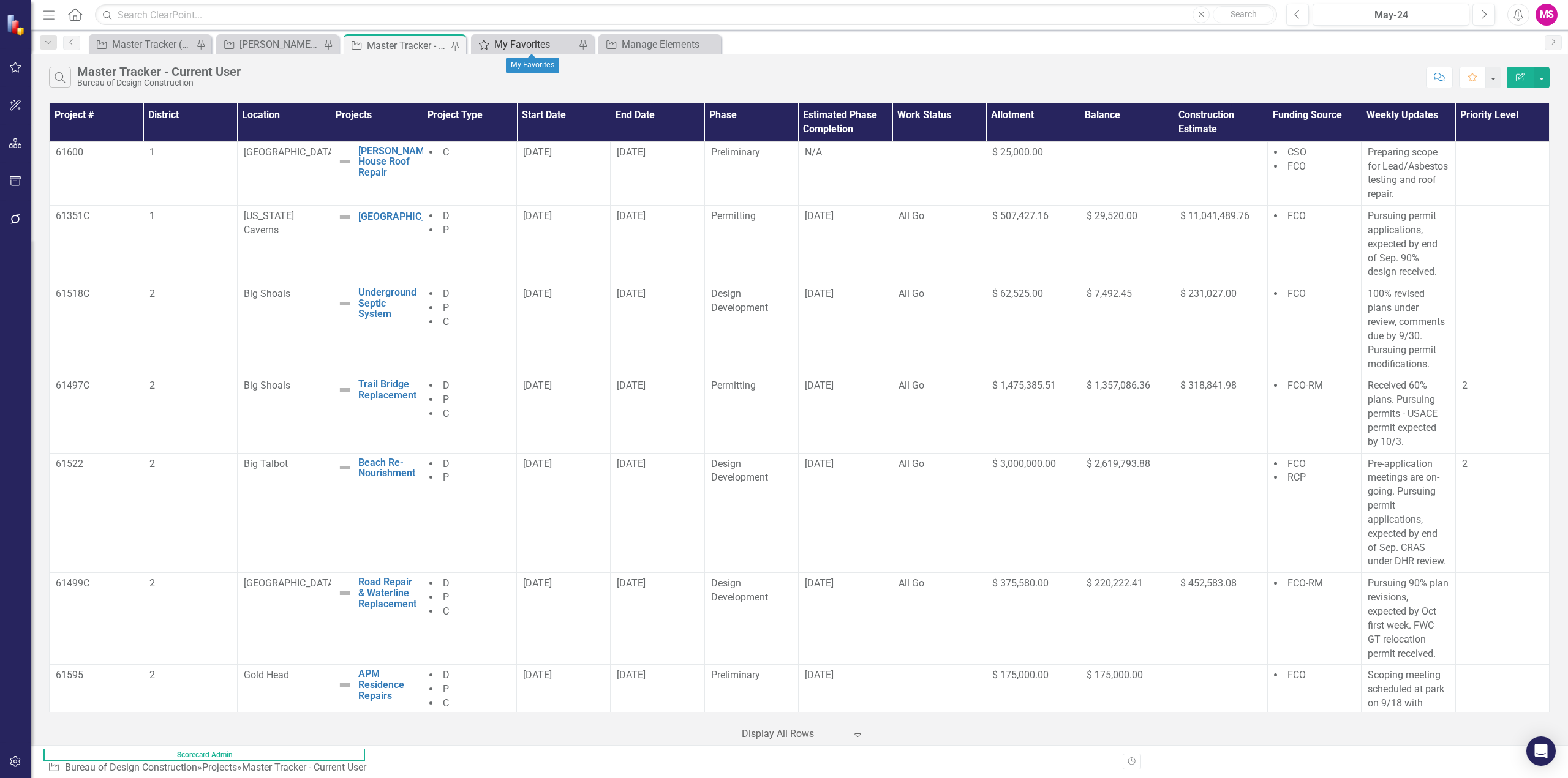
click at [499, 45] on div "My Favorites" at bounding box center [535, 44] width 81 height 15
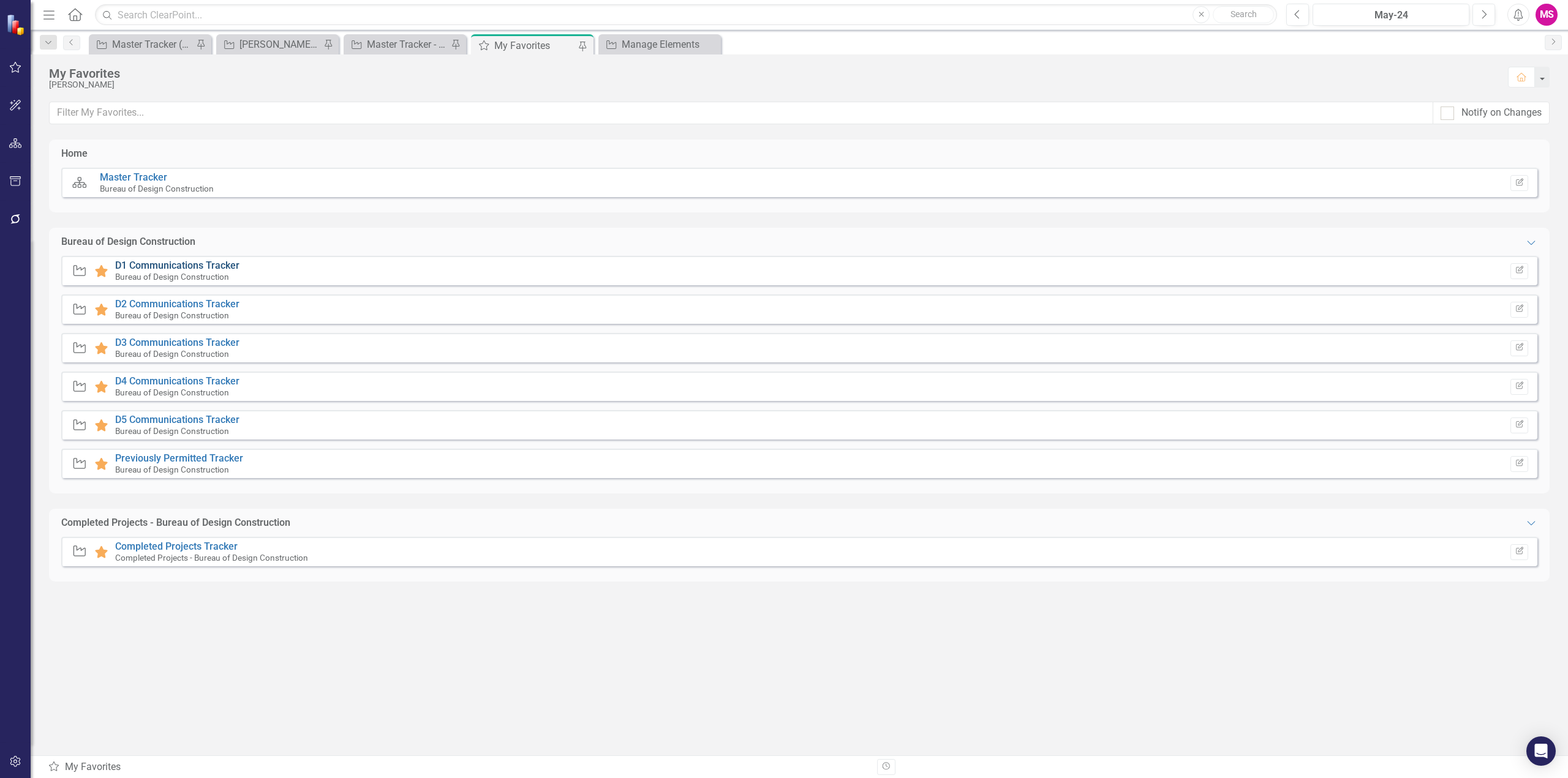
click at [195, 266] on link "D1 Communications Tracker" at bounding box center [177, 265] width 124 height 12
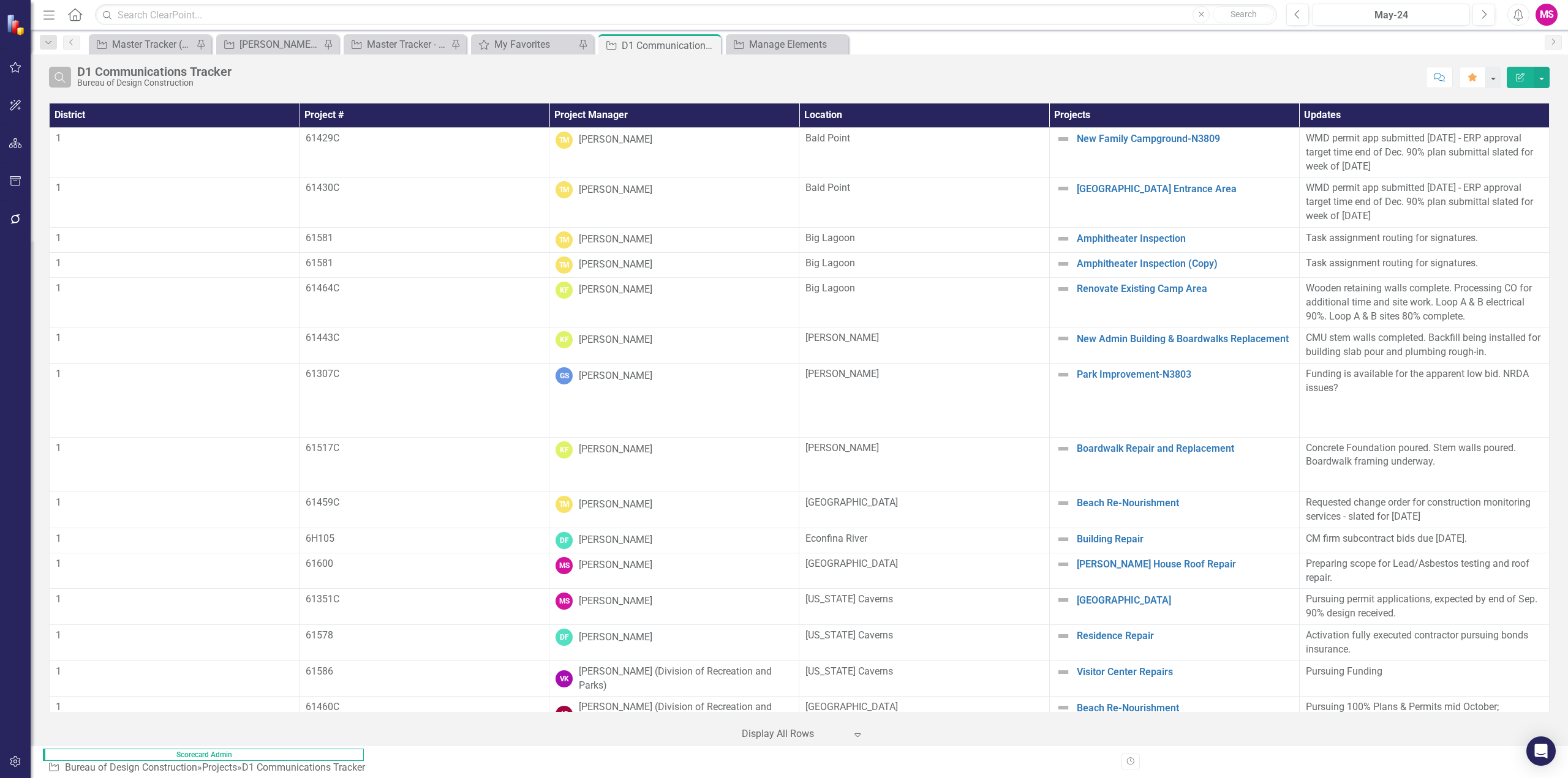
drag, startPoint x: 59, startPoint y: 79, endPoint x: 67, endPoint y: 79, distance: 8.0
click at [59, 79] on icon "Search" at bounding box center [59, 77] width 14 height 11
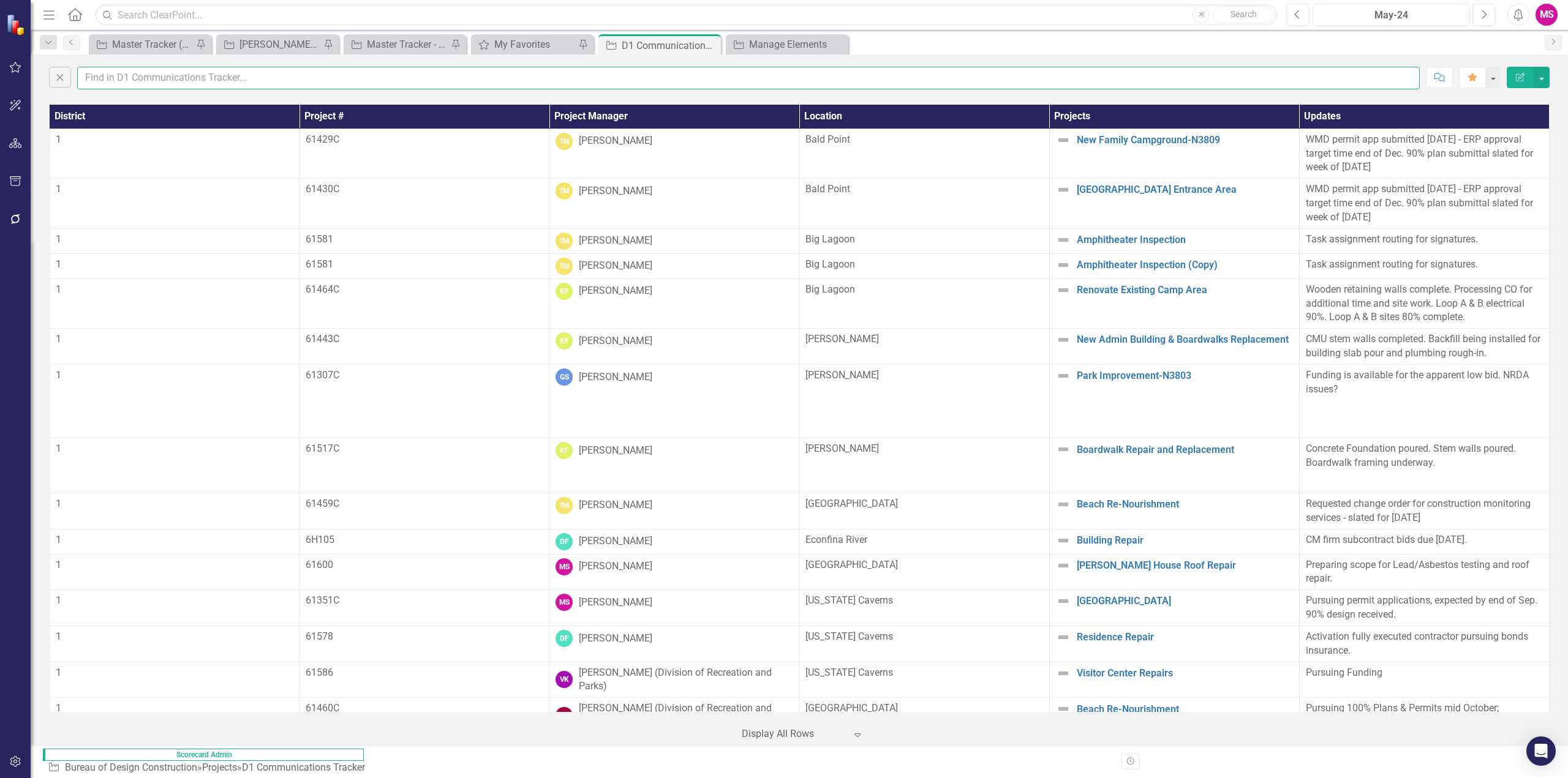
click at [134, 77] on input "text" at bounding box center [748, 78] width 1343 height 22
type input "meena"
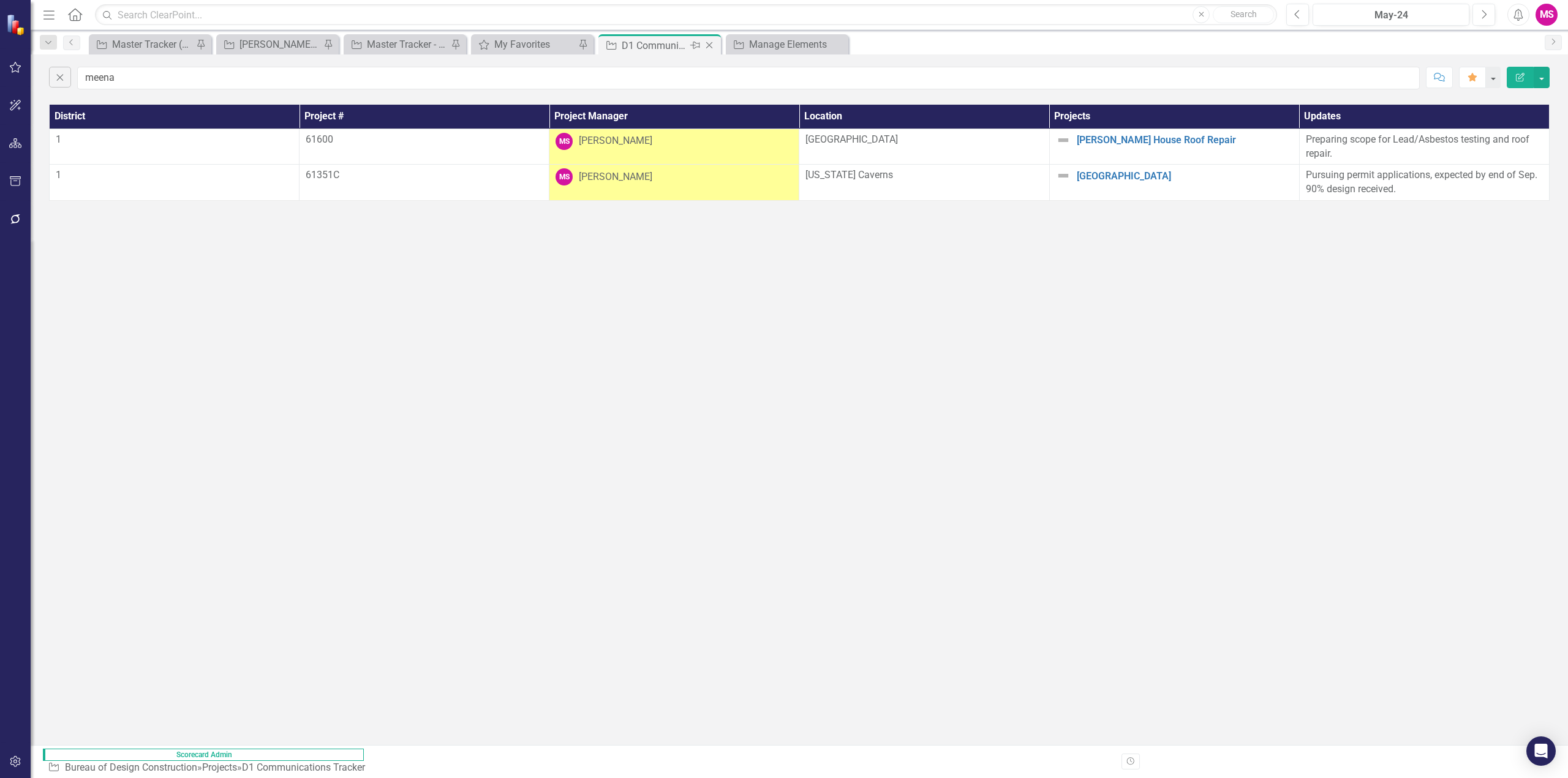
click at [707, 42] on icon "Close" at bounding box center [709, 45] width 12 height 10
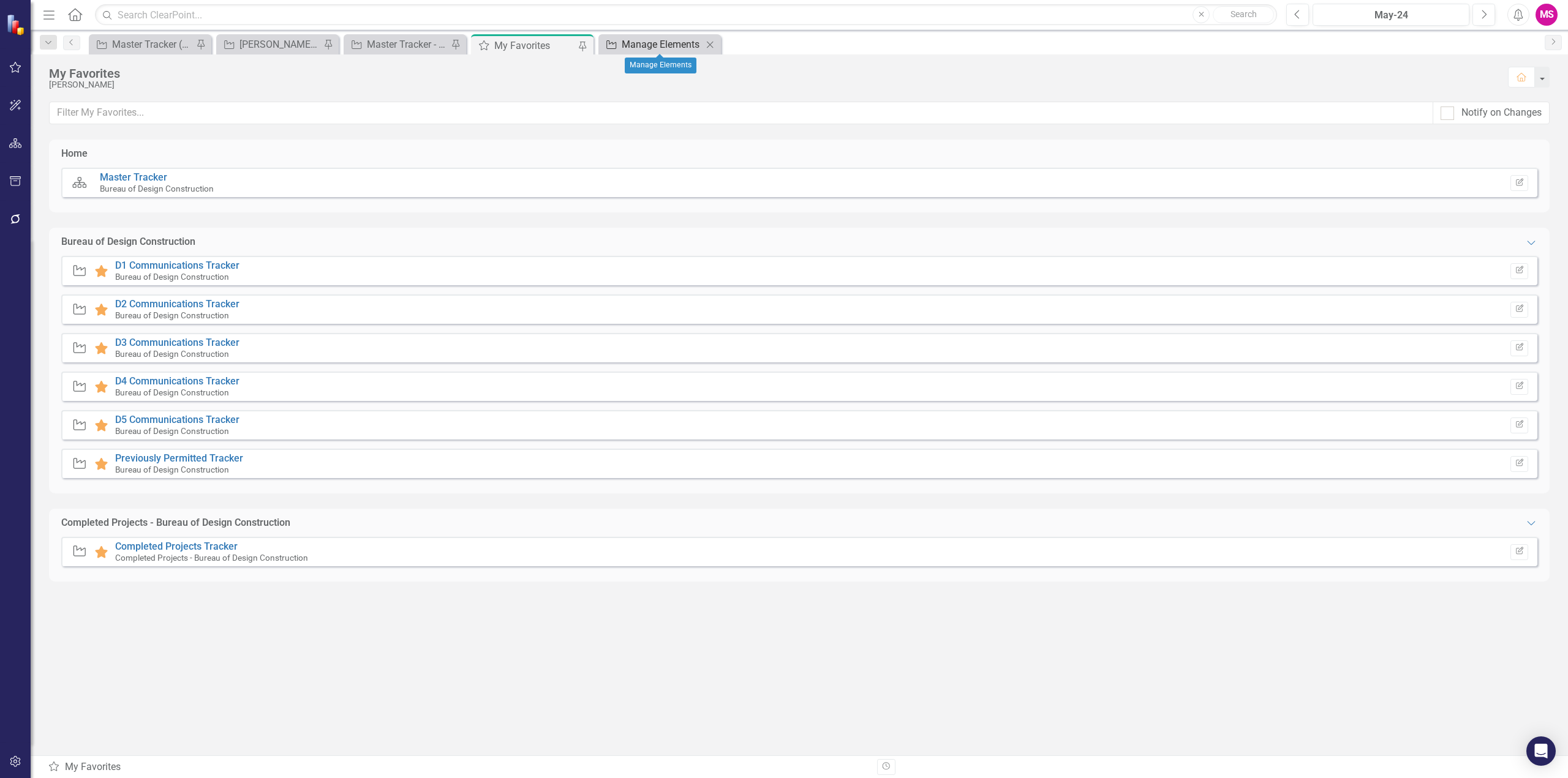
click at [636, 44] on div "Manage Elements" at bounding box center [661, 44] width 81 height 15
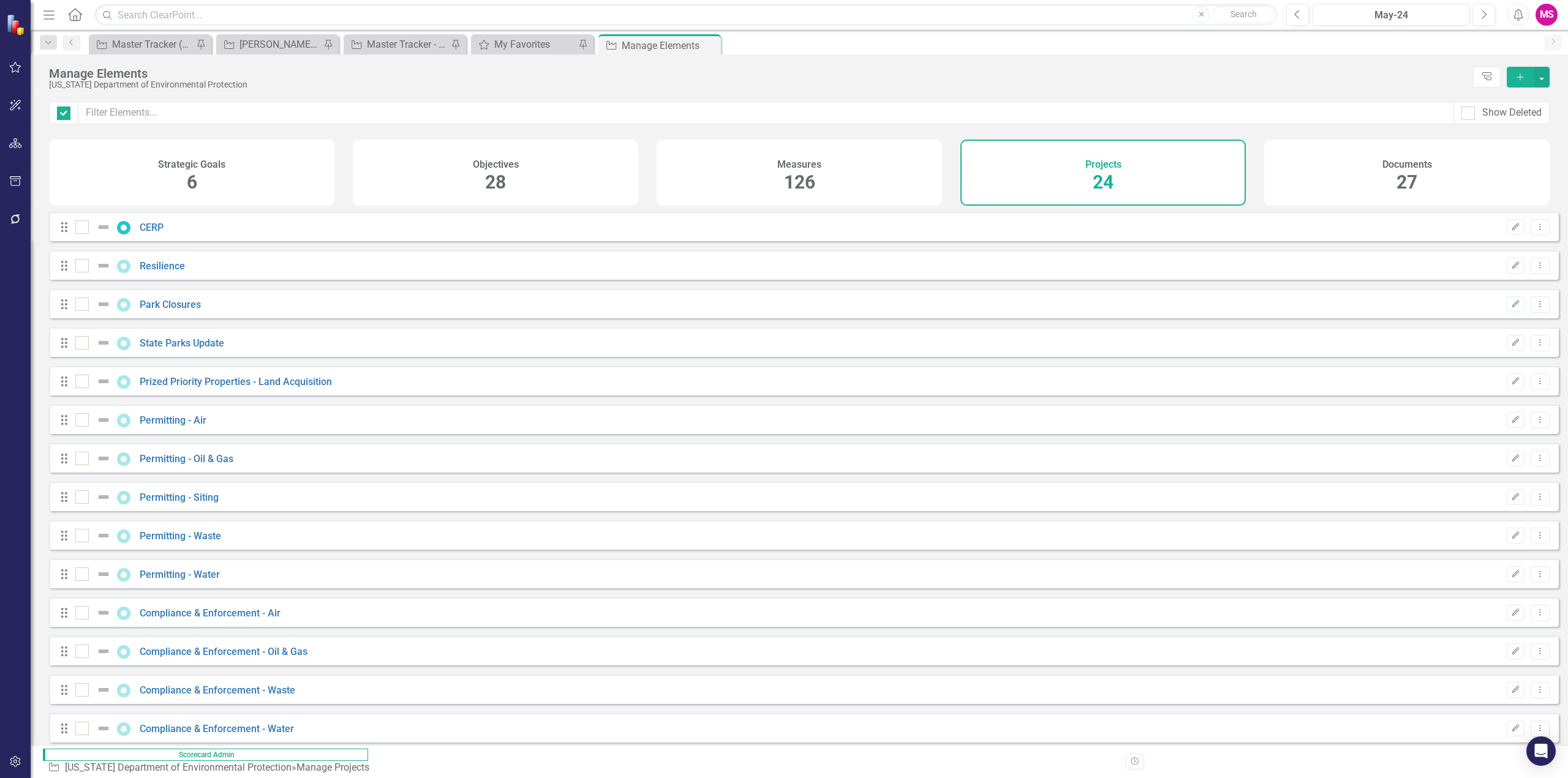
checkbox input "false"
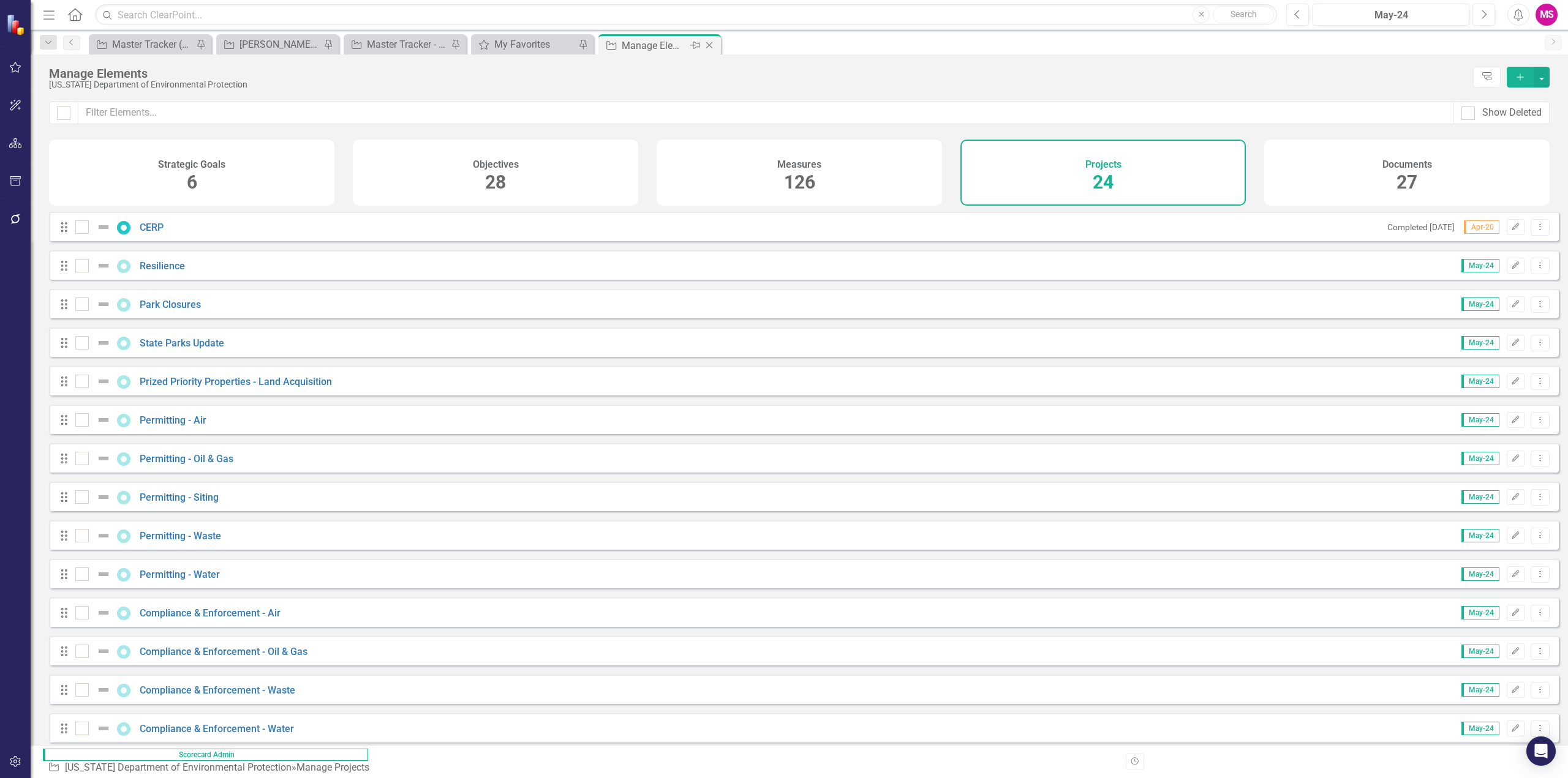
click at [696, 45] on icon "Pin" at bounding box center [695, 45] width 10 height 12
click at [160, 42] on div "Master Tracker (External)" at bounding box center [152, 44] width 81 height 15
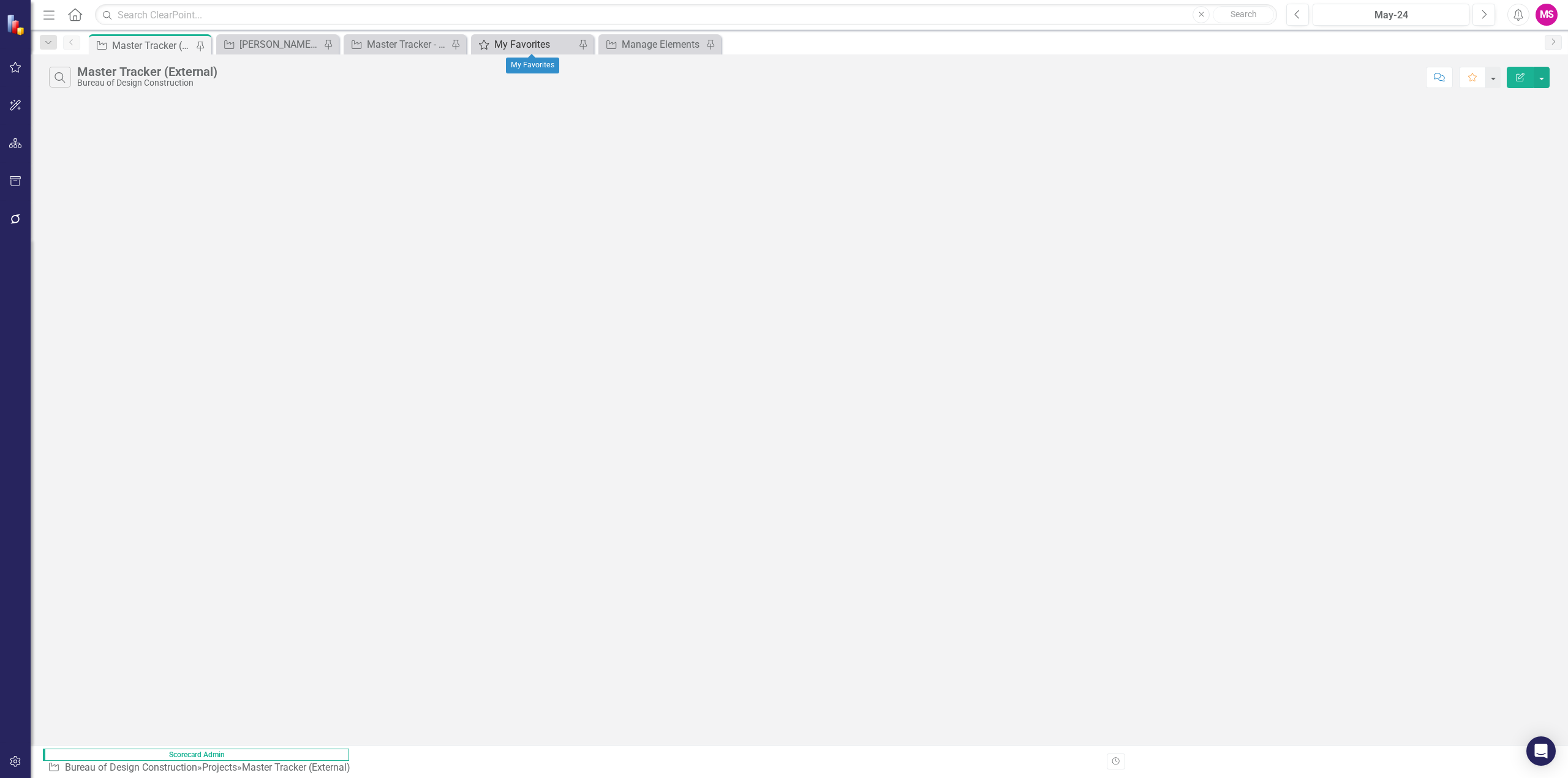
click at [511, 42] on div "My Favorites" at bounding box center [535, 44] width 81 height 15
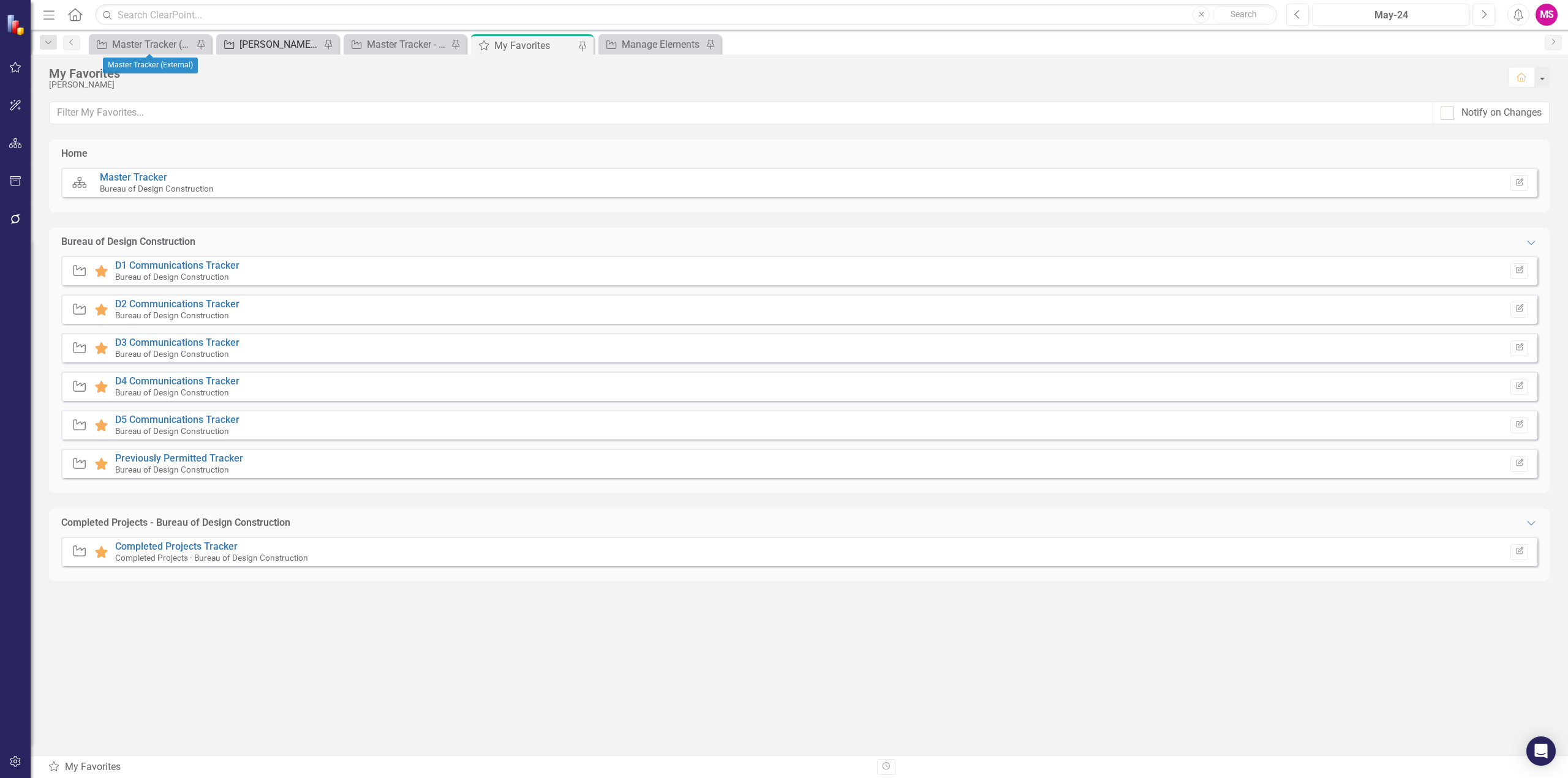
click at [271, 39] on div "[PERSON_NAME]'s Tracker" at bounding box center [280, 44] width 81 height 15
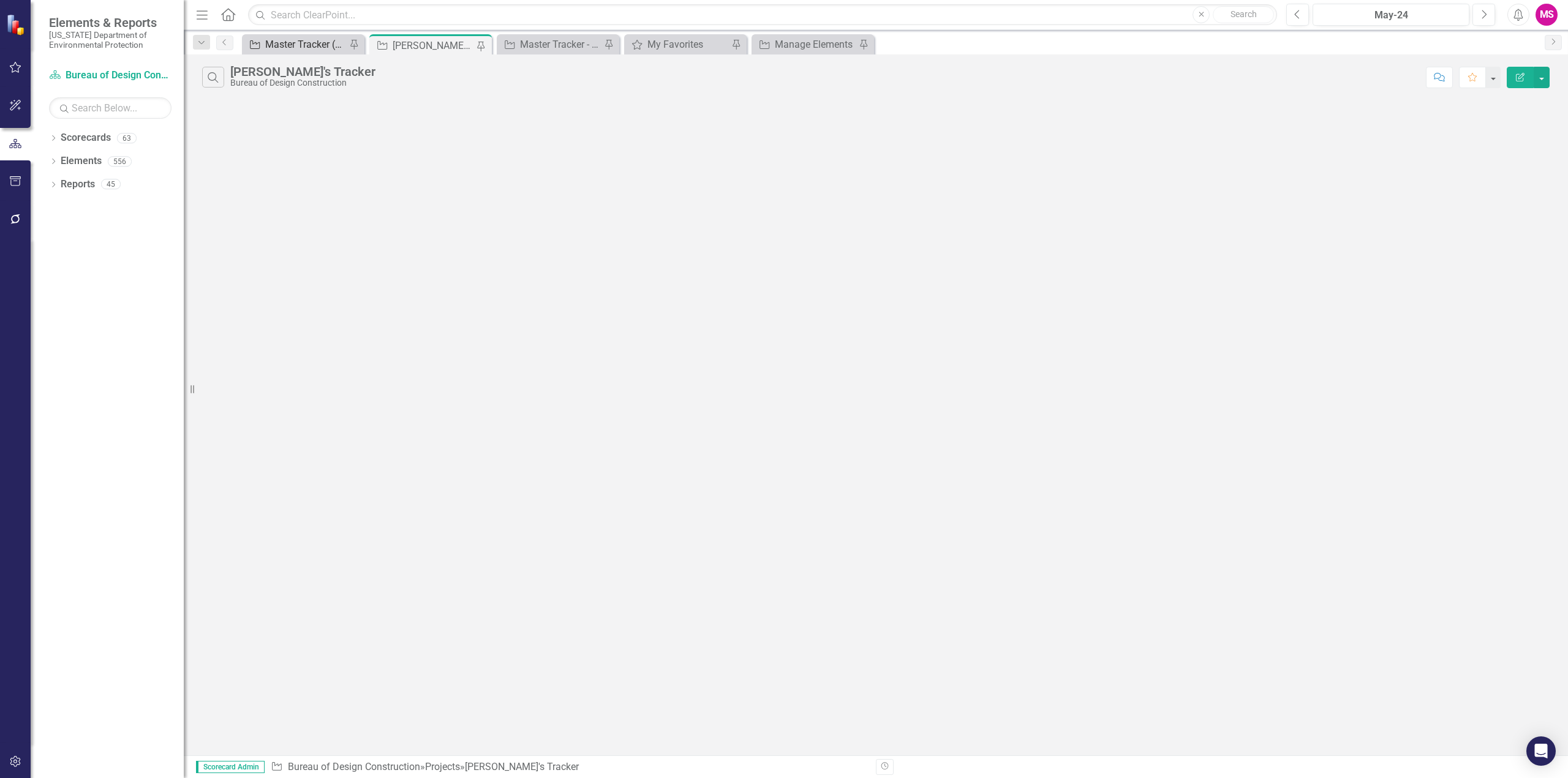
click at [297, 45] on div "Master Tracker (External)" at bounding box center [305, 44] width 81 height 15
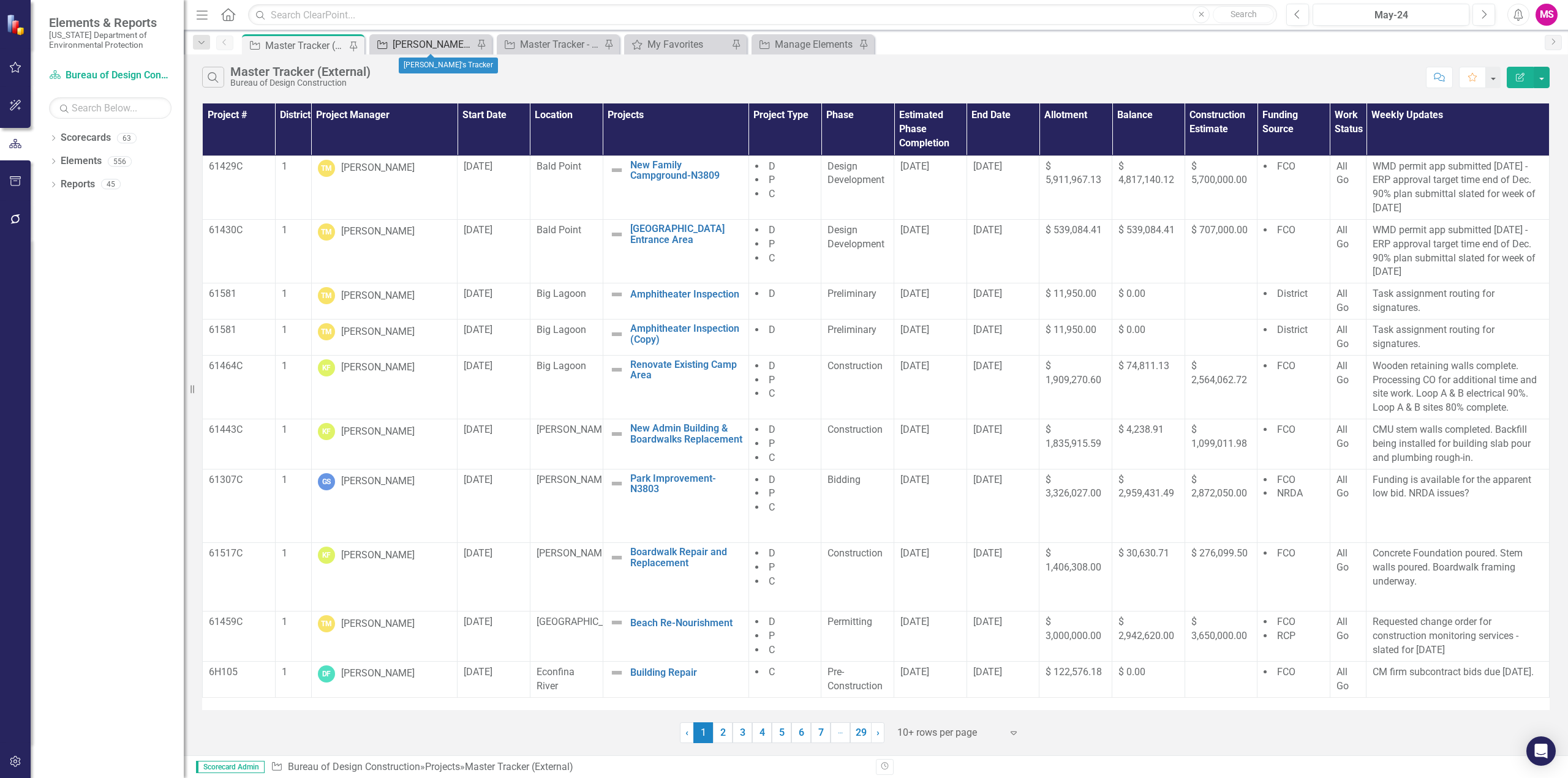
click at [412, 43] on div "[PERSON_NAME]'s Tracker" at bounding box center [433, 44] width 81 height 15
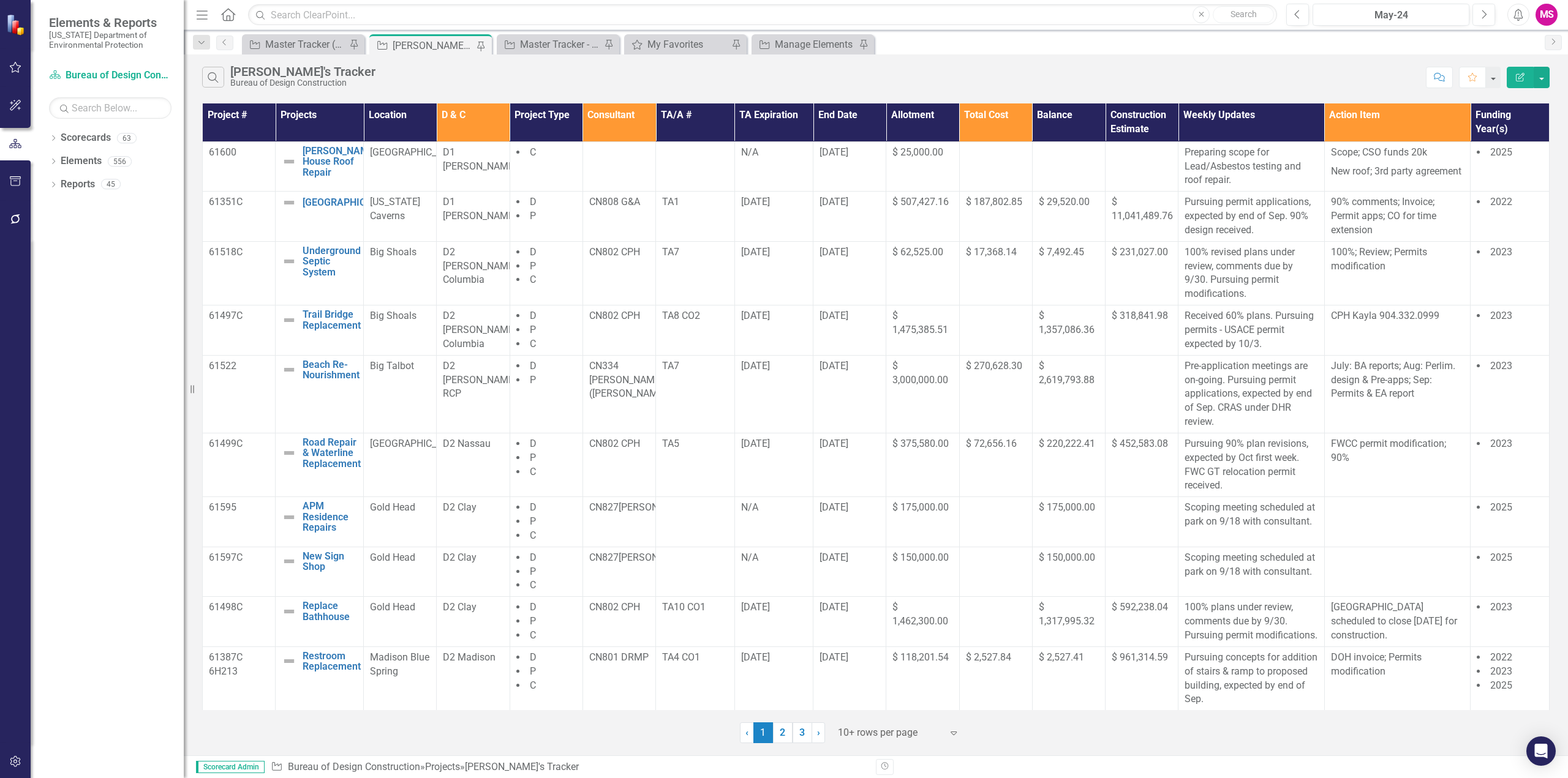
click at [205, 17] on icon "Menu" at bounding box center [202, 14] width 16 height 13
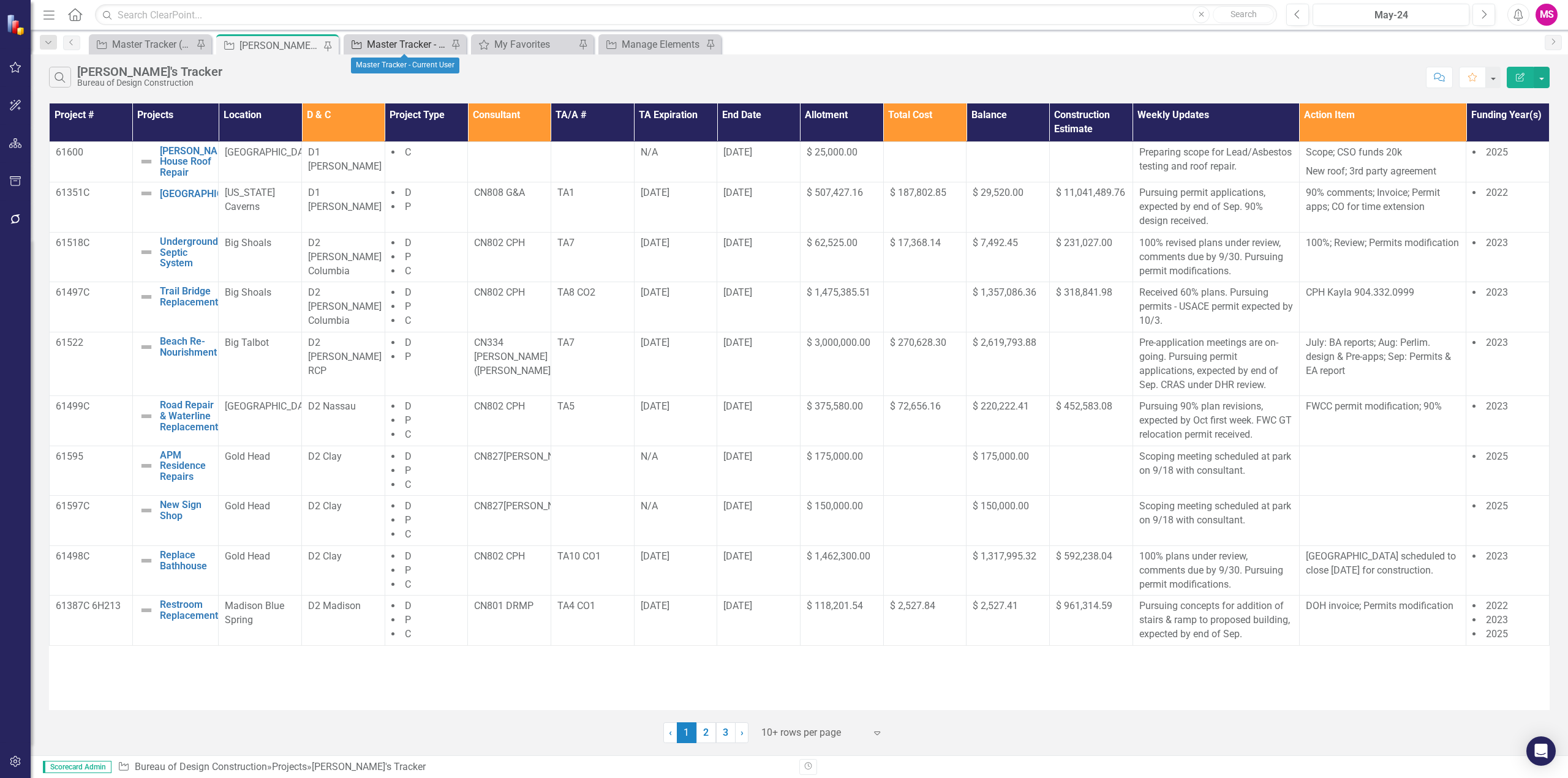
click at [396, 46] on div "Master Tracker - Current User" at bounding box center [407, 44] width 81 height 15
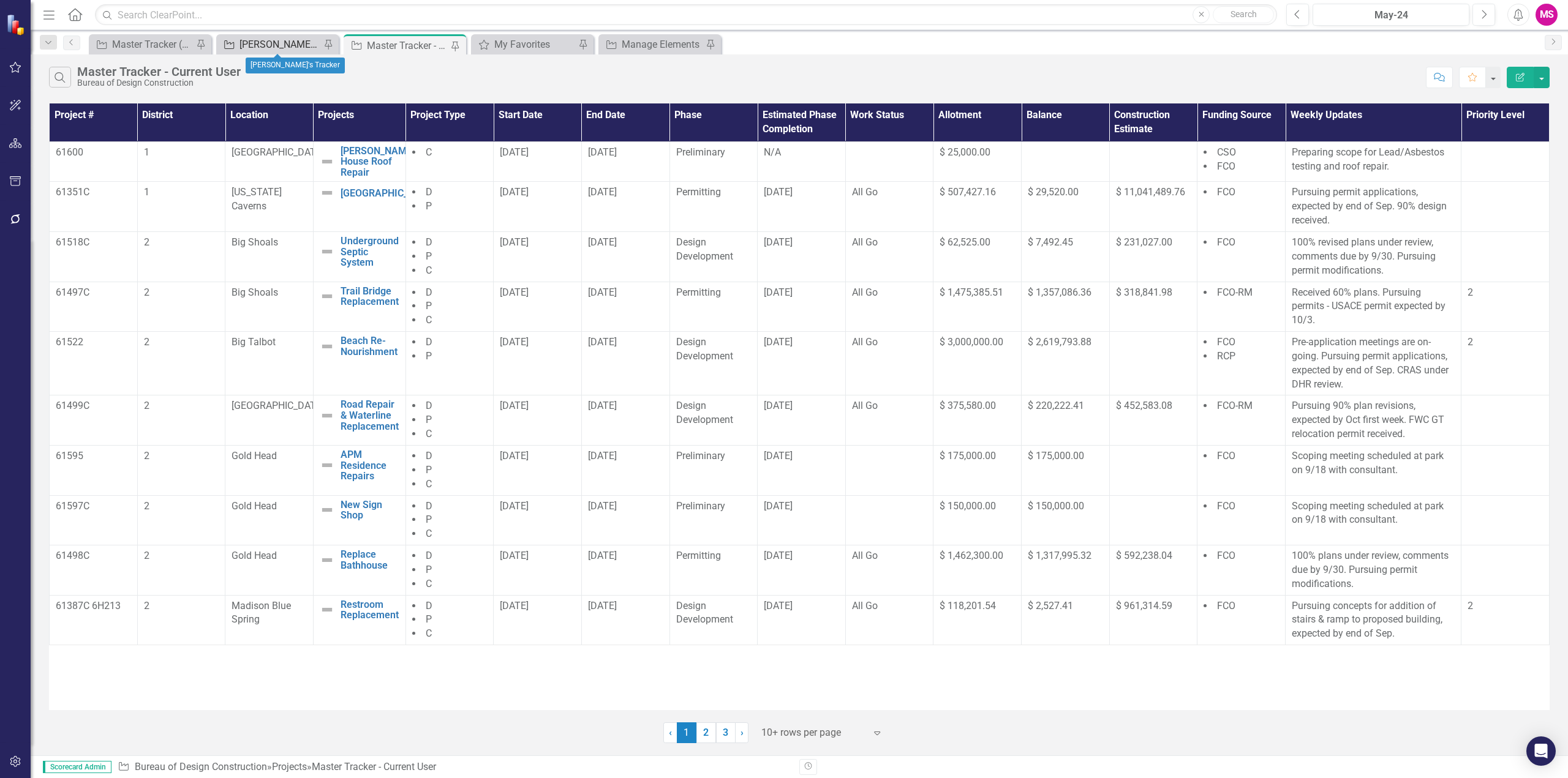
click at [261, 40] on div "[PERSON_NAME]'s Tracker" at bounding box center [280, 44] width 81 height 15
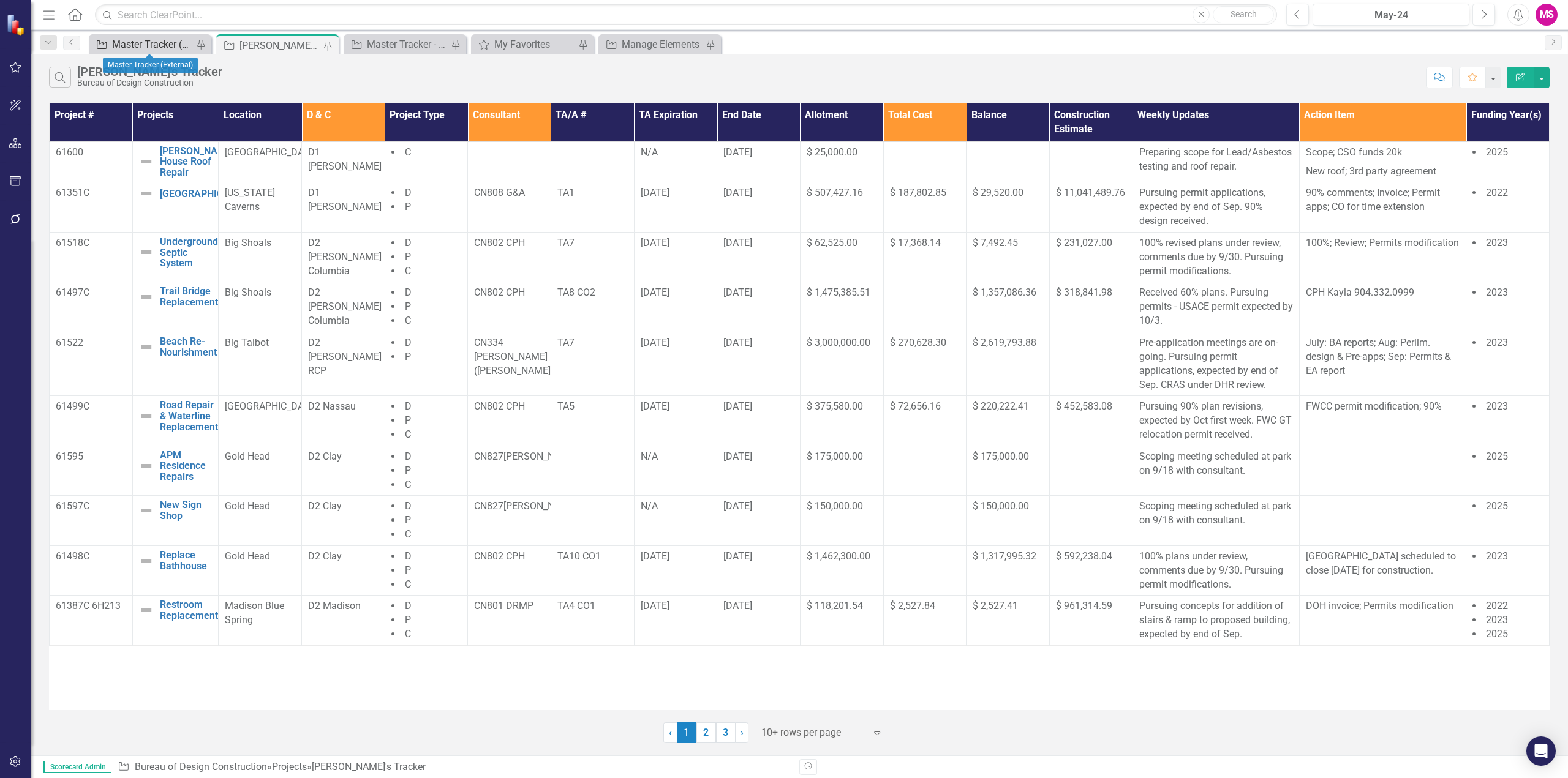
click at [162, 47] on div "Master Tracker (External)" at bounding box center [152, 44] width 81 height 15
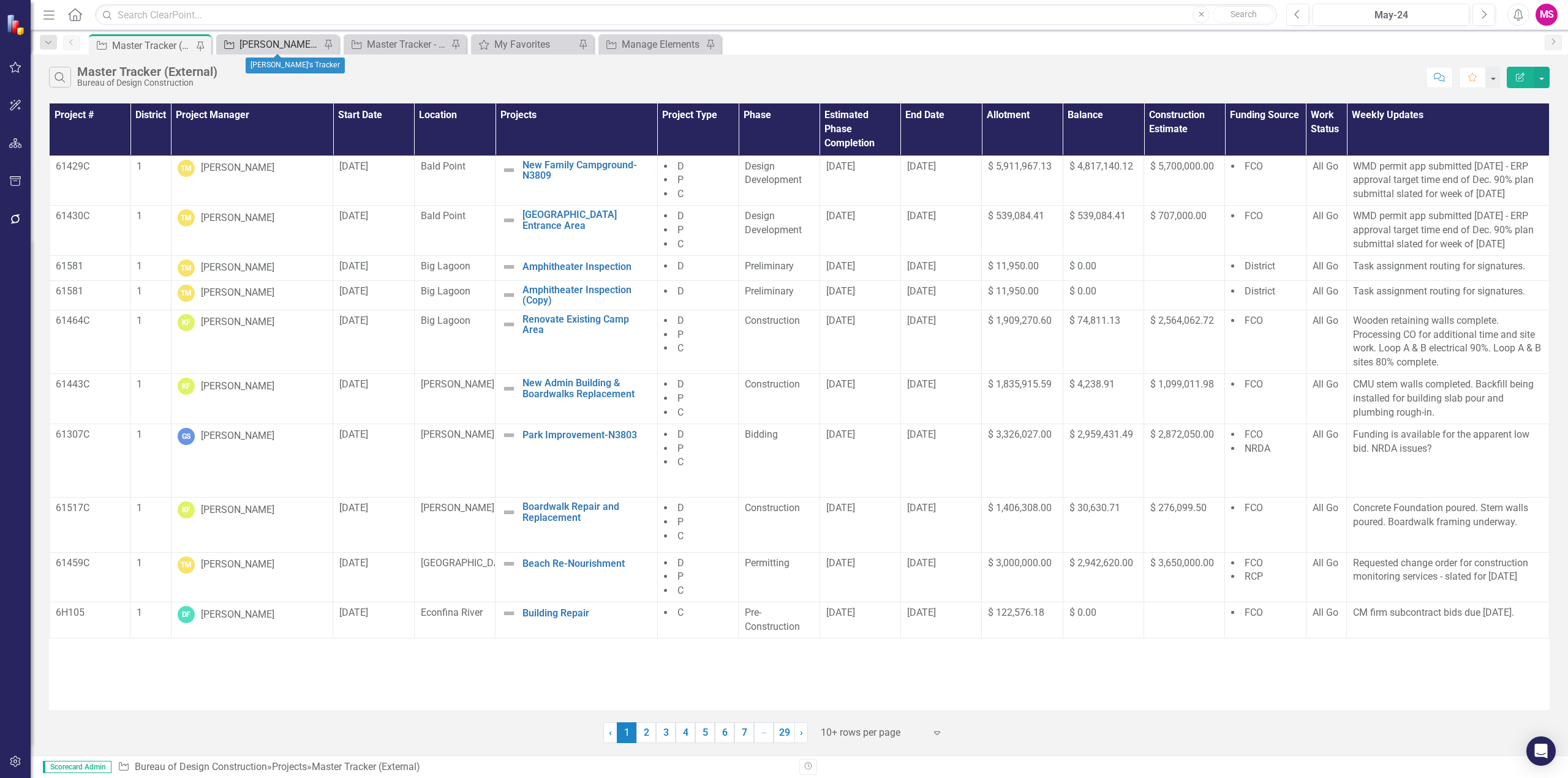
click at [275, 41] on div "[PERSON_NAME]'s Tracker" at bounding box center [280, 44] width 81 height 15
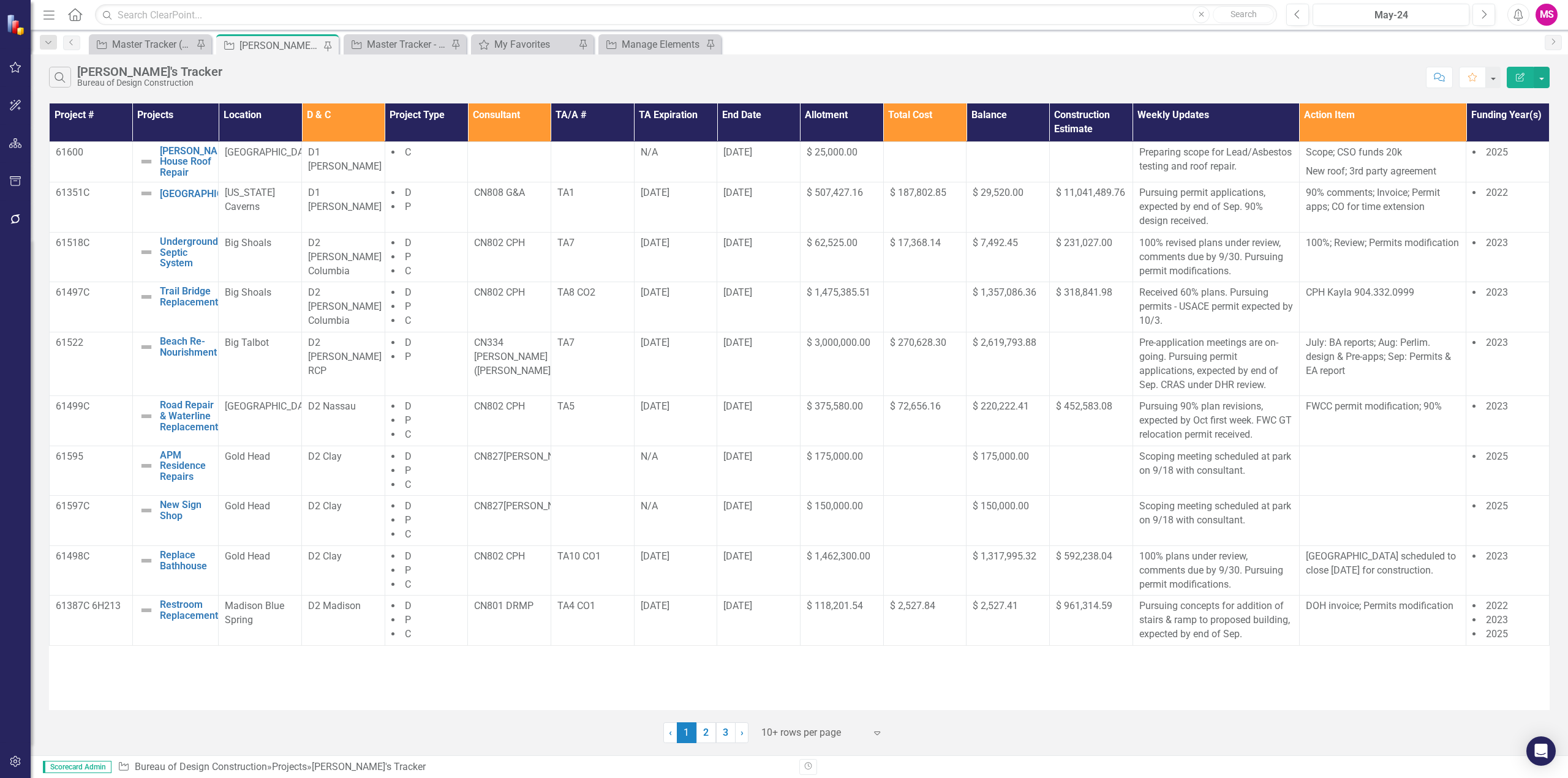
click at [807, 728] on div at bounding box center [814, 733] width 104 height 17
click at [796, 702] on div "Display All Rows" at bounding box center [822, 711] width 135 height 20
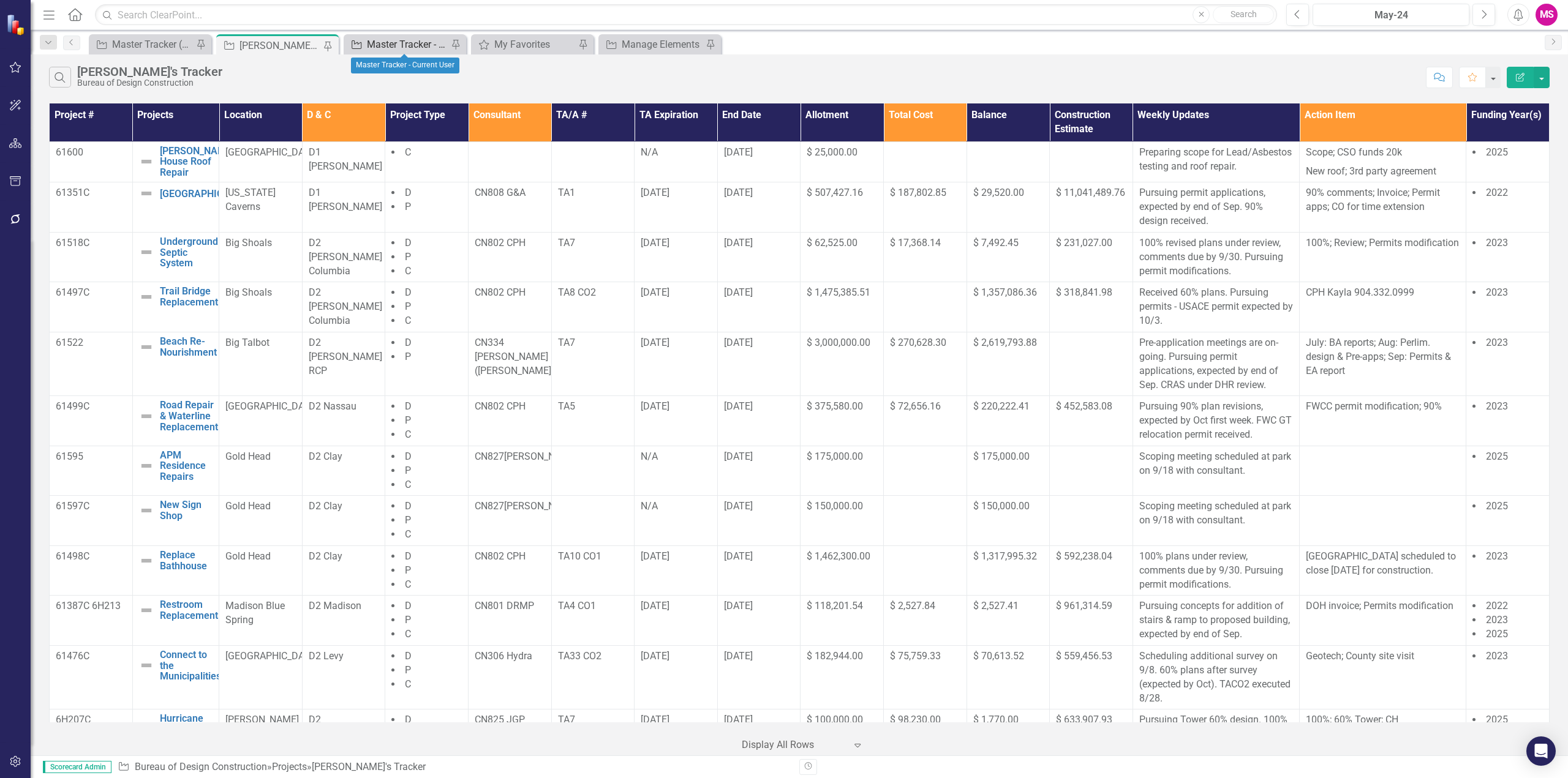
click at [390, 44] on div "Master Tracker - Current User" at bounding box center [407, 44] width 81 height 15
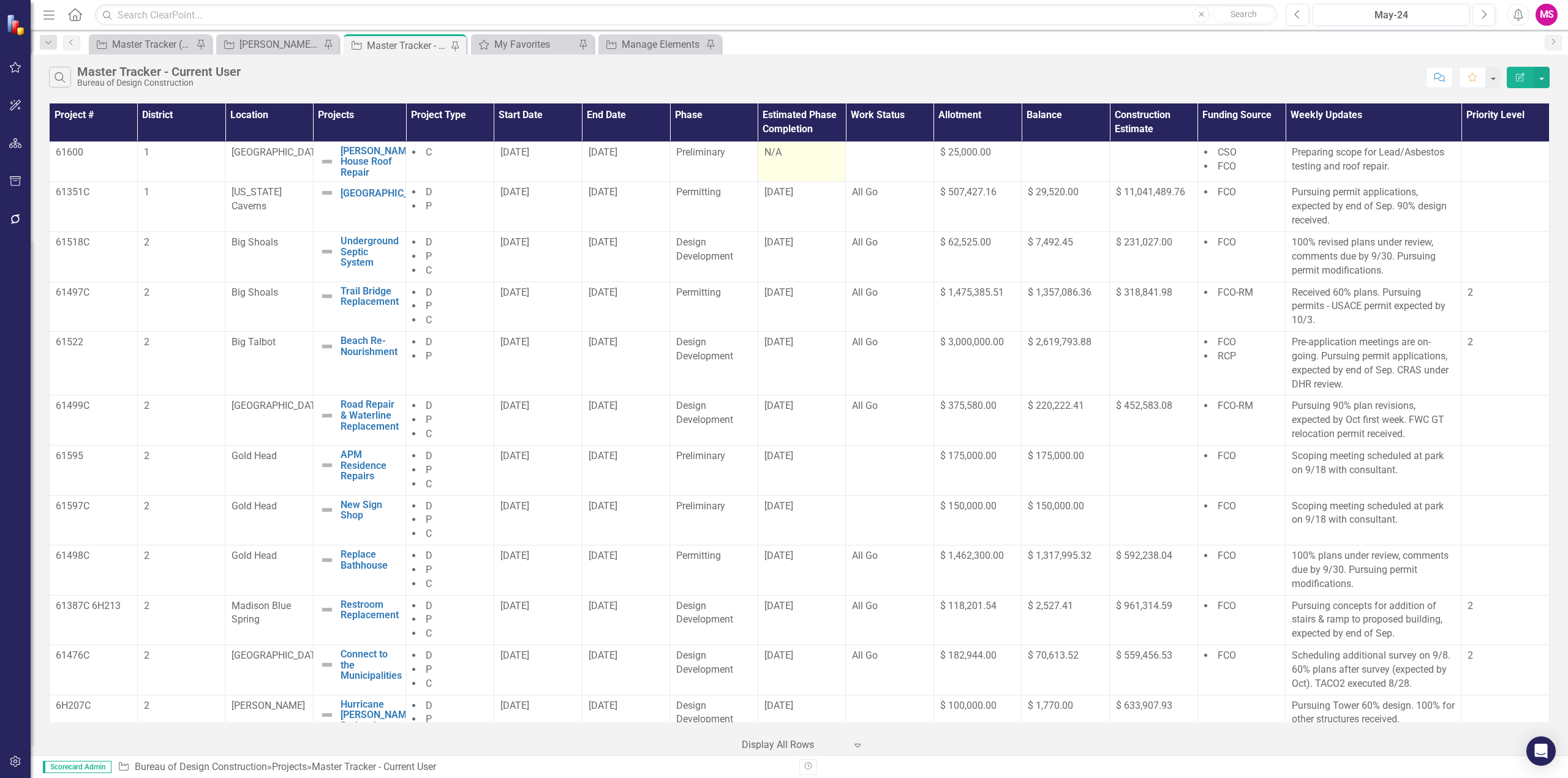
click at [802, 156] on div "N/A" at bounding box center [802, 153] width 75 height 14
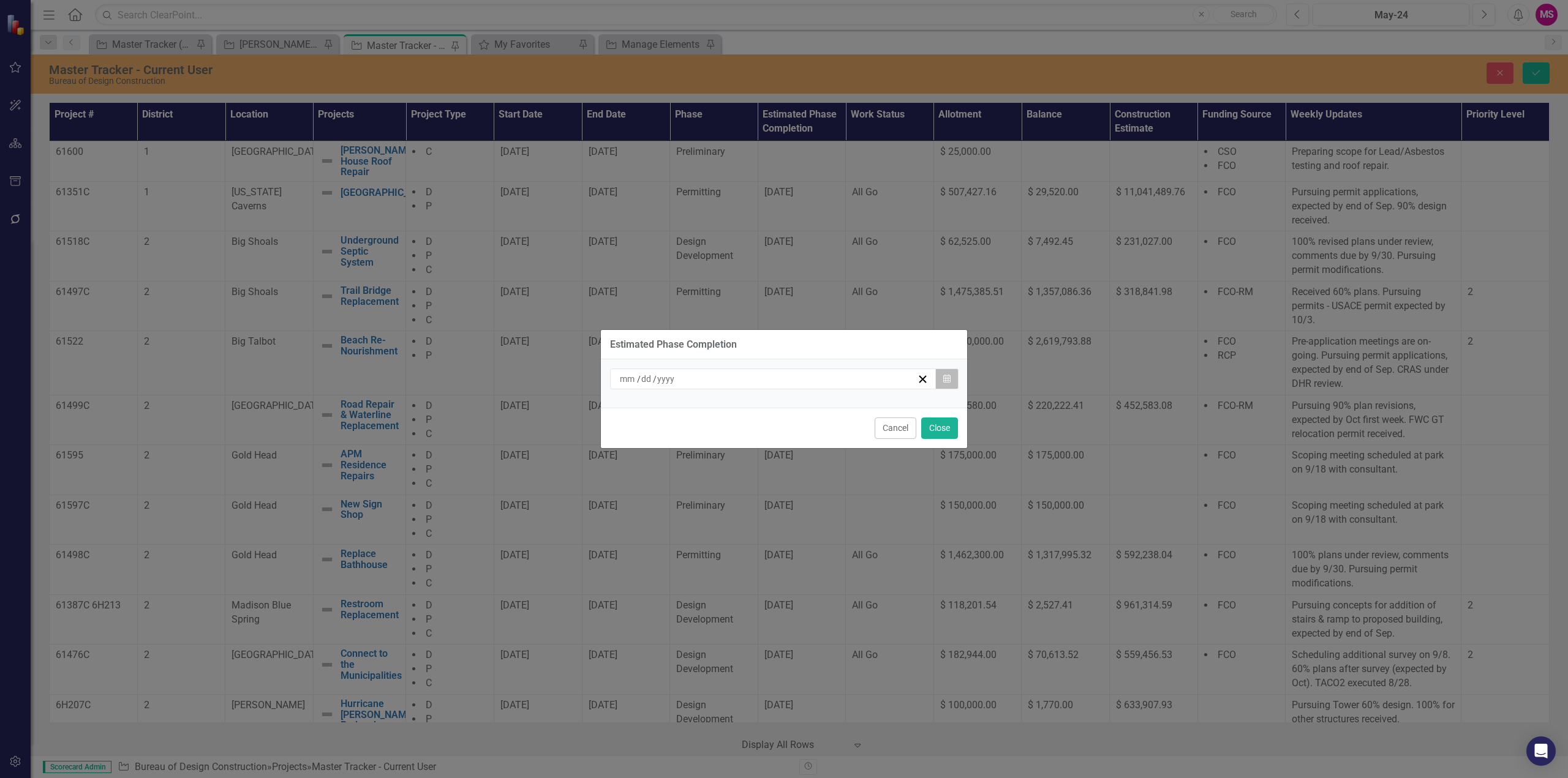
click at [946, 375] on icon "Calendar" at bounding box center [947, 379] width 7 height 9
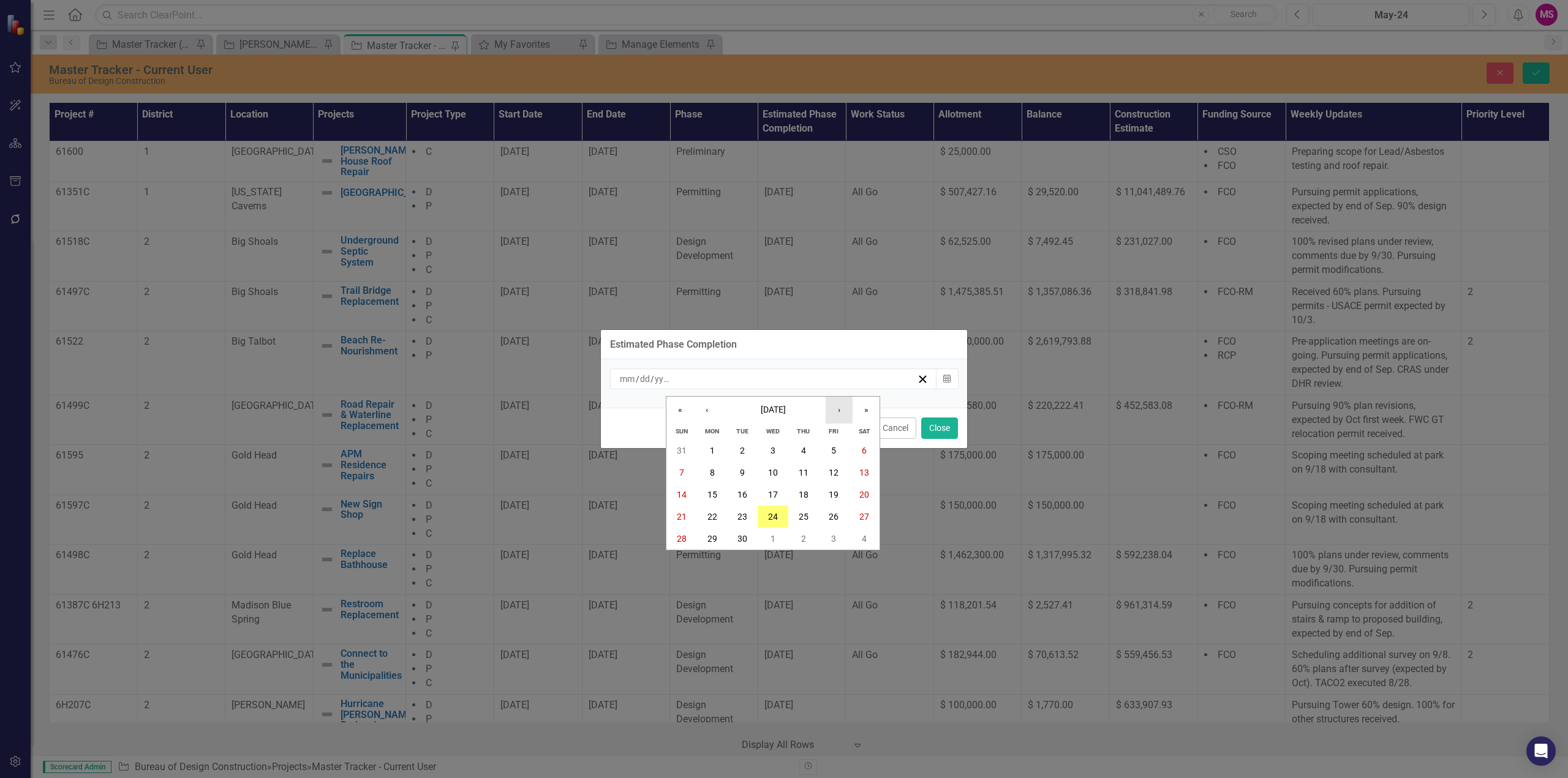
click at [839, 410] on button "›" at bounding box center [839, 410] width 27 height 27
click at [838, 496] on abbr "16" at bounding box center [834, 494] width 10 height 10
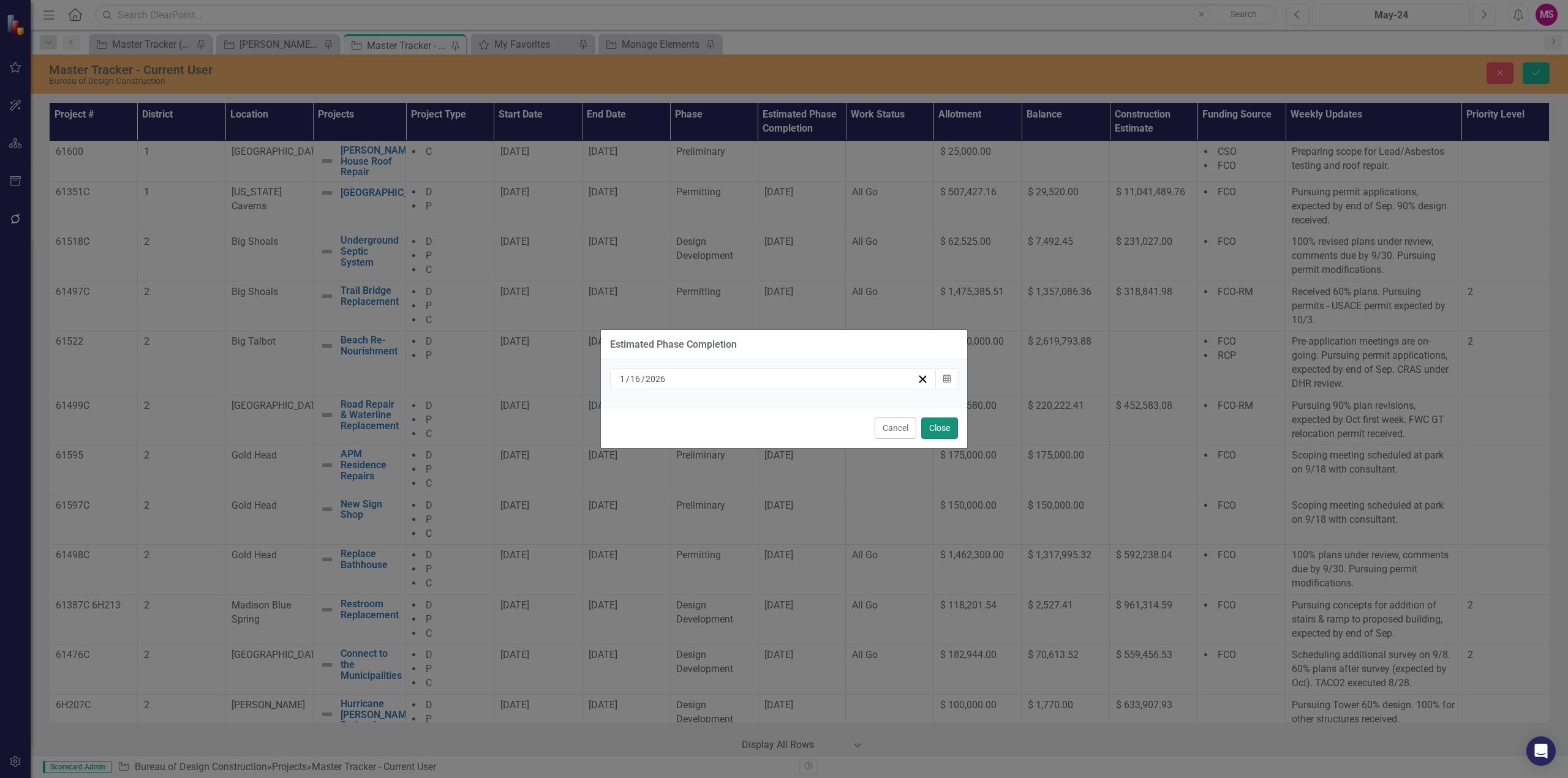
click at [944, 431] on button "Close" at bounding box center [940, 428] width 37 height 22
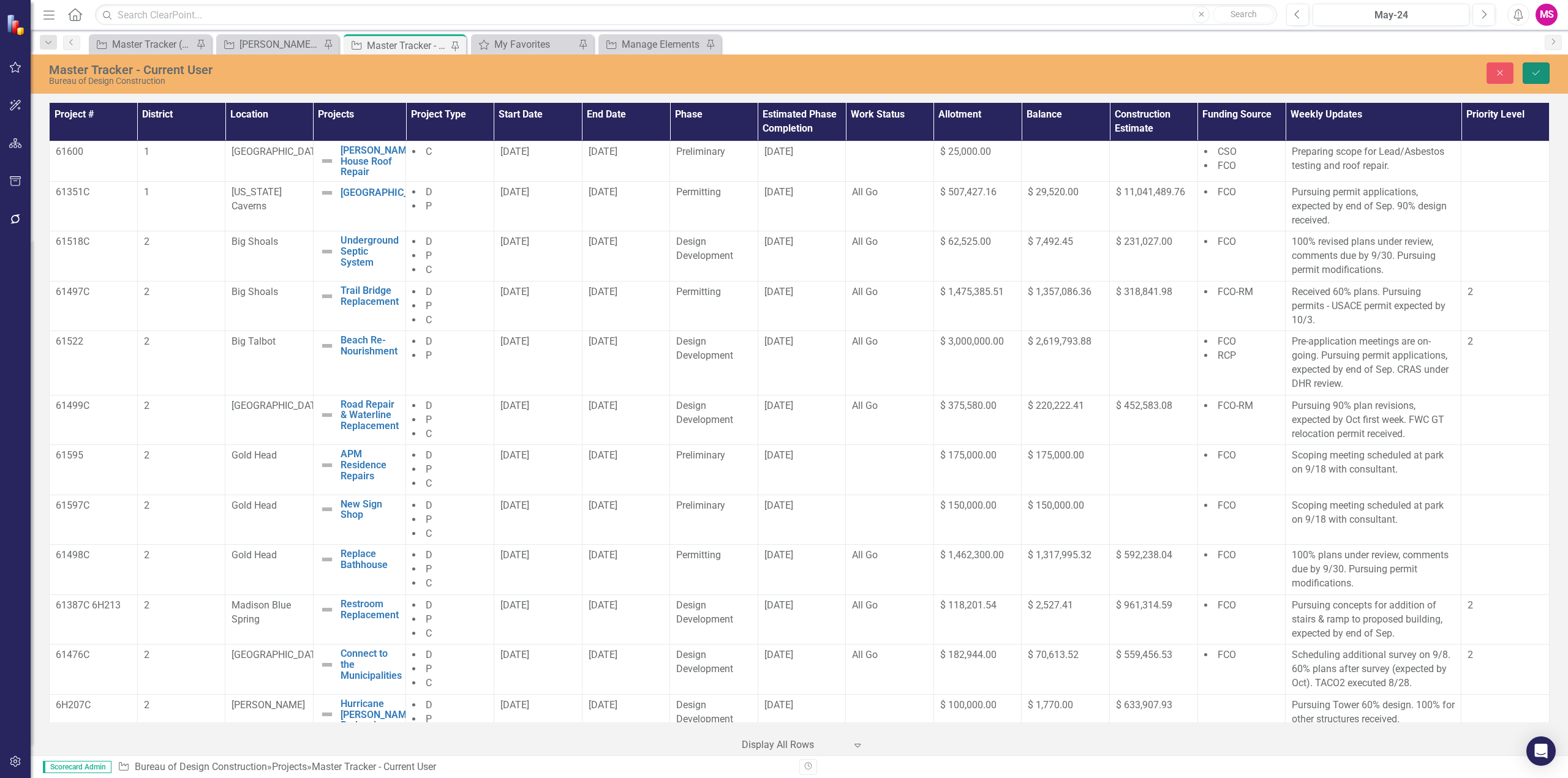
click at [1535, 76] on icon "Save" at bounding box center [1536, 73] width 11 height 9
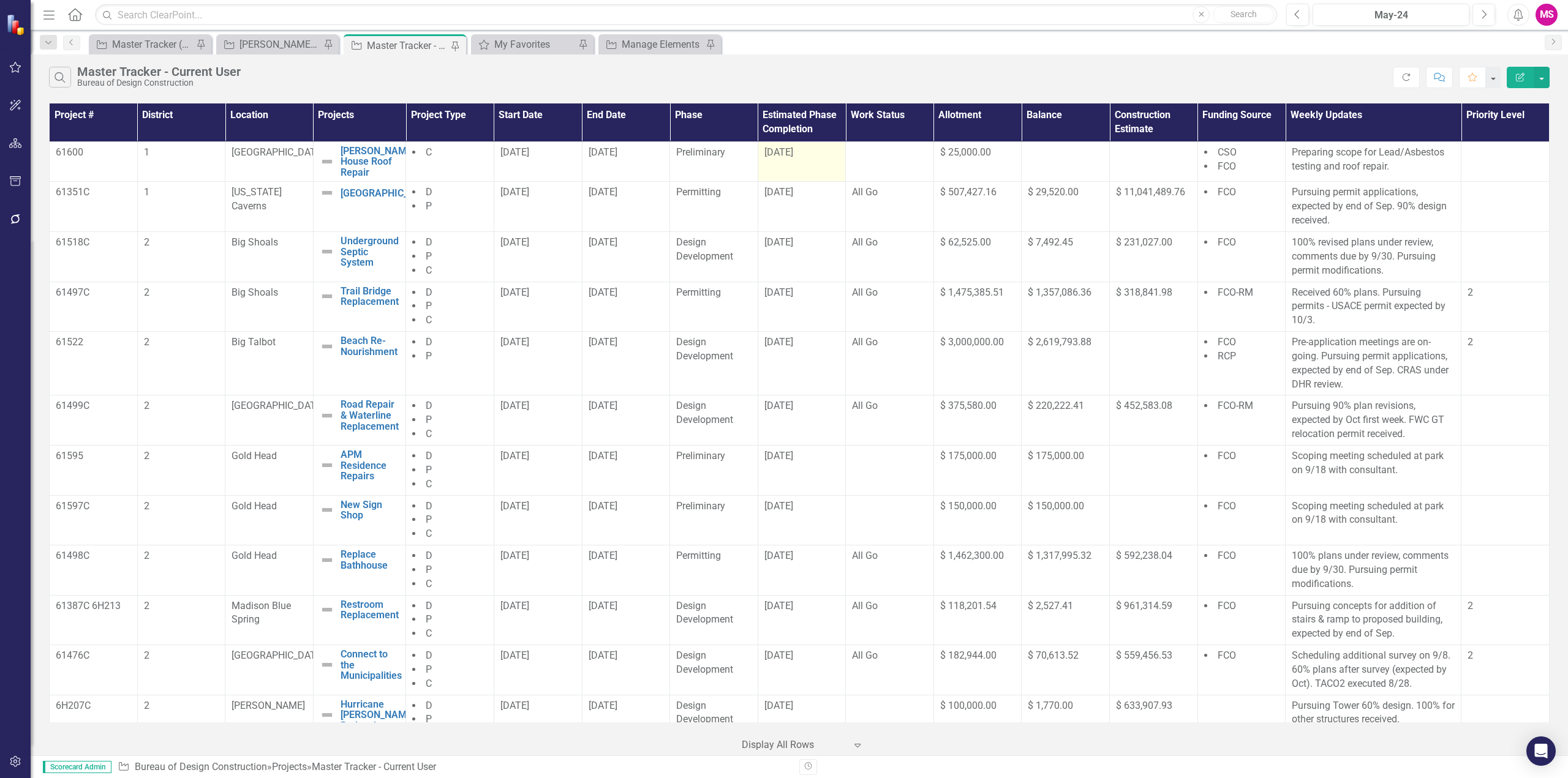
click at [808, 143] on td "1/16/26" at bounding box center [802, 161] width 88 height 40
click at [807, 154] on div "1/16/26" at bounding box center [802, 153] width 75 height 14
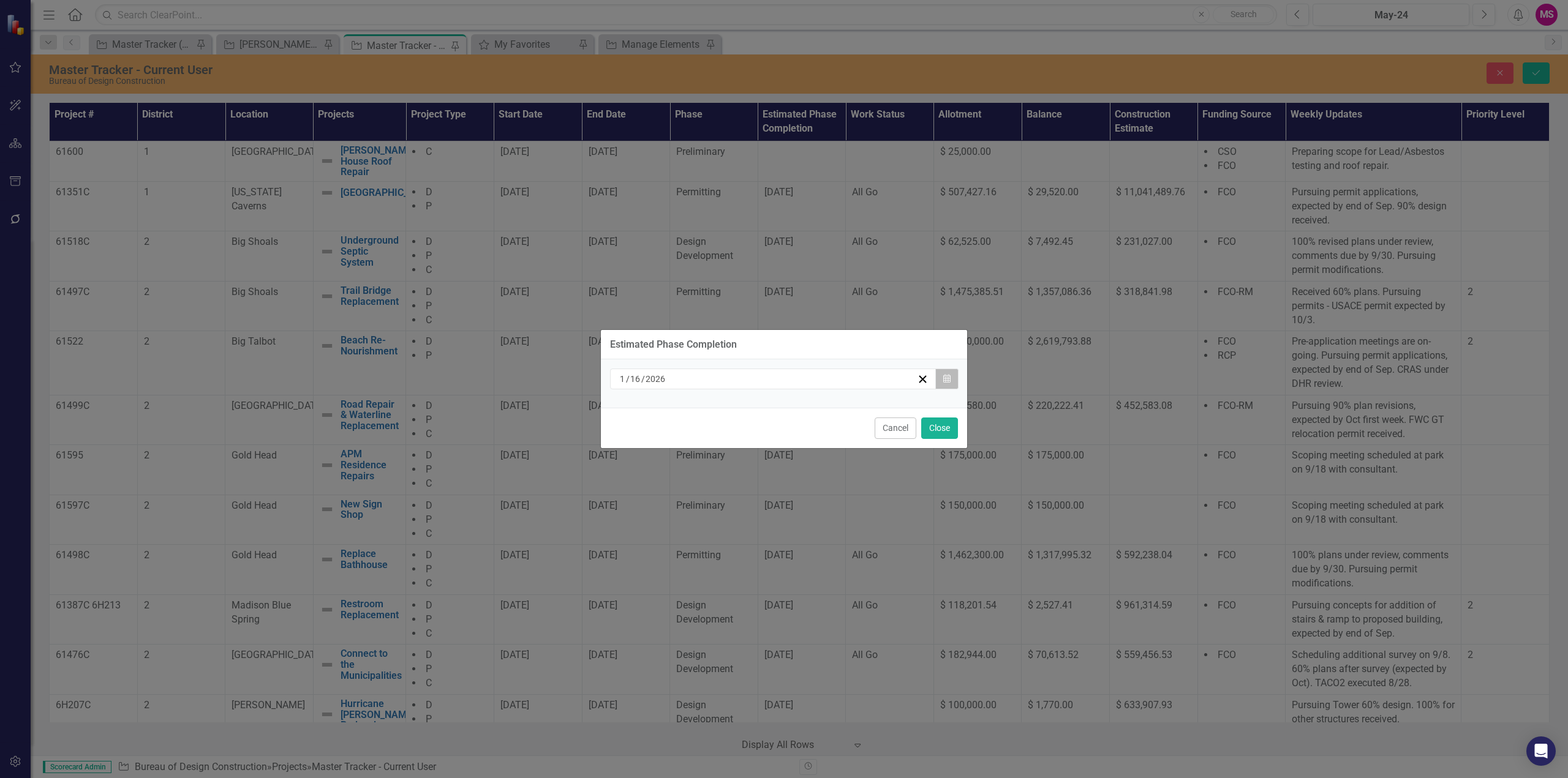
click at [944, 383] on icon "button" at bounding box center [947, 378] width 7 height 9
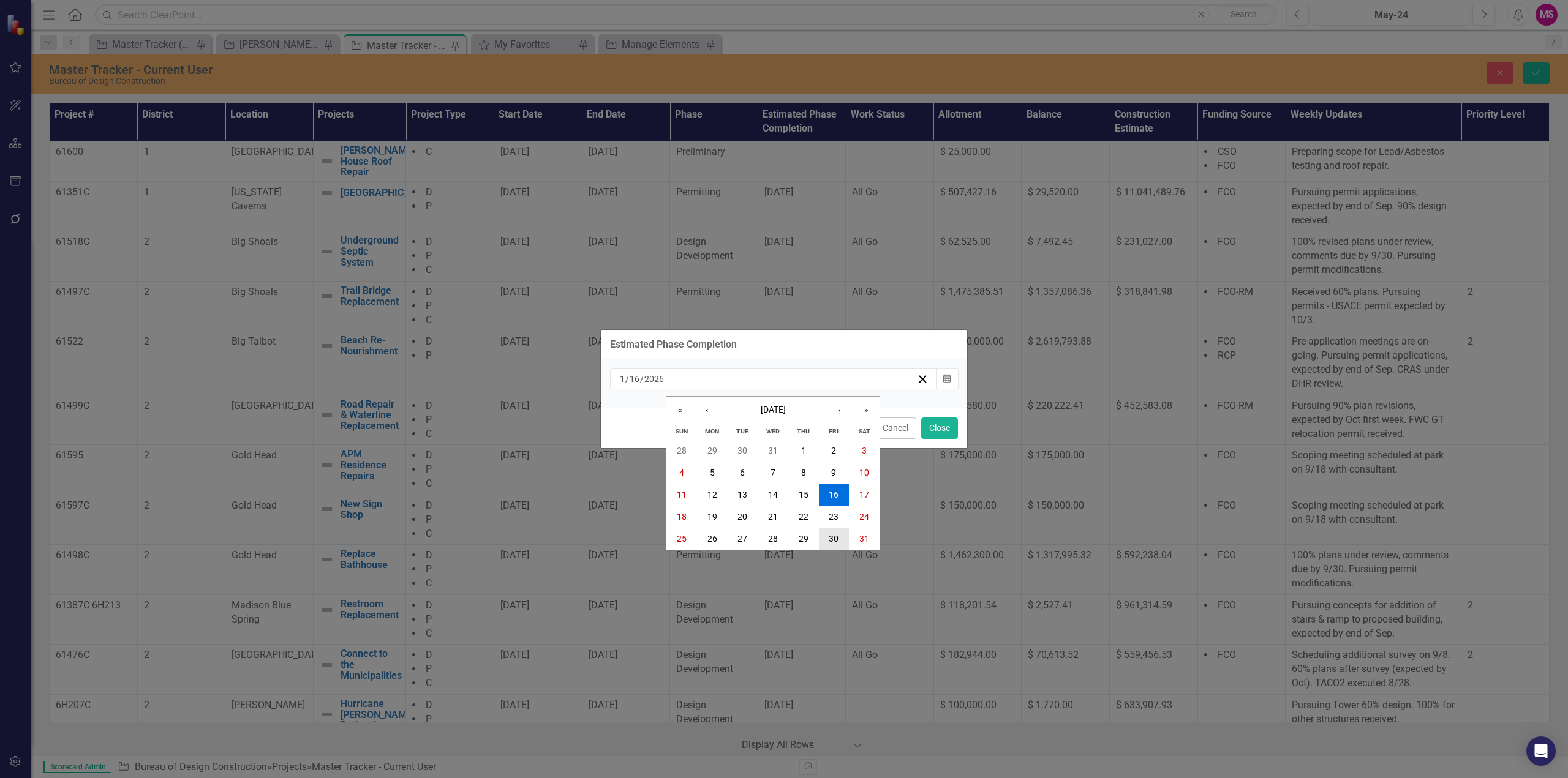
click at [837, 539] on abbr "30" at bounding box center [834, 538] width 10 height 10
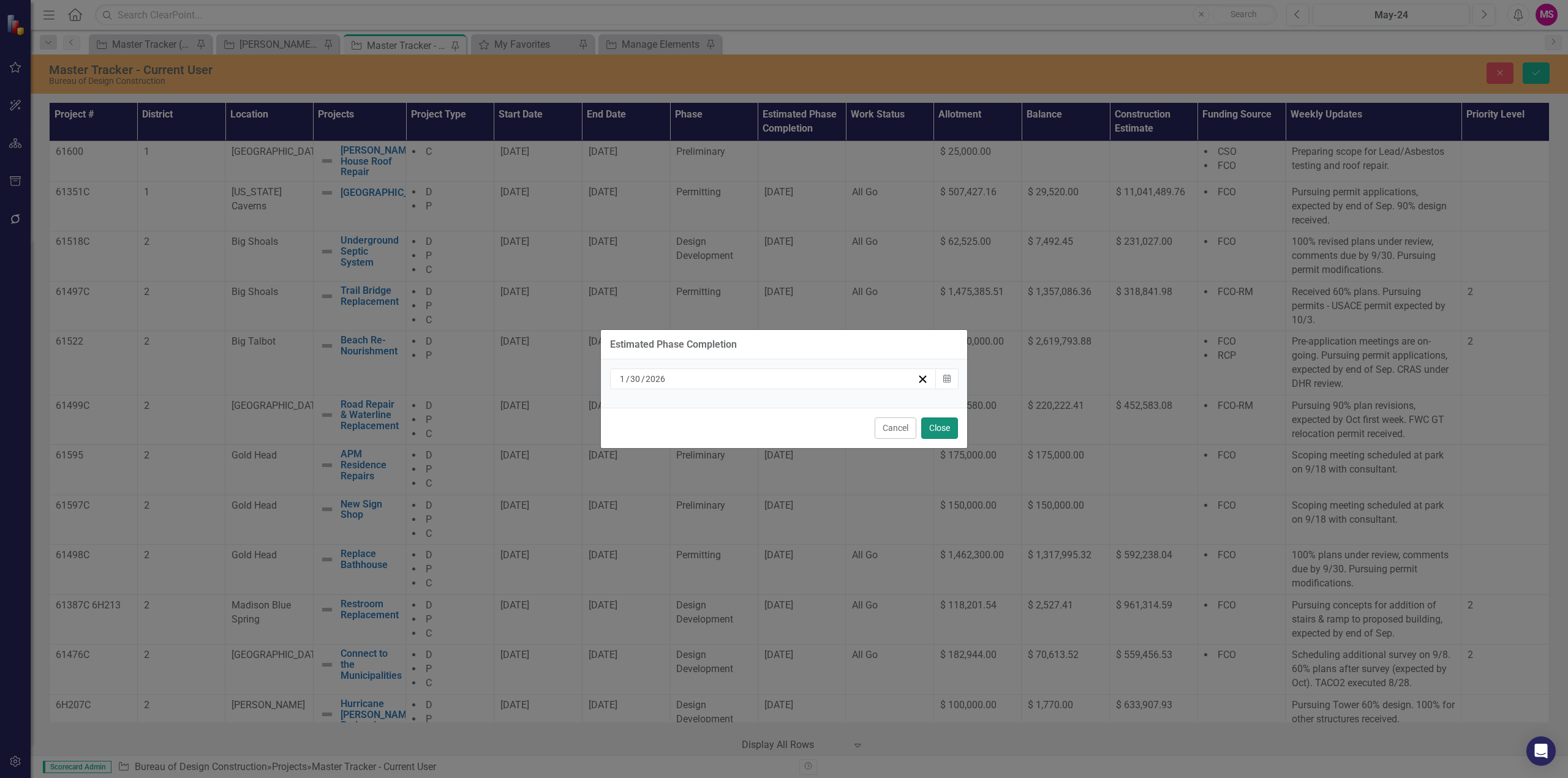
click at [944, 427] on button "Close" at bounding box center [940, 428] width 37 height 22
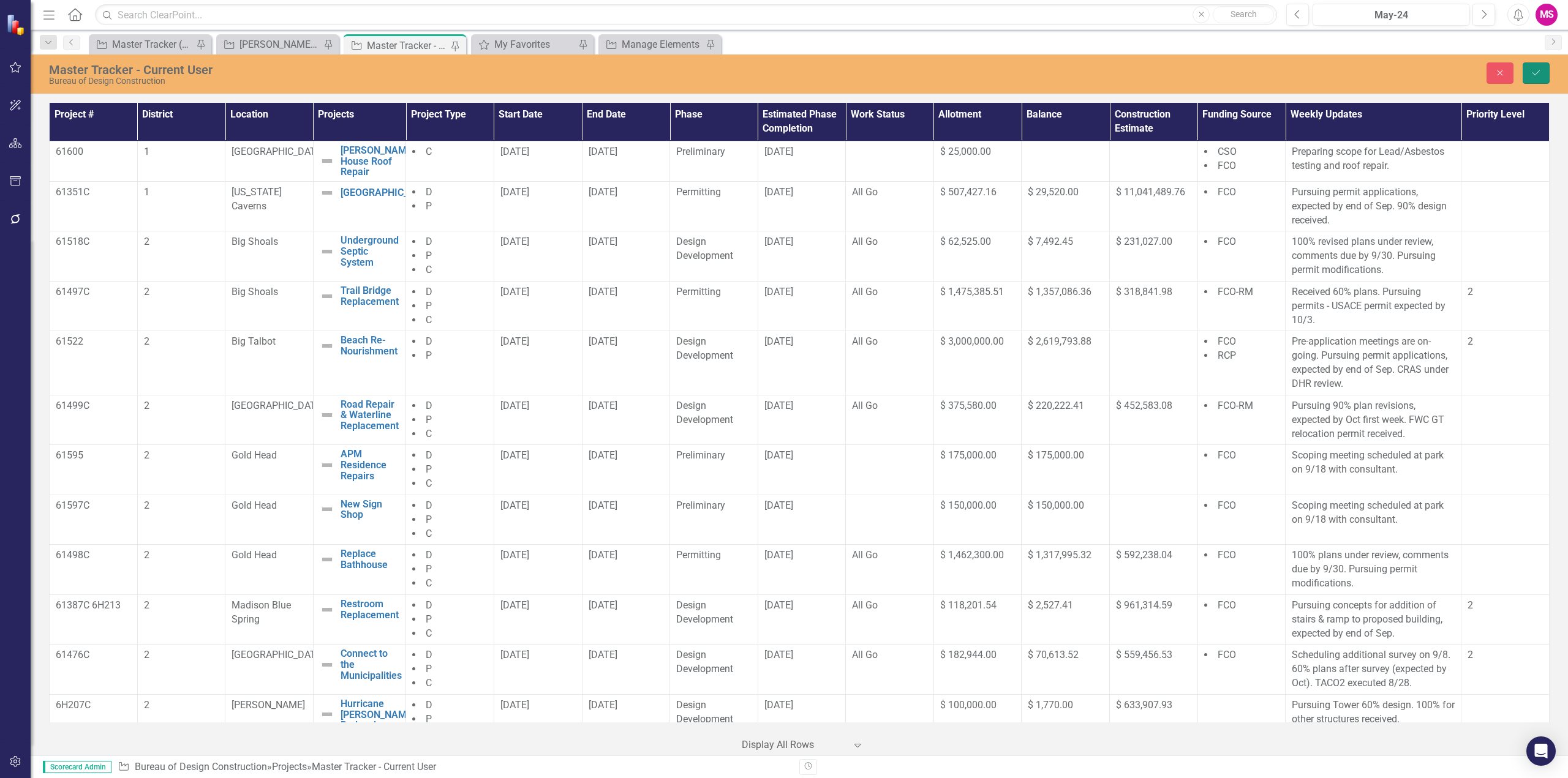
click at [1540, 75] on icon "Save" at bounding box center [1536, 73] width 11 height 9
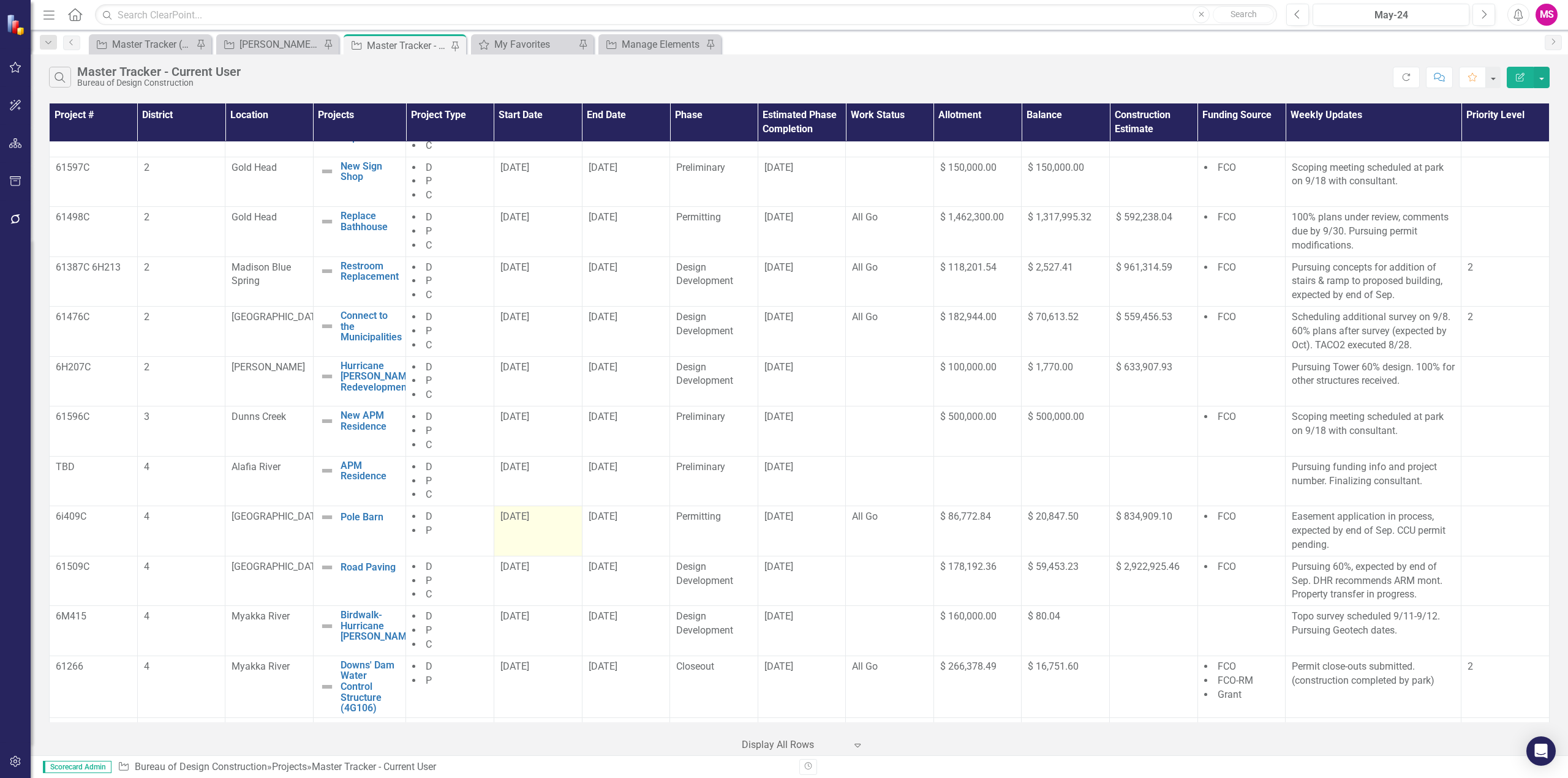
scroll to position [367, 0]
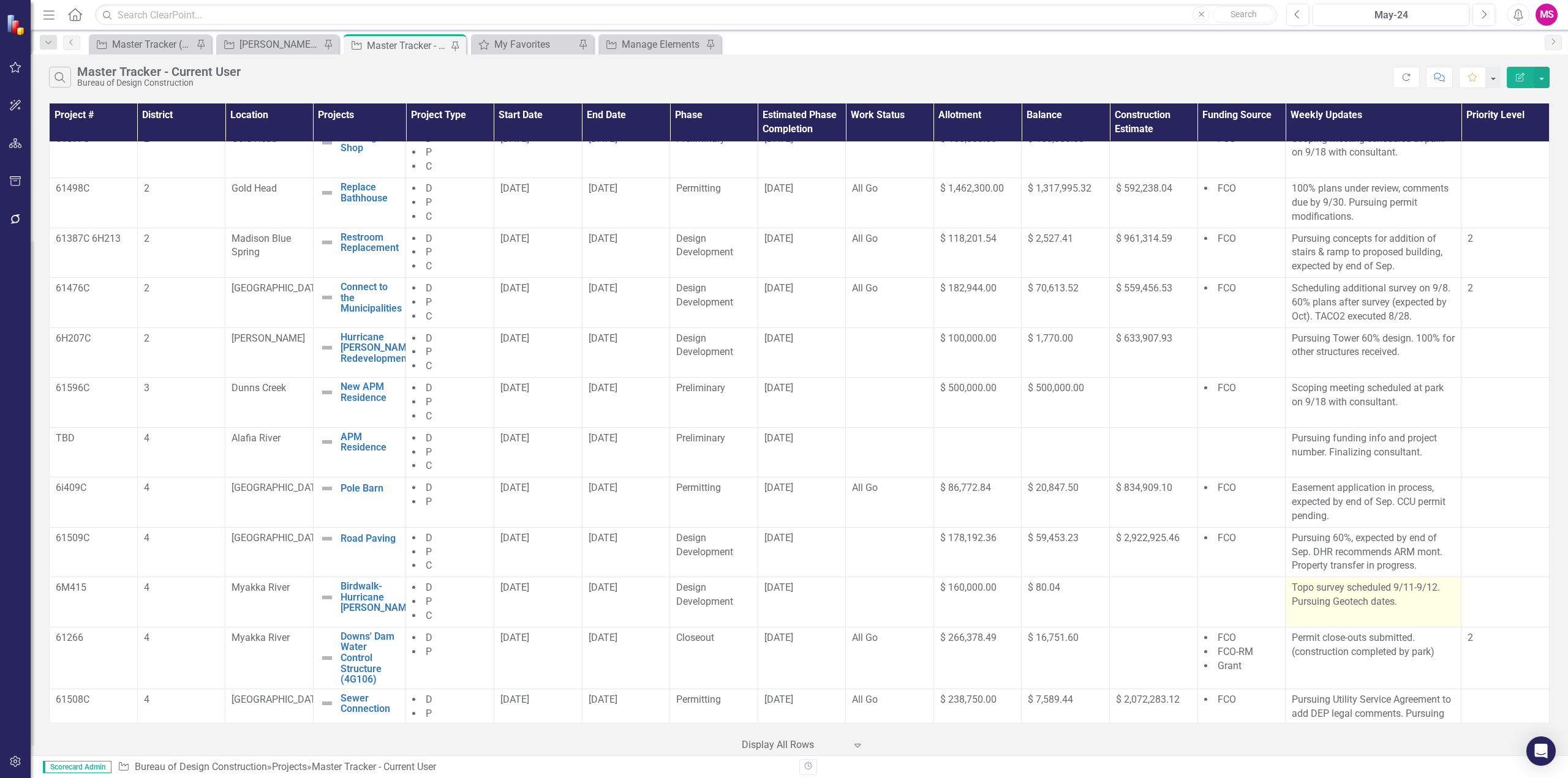
click at [1366, 601] on p "Topo survey scheduled 9/11-9/12. Pursuing Geotech dates." at bounding box center [1372, 595] width 163 height 28
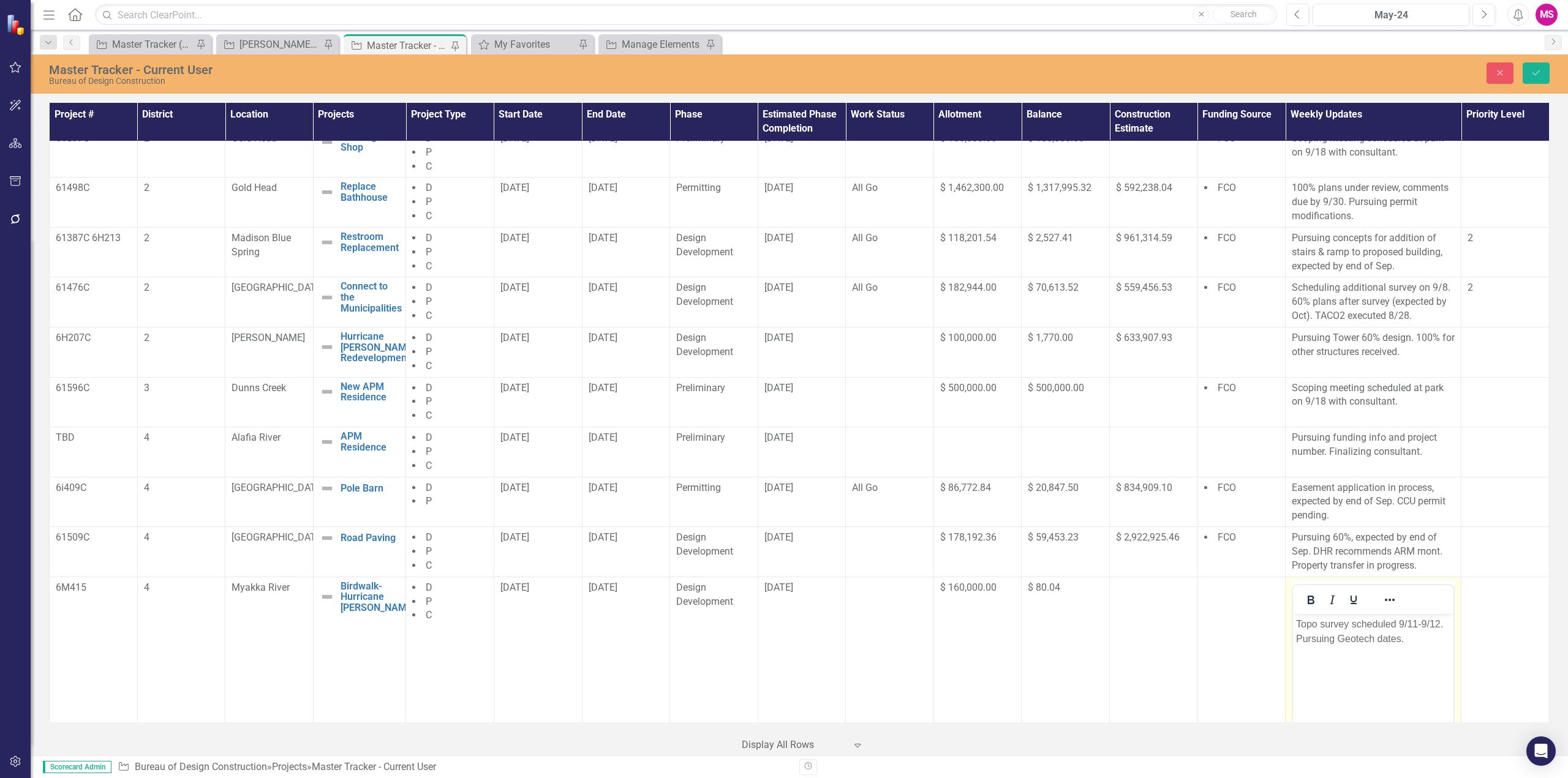
scroll to position [0, 0]
drag, startPoint x: 1353, startPoint y: 624, endPoint x: 1441, endPoint y: 618, distance: 88.2
click at [1441, 618] on p "Topo survey scheduled 9/11-9/12. Pursuing Geotech dates." at bounding box center [1373, 631] width 155 height 30
drag, startPoint x: 1392, startPoint y: 624, endPoint x: 1441, endPoint y: 623, distance: 49.0
click at [1441, 623] on p "Topo survey received. Pursuing Geotech dates." at bounding box center [1373, 631] width 155 height 30
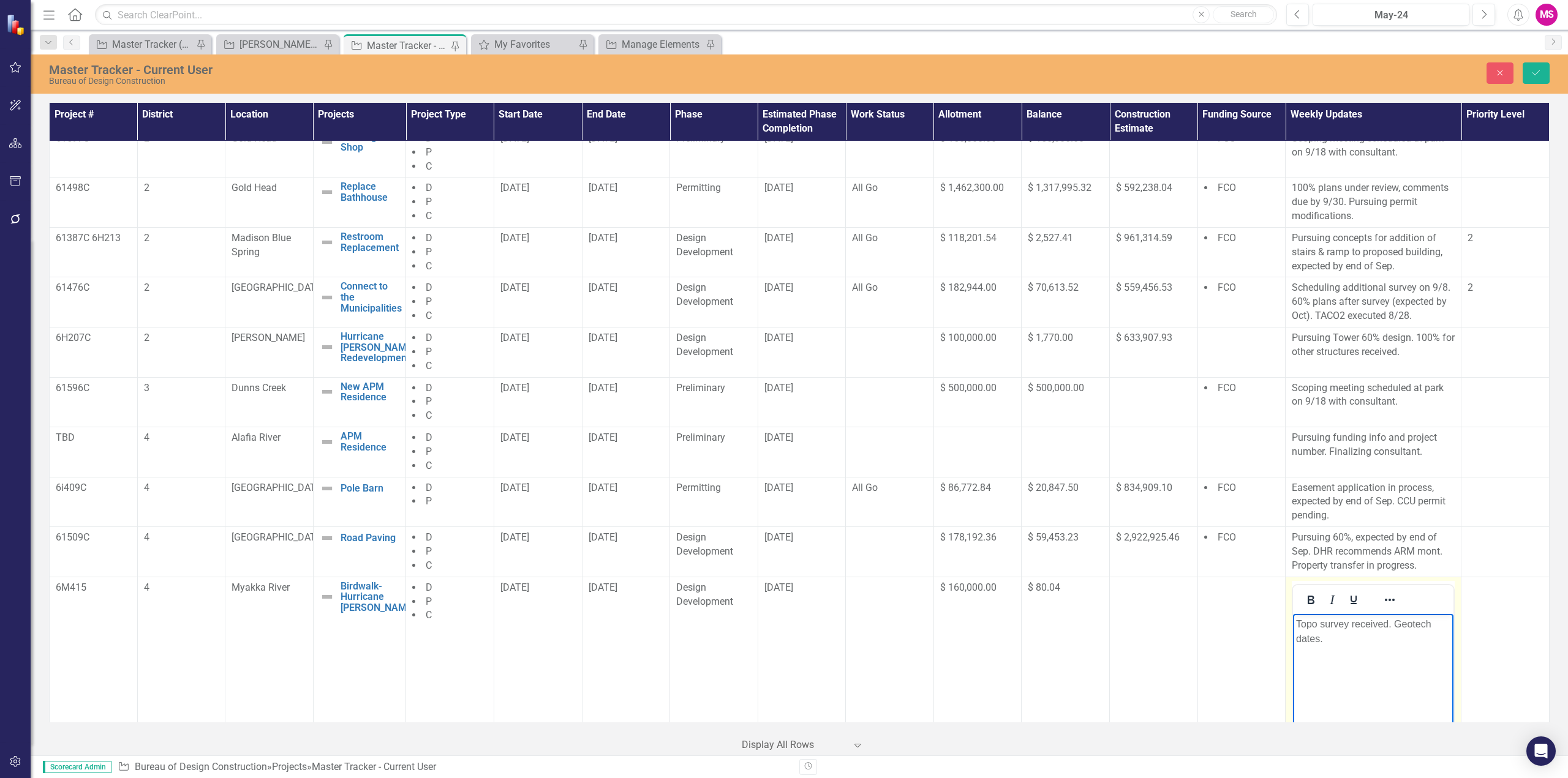
click at [1307, 636] on p "Topo survey received. Geotech dates." at bounding box center [1373, 631] width 155 height 30
click at [1543, 67] on button "Save" at bounding box center [1536, 73] width 27 height 22
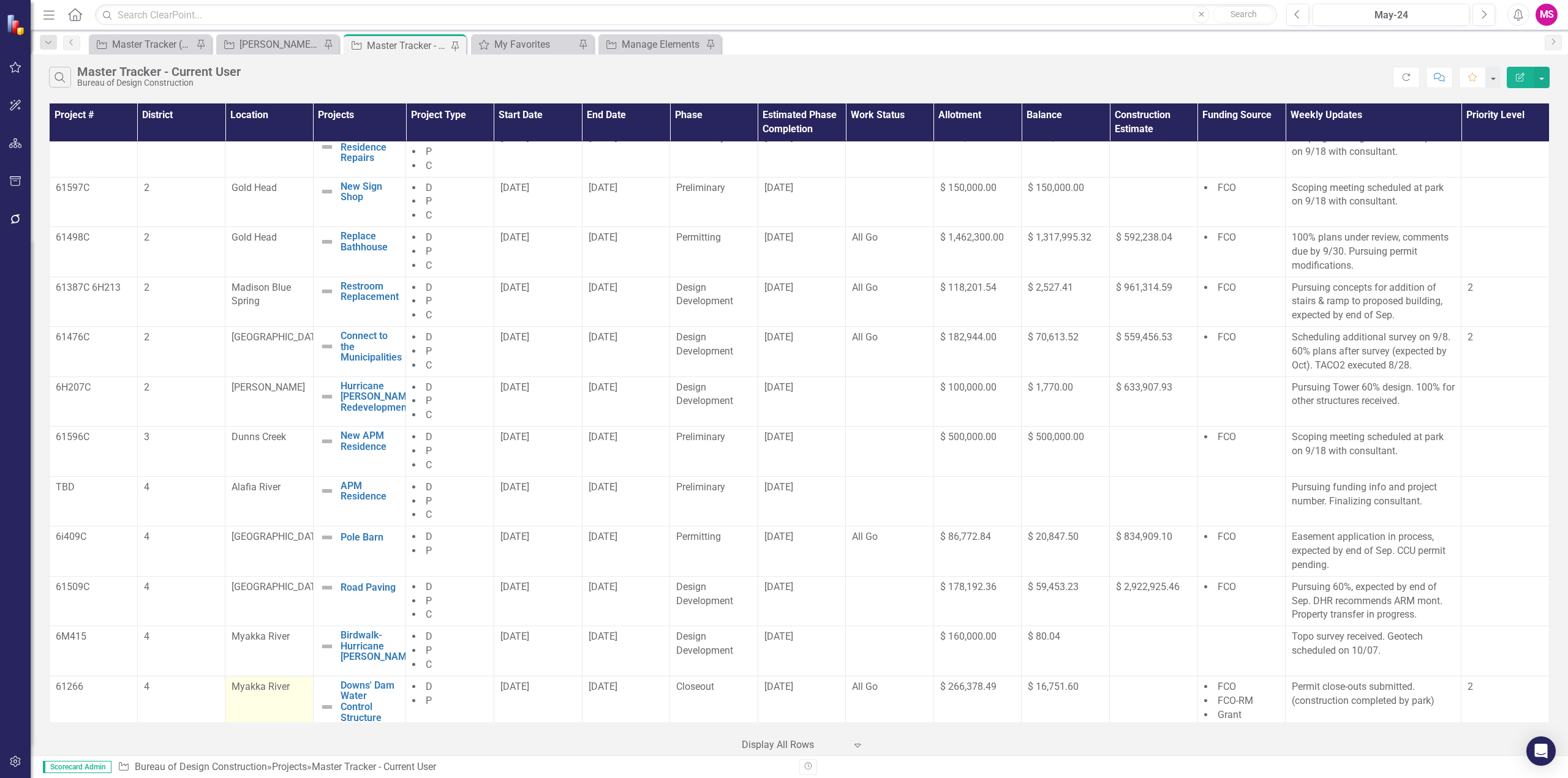
scroll to position [490, 0]
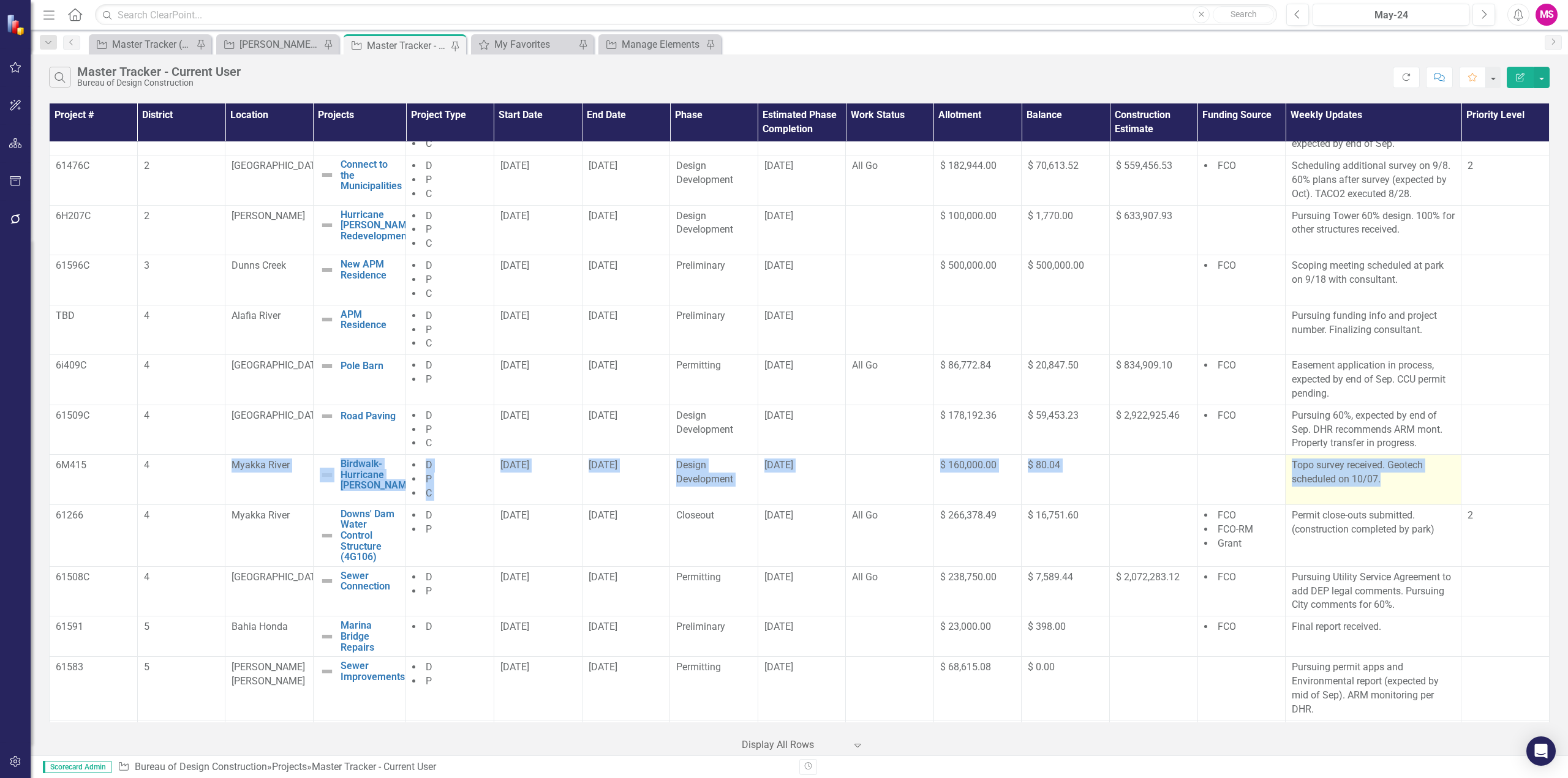
drag, startPoint x: 216, startPoint y: 474, endPoint x: 1401, endPoint y: 488, distance: 1185.1
click at [1401, 488] on tr "6M415 4 Myakka River Birdwalk- Hurricane Milton Edit Edit Project Link Open Ele…" at bounding box center [799, 480] width 1500 height 50
click at [1396, 490] on td "Topo survey received. Geotech scheduled on 10/07." at bounding box center [1373, 480] width 176 height 50
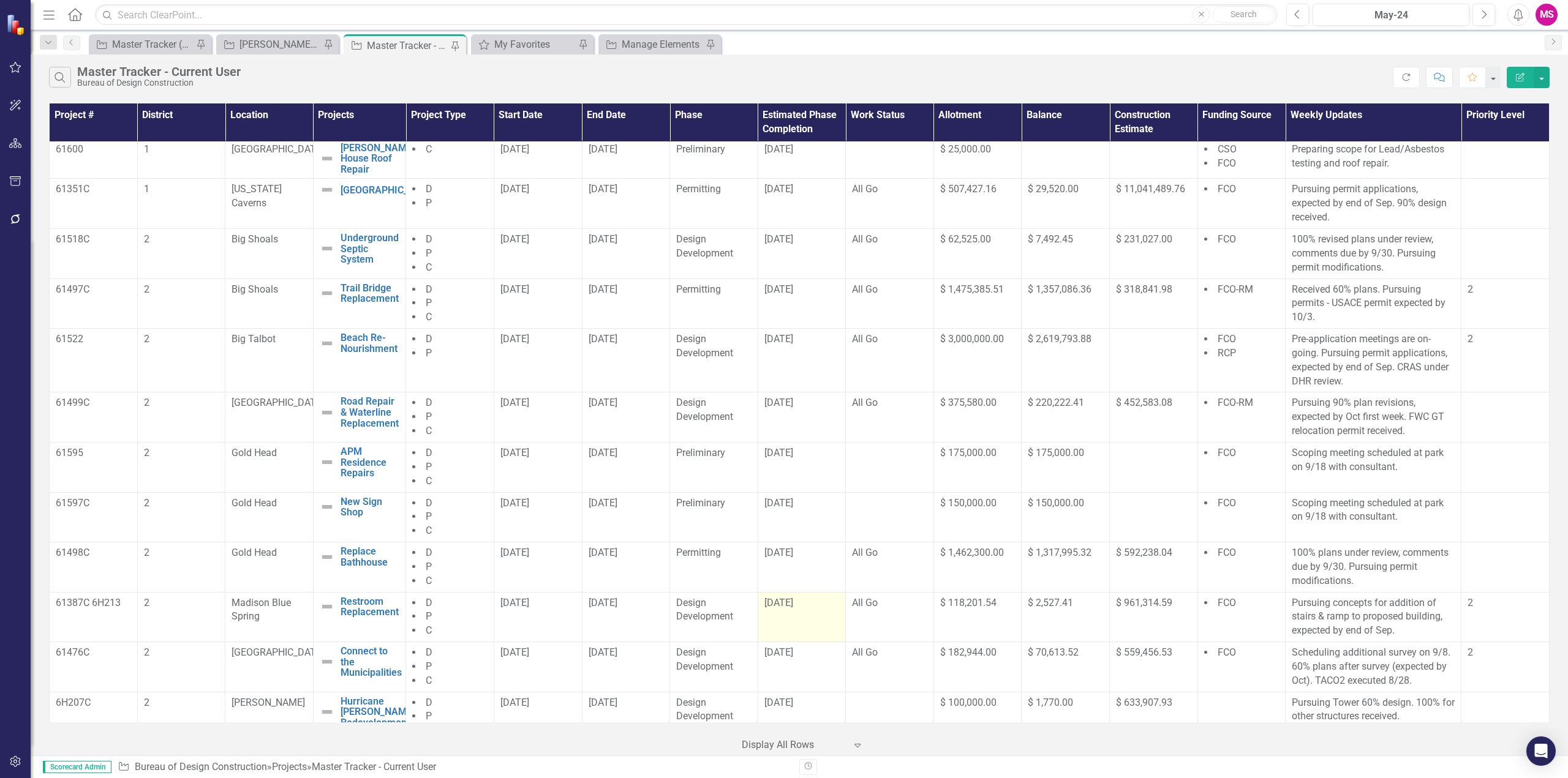
scroll to position [0, 0]
click at [774, 155] on span "[DATE]" at bounding box center [778, 152] width 29 height 12
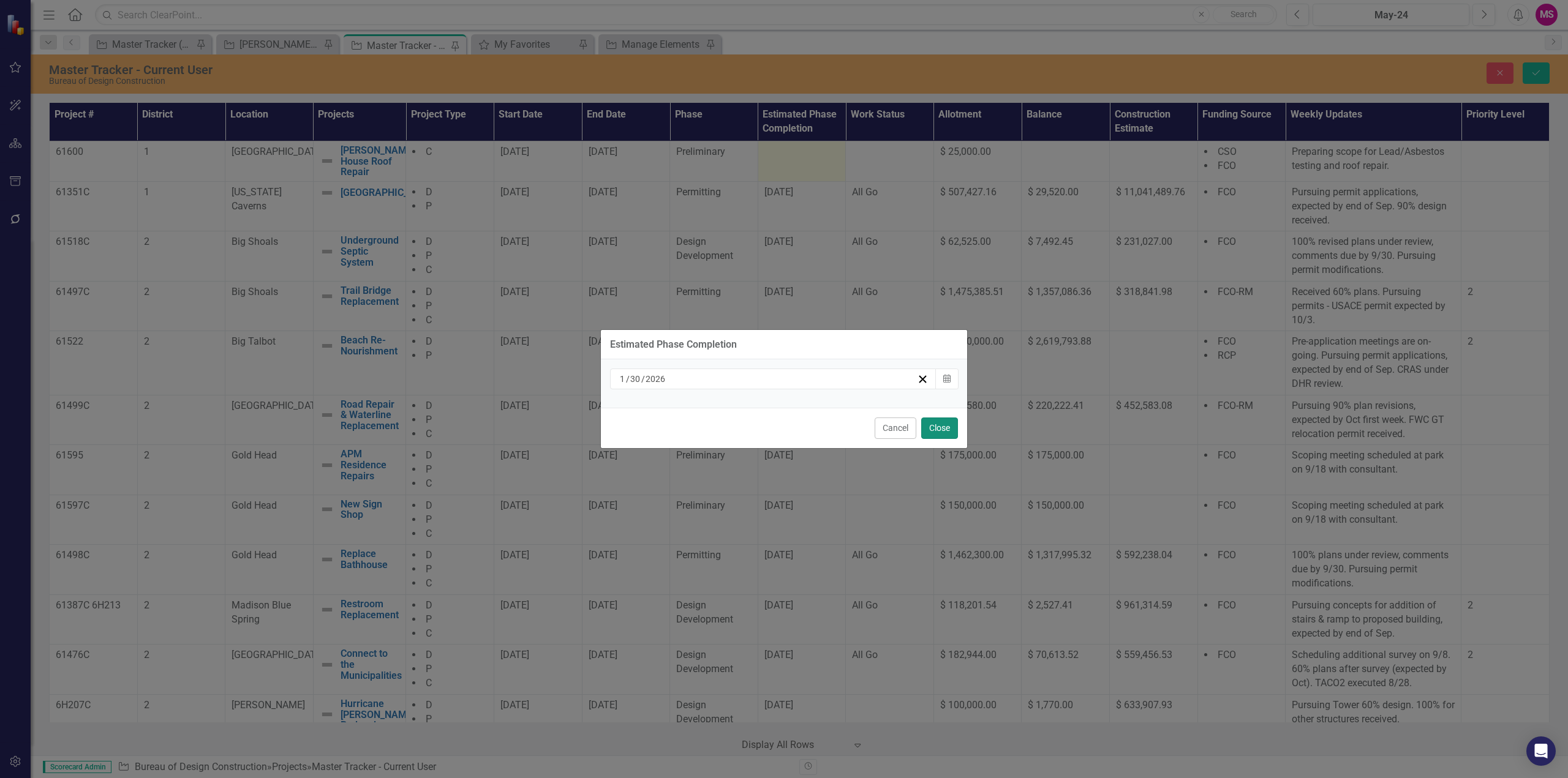
click at [938, 432] on button "Close" at bounding box center [940, 428] width 37 height 22
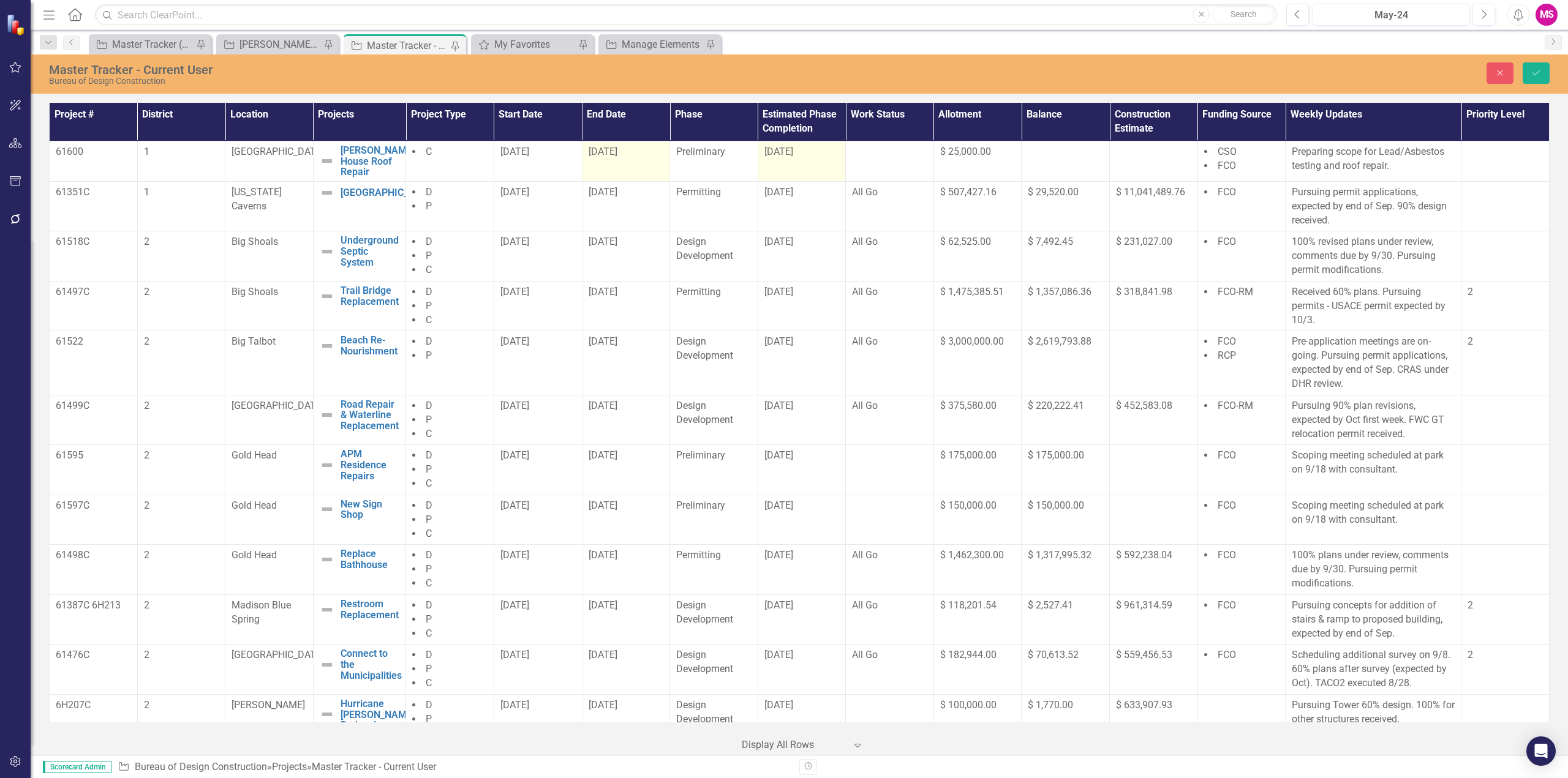
click at [614, 151] on span "[DATE]" at bounding box center [603, 151] width 29 height 12
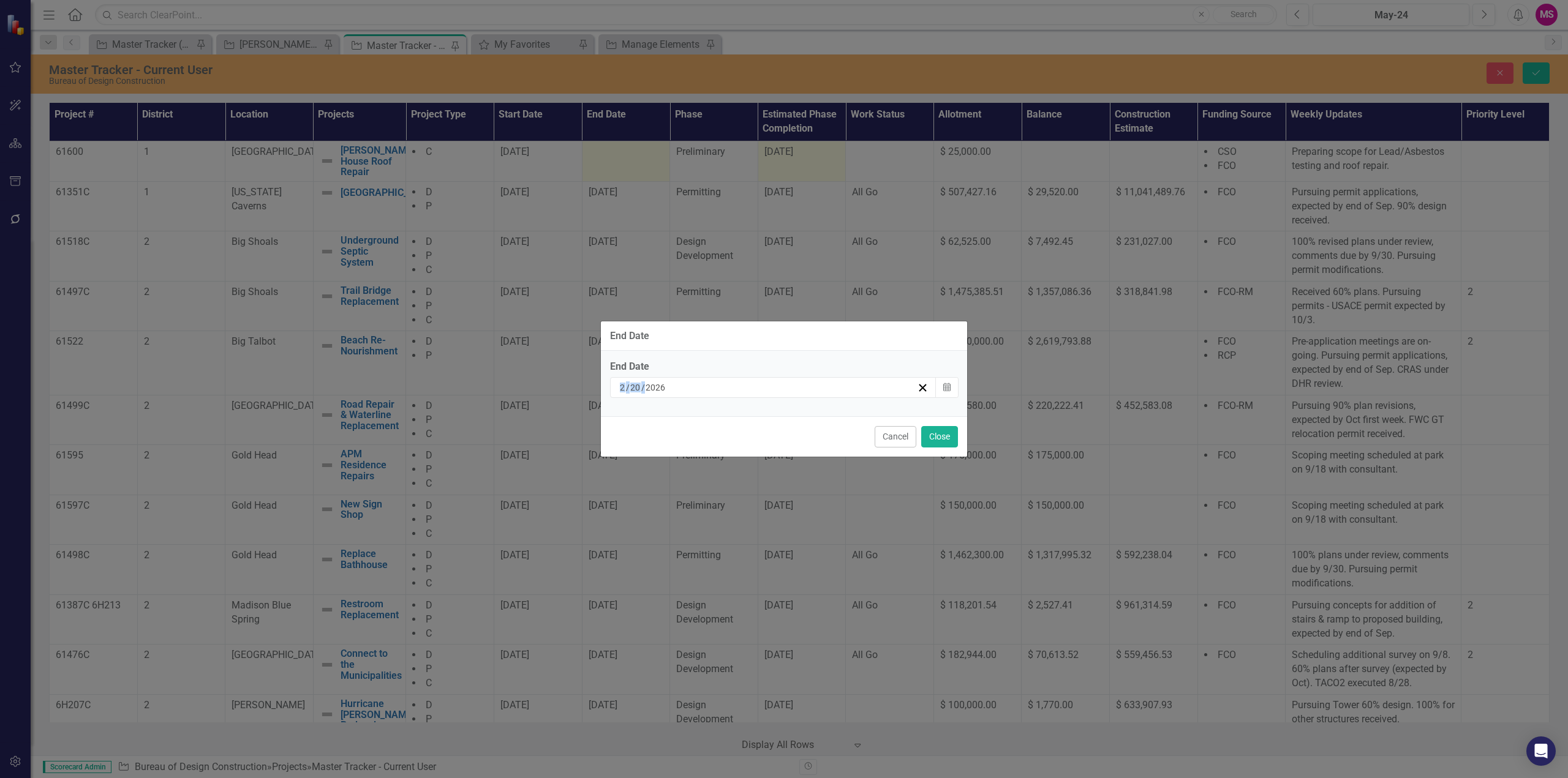
drag, startPoint x: 691, startPoint y: 383, endPoint x: 560, endPoint y: 388, distance: 131.1
click at [560, 388] on div "End Date End Date 2 / 20 / 2026 Calendar Cancel Close" at bounding box center [784, 389] width 1568 height 778
copy div "/ /"
click at [945, 440] on button "Close" at bounding box center [940, 437] width 37 height 22
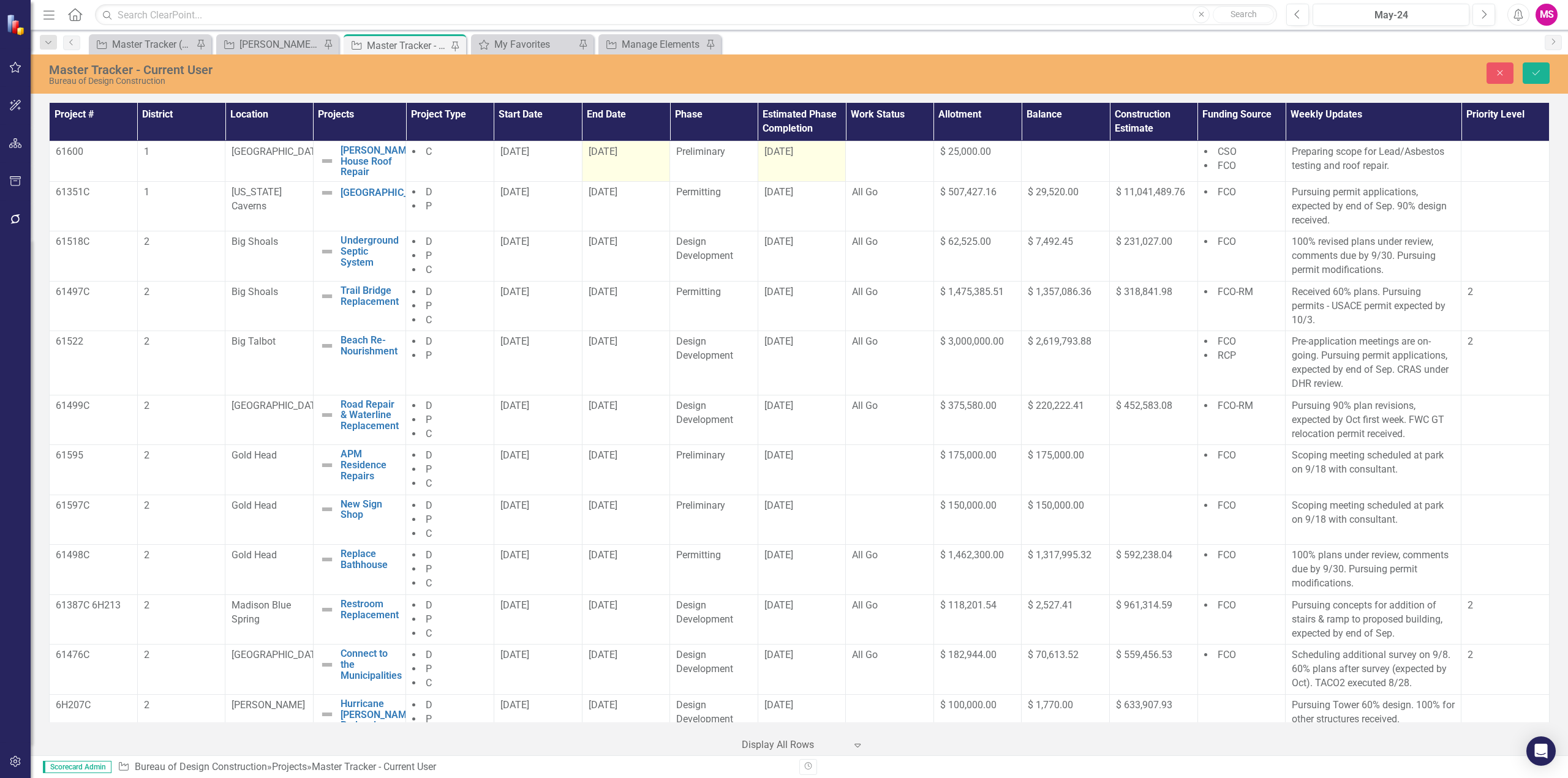
click at [770, 153] on span "[DATE]" at bounding box center [778, 151] width 29 height 12
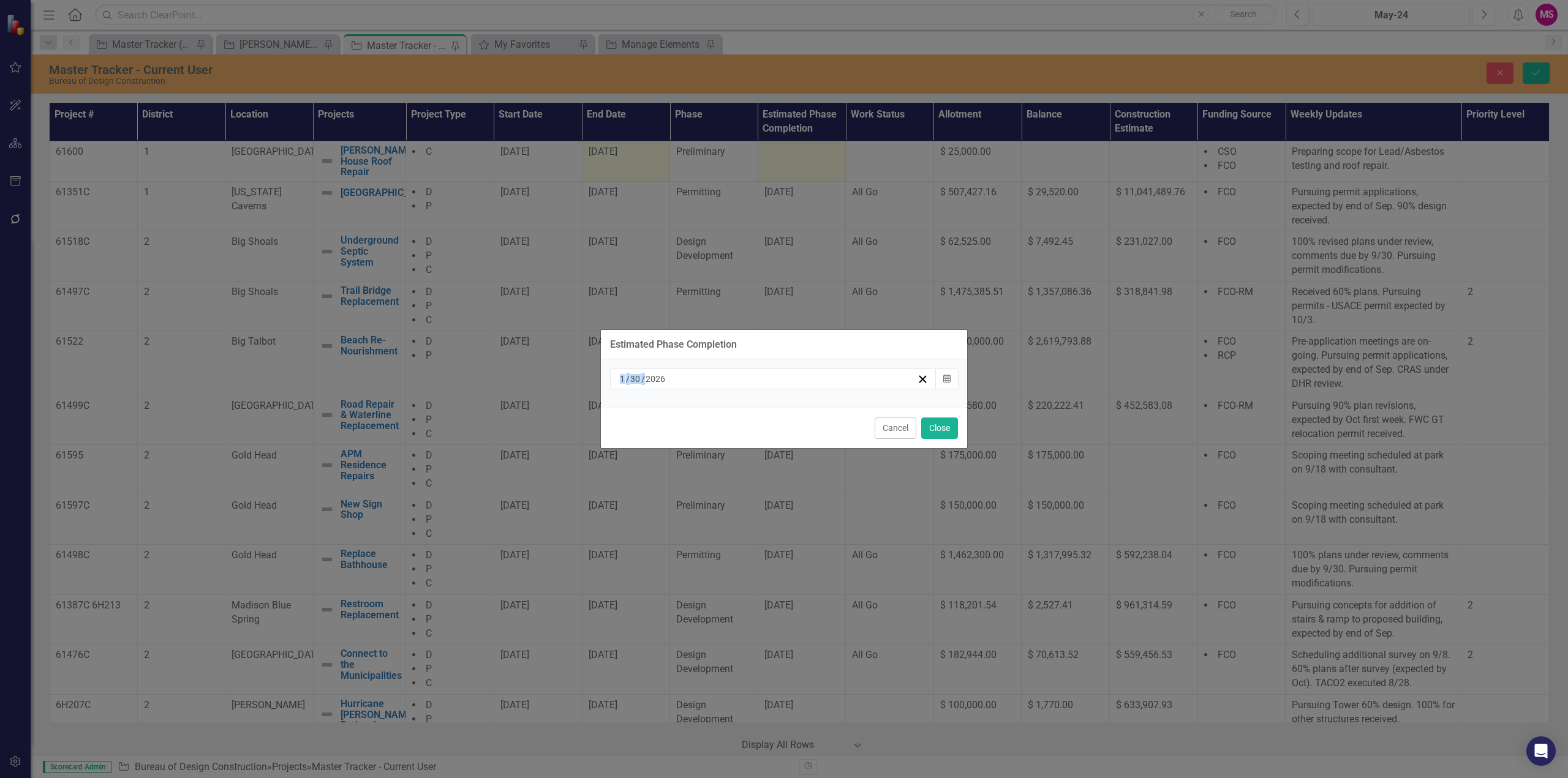
drag, startPoint x: 707, startPoint y: 377, endPoint x: 497, endPoint y: 383, distance: 210.1
click at [497, 383] on div "Estimated Phase Completion 1 / 30 / 2026 Calendar Cancel Close" at bounding box center [784, 389] width 1568 height 778
click at [891, 429] on button "Cancel" at bounding box center [895, 428] width 42 height 22
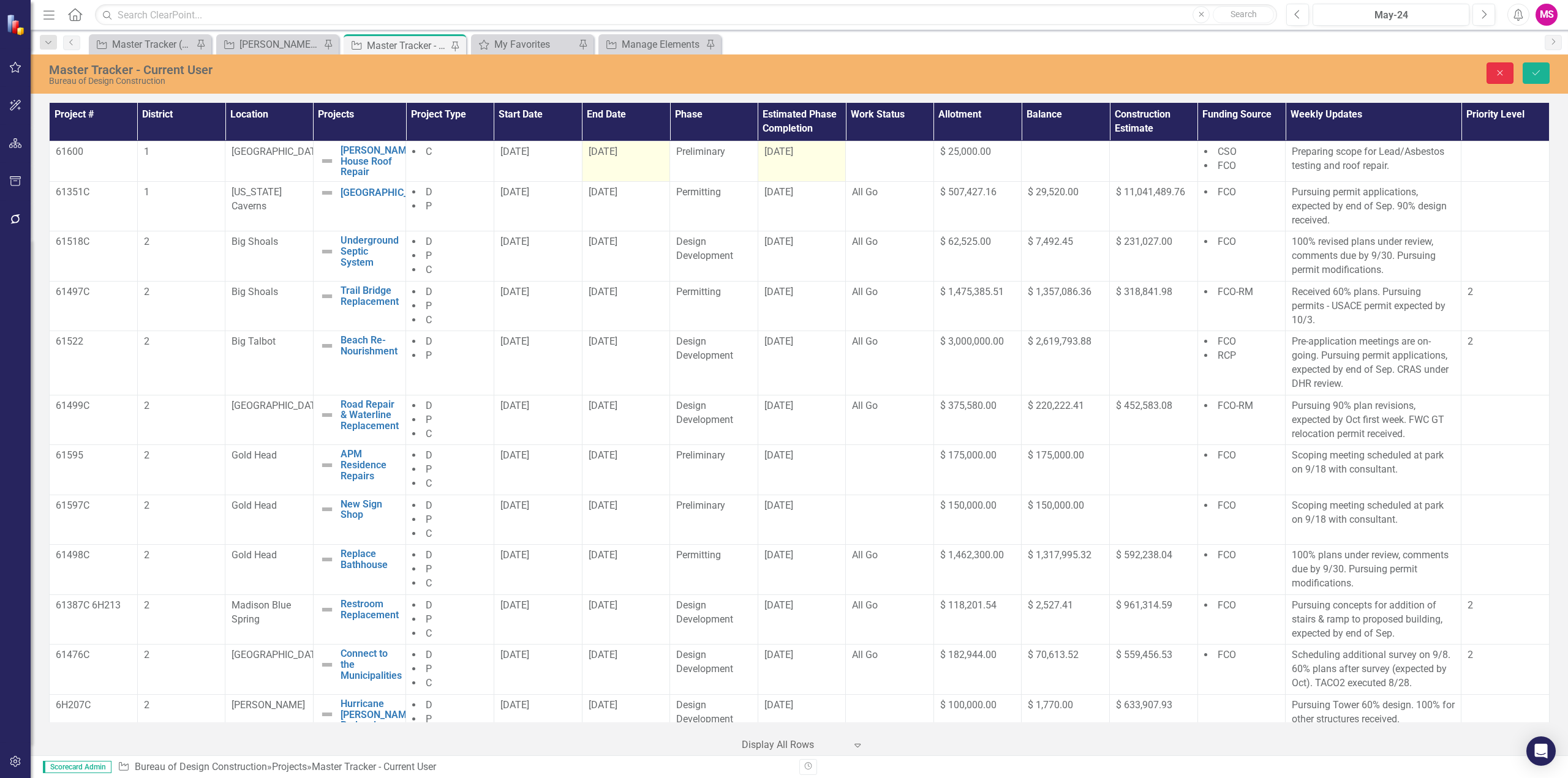
click at [1504, 62] on button "Close" at bounding box center [1500, 73] width 27 height 22
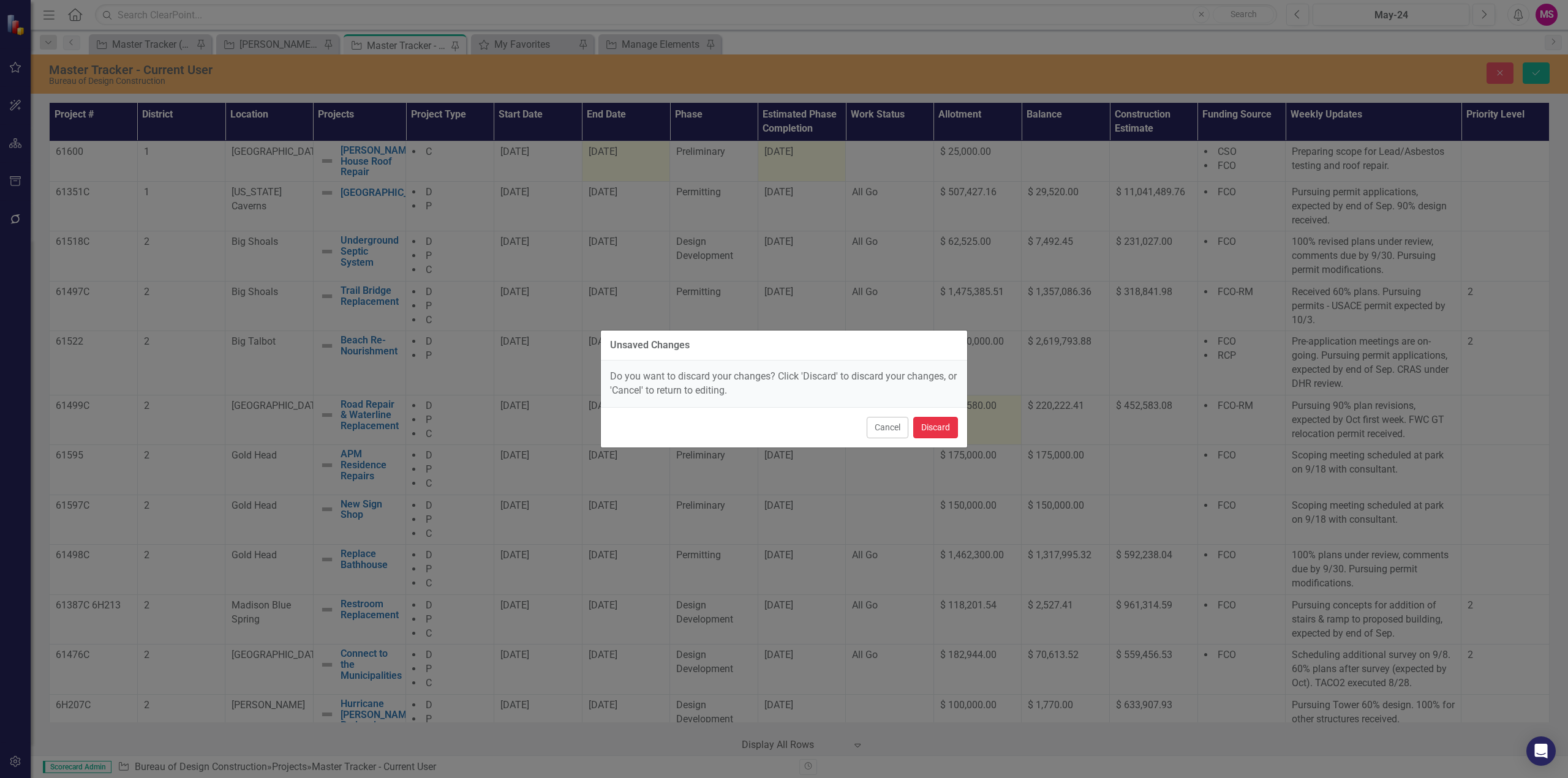
click at [941, 427] on button "Discard" at bounding box center [936, 427] width 45 height 22
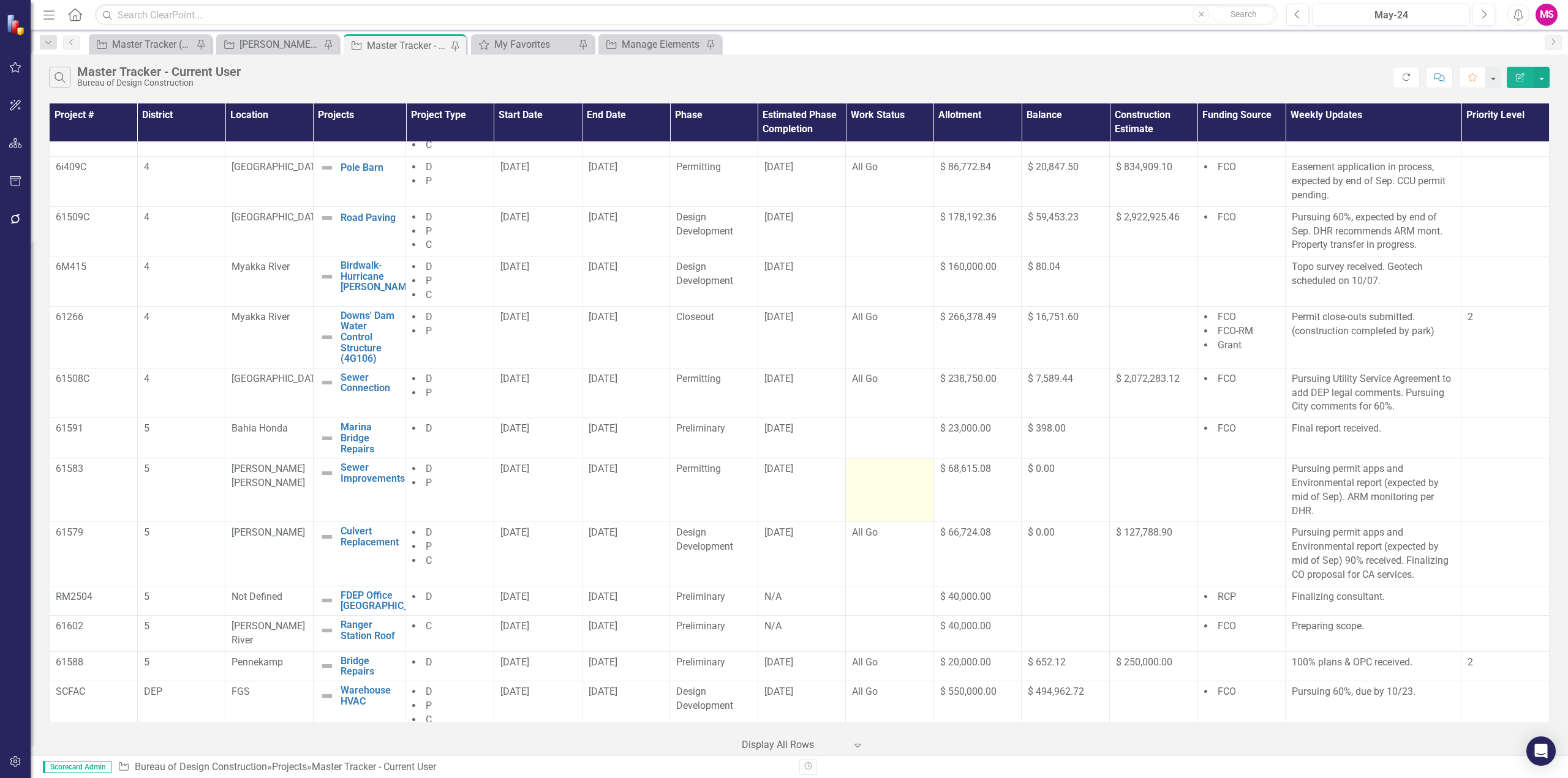
scroll to position [691, 0]
click at [774, 625] on div "N/A" at bounding box center [802, 624] width 75 height 14
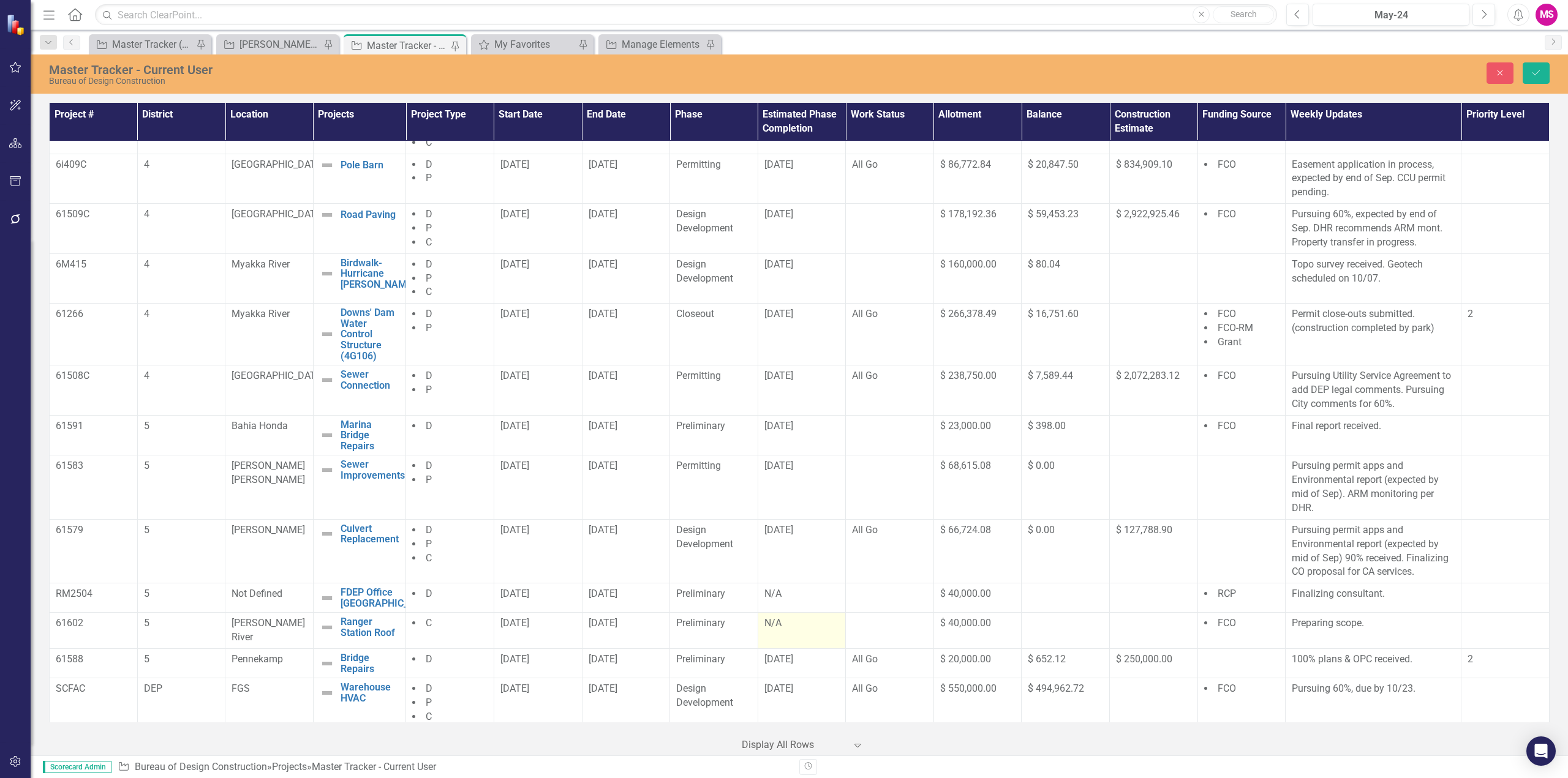
scroll to position [690, 0]
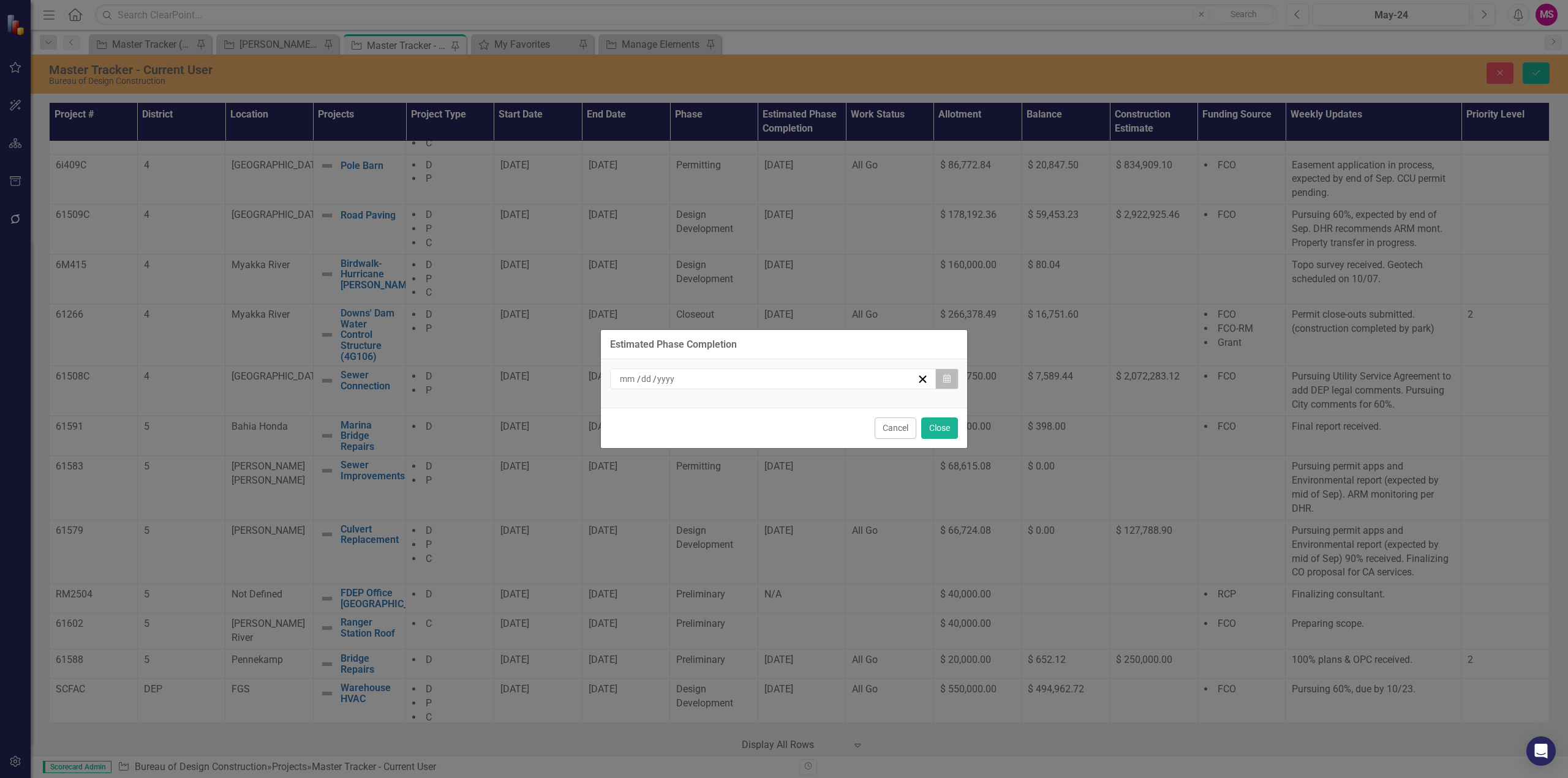
click at [951, 377] on button "Calendar" at bounding box center [947, 379] width 23 height 21
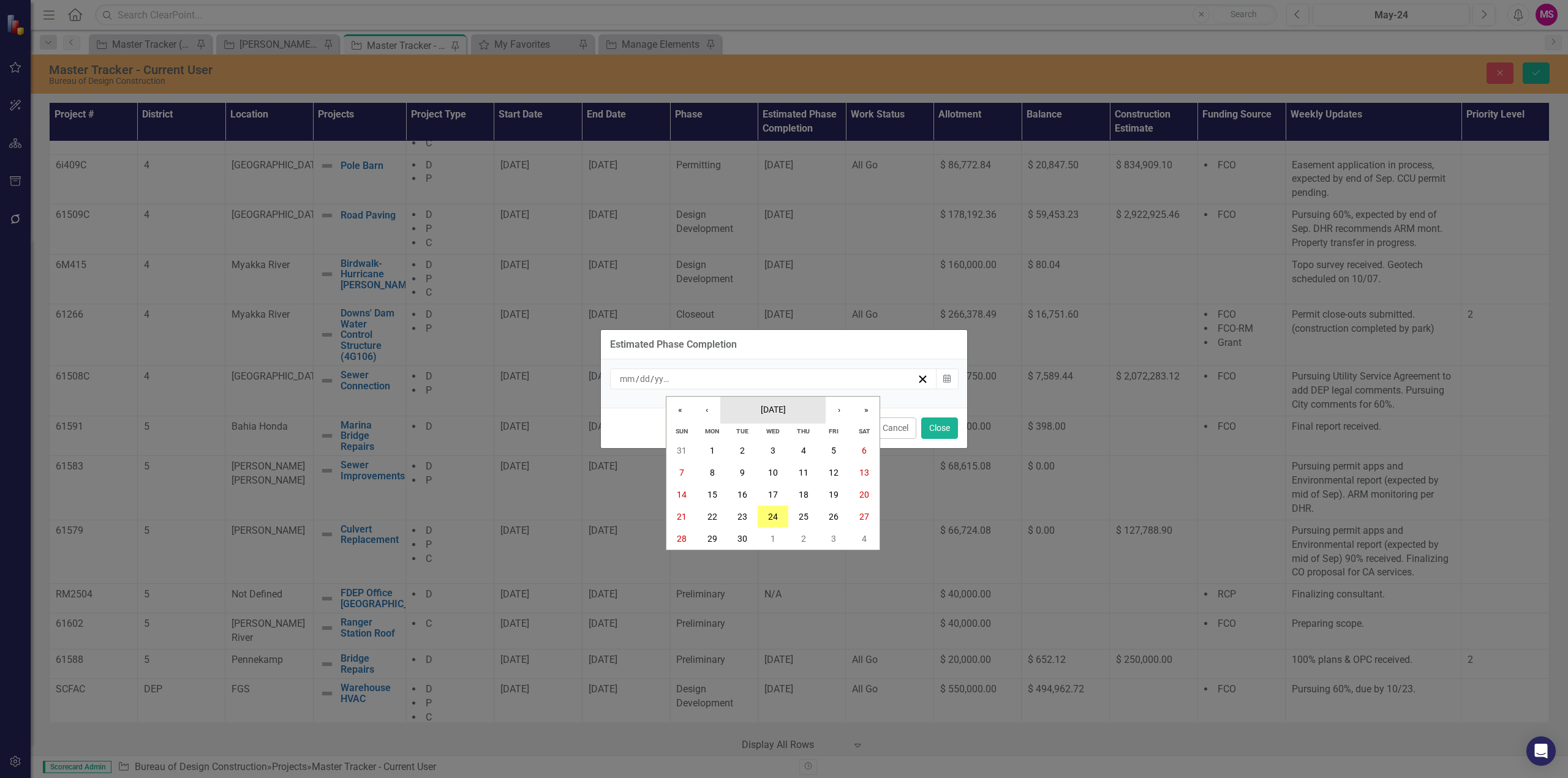
click at [780, 405] on span "September 2025" at bounding box center [773, 409] width 25 height 10
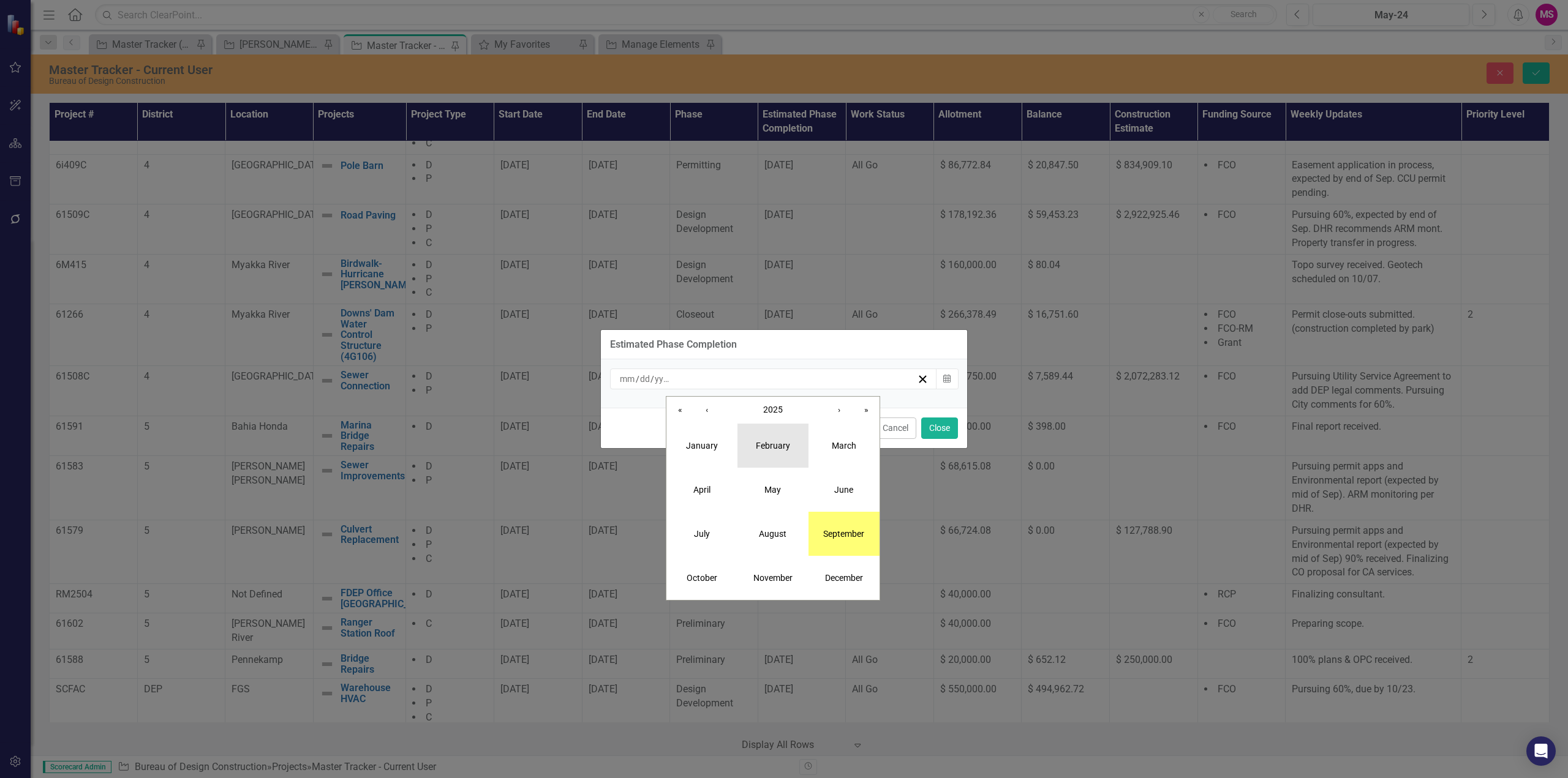
click at [773, 446] on abbr "February" at bounding box center [773, 445] width 34 height 10
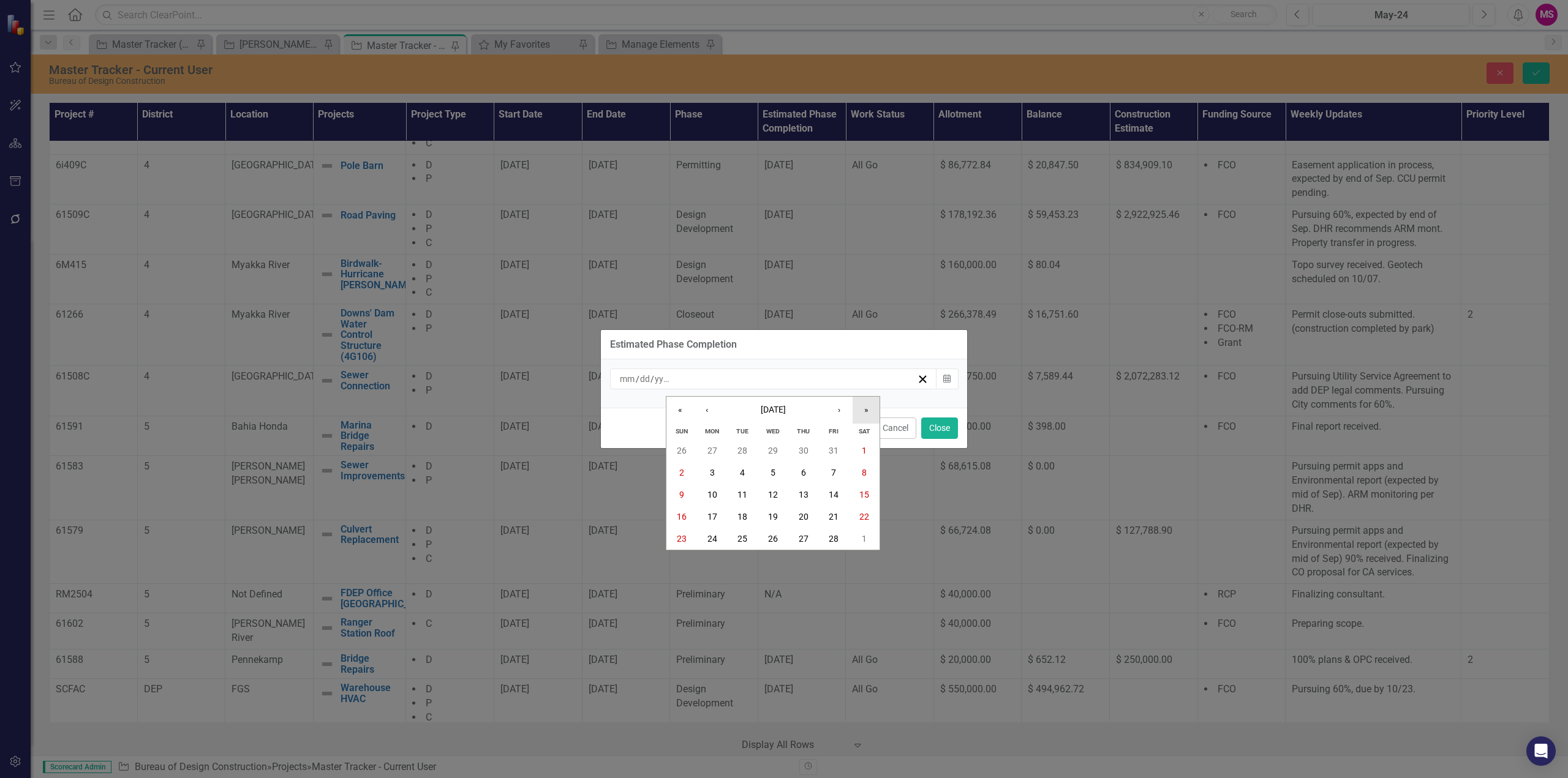
click at [868, 406] on button "»" at bounding box center [866, 410] width 27 height 27
click at [865, 514] on abbr "28" at bounding box center [864, 517] width 10 height 10
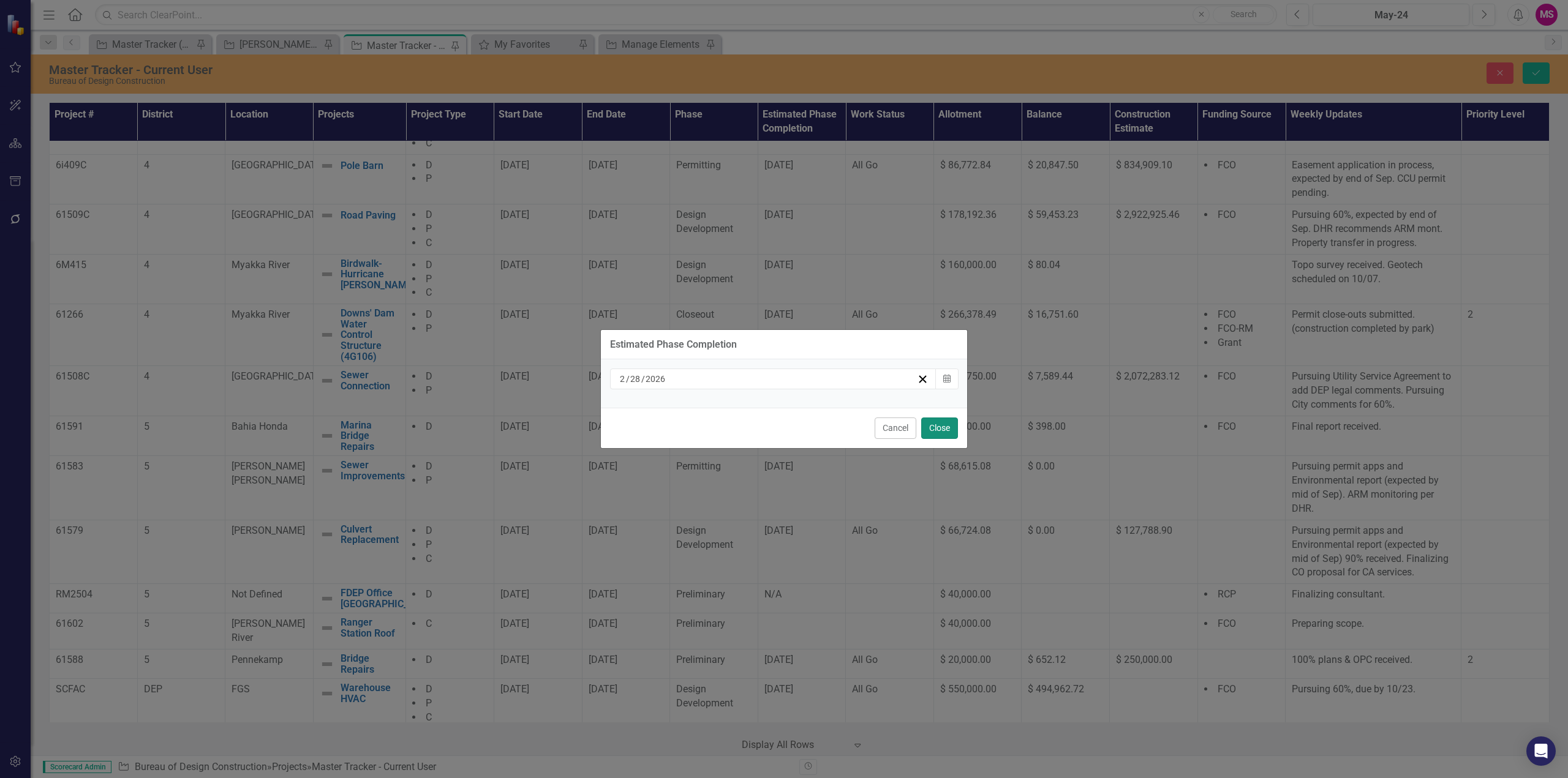
click at [936, 429] on button "Close" at bounding box center [940, 428] width 37 height 22
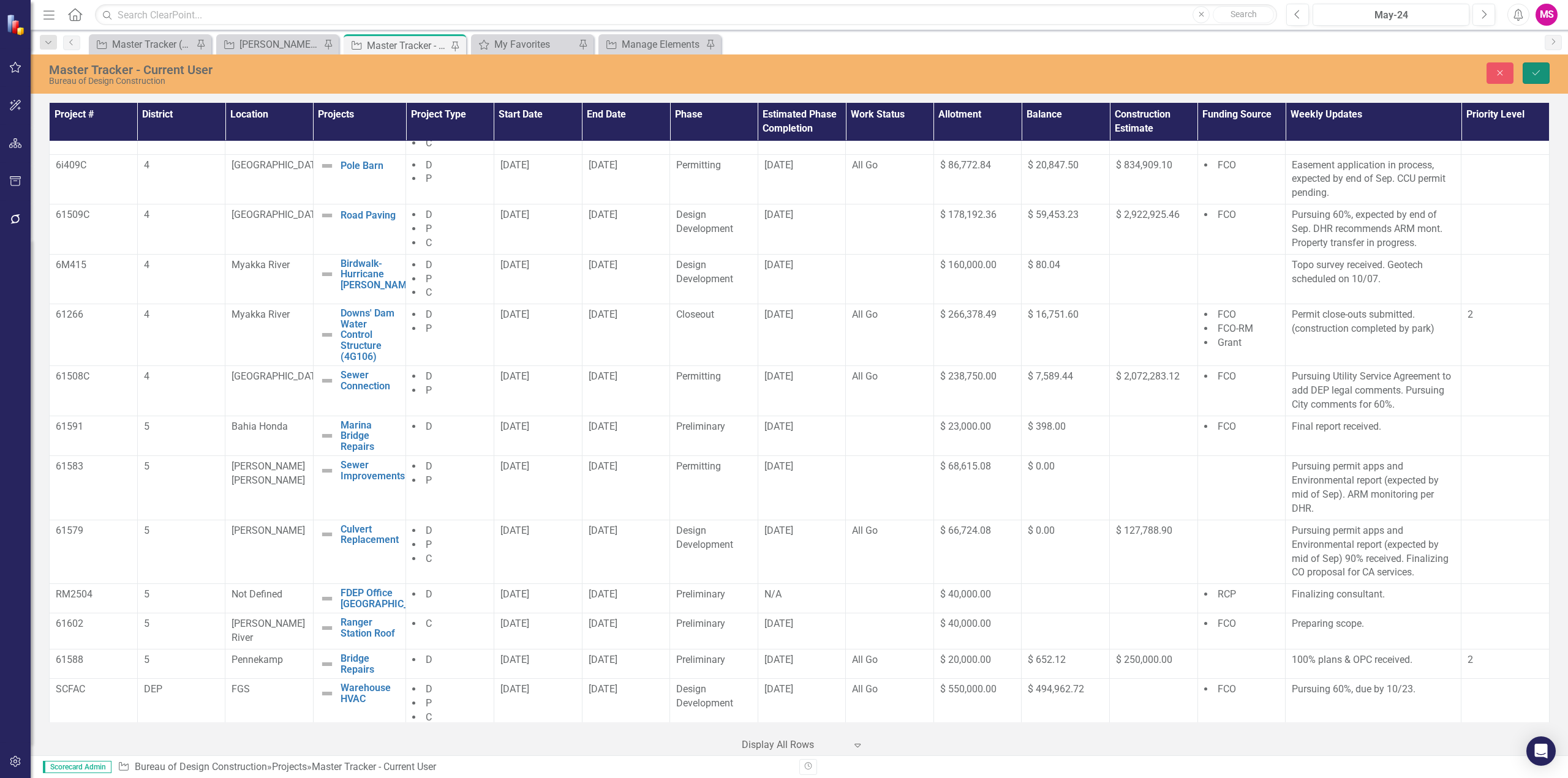
click at [1544, 75] on button "Save" at bounding box center [1536, 73] width 27 height 22
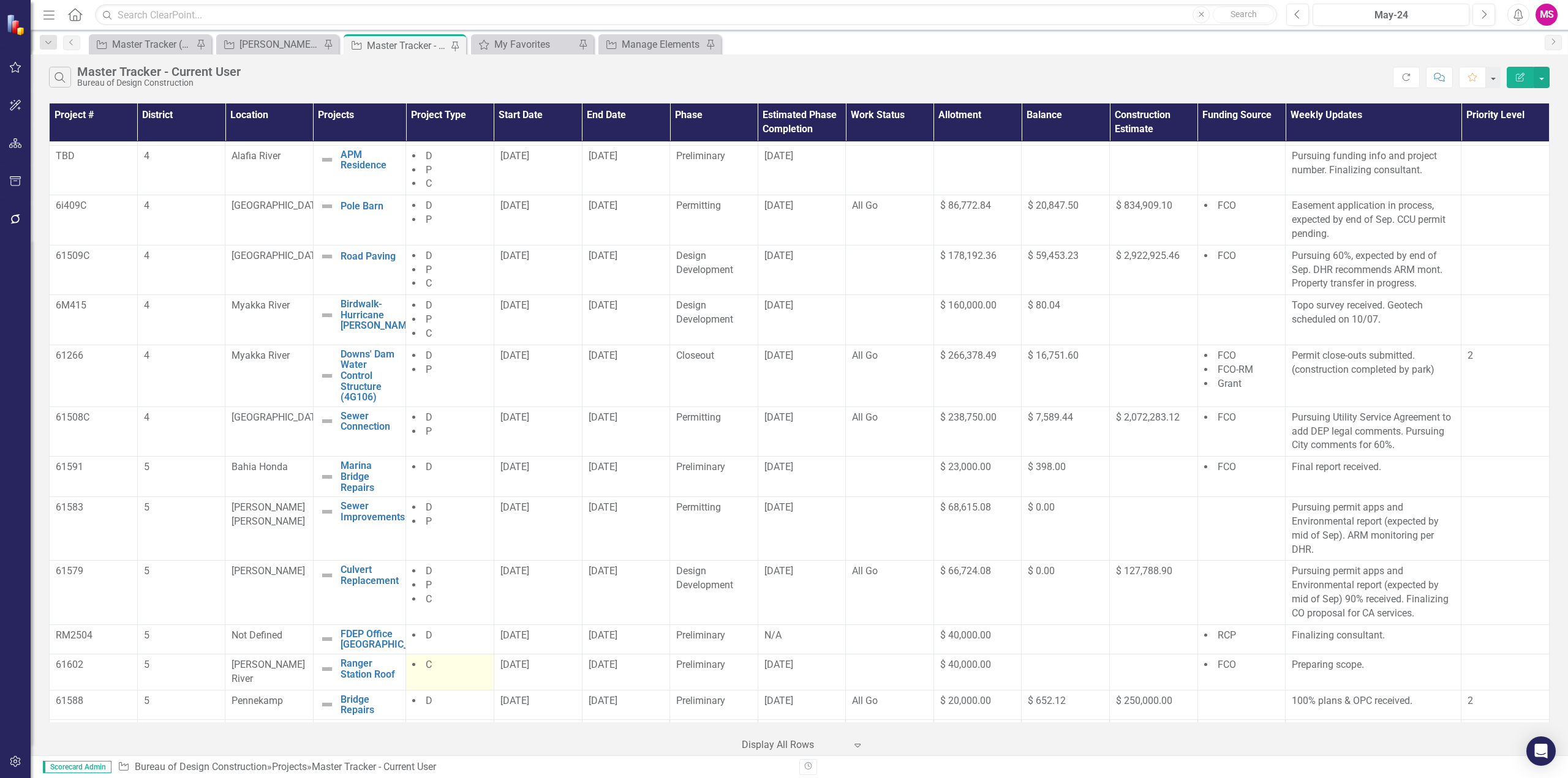
scroll to position [691, 0]
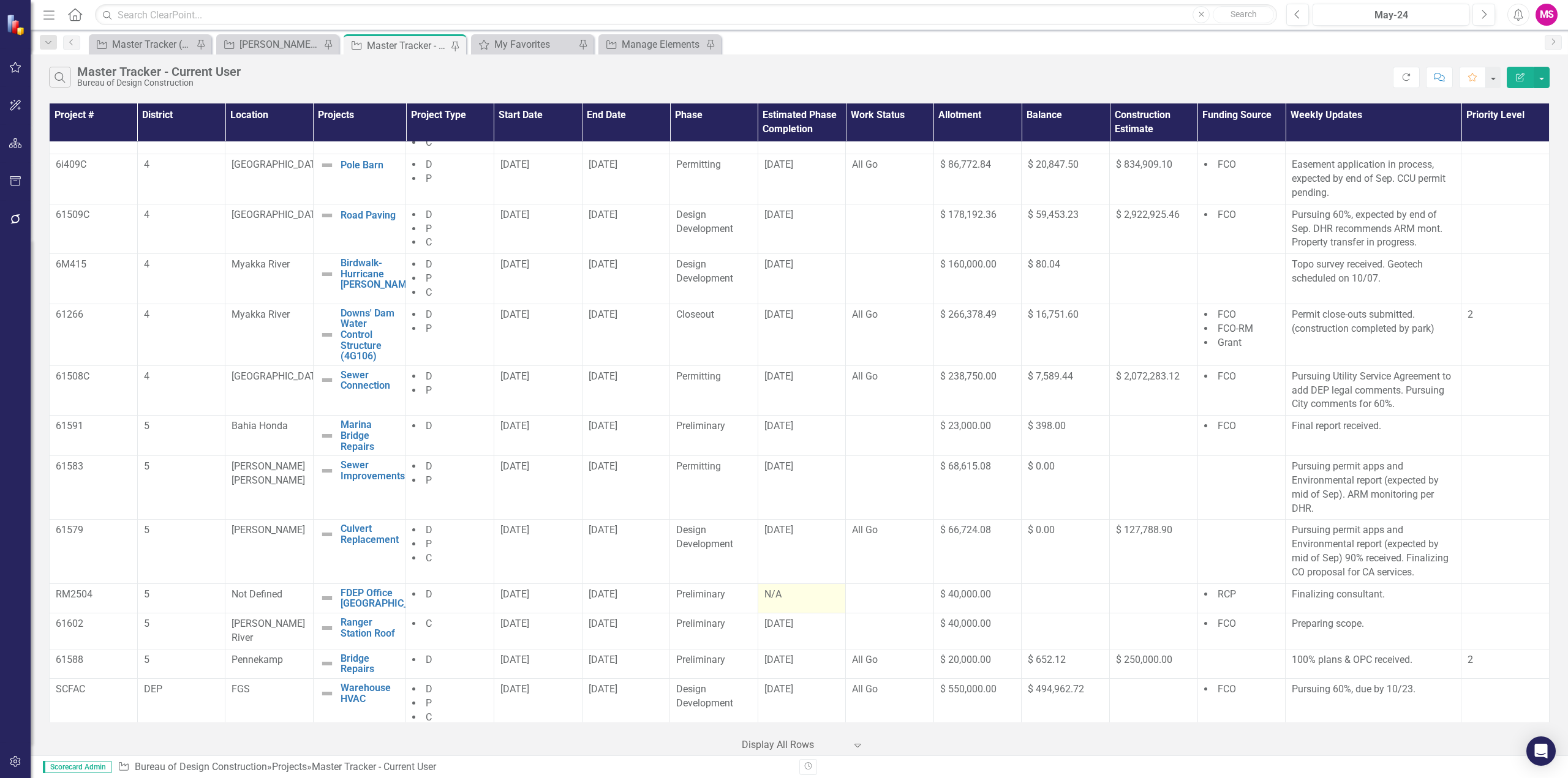
drag, startPoint x: 658, startPoint y: 593, endPoint x: 826, endPoint y: 597, distance: 168.0
click at [826, 597] on tr "RM2504 5 Not Defined FDEP Office Biscayne Bay Edit Edit Project Link Open Eleme…" at bounding box center [799, 598] width 1500 height 30
click at [1340, 660] on p "100% plans & OPC received." at bounding box center [1372, 660] width 163 height 14
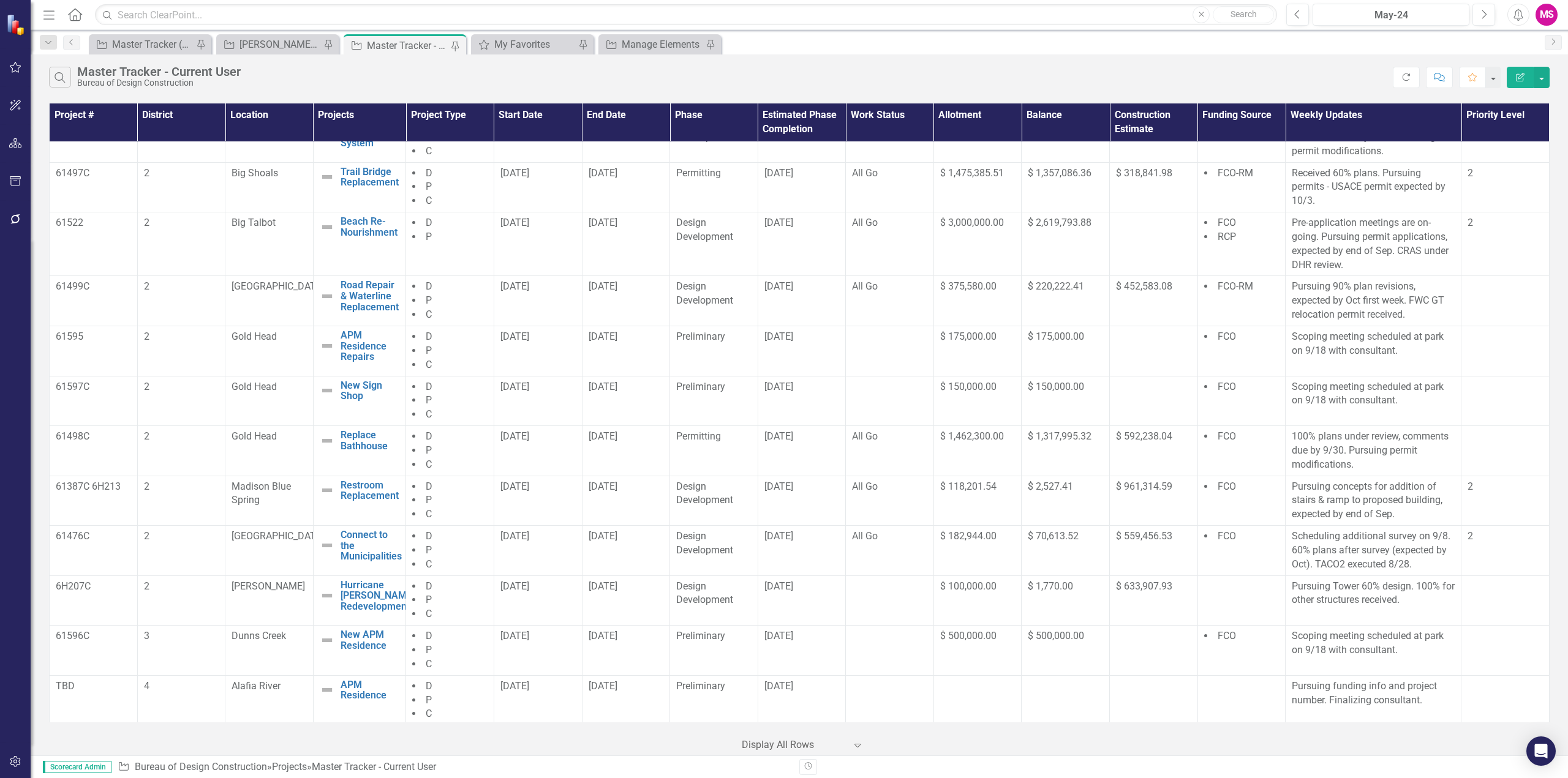
scroll to position [0, 0]
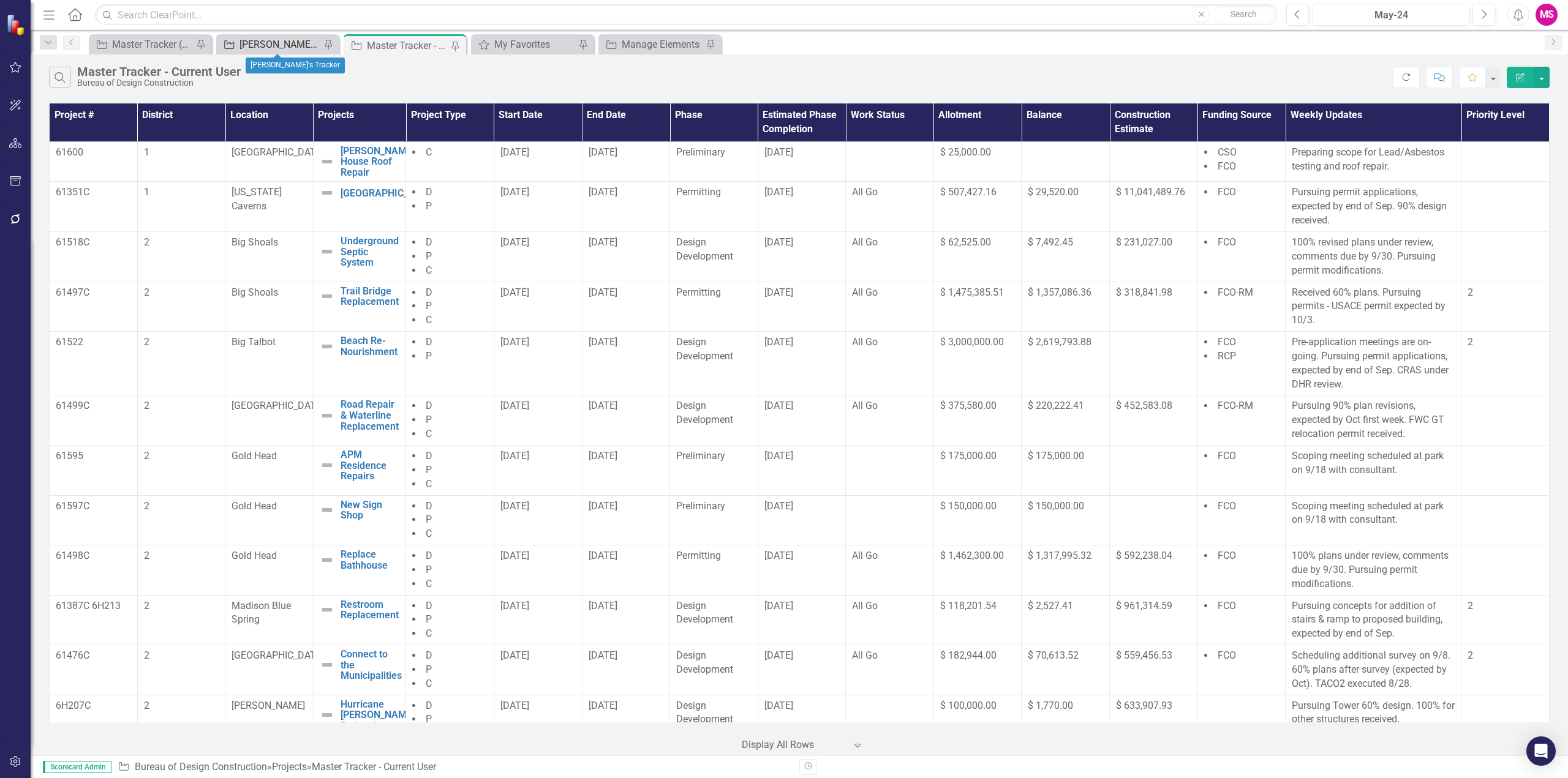
click at [276, 46] on div "[PERSON_NAME]'s Tracker" at bounding box center [280, 44] width 81 height 15
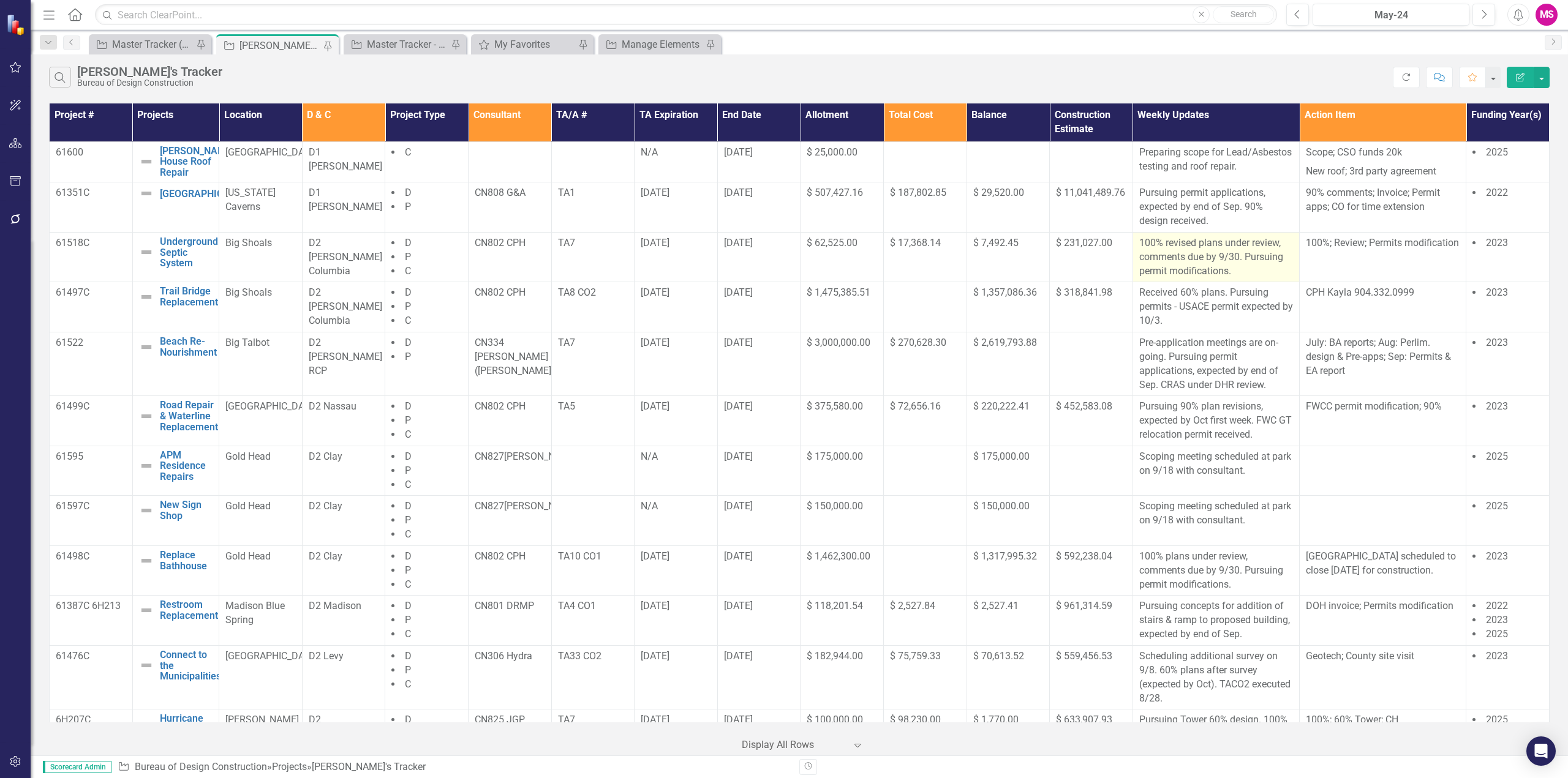
click at [1182, 276] on p "100% revised plans under review, comments due by 9/30. Pursuing permit modifica…" at bounding box center [1216, 257] width 154 height 42
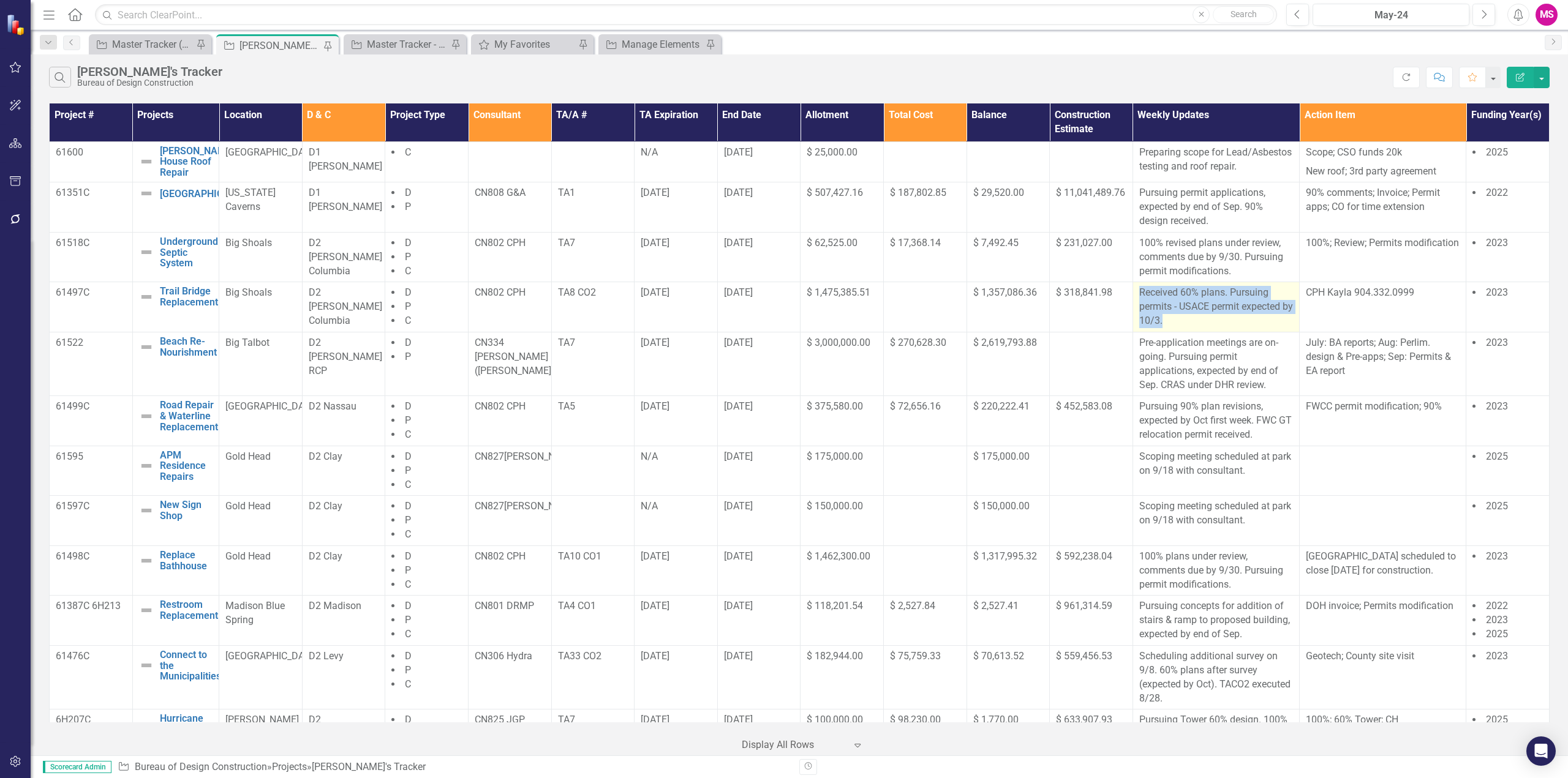
drag, startPoint x: 1140, startPoint y: 300, endPoint x: 1235, endPoint y: 331, distance: 99.9
click at [1235, 331] on td "Received 60% plans. Pursuing permits - USACE permit expected by 10/3." at bounding box center [1216, 307] width 167 height 50
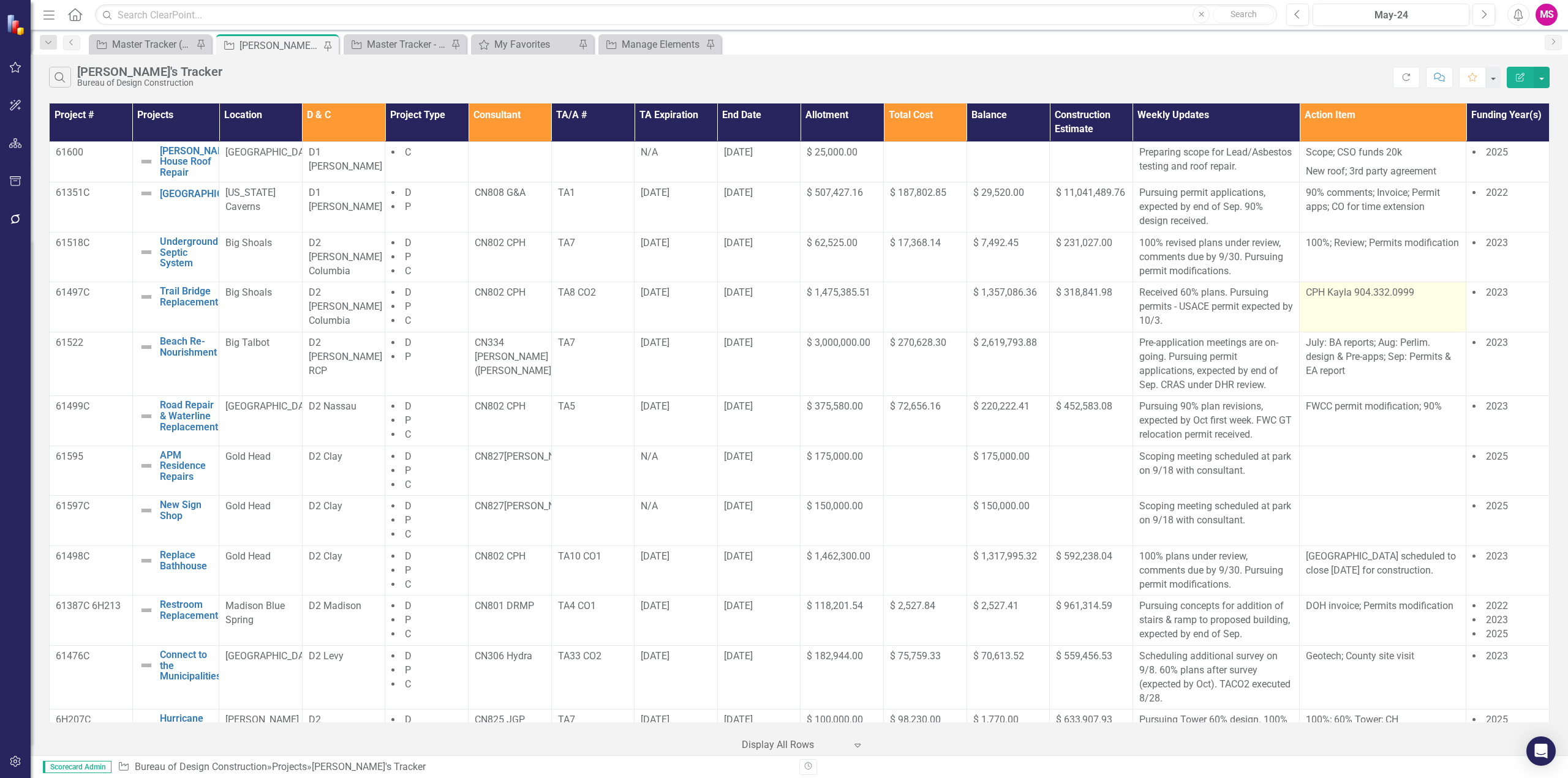
click at [1325, 331] on td "CPH Kayla 904.332.0999" at bounding box center [1383, 307] width 167 height 50
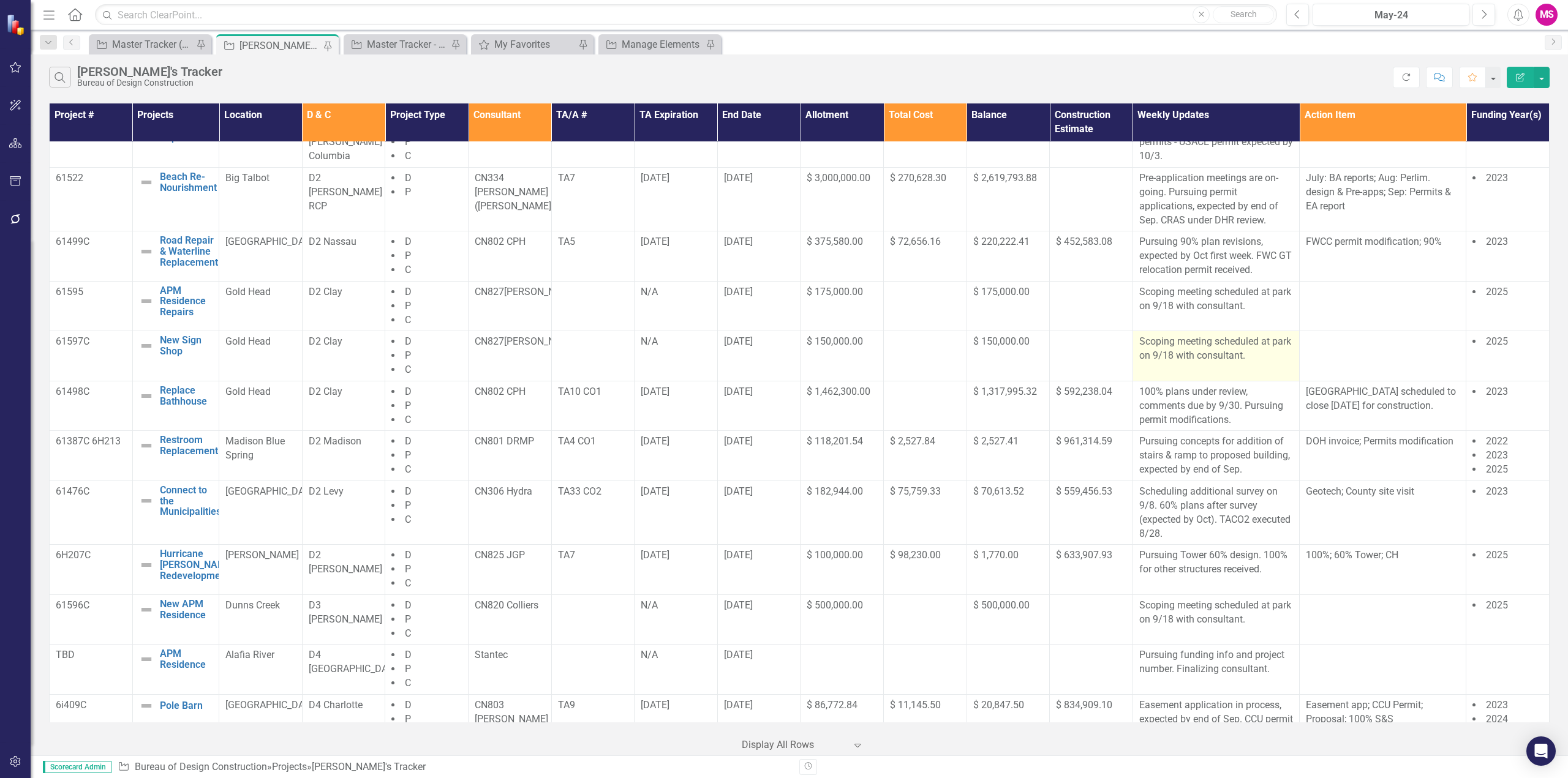
scroll to position [183, 0]
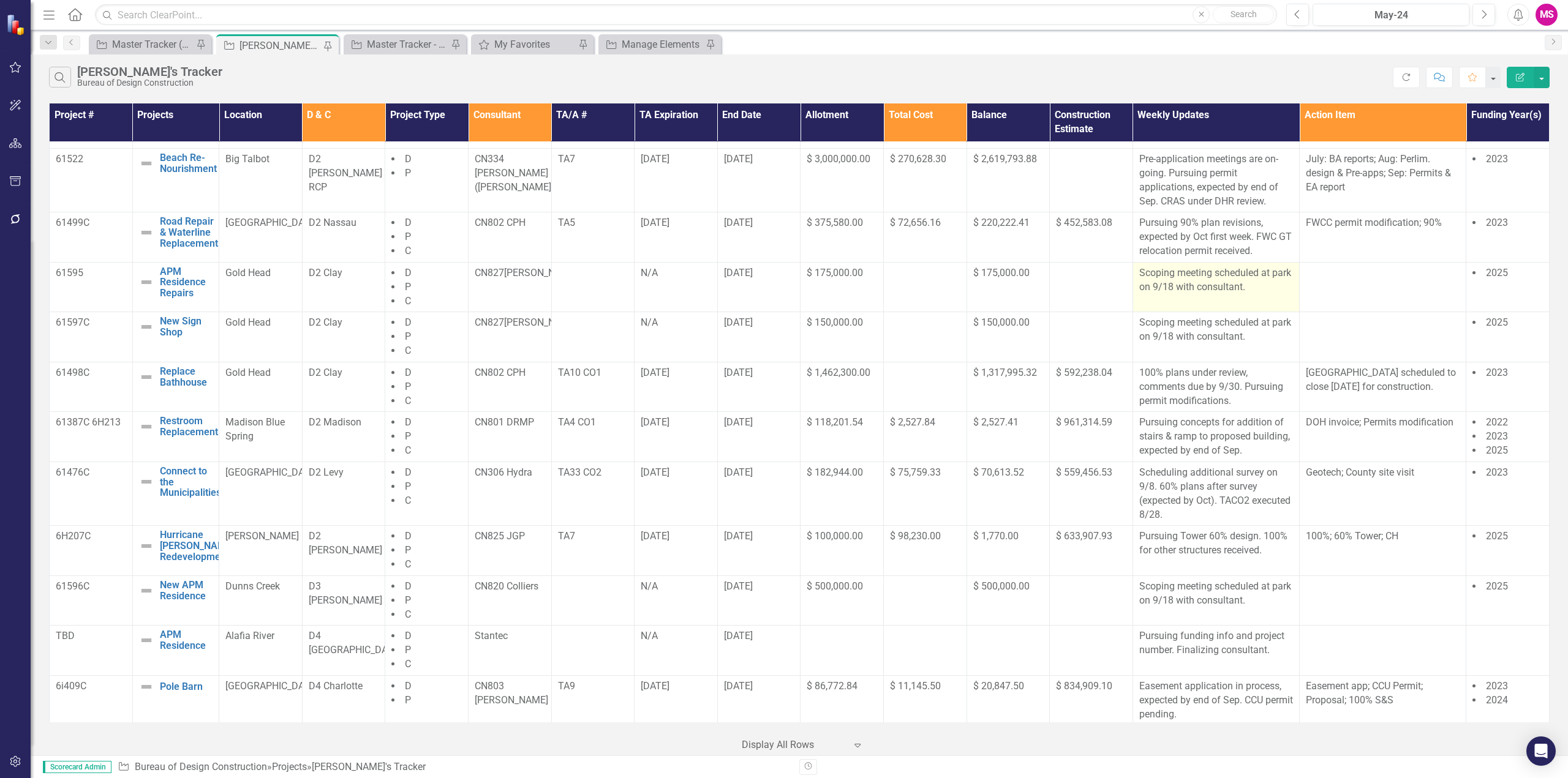
click at [1178, 284] on p "Scoping meeting scheduled at park on 9/18 with consultant." at bounding box center [1216, 280] width 154 height 28
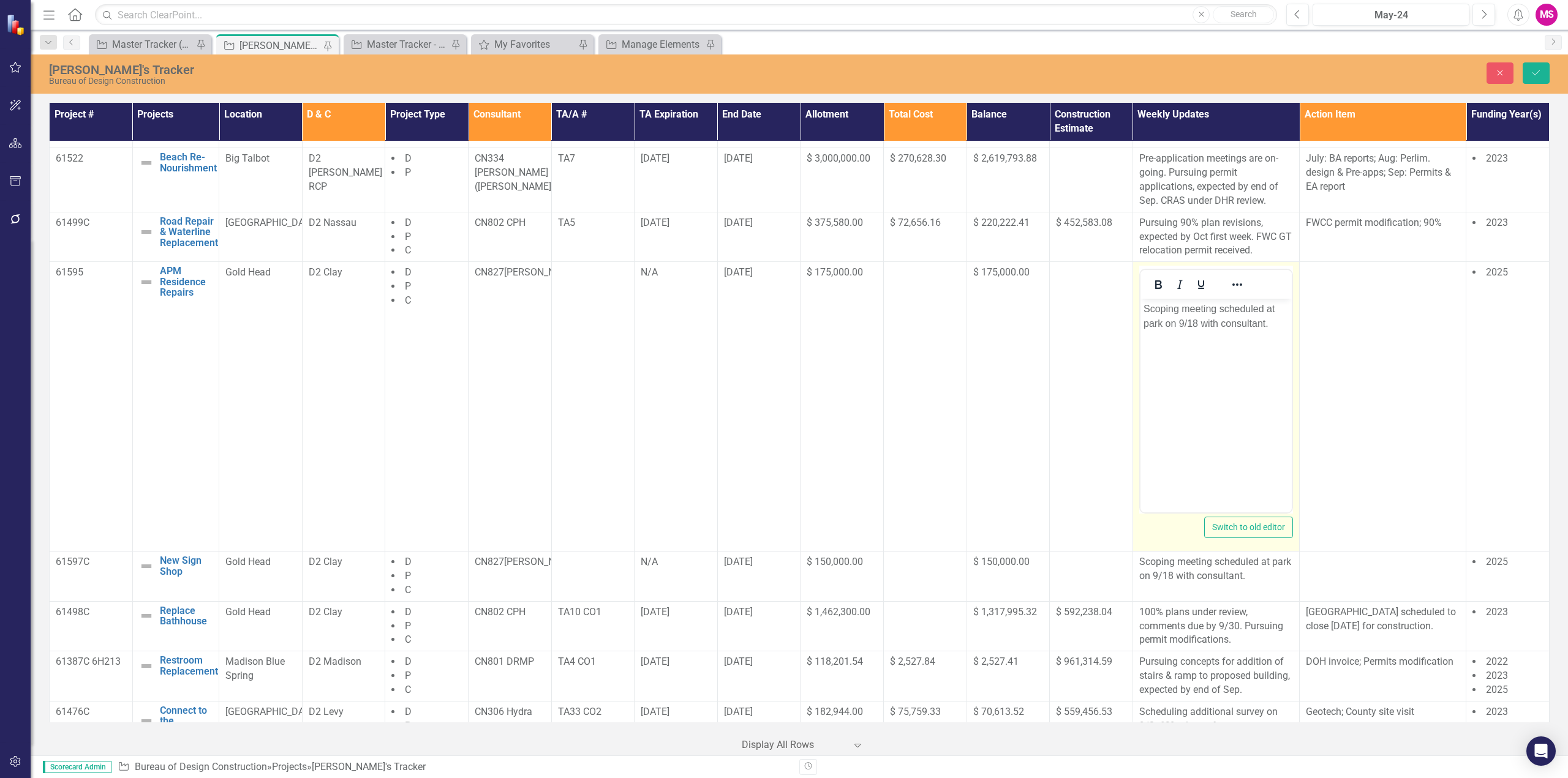
scroll to position [0, 0]
drag, startPoint x: 1218, startPoint y: 322, endPoint x: 1137, endPoint y: 305, distance: 82.8
click at [1140, 305] on html "Scoping meeting scheduled at park on 9/18 with consultant." at bounding box center [1215, 390] width 152 height 183
click at [1200, 323] on p "Scoping meeting scheduled at park on 9/18 with consultant." at bounding box center [1215, 316] width 145 height 30
click at [1195, 323] on p "Scoping meeting scheduled at park on 9/18 with consultant." at bounding box center [1215, 316] width 145 height 30
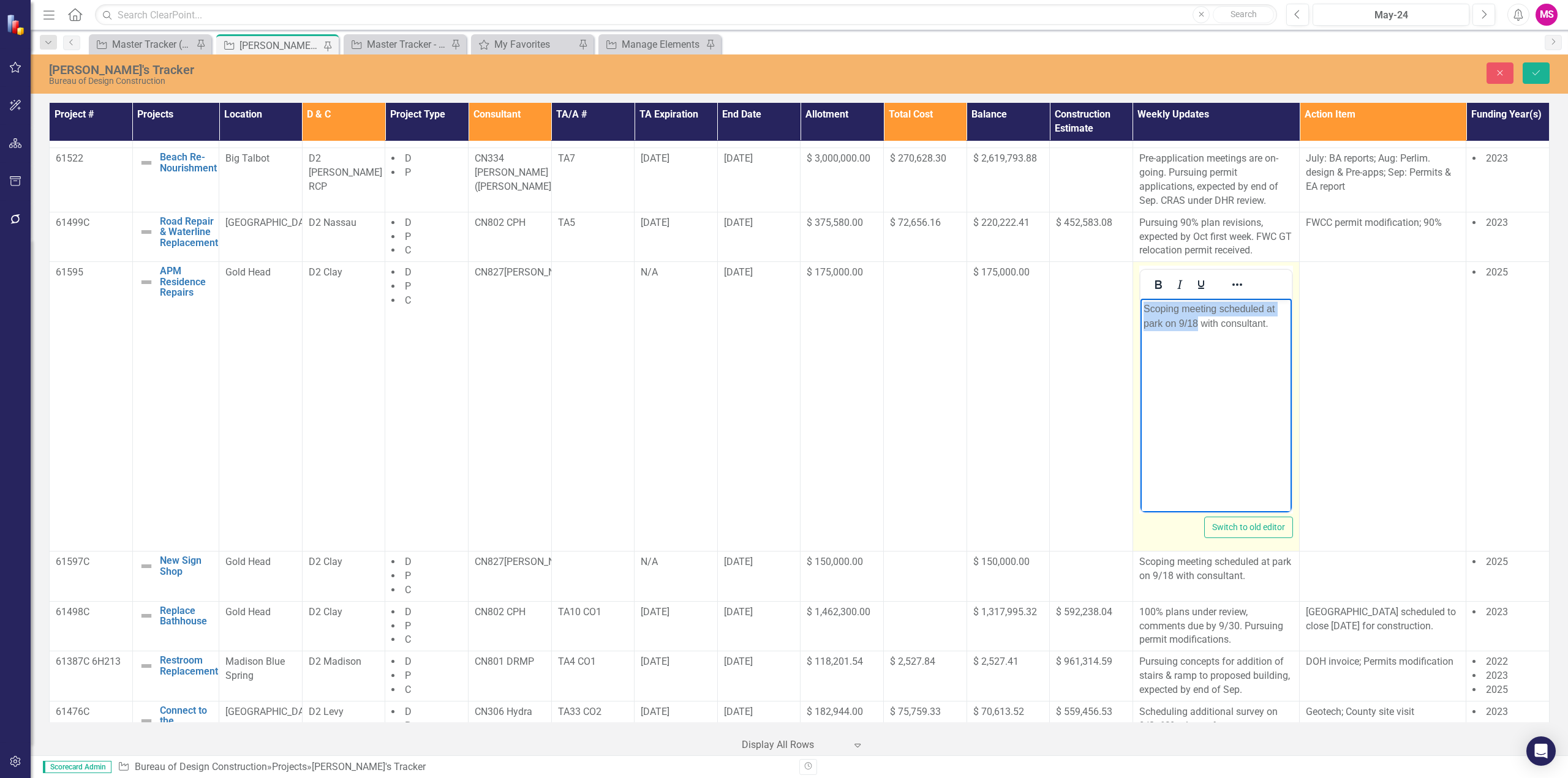
drag, startPoint x: 1198, startPoint y: 321, endPoint x: 1130, endPoint y: 299, distance: 71.5
click at [1140, 299] on html "Scoping meeting scheduled at park on 9/18 with consultant." at bounding box center [1215, 390] width 152 height 183
drag, startPoint x: 1210, startPoint y: 324, endPoint x: 1235, endPoint y: 323, distance: 25.0
click at [1210, 324] on p "Pursuing proposal from consultant." at bounding box center [1215, 316] width 145 height 30
click at [1273, 304] on p "Pursuing proposal from consultant." at bounding box center [1215, 316] width 145 height 30
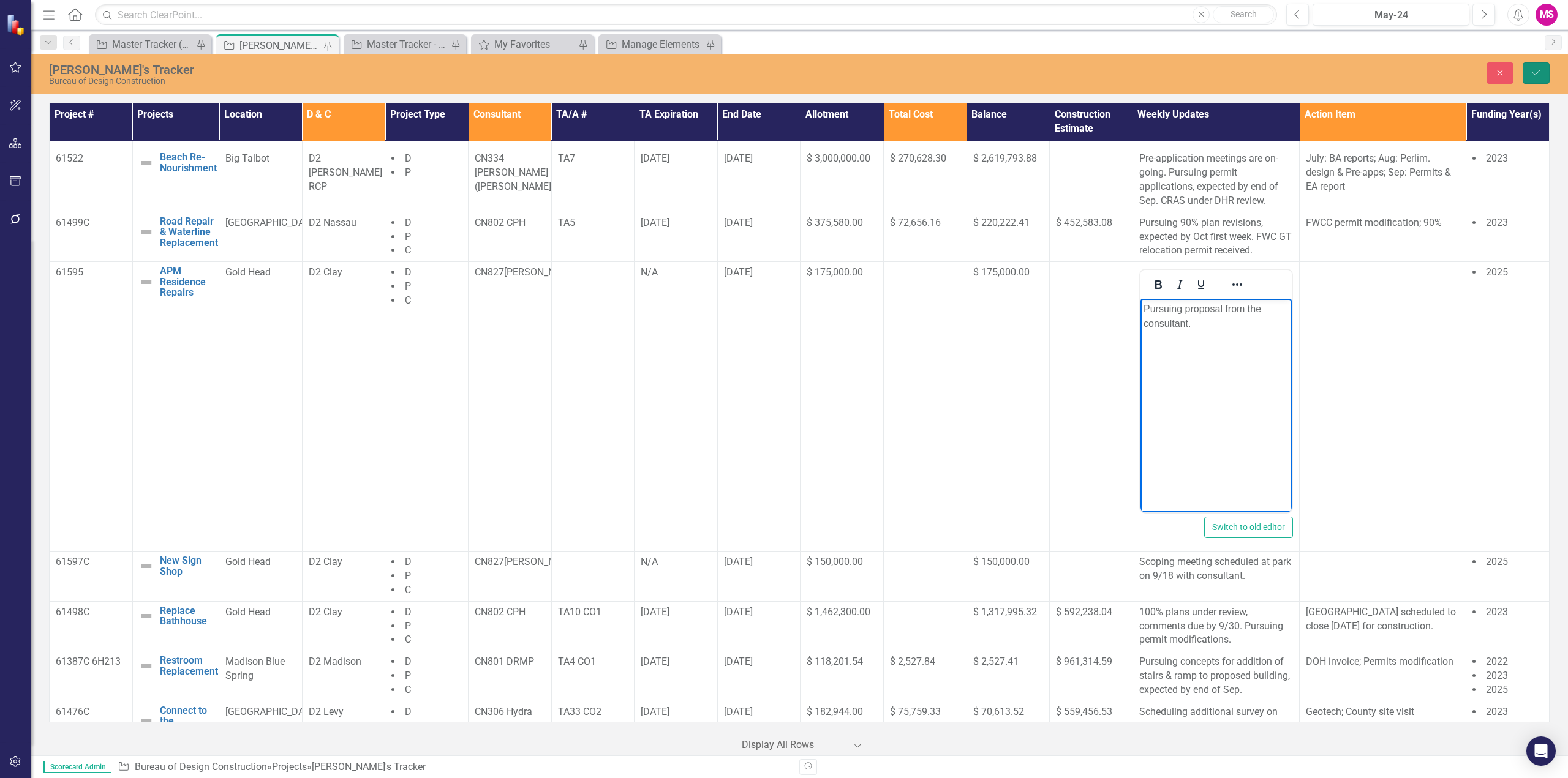
click at [1540, 71] on icon "Save" at bounding box center [1536, 73] width 11 height 9
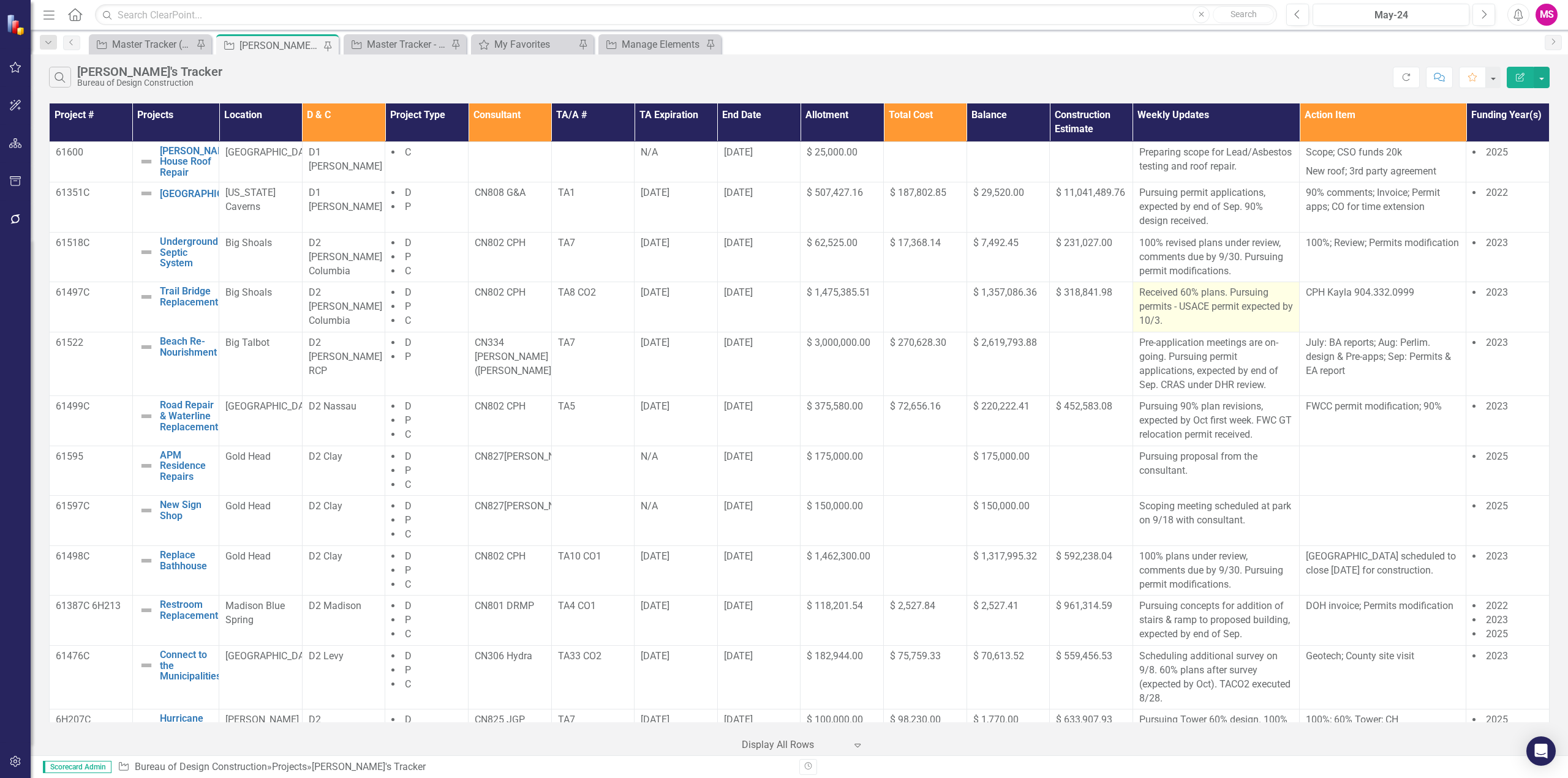
click at [1195, 301] on p "Received 60% plans. Pursuing permits - USACE permit expected by 10/3." at bounding box center [1216, 307] width 154 height 42
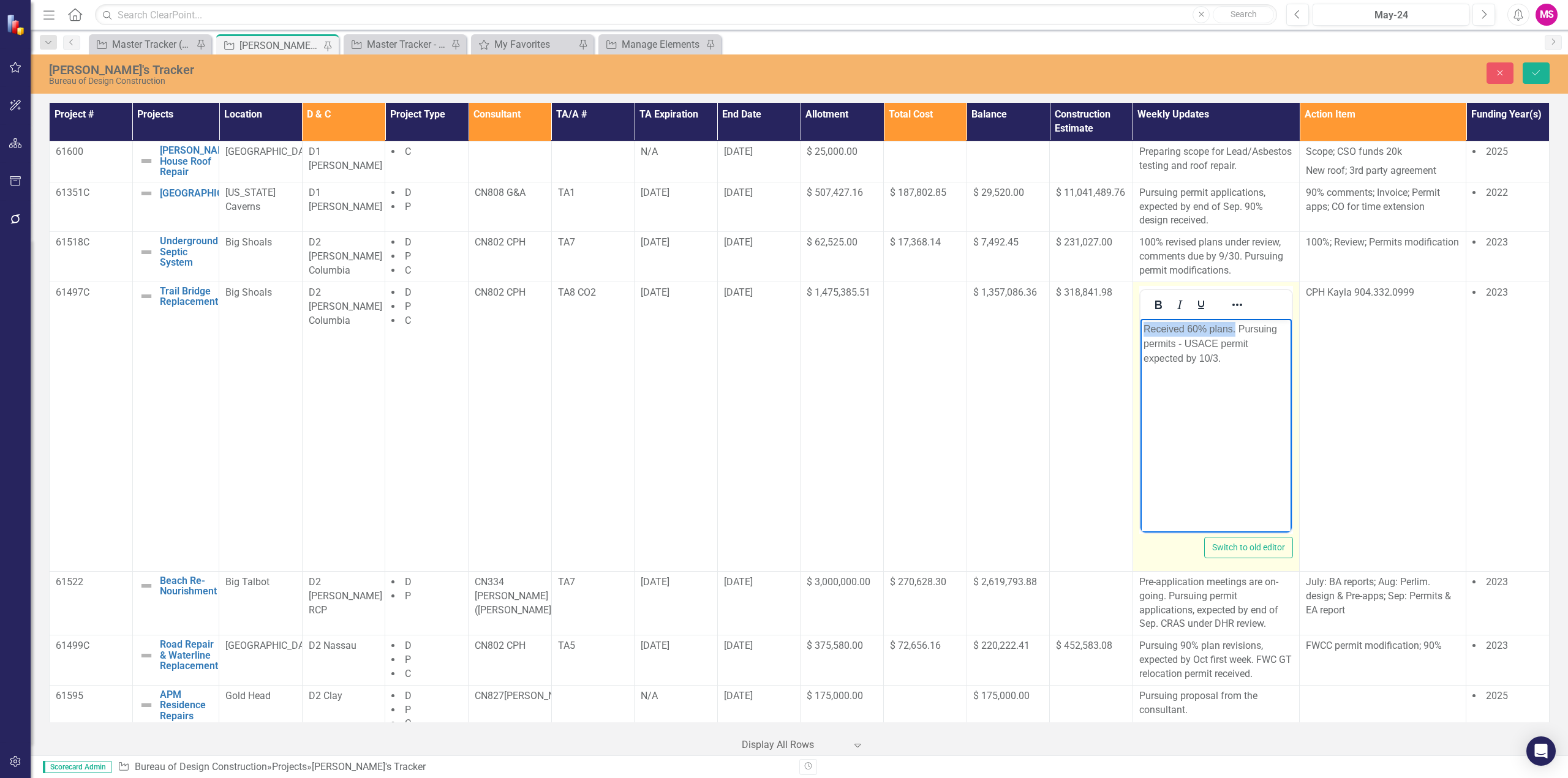
drag, startPoint x: 1235, startPoint y: 329, endPoint x: 1127, endPoint y: 323, distance: 108.2
click at [1140, 323] on html "Received 60% plans. Pursuing permits - USACE permit expected by 10/3." at bounding box center [1215, 409] width 152 height 183
click at [1267, 346] on p "Pursuing permits - USACE permit expected by 10/3." at bounding box center [1215, 336] width 145 height 30
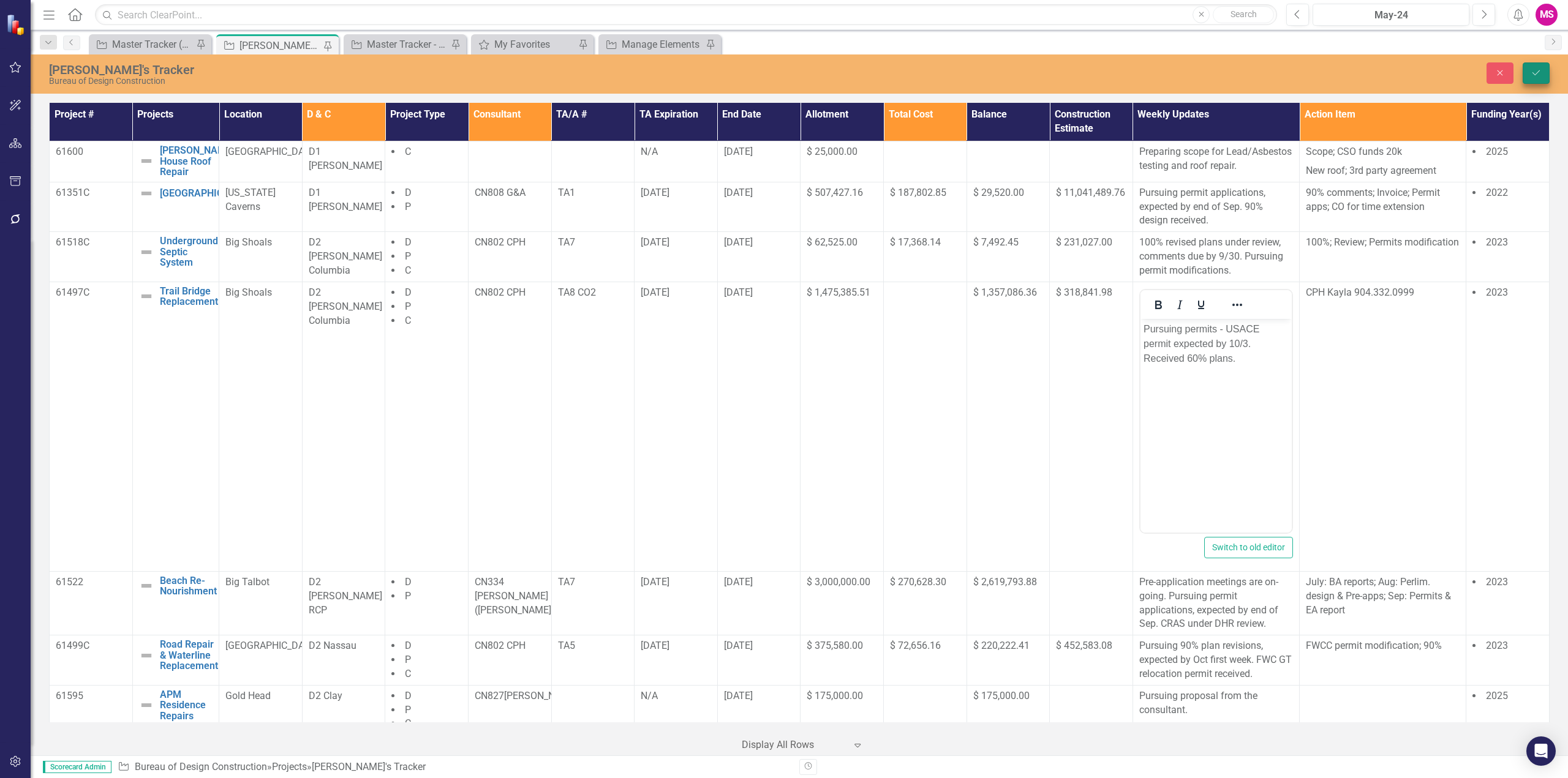
click at [1530, 71] on icon "Save" at bounding box center [1536, 73] width 11 height 9
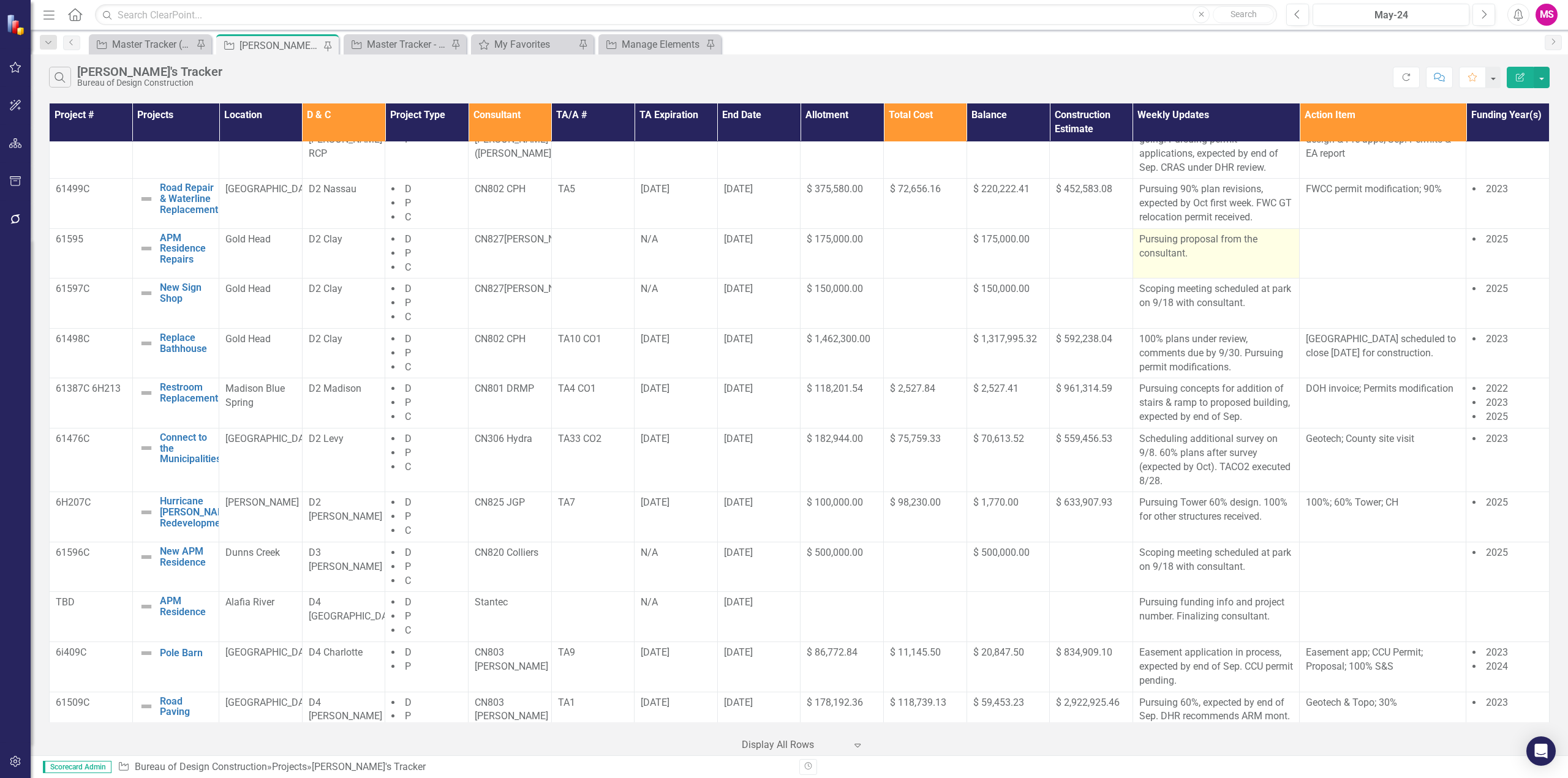
scroll to position [245, 0]
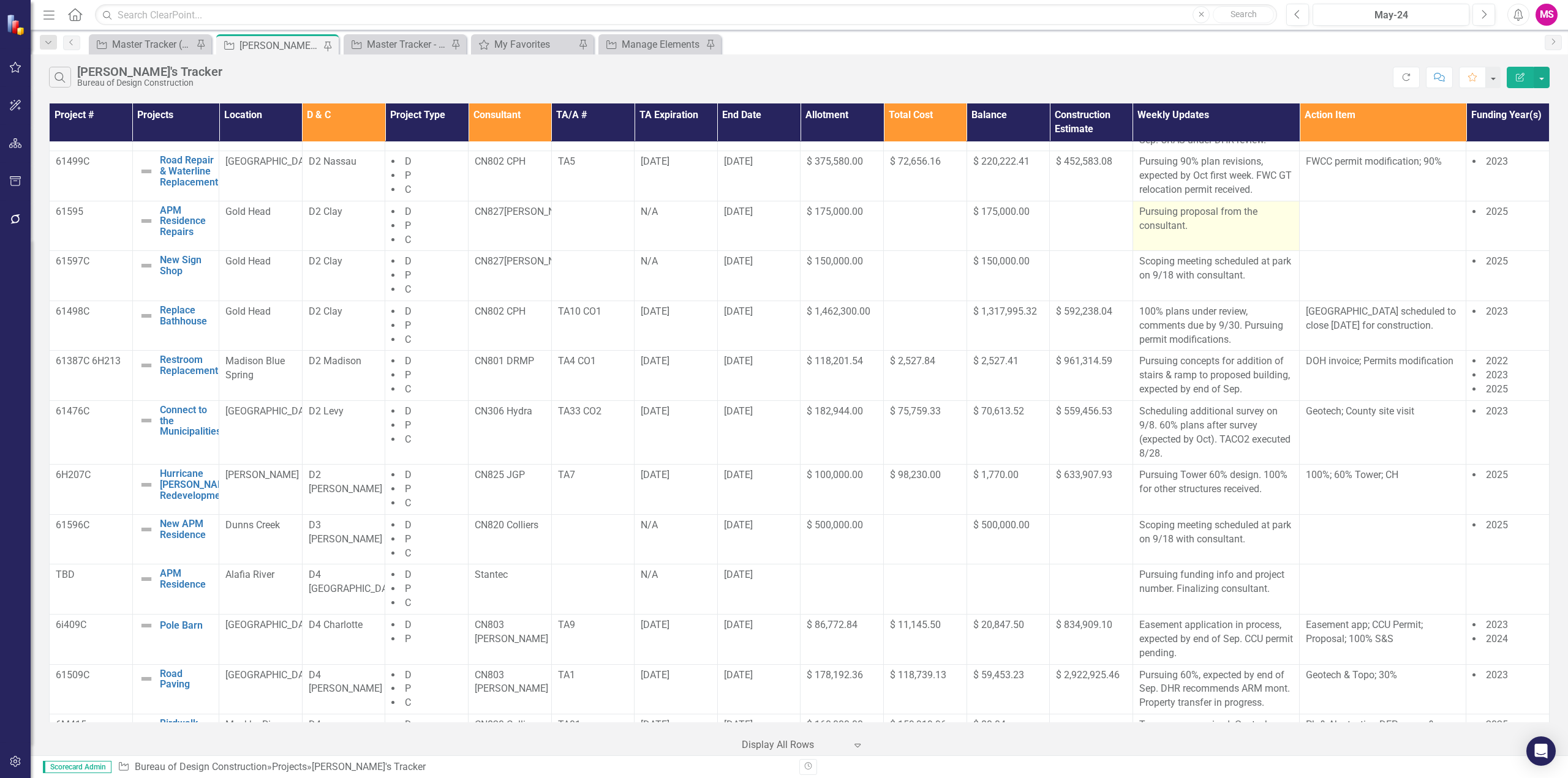
click at [1204, 244] on td "Pursuing proposal from the consultant." at bounding box center [1216, 226] width 167 height 50
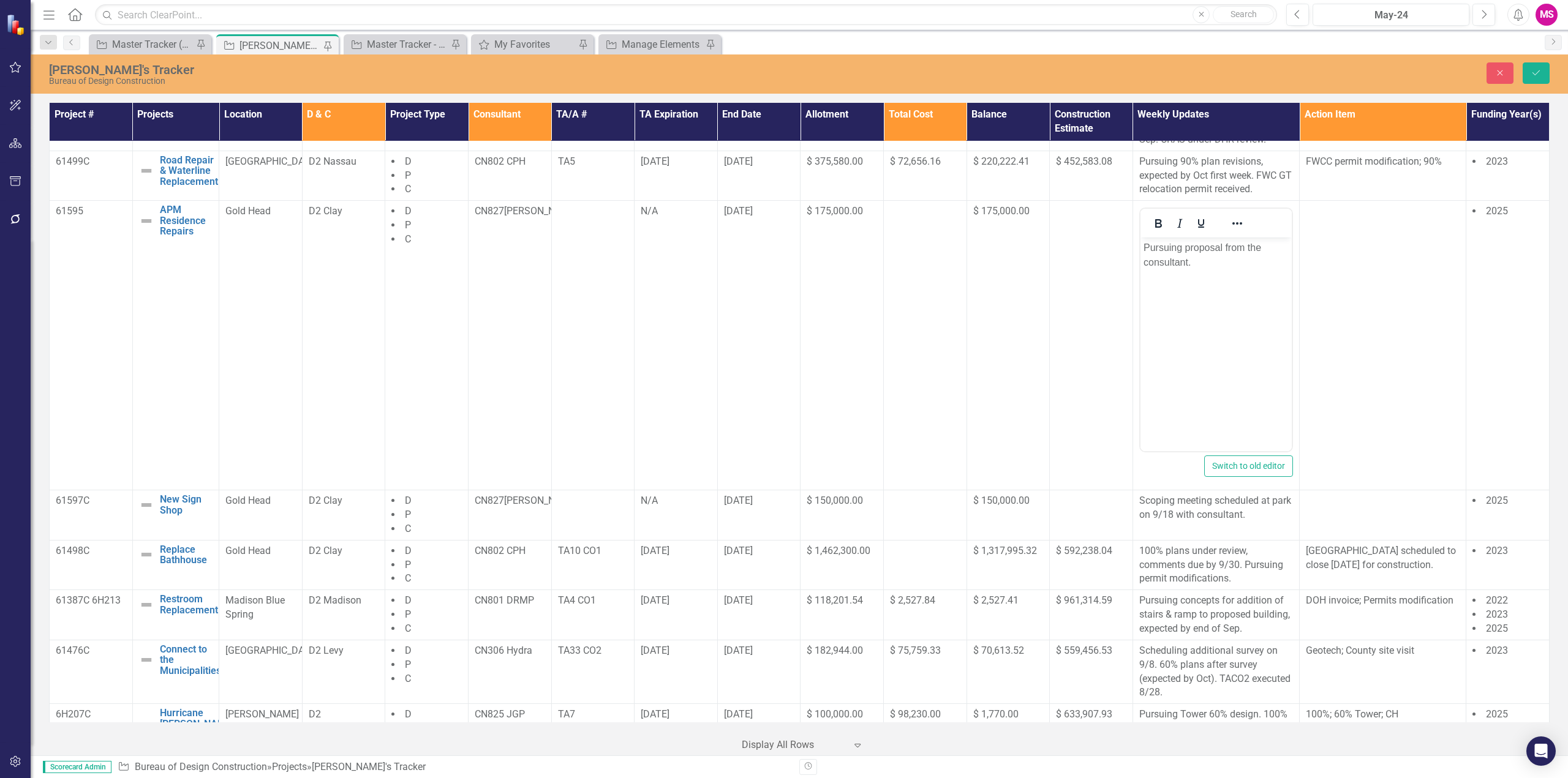
scroll to position [0, 0]
drag, startPoint x: 1159, startPoint y: 264, endPoint x: 1093, endPoint y: 249, distance: 67.7
click at [1140, 249] on html "Pursuing proposal from the consultant." at bounding box center [1215, 329] width 152 height 183
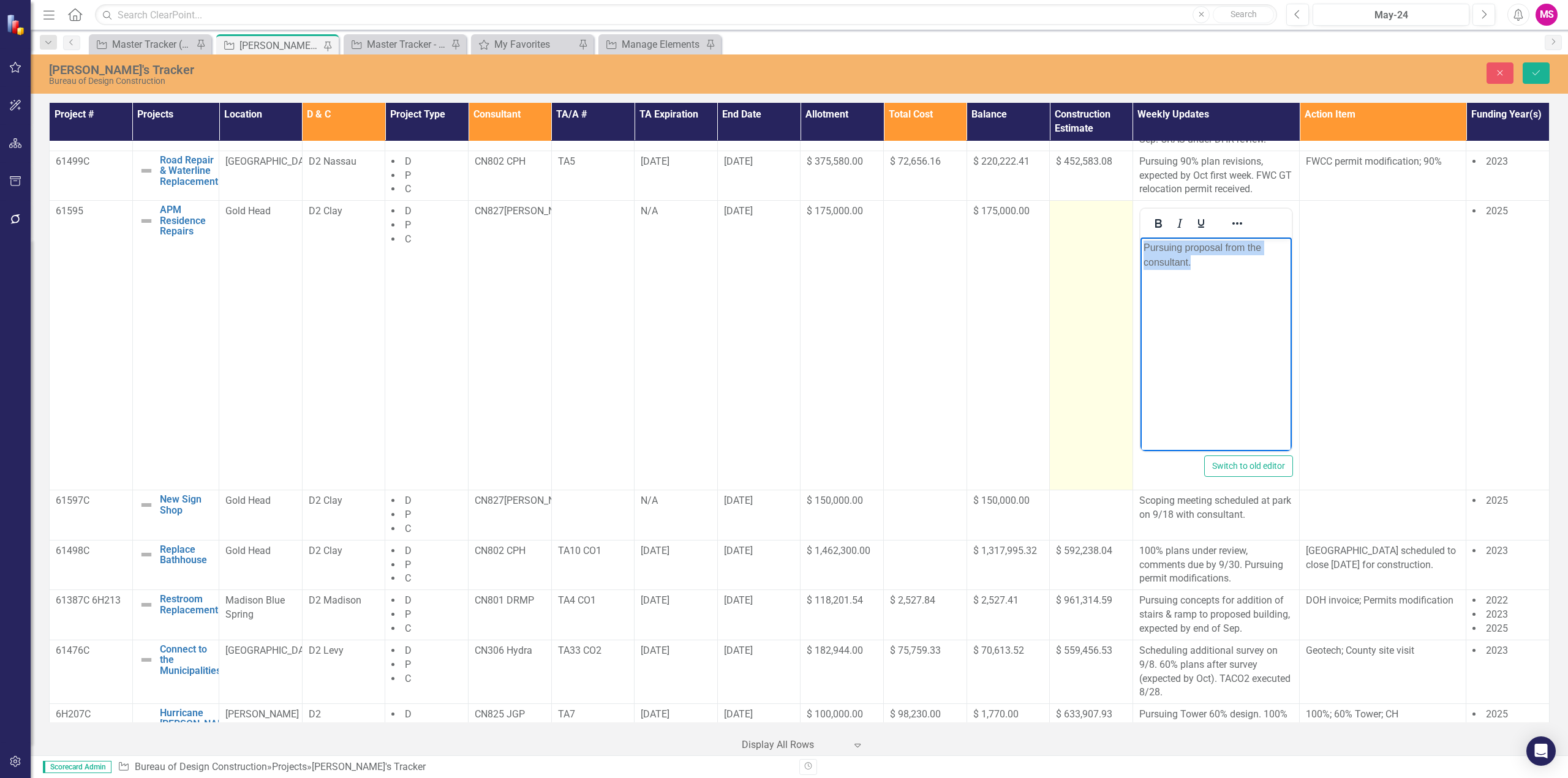
copy p "Pursuing proposal from the consultant."
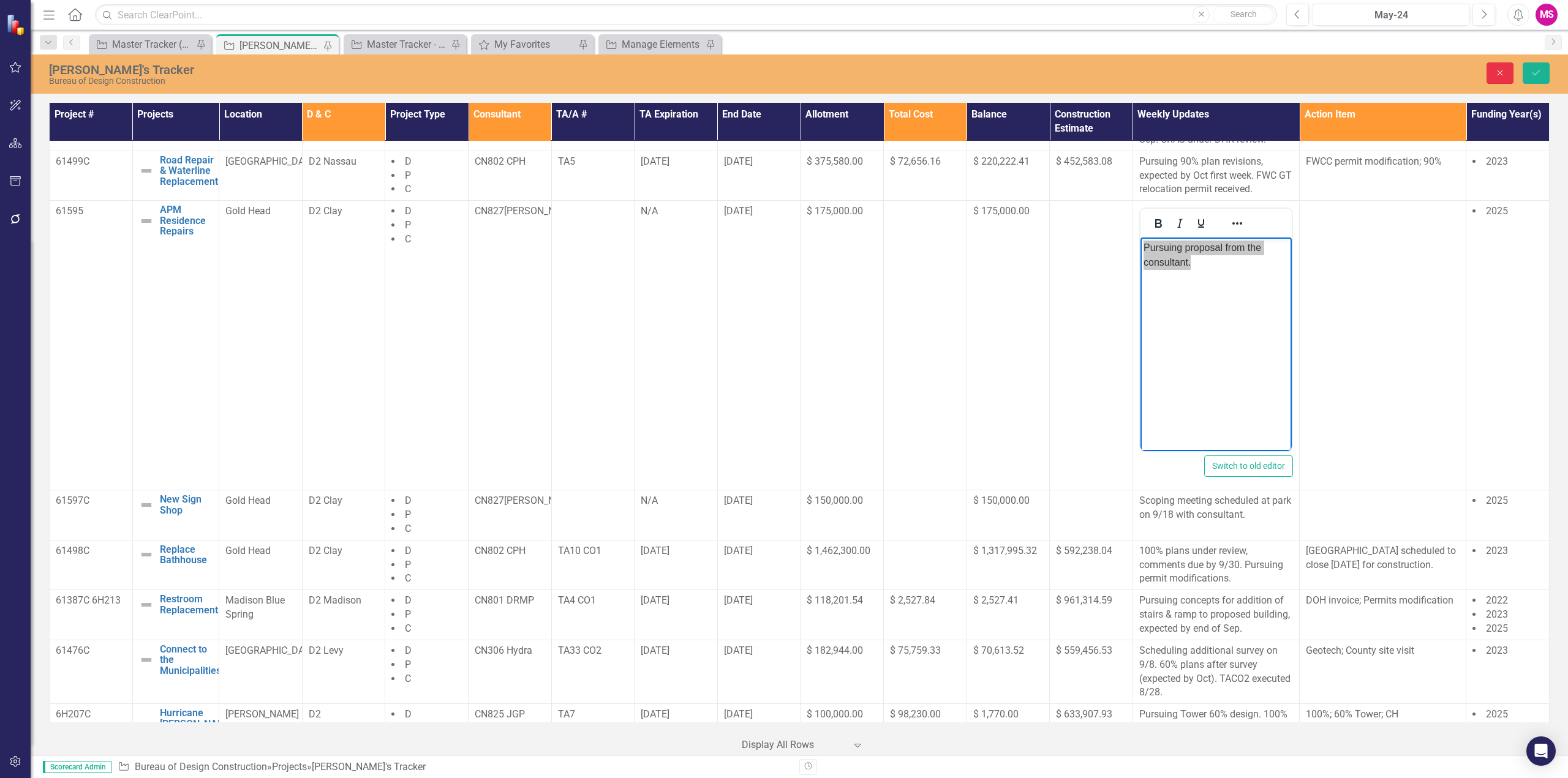
click at [1497, 72] on icon "Close" at bounding box center [1500, 73] width 11 height 9
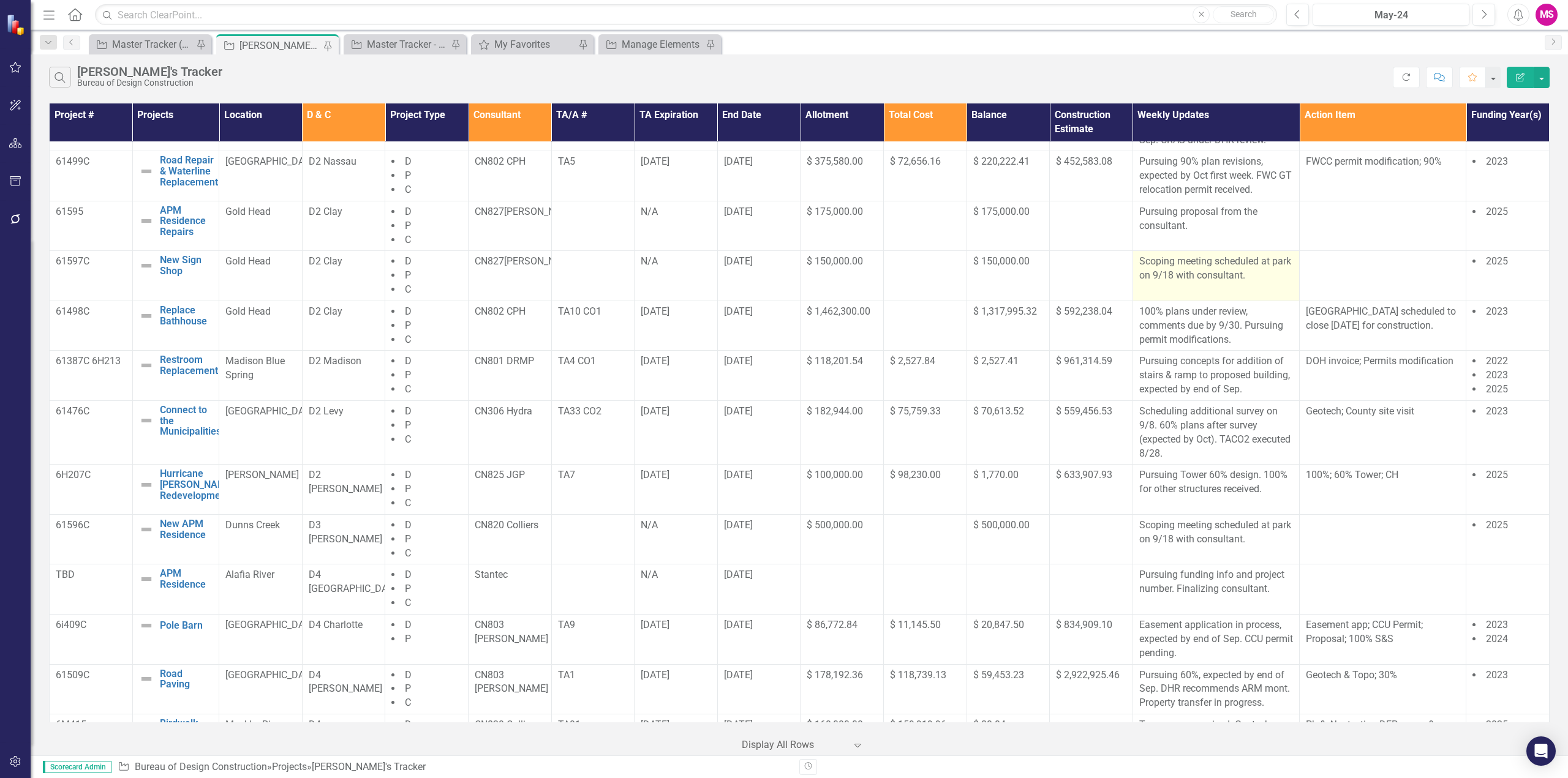
click at [1213, 283] on p "Scoping meeting scheduled at park on 9/18 with consultant." at bounding box center [1216, 268] width 154 height 28
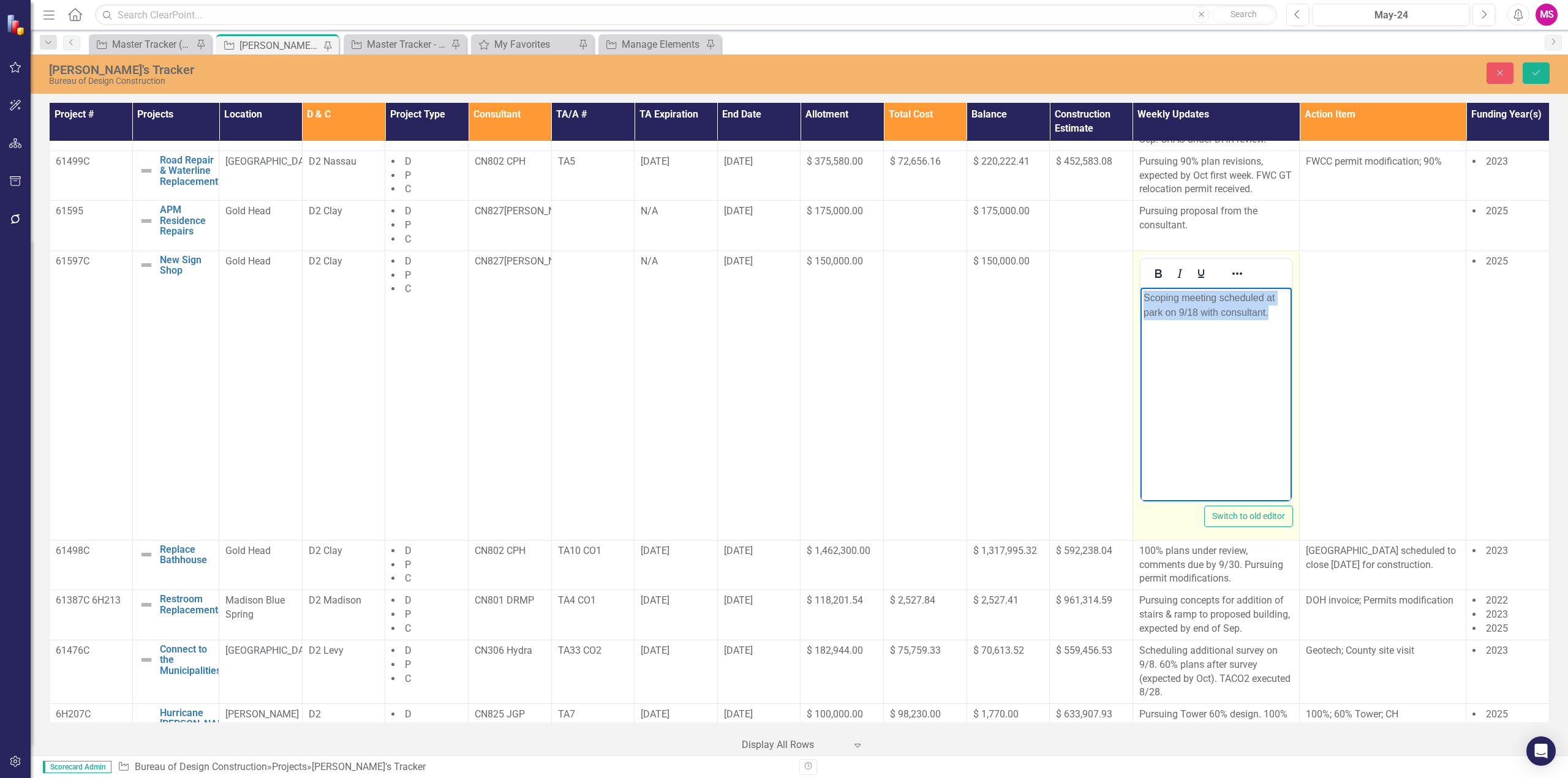
drag, startPoint x: 1276, startPoint y: 312, endPoint x: 1108, endPoint y: 289, distance: 169.6
click at [1140, 289] on html "Scoping meeting scheduled at park on 9/18 with consultant." at bounding box center [1215, 378] width 152 height 183
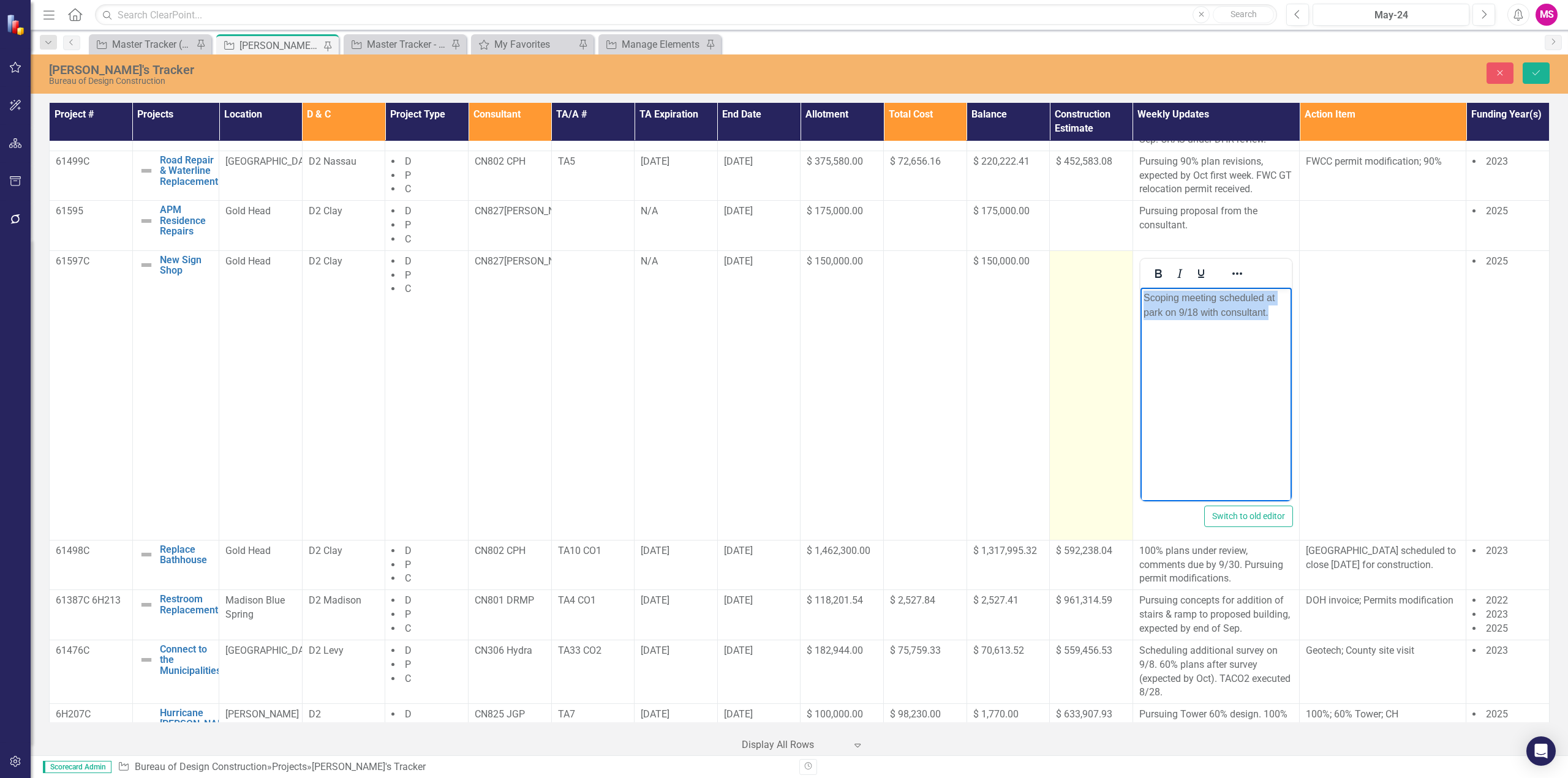
paste body "Rich Text Area. Press ALT-0 for help."
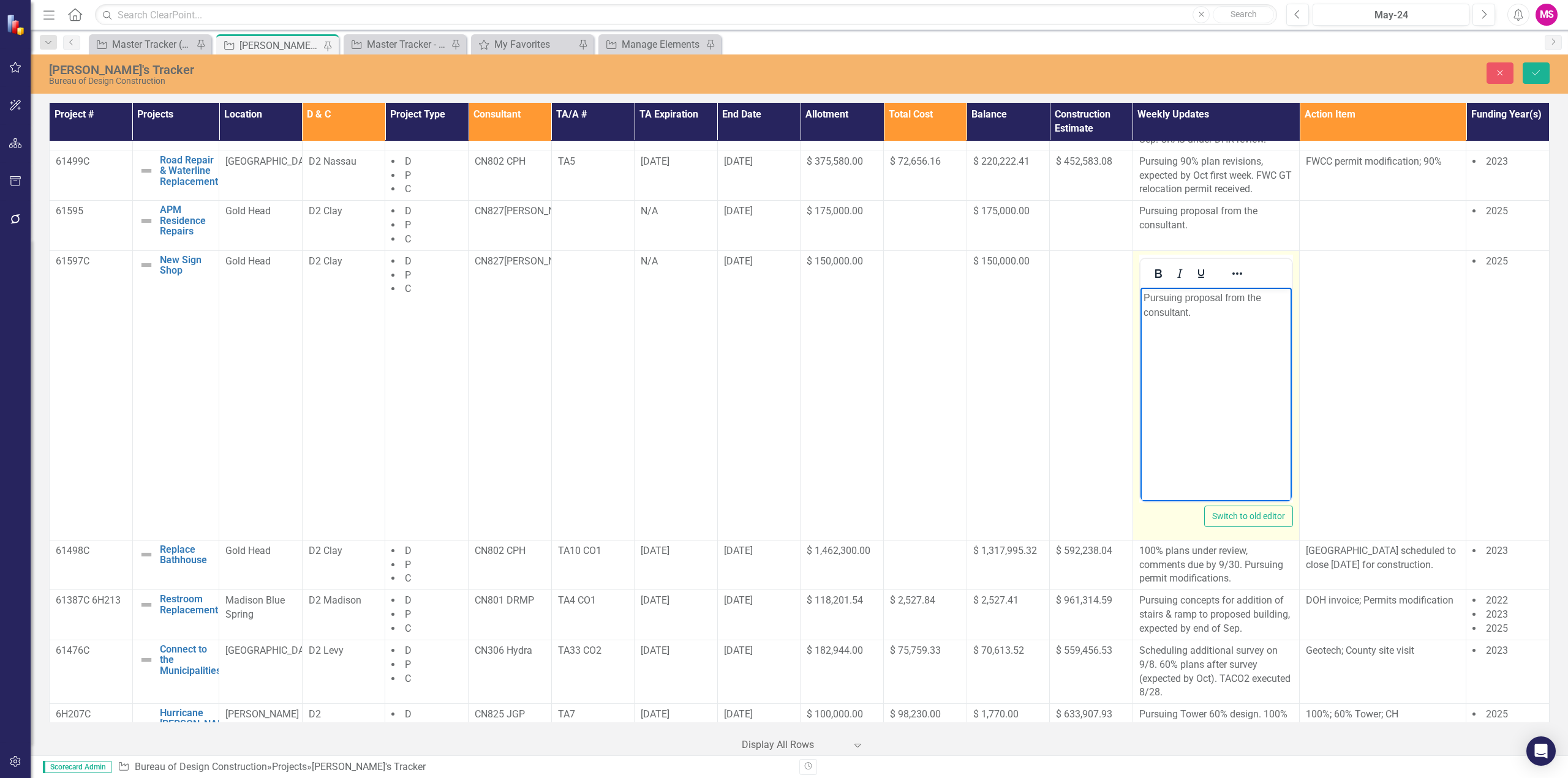
click at [1222, 333] on body "Pursuing proposal from the consultant." at bounding box center [1215, 378] width 152 height 183
click at [1187, 311] on p "Pursuing proposal from the consultant." at bounding box center [1215, 304] width 145 height 30
drag, startPoint x: 1279, startPoint y: 312, endPoint x: 2231, endPoint y: 594, distance: 992.9
click at [1140, 297] on html "Pursuing proposal from the consultant, expected by 10/13." at bounding box center [1215, 378] width 152 height 183
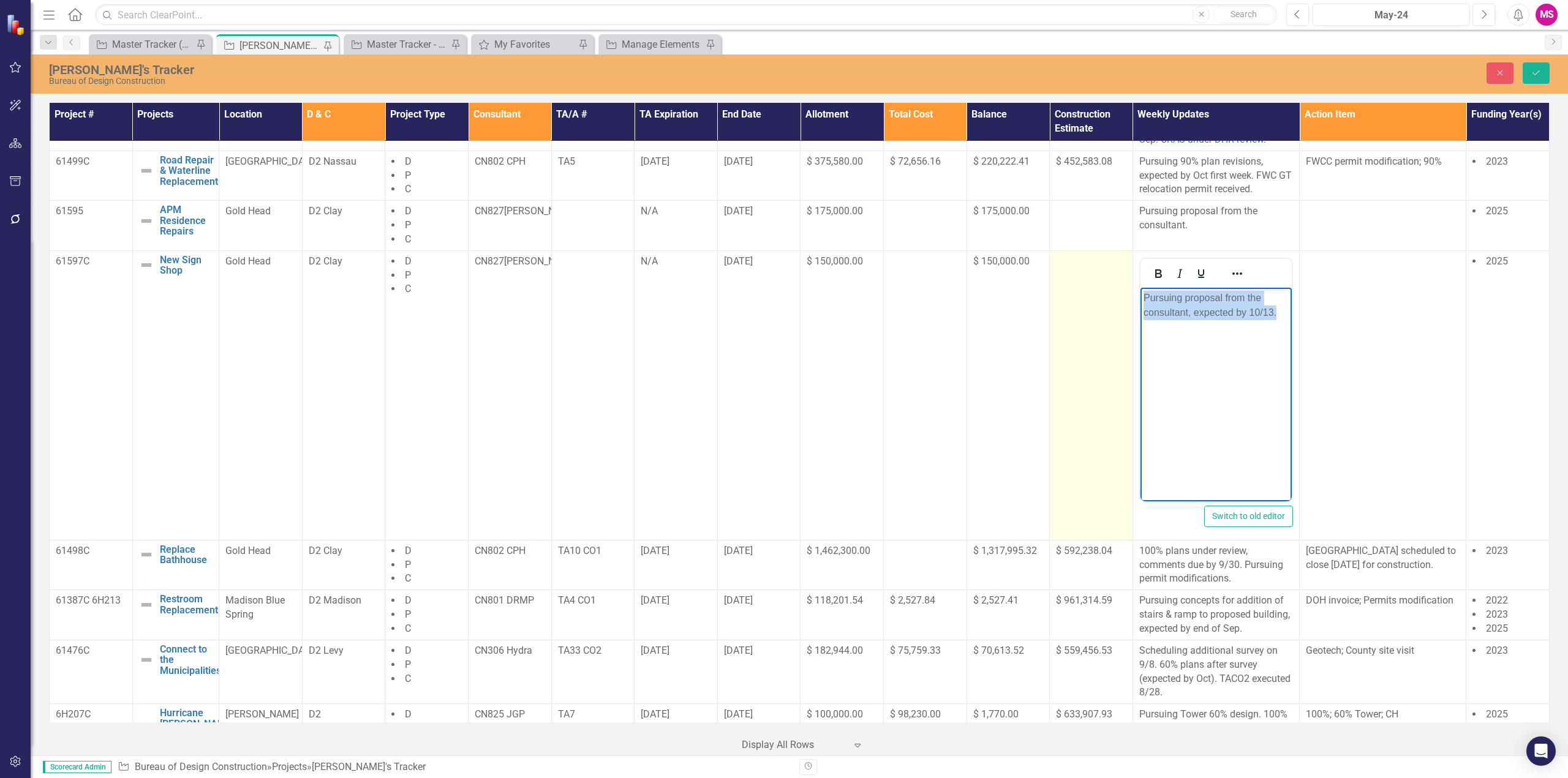
copy p "Pursuing proposal from the consultant, expected by 10/13."
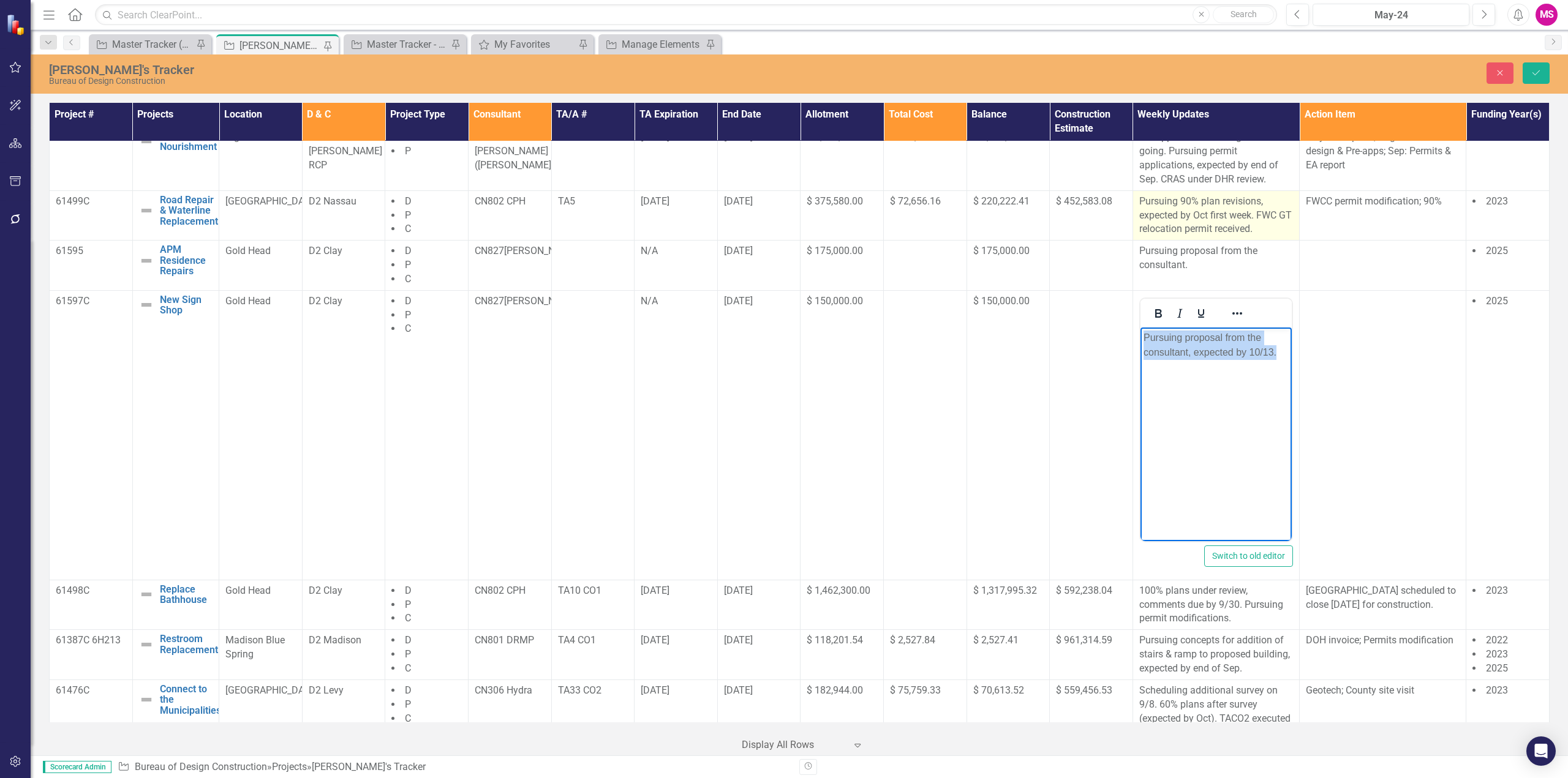
scroll to position [183, 0]
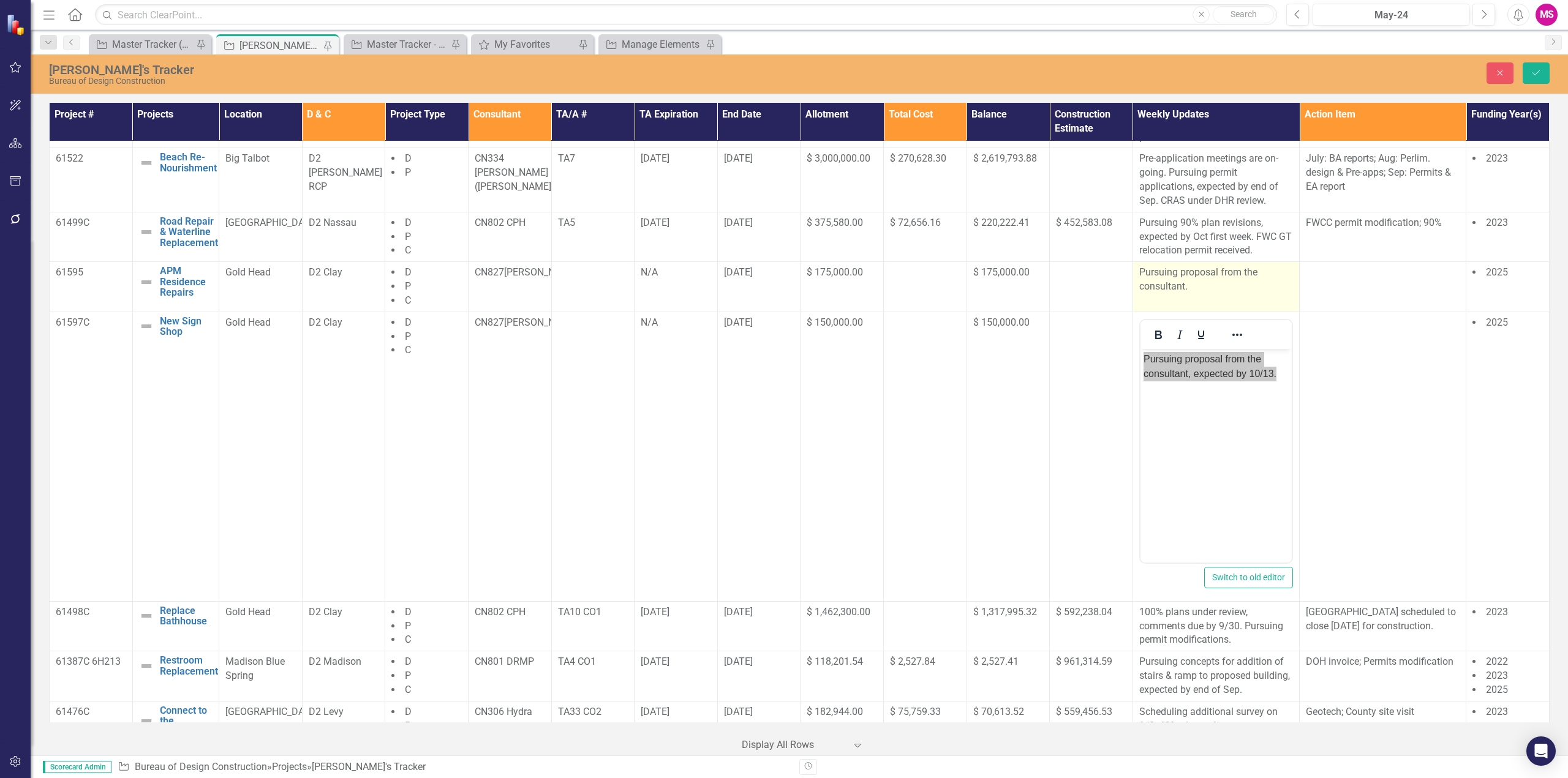
click at [1195, 294] on p "Pursuing proposal from the consultant." at bounding box center [1216, 280] width 154 height 28
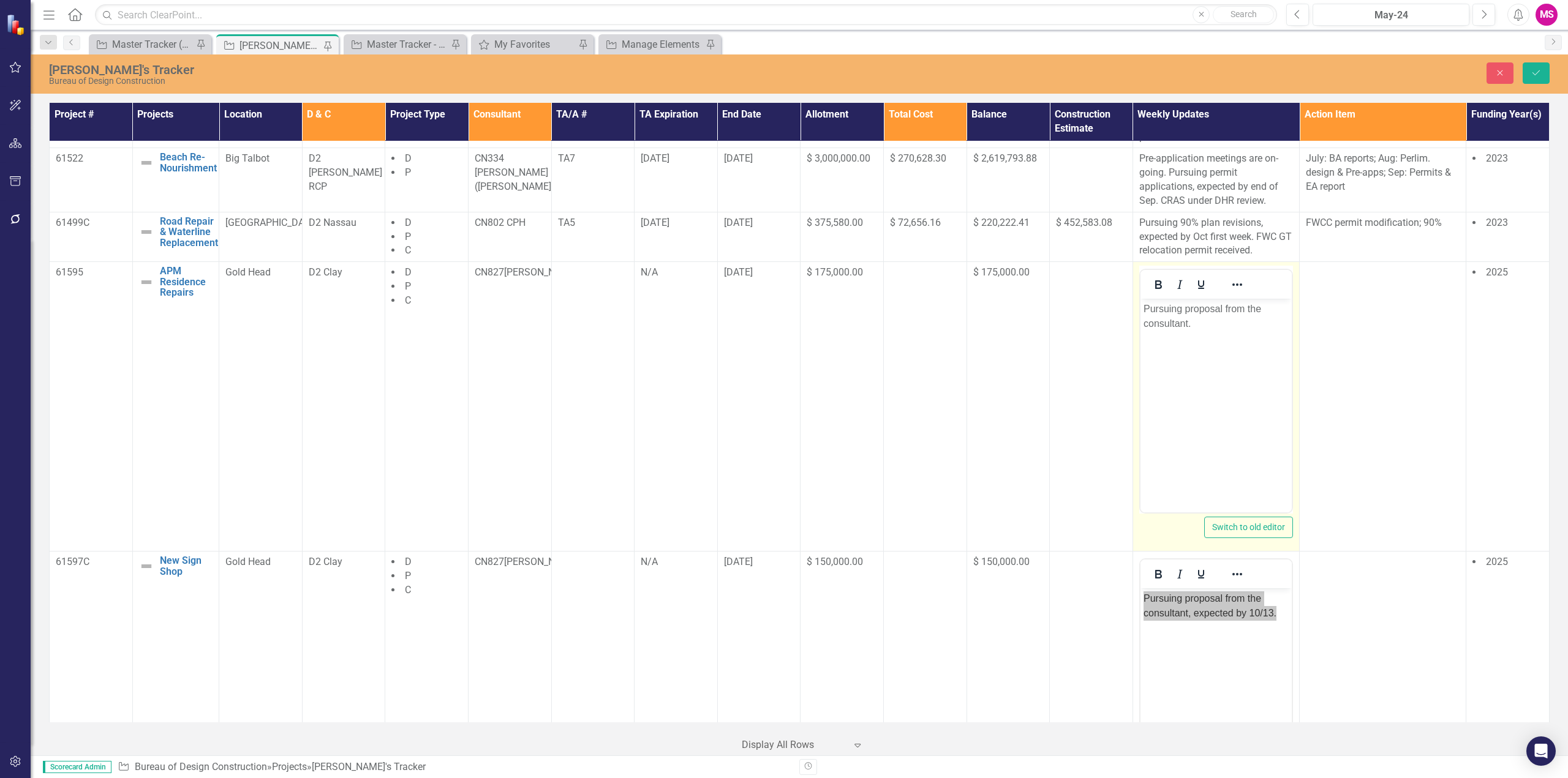
scroll to position [0, 0]
drag, startPoint x: 1204, startPoint y: 333, endPoint x: 1115, endPoint y: 304, distance: 93.6
click at [1140, 304] on html "Pursuing proposal from the consultant." at bounding box center [1215, 390] width 152 height 183
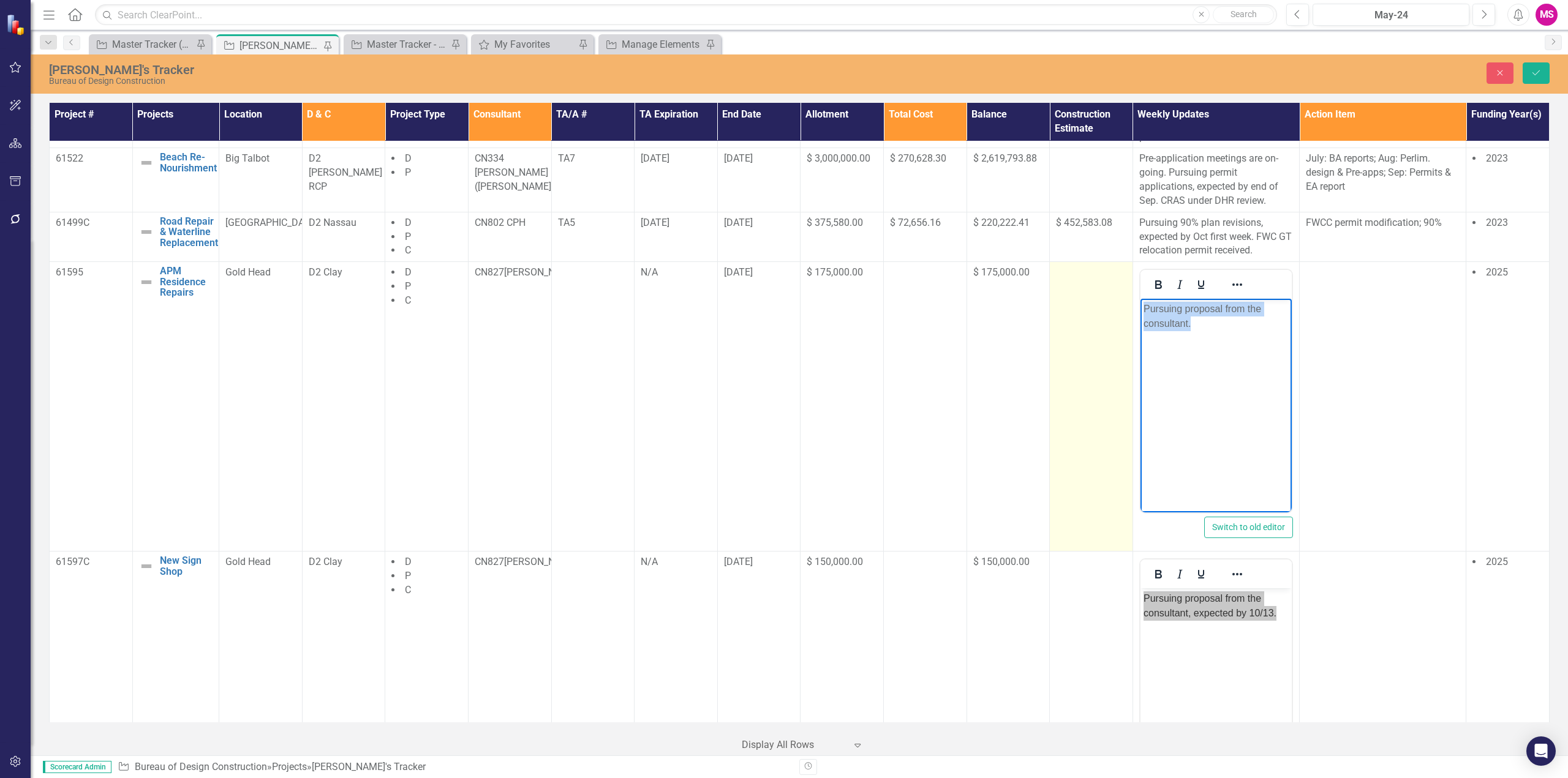
paste body "Rich Text Area. Press ALT-0 for help."
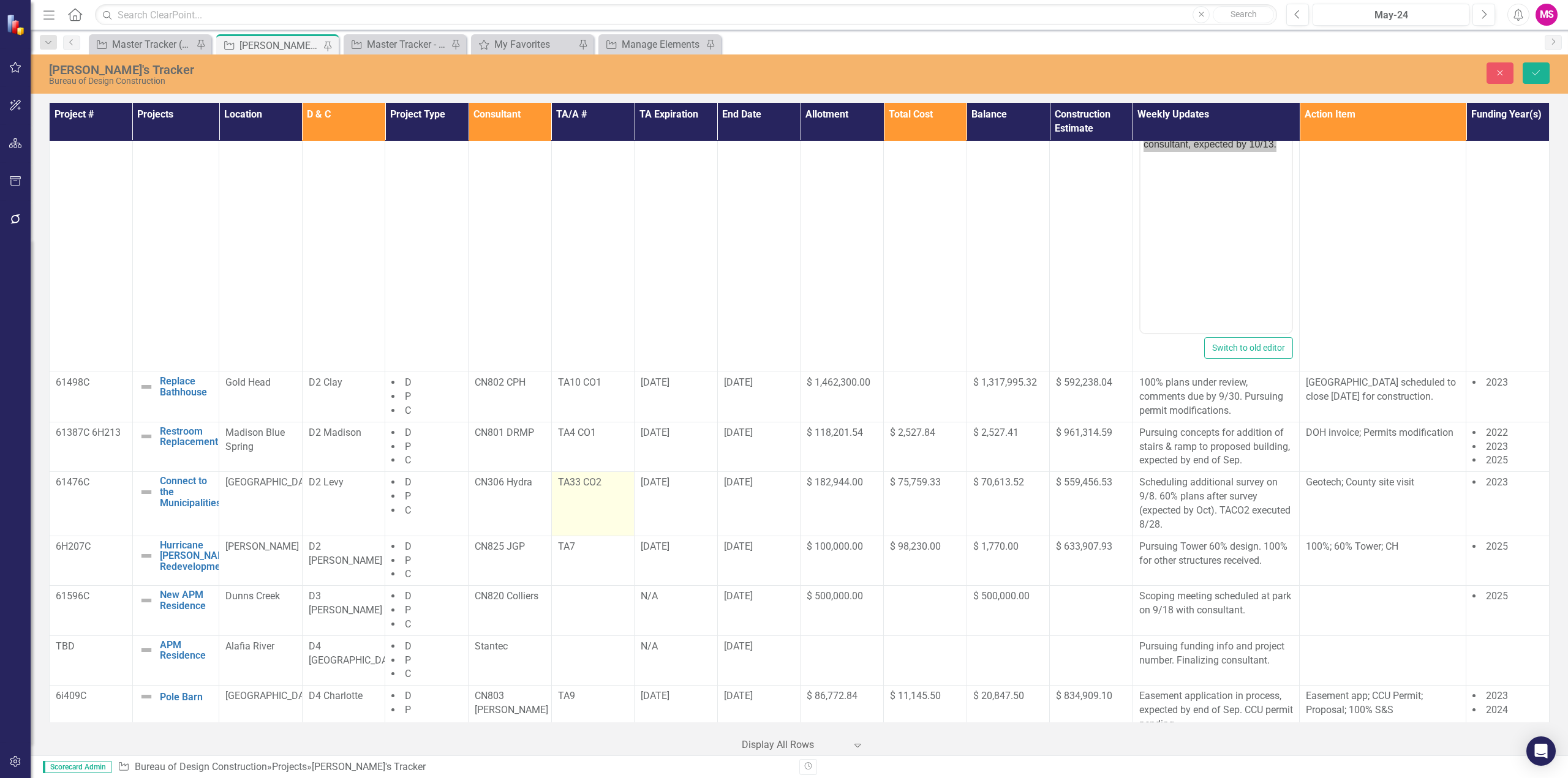
scroll to position [673, 0]
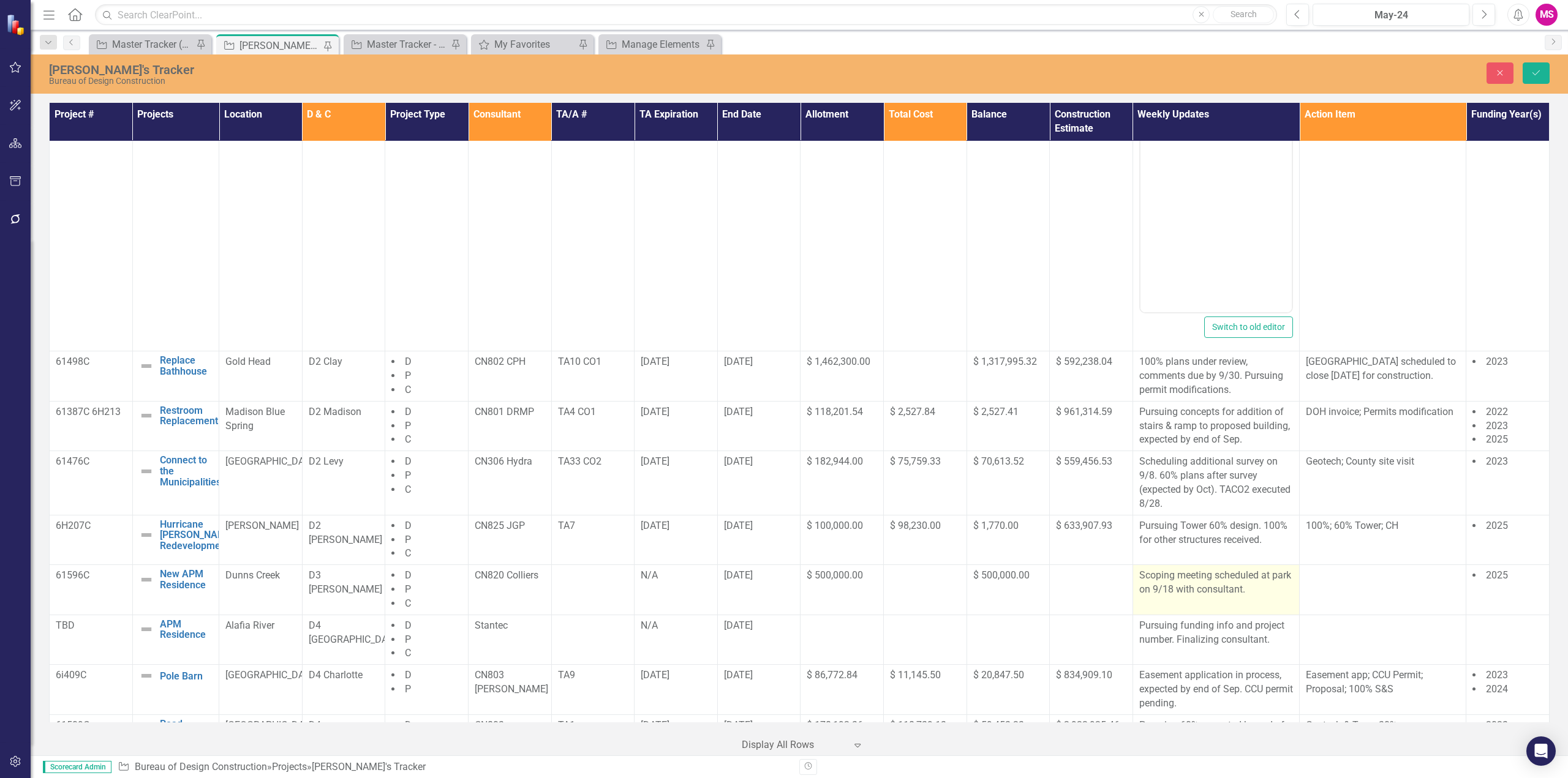
click at [1219, 597] on p "Scoping meeting scheduled at park on 9/18 with consultant." at bounding box center [1216, 582] width 154 height 28
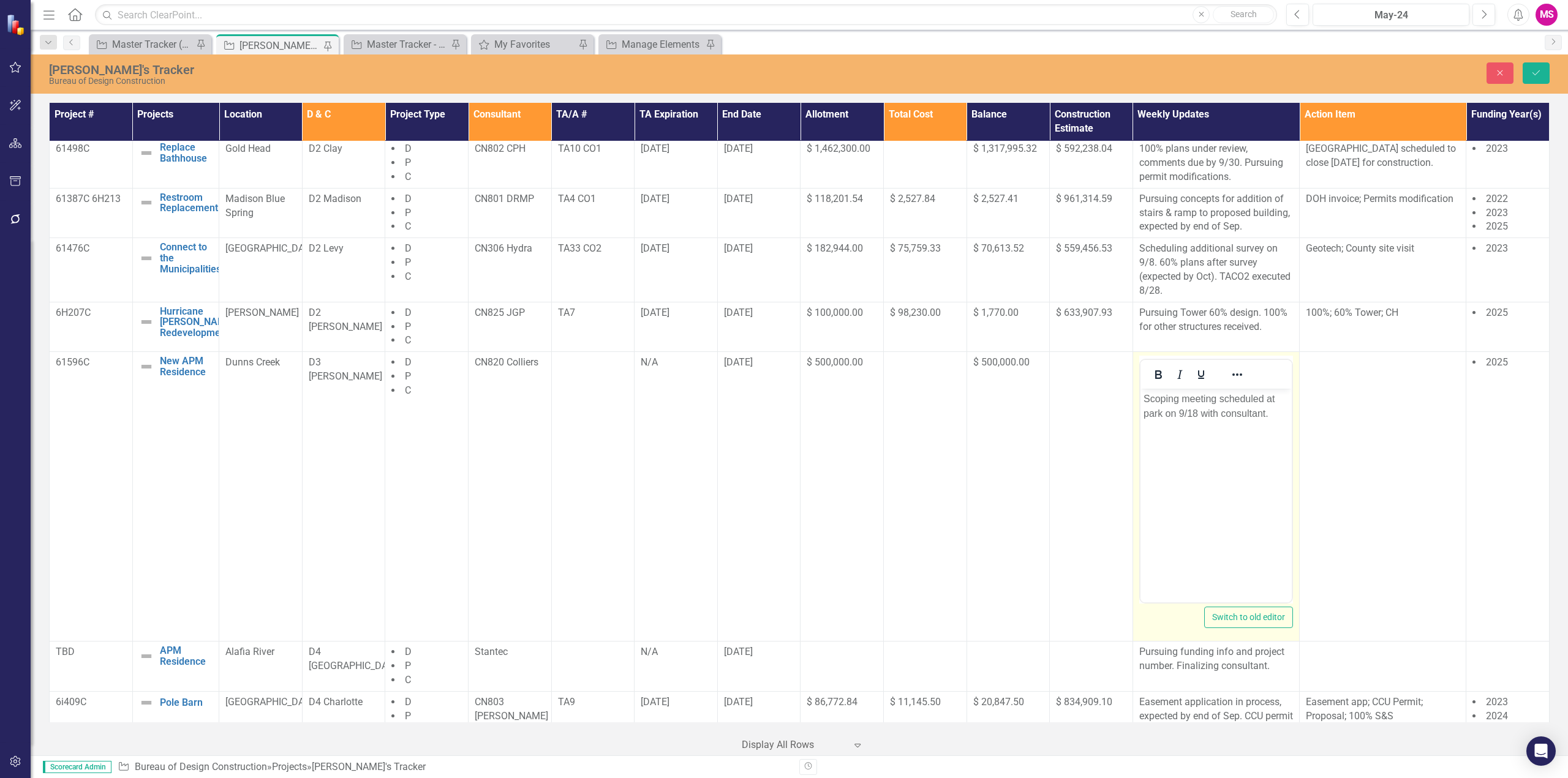
scroll to position [918, 0]
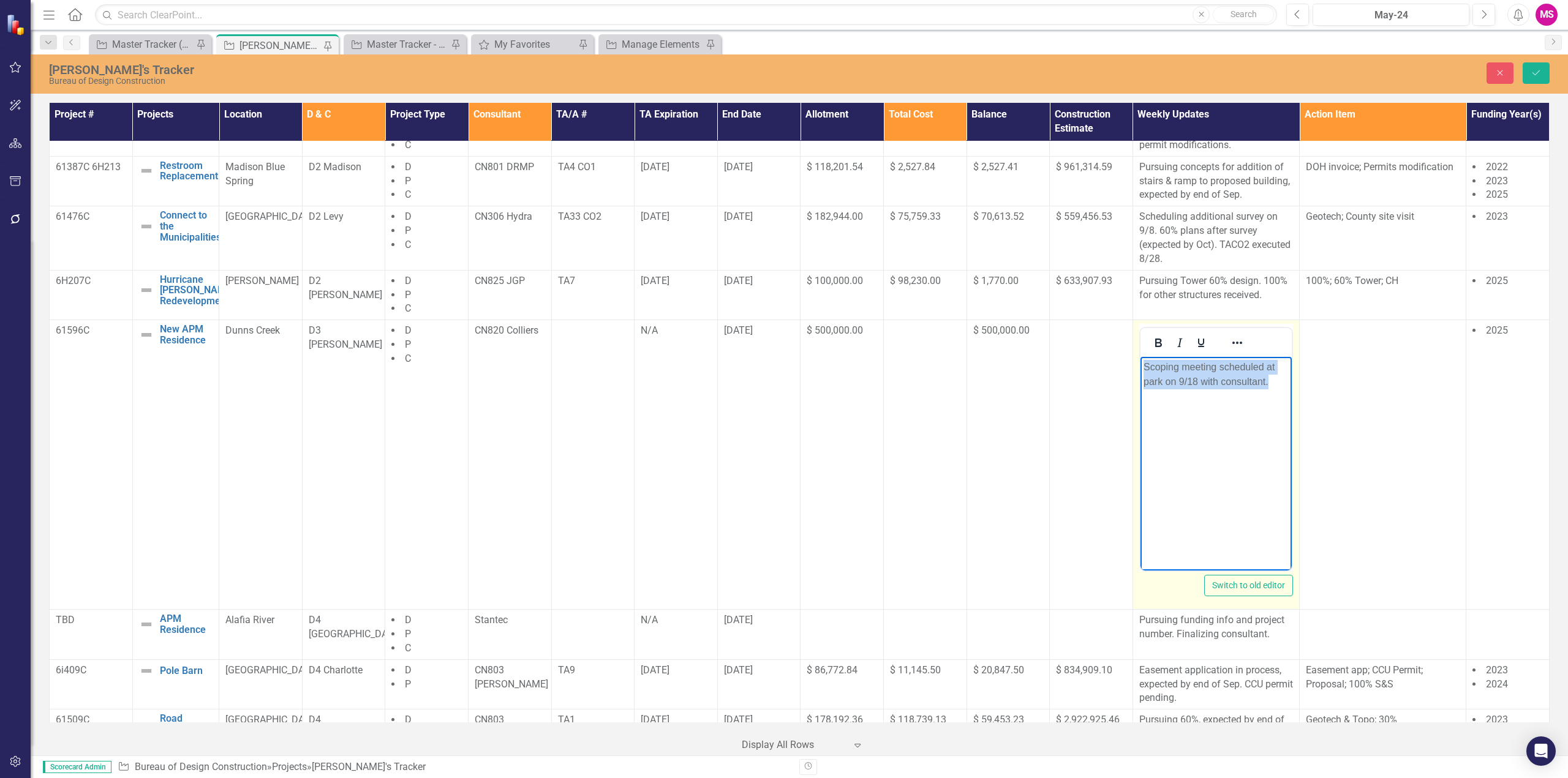
drag, startPoint x: 1281, startPoint y: 385, endPoint x: 2252, endPoint y: 735, distance: 1032.2
click at [1140, 368] on html "Scoping meeting scheduled at park on 9/18 with consultant." at bounding box center [1215, 448] width 152 height 183
click at [1279, 392] on body "Pursuing proposal from the consultant, expected by 10/13." at bounding box center [1215, 448] width 152 height 183
click at [1143, 367] on p "Pursuing proposal from the consultant, expected by 10/13." at bounding box center [1215, 374] width 145 height 30
click at [1186, 365] on p "Pursuing proposal from the consultant, expected by 10/13." at bounding box center [1215, 374] width 145 height 30
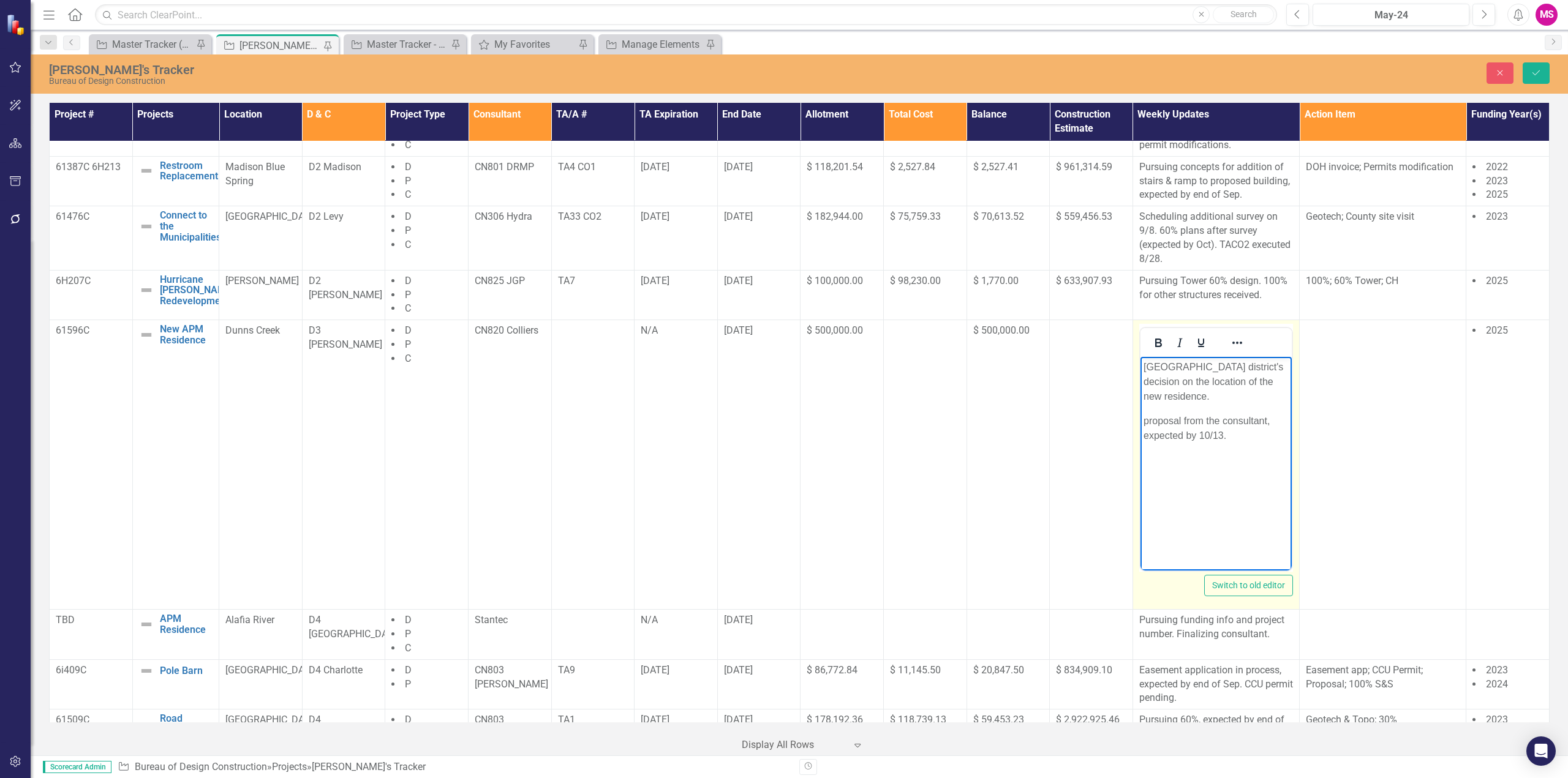
click at [1150, 383] on p "Pursuing district's decision on the location of the new residence." at bounding box center [1215, 381] width 145 height 44
drag, startPoint x: 1198, startPoint y: 390, endPoint x: 1250, endPoint y: 433, distance: 67.5
click at [1250, 433] on body "Pursuing district's decision on location of the new residence. proposal from th…" at bounding box center [1215, 448] width 152 height 183
click at [1252, 427] on p "proposal from the consultant, expected by 10/13." at bounding box center [1215, 428] width 145 height 30
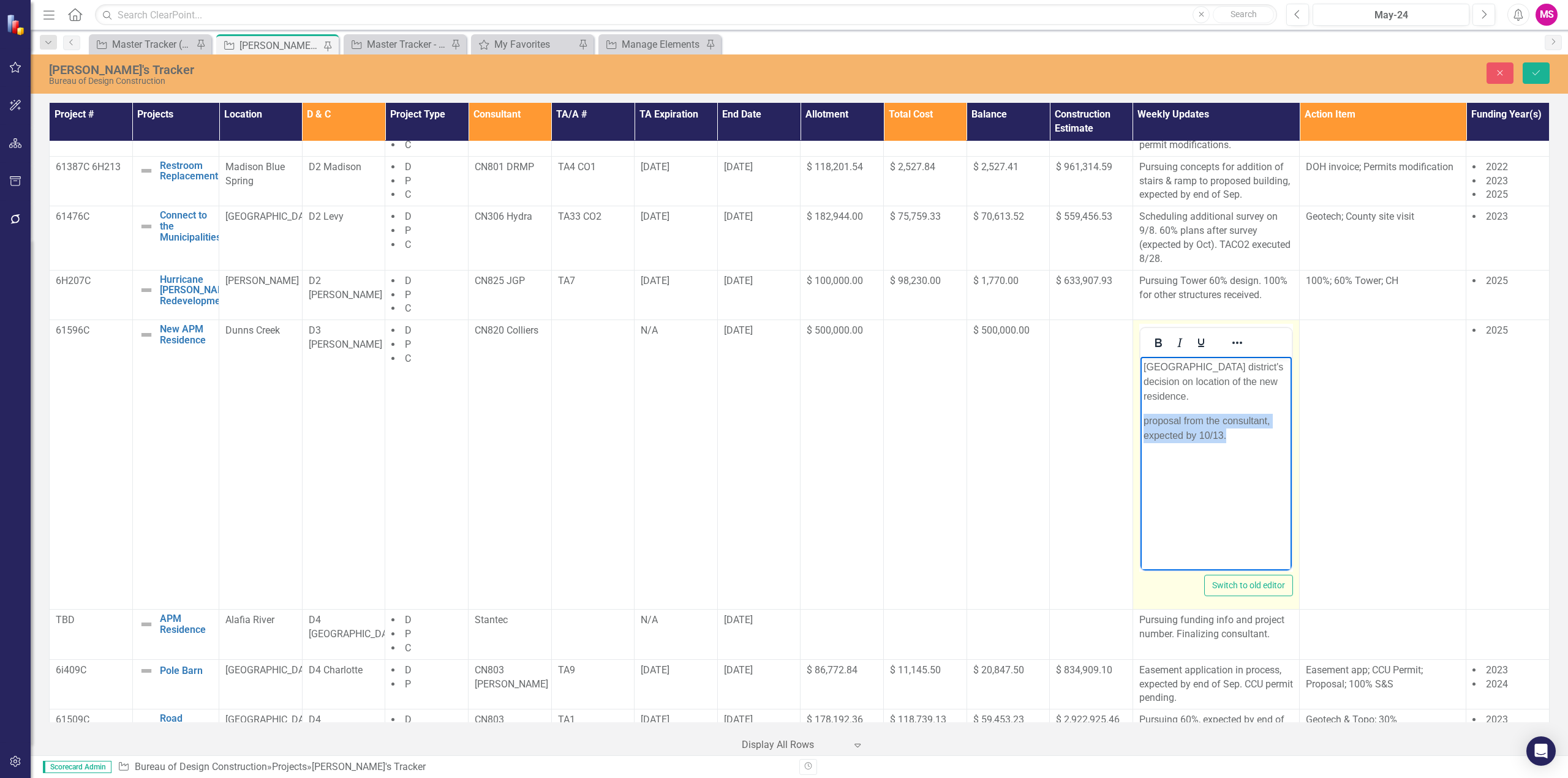
drag, startPoint x: 1242, startPoint y: 423, endPoint x: 2272, endPoint y: 757, distance: 1082.8
click at [1140, 390] on html "Pursuing district's decision on location of the new residence. proposal from th…" at bounding box center [1215, 448] width 152 height 183
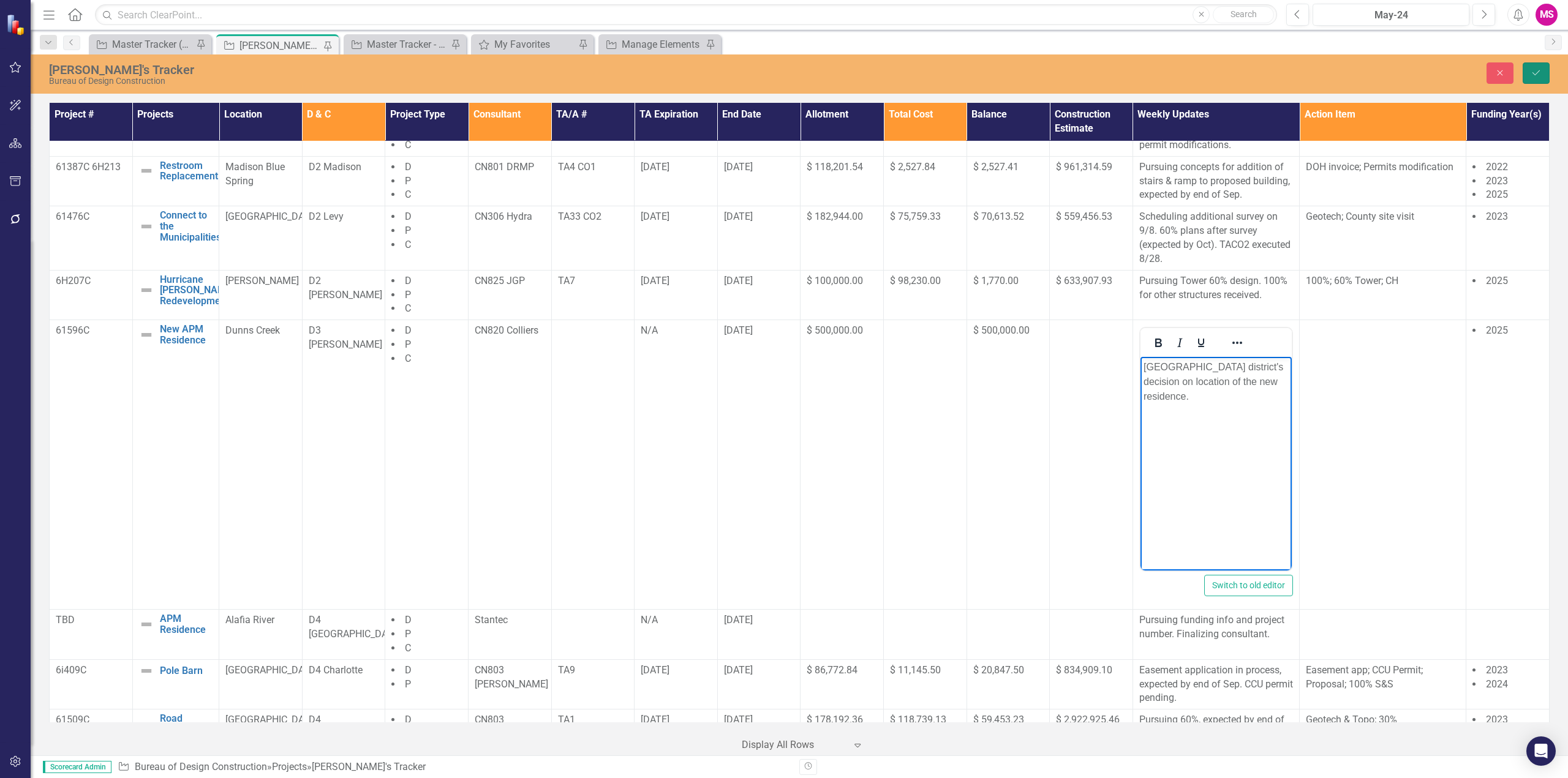
click at [1534, 69] on icon "Save" at bounding box center [1536, 73] width 11 height 9
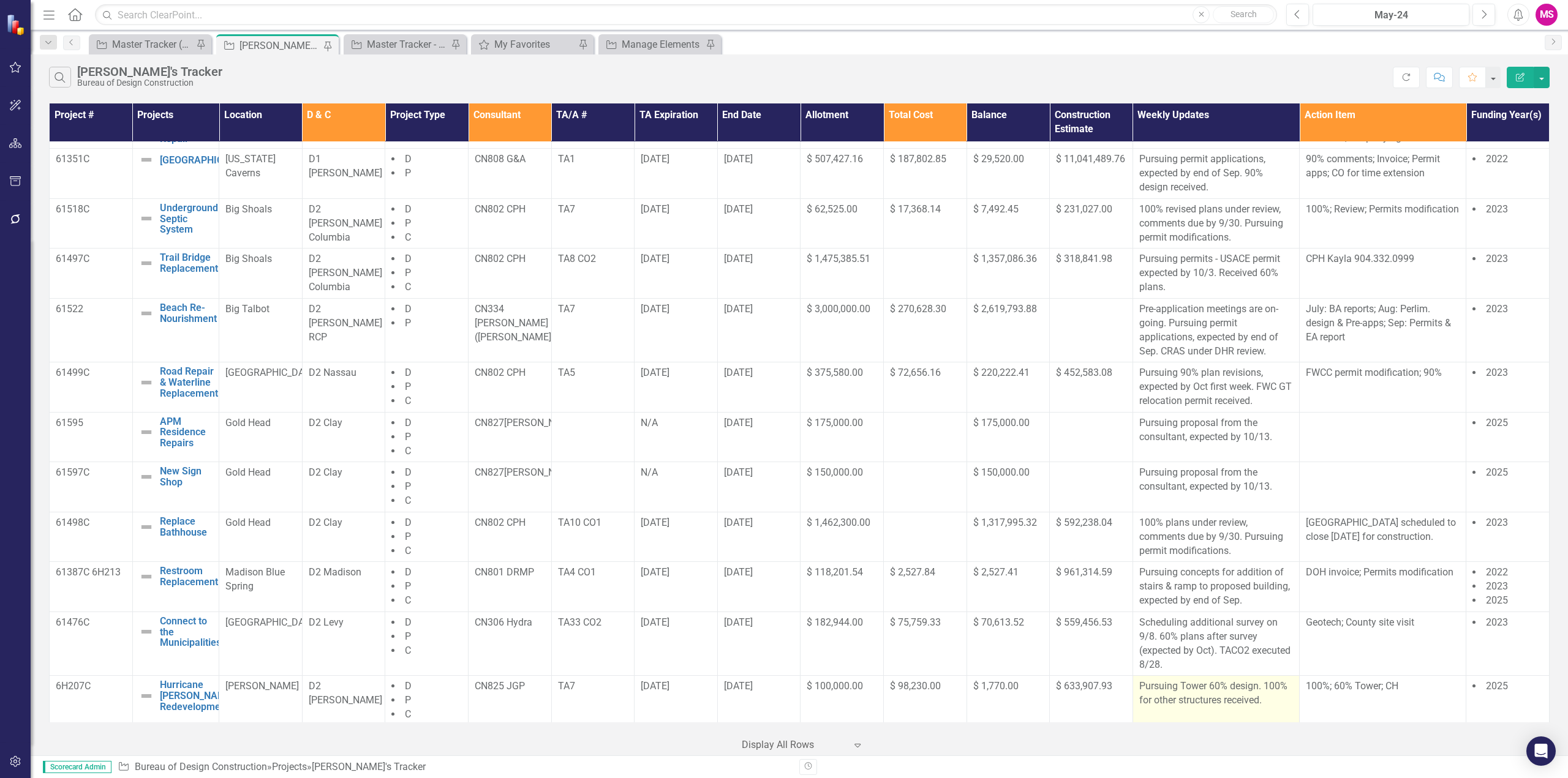
scroll to position [0, 0]
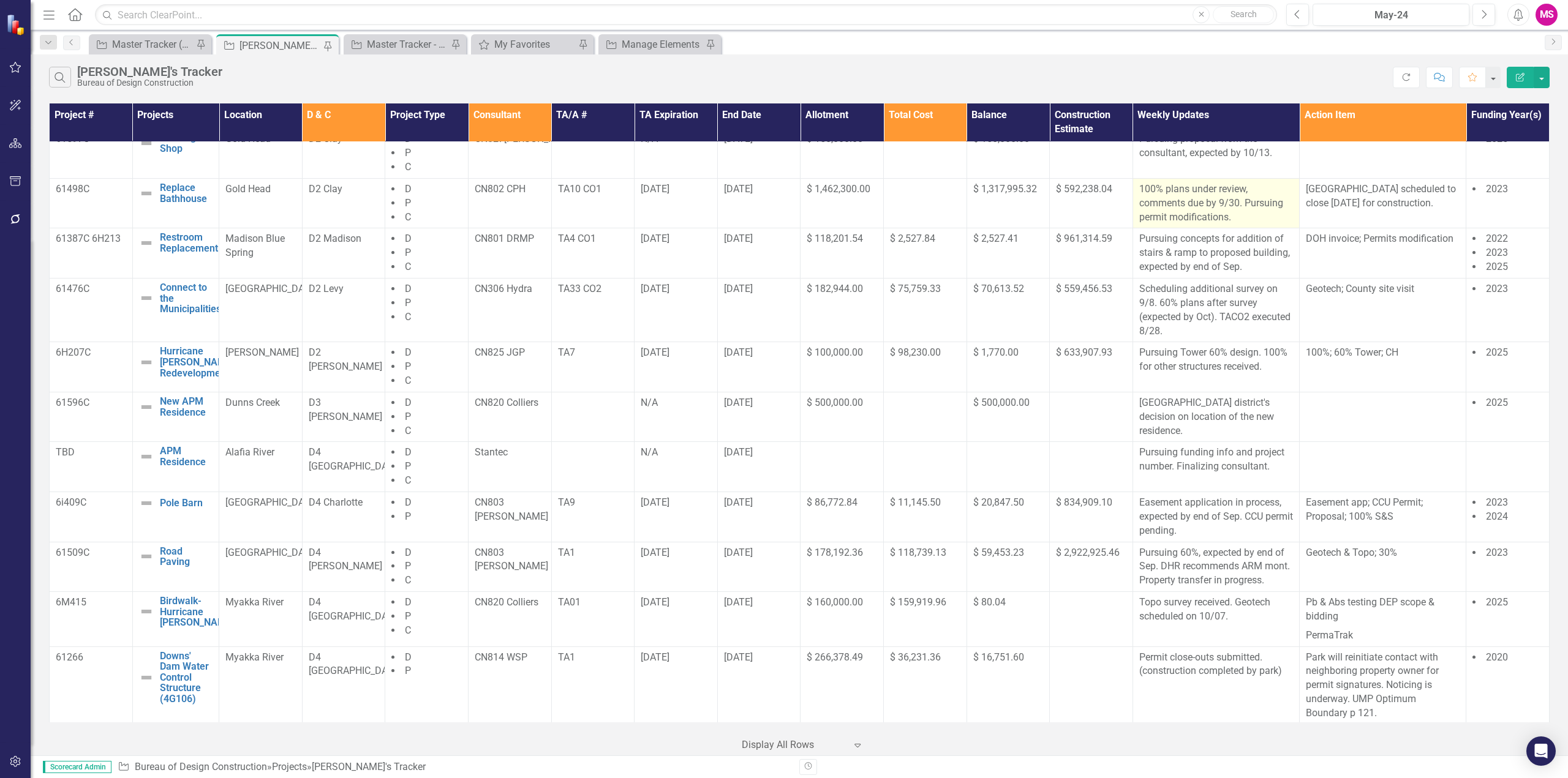
scroll to position [306, 0]
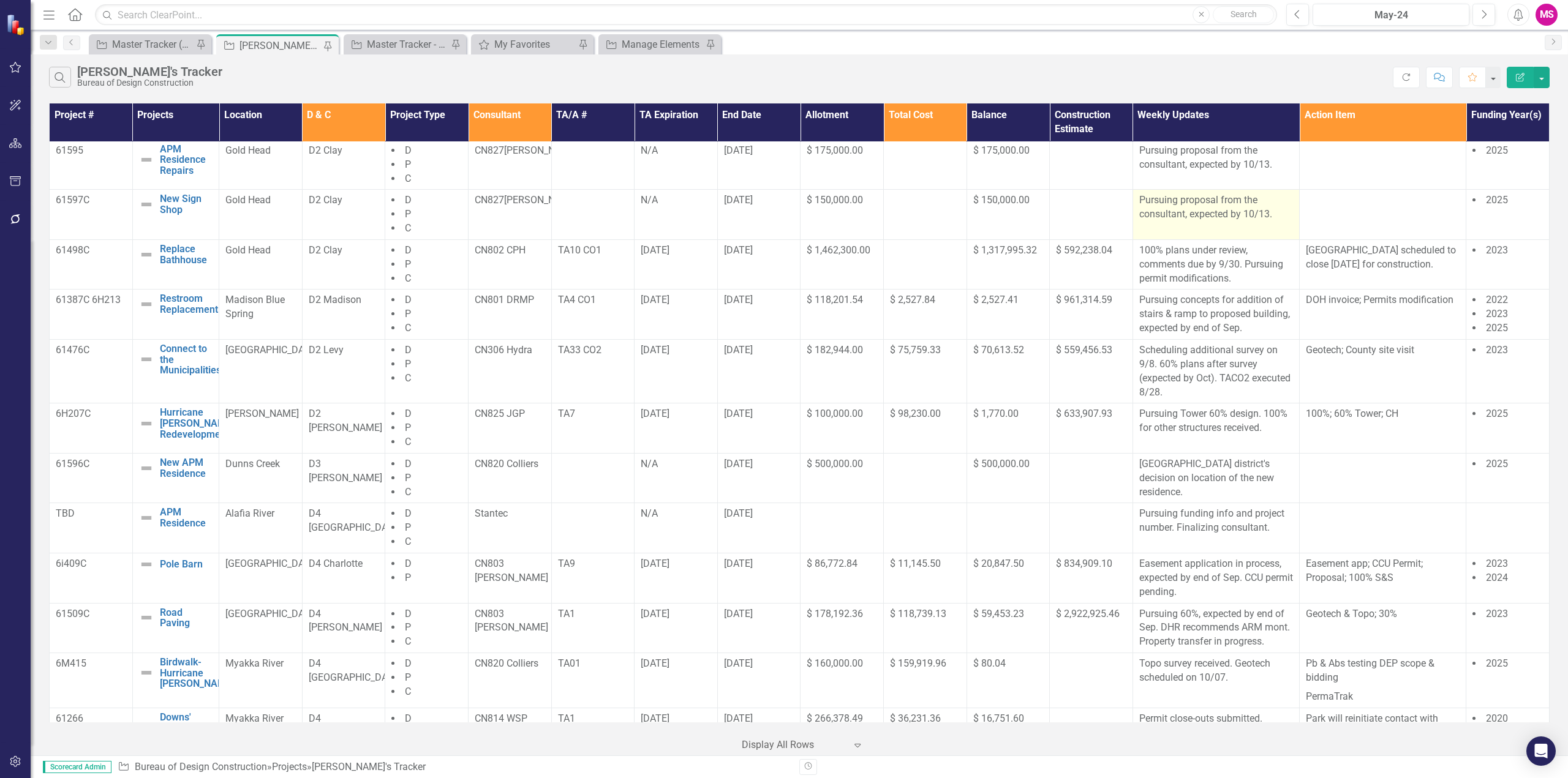
click at [1149, 212] on p "Pursuing proposal from the consultant, expected by 10/13." at bounding box center [1216, 207] width 154 height 28
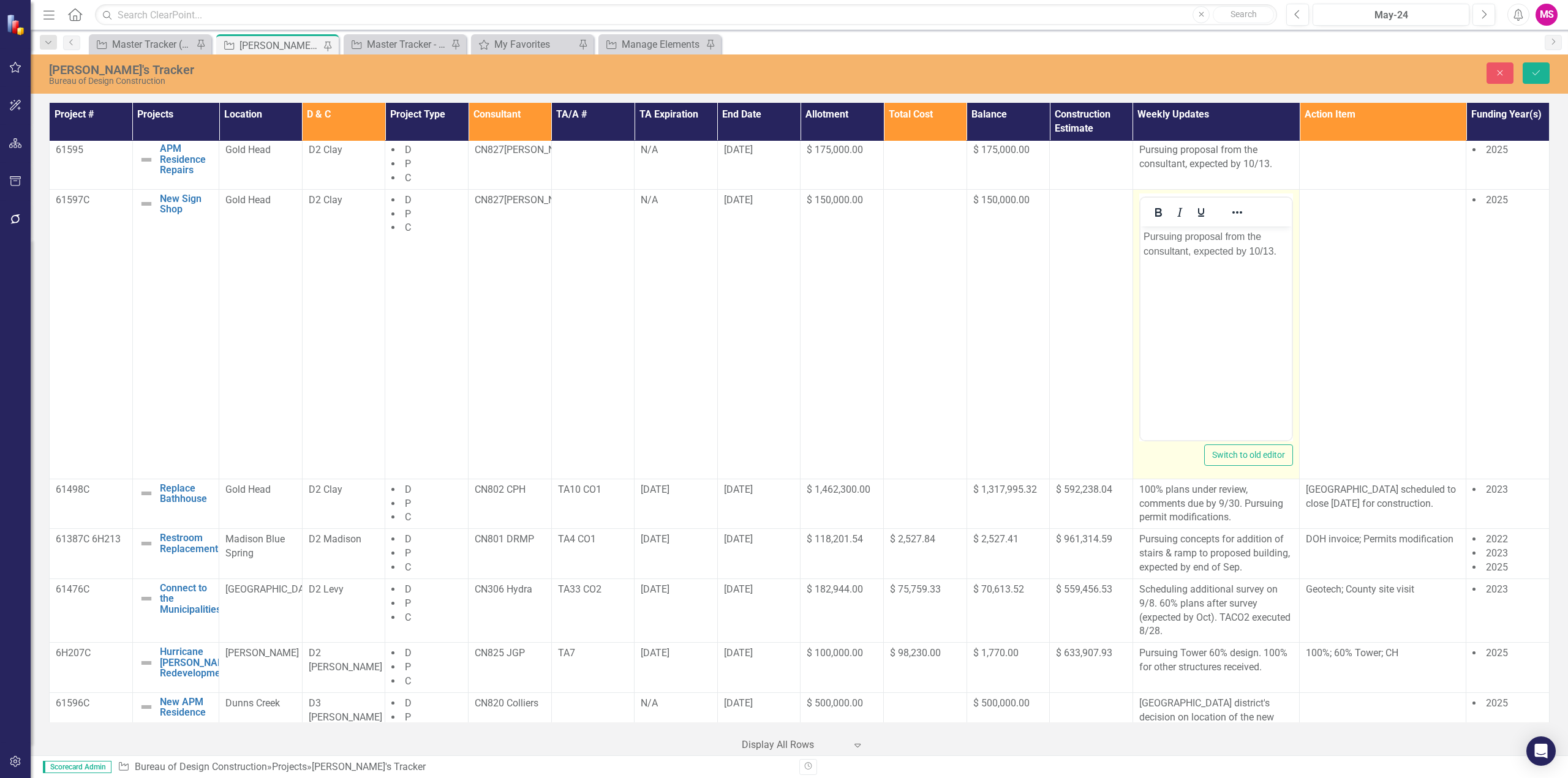
scroll to position [0, 0]
click at [1142, 235] on body "Pursuing proposal from the consultant, expected by 10/13." at bounding box center [1215, 317] width 152 height 183
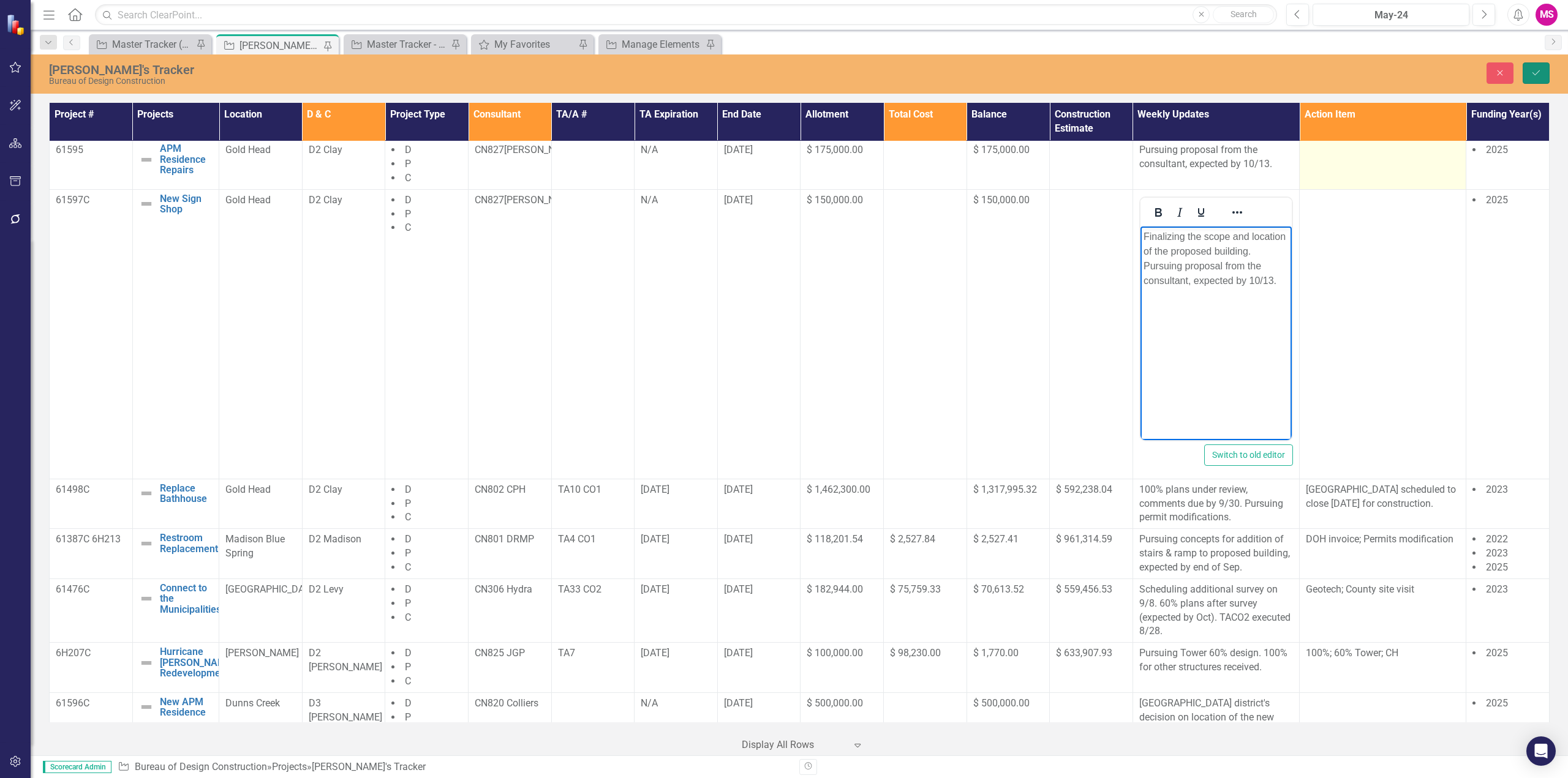
click at [1530, 76] on icon "Save" at bounding box center [1536, 73] width 11 height 9
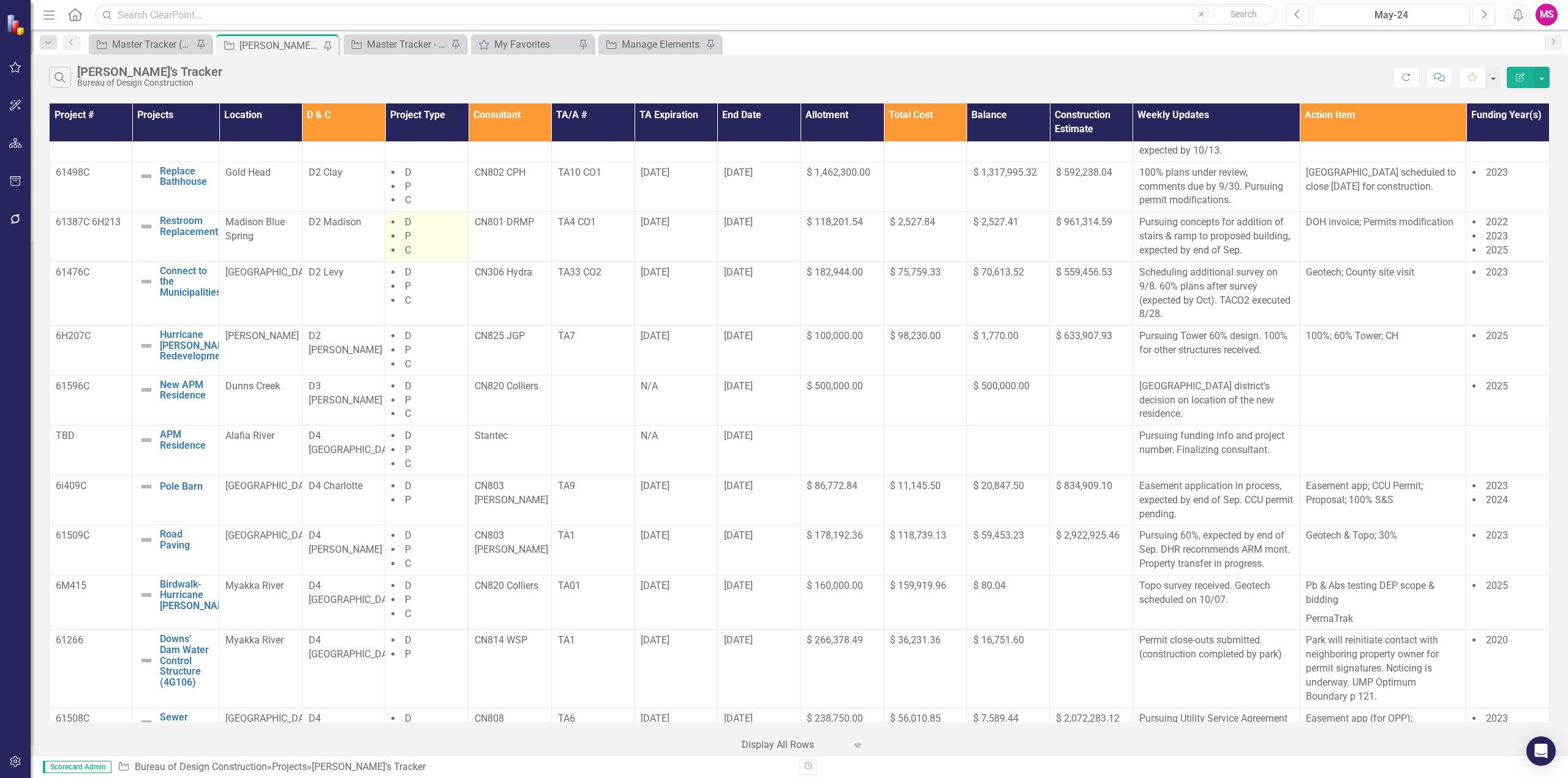
scroll to position [490, 0]
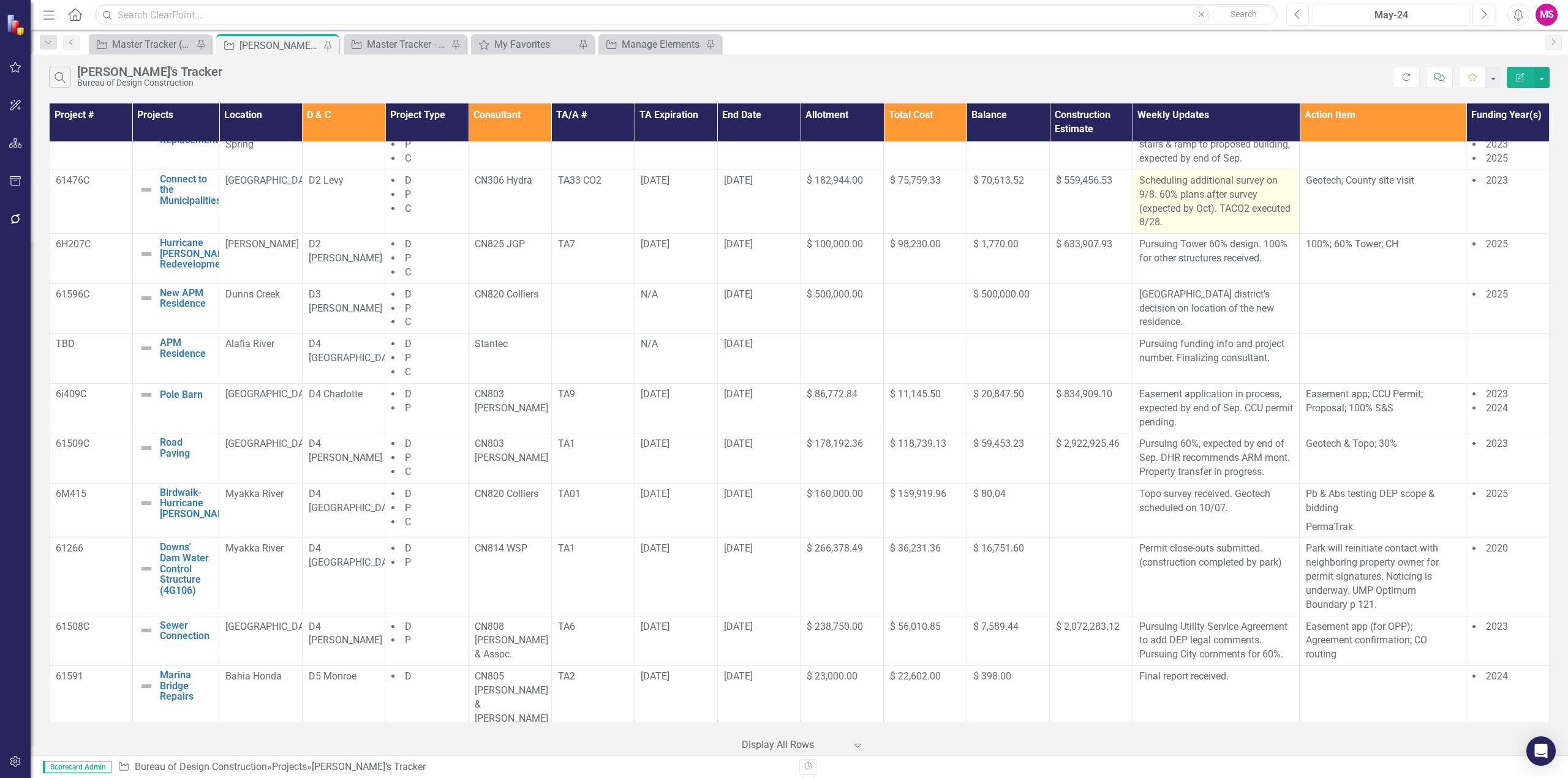
click at [1154, 201] on p "Scheduling additional survey on 9/8. 60% plans after survey (expected by Oct). …" at bounding box center [1216, 202] width 154 height 56
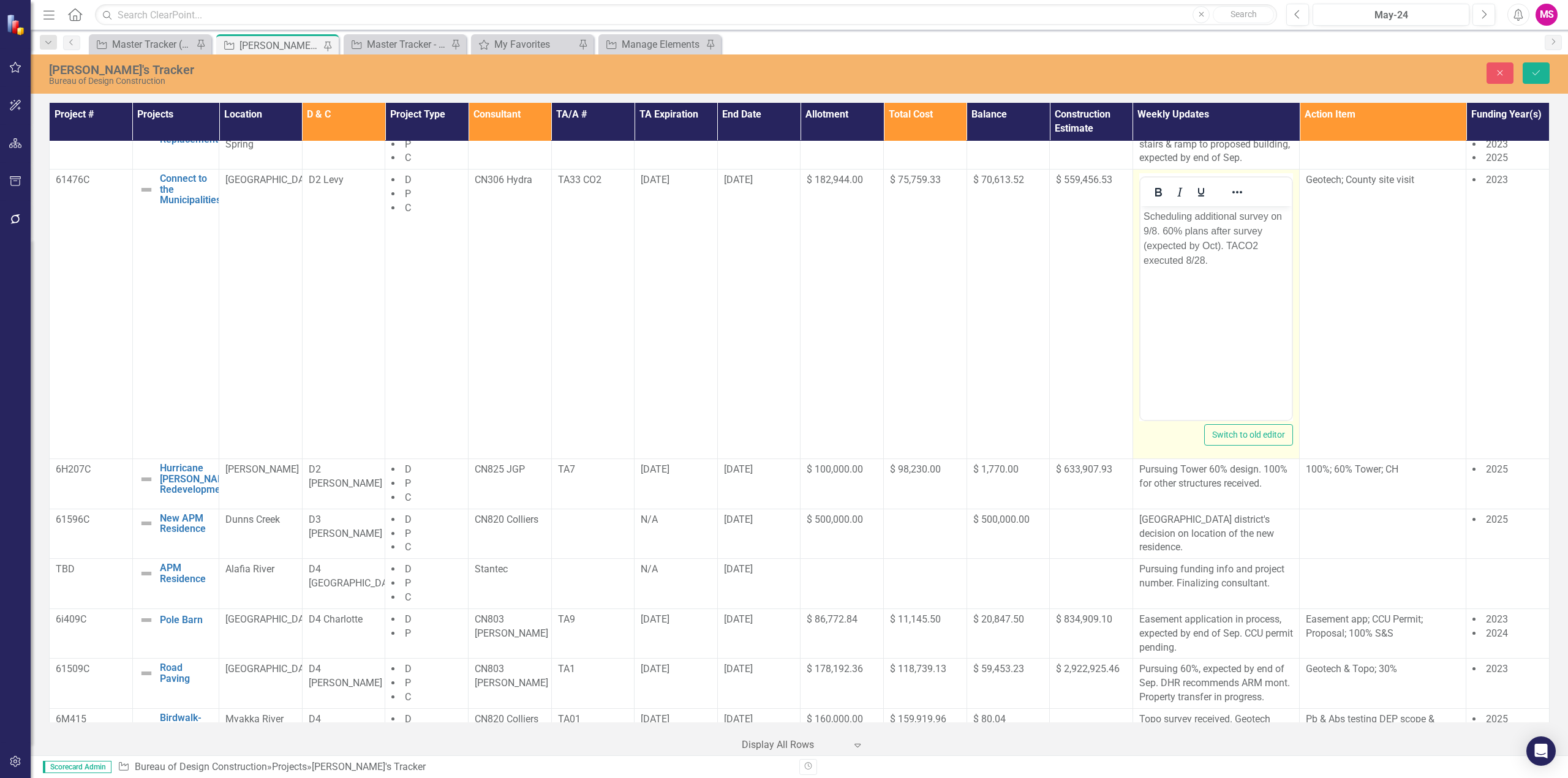
scroll to position [0, 0]
drag, startPoint x: 1161, startPoint y: 230, endPoint x: 1133, endPoint y: 210, distance: 34.4
click at [1140, 210] on html "Scheduling additional survey on 9/8. 60% plans after survey (expected by Oct). …" at bounding box center [1215, 297] width 152 height 183
drag, startPoint x: 1227, startPoint y: 230, endPoint x: 1258, endPoint y: 263, distance: 45.3
click at [1258, 263] on body "60% plans after survey (expected by Oct). TACO2 executed 8/28." at bounding box center [1215, 297] width 152 height 183
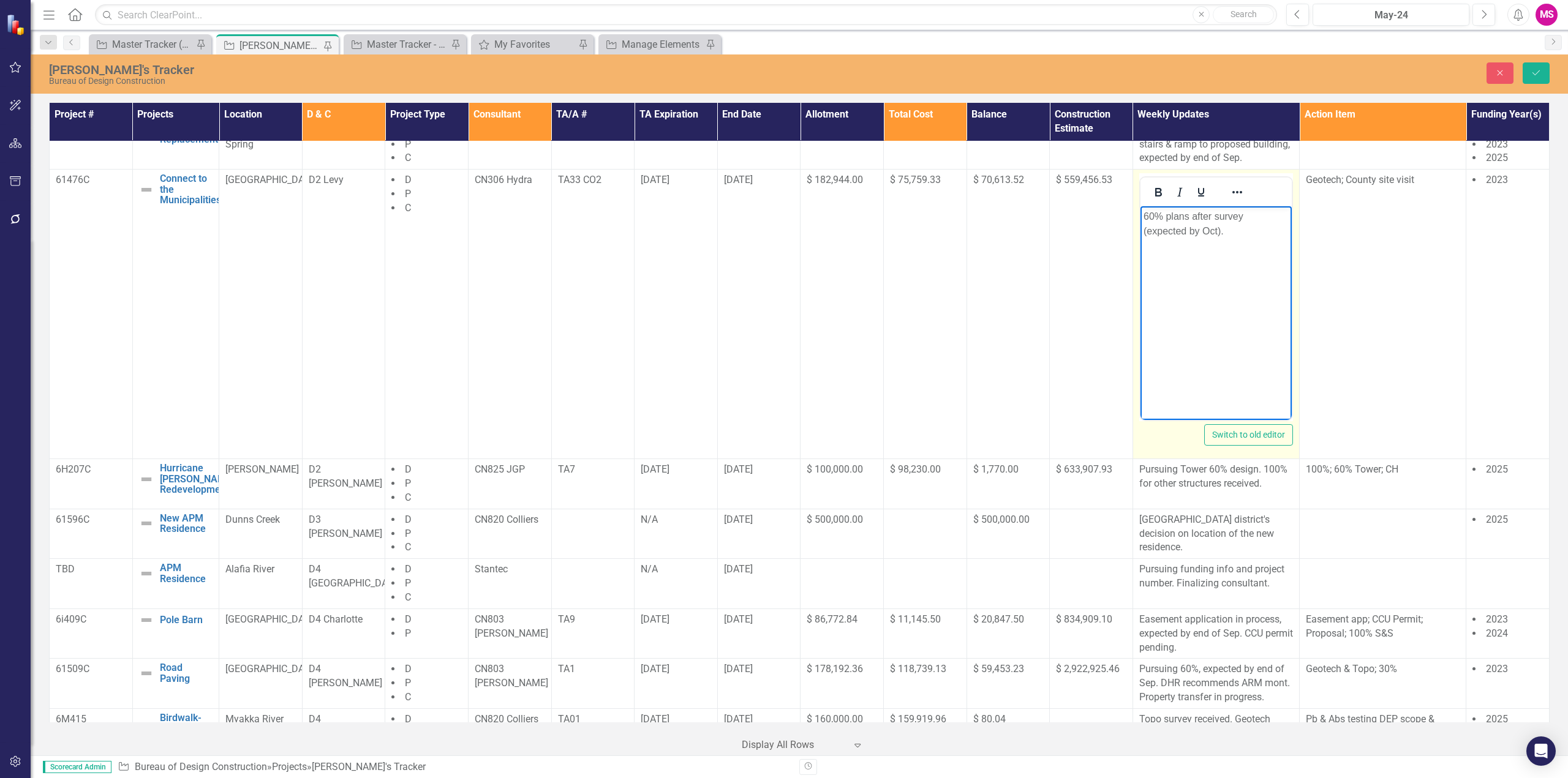
click at [1250, 216] on p "60% plans after survey (expected by Oct)." at bounding box center [1215, 224] width 145 height 30
drag, startPoint x: 1172, startPoint y: 230, endPoint x: 1268, endPoint y: 240, distance: 96.5
click at [1172, 230] on p "60% plans after survey, expected by Oct)." at bounding box center [1215, 224] width 145 height 30
click at [1539, 69] on icon "Save" at bounding box center [1536, 73] width 11 height 9
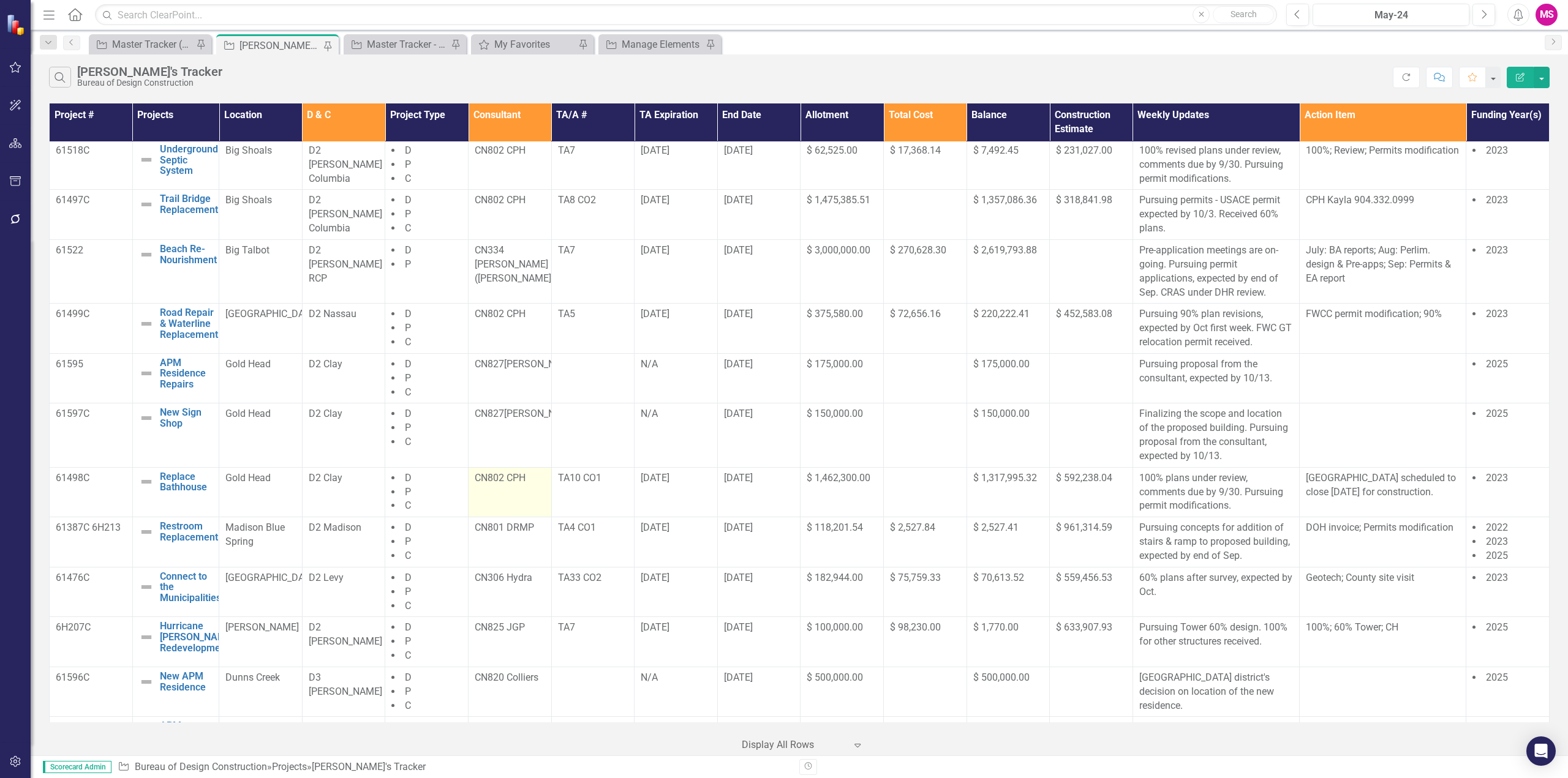
scroll to position [123, 0]
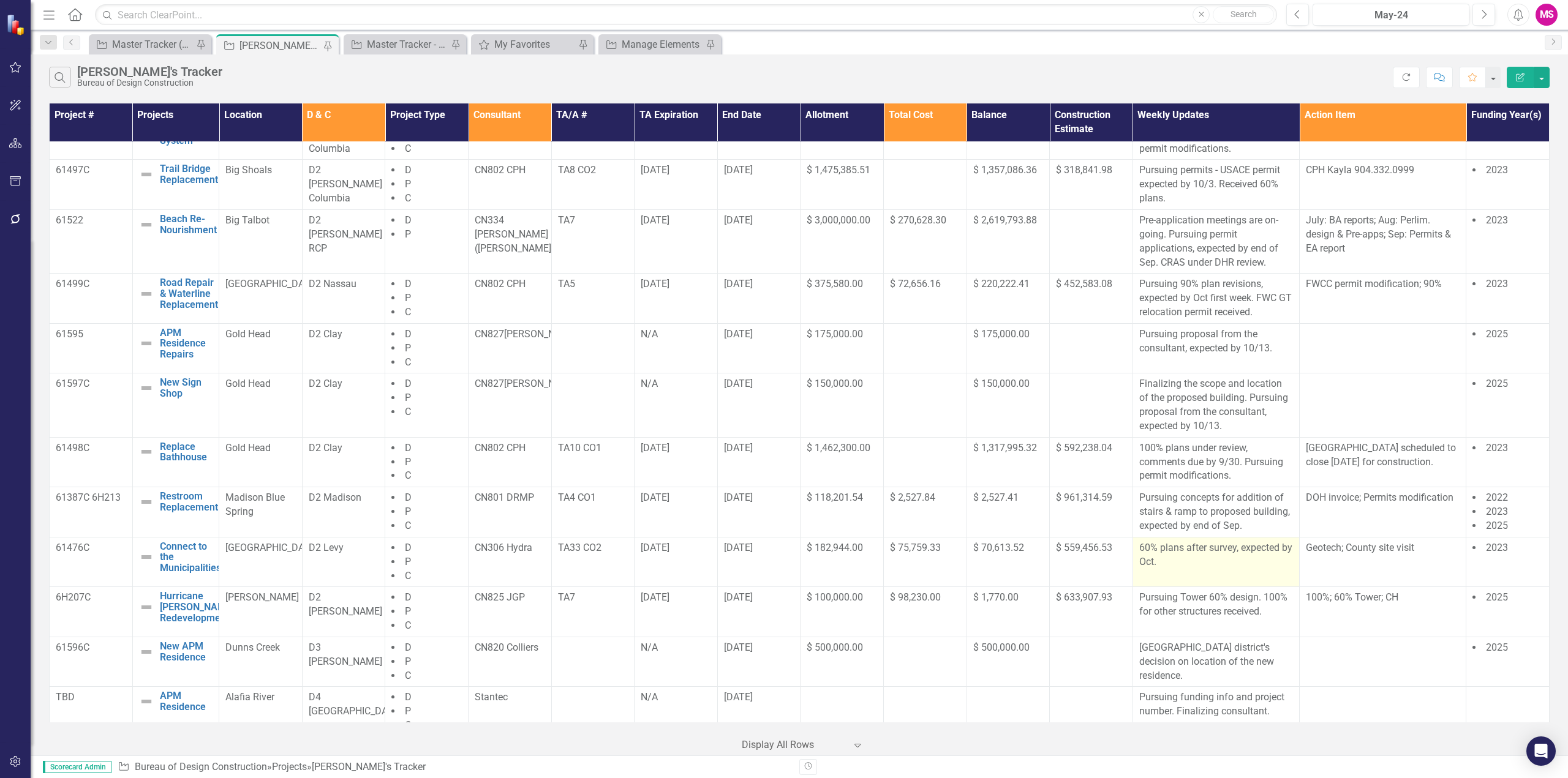
click at [1196, 566] on p "60% plans after survey, expected by Oct." at bounding box center [1216, 554] width 154 height 28
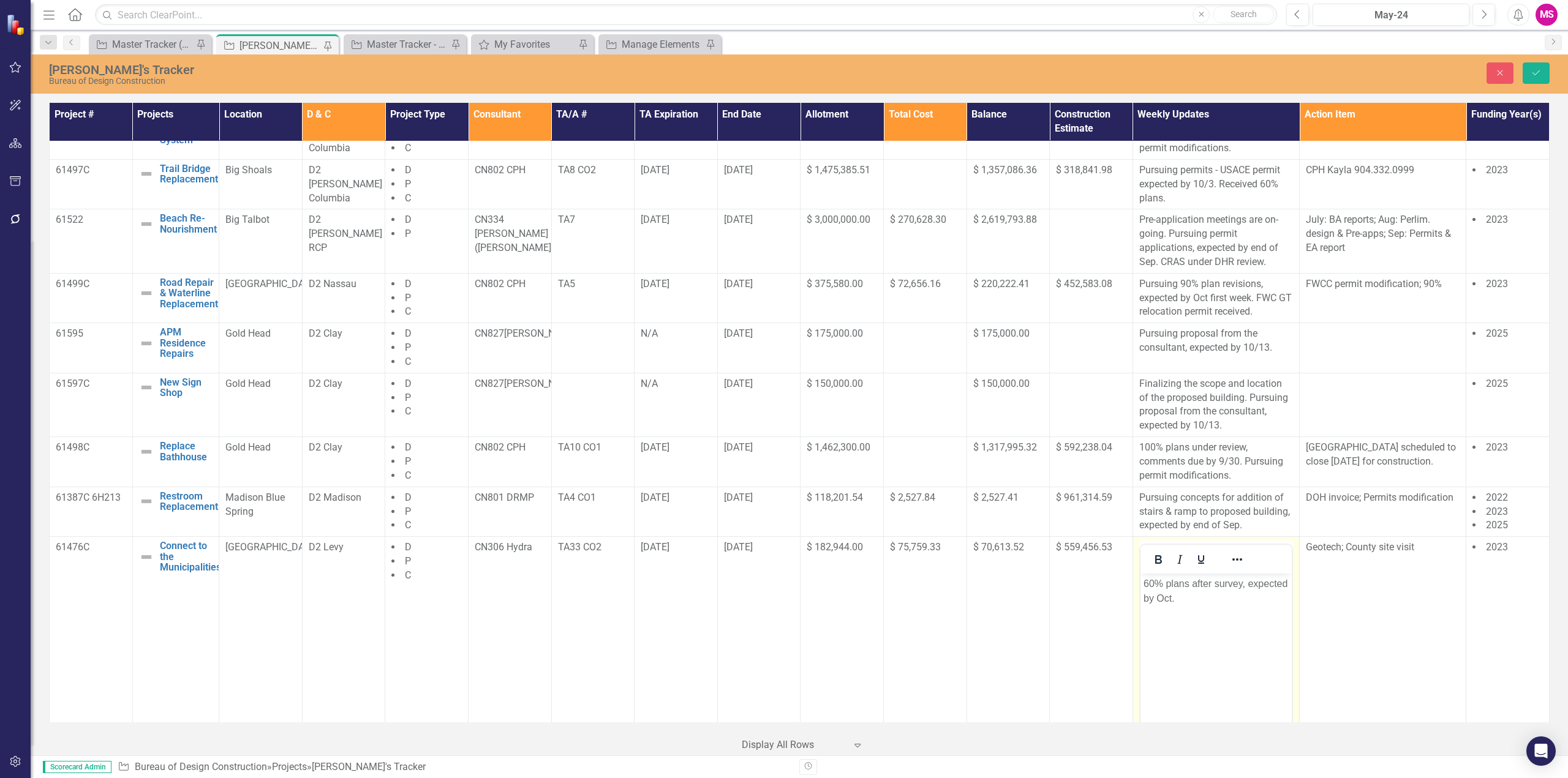
scroll to position [0, 0]
drag, startPoint x: 1192, startPoint y: 583, endPoint x: 1244, endPoint y: 584, distance: 52.0
click at [1244, 584] on p "60% plans after survey, expected by Oct." at bounding box center [1215, 591] width 145 height 30
drag, startPoint x: 1540, startPoint y: 70, endPoint x: 1561, endPoint y: 77, distance: 22.1
click at [1540, 69] on icon "Save" at bounding box center [1536, 73] width 11 height 9
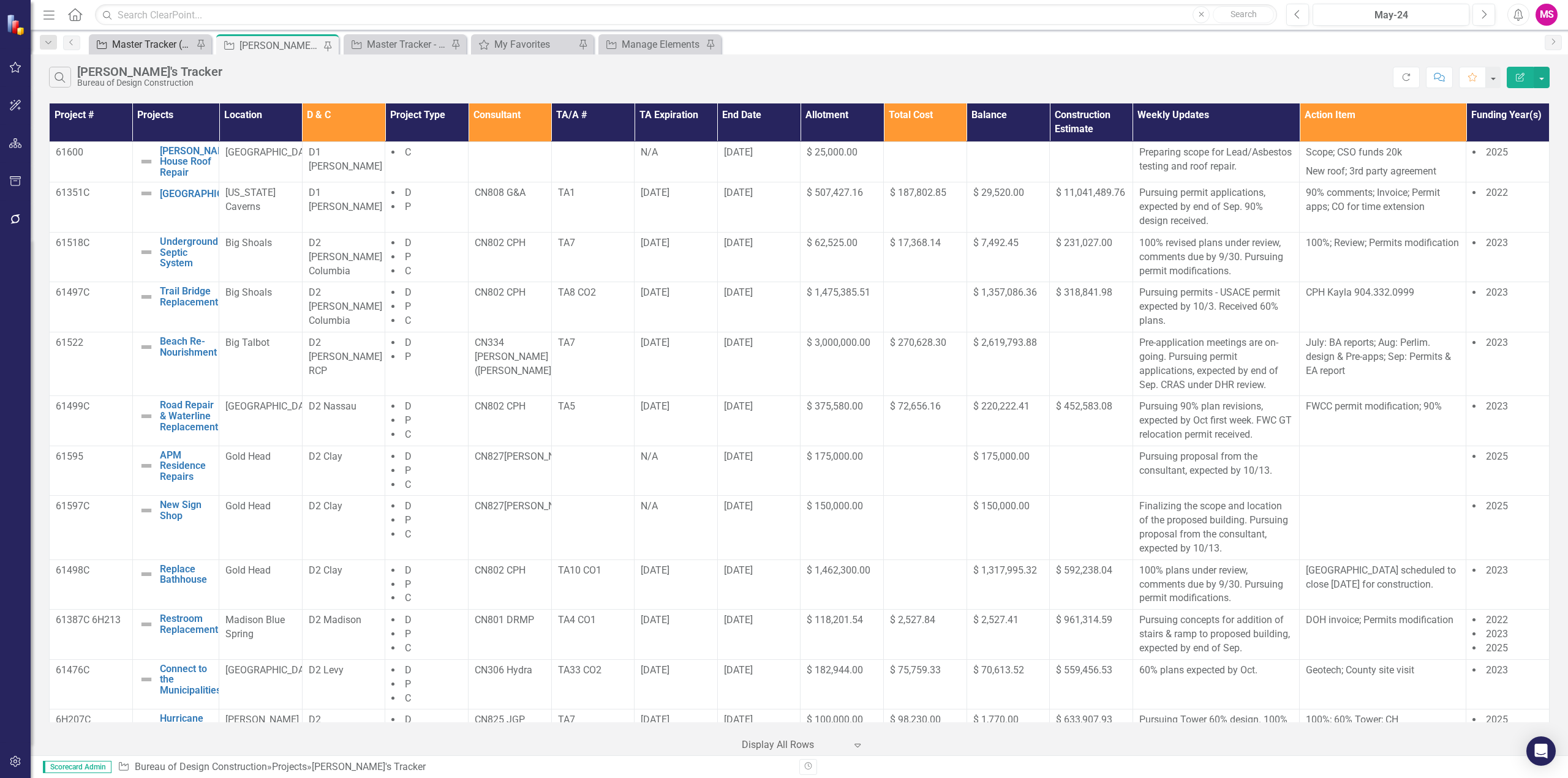
click at [142, 50] on div "Master Tracker (External)" at bounding box center [152, 44] width 81 height 15
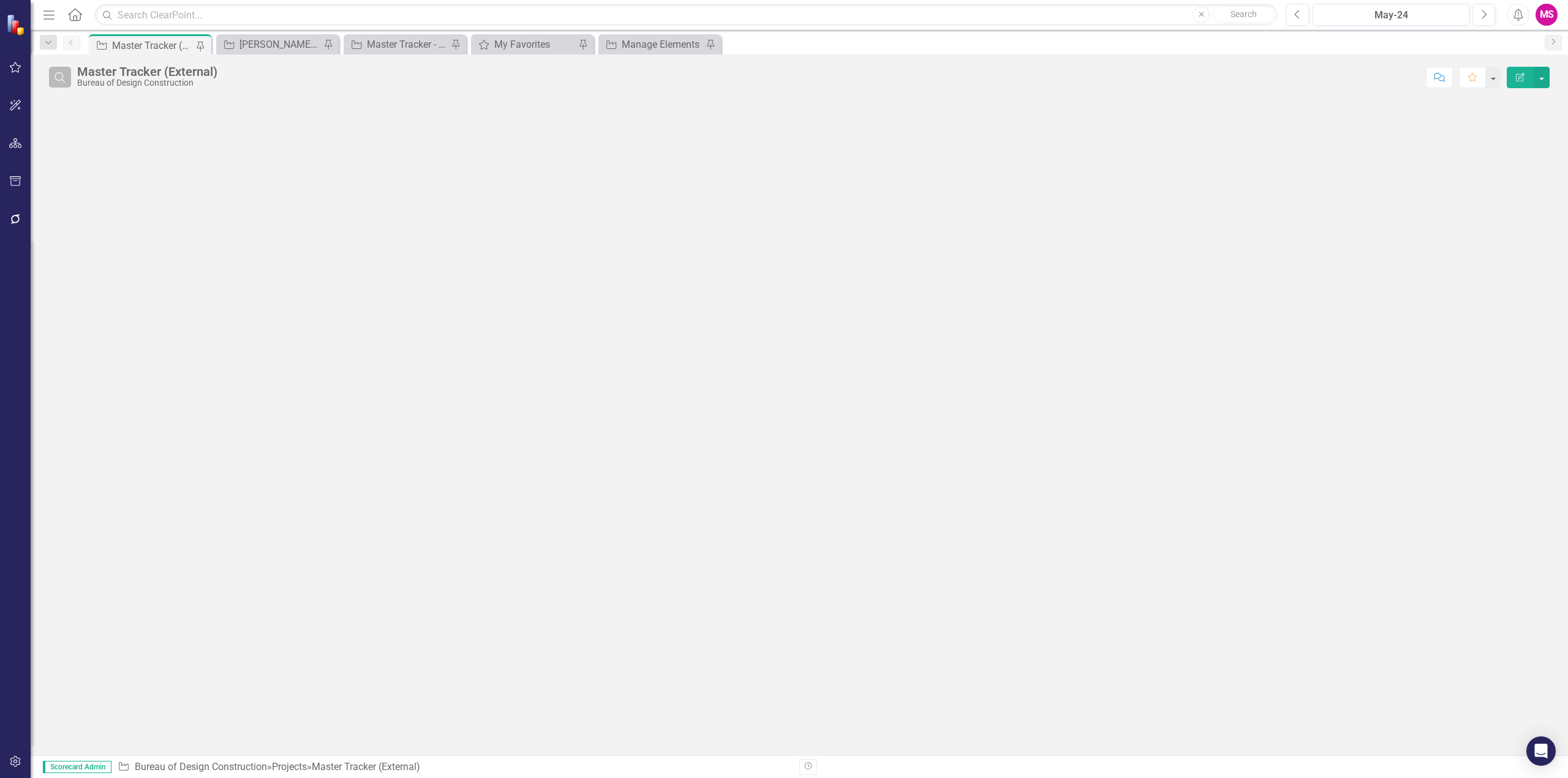
click at [71, 79] on button "Search" at bounding box center [60, 77] width 22 height 21
click at [206, 77] on input "text" at bounding box center [748, 78] width 1343 height 22
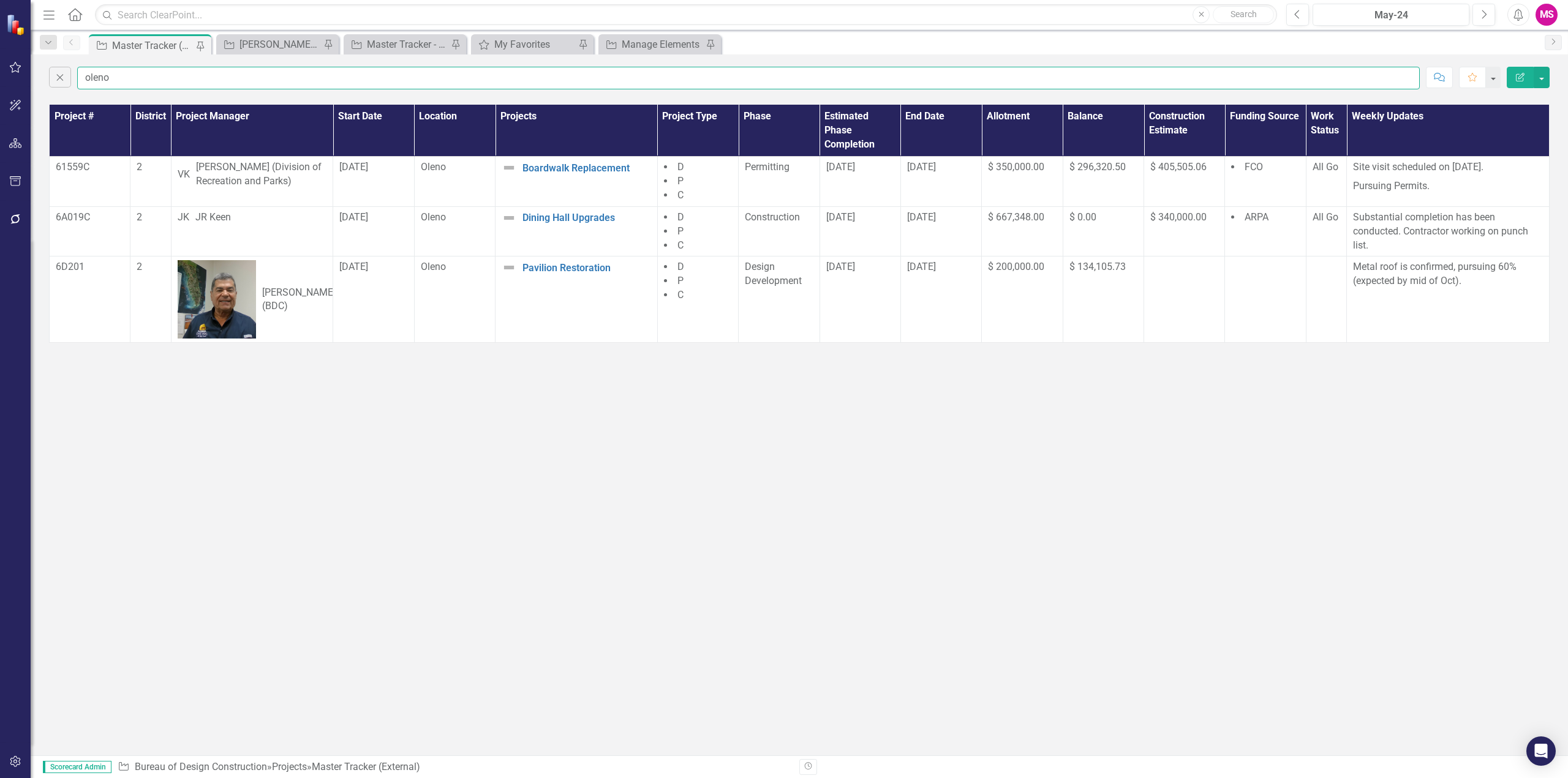
type input "oleno"
click at [1153, 377] on div "Close oleno Comment Favorite Edit Report Project # District Project Manager Sta…" at bounding box center [799, 405] width 1538 height 701
click at [305, 279] on td "[PERSON_NAME] (BDC)" at bounding box center [252, 300] width 162 height 87
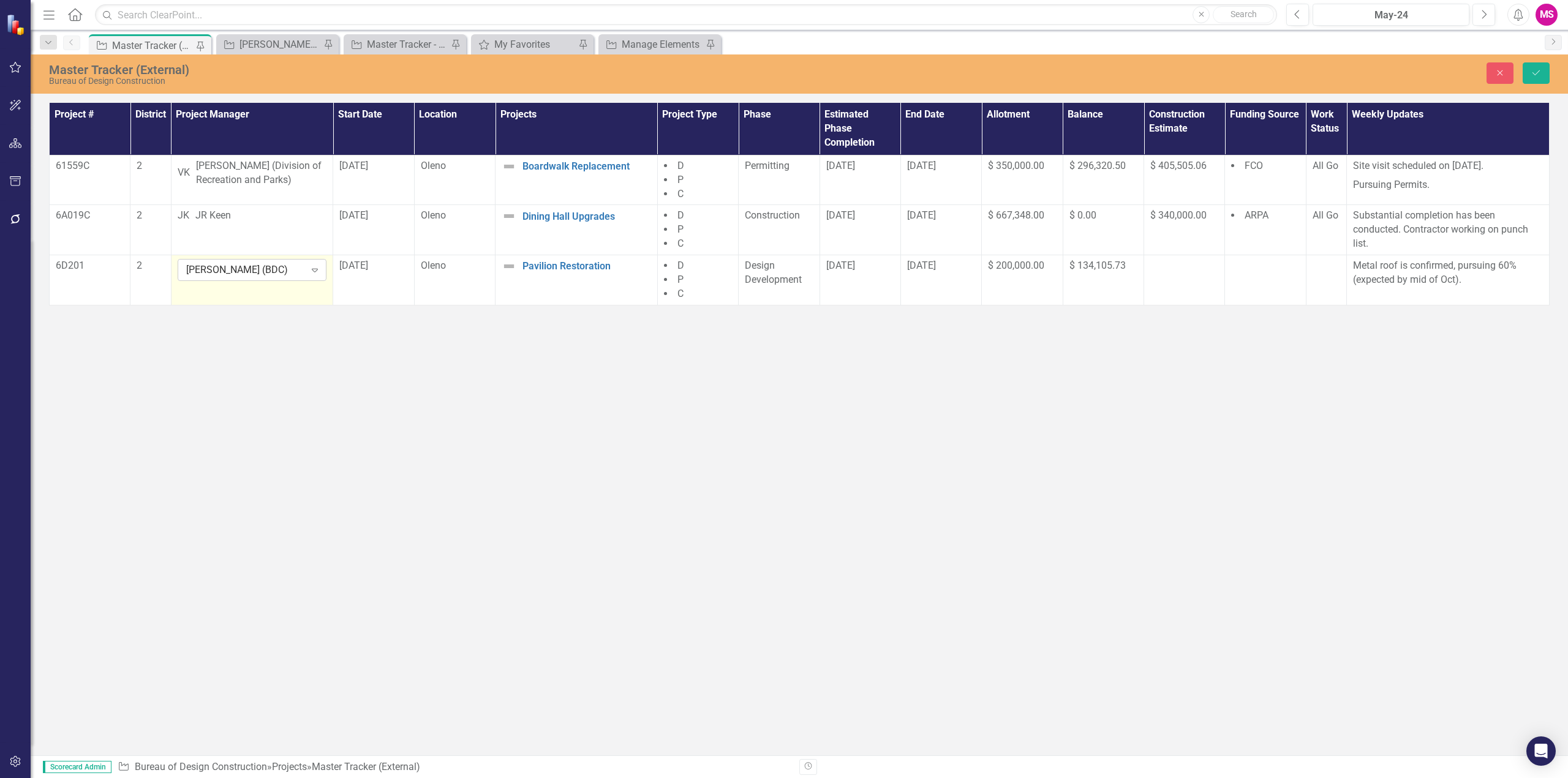
click at [313, 273] on icon "Expand" at bounding box center [314, 270] width 12 height 10
type input "mee"
click at [292, 777] on div "Mee na Senthil" at bounding box center [786, 788] width 1548 height 14
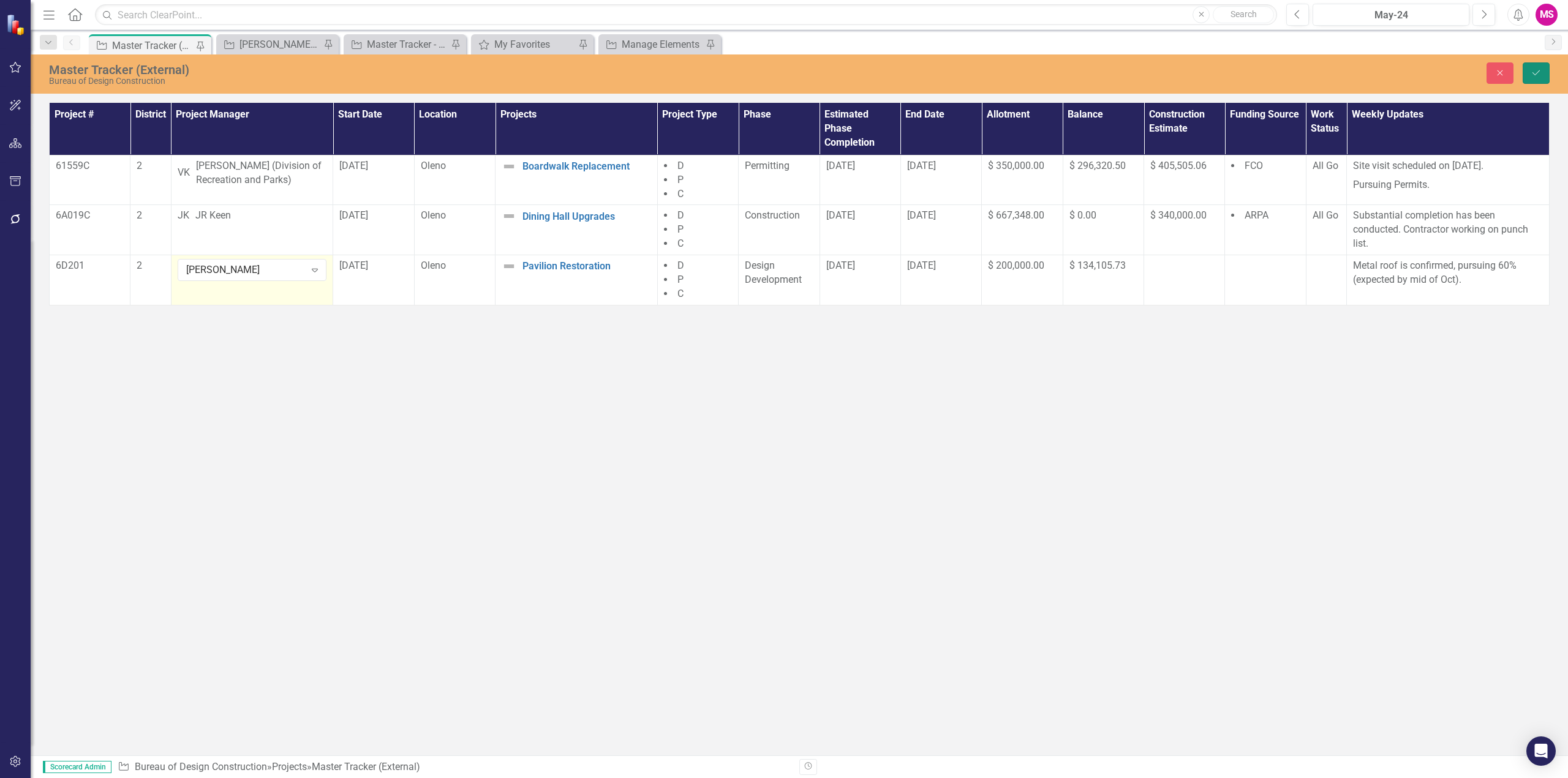
click at [1526, 74] on button "Save" at bounding box center [1536, 73] width 27 height 22
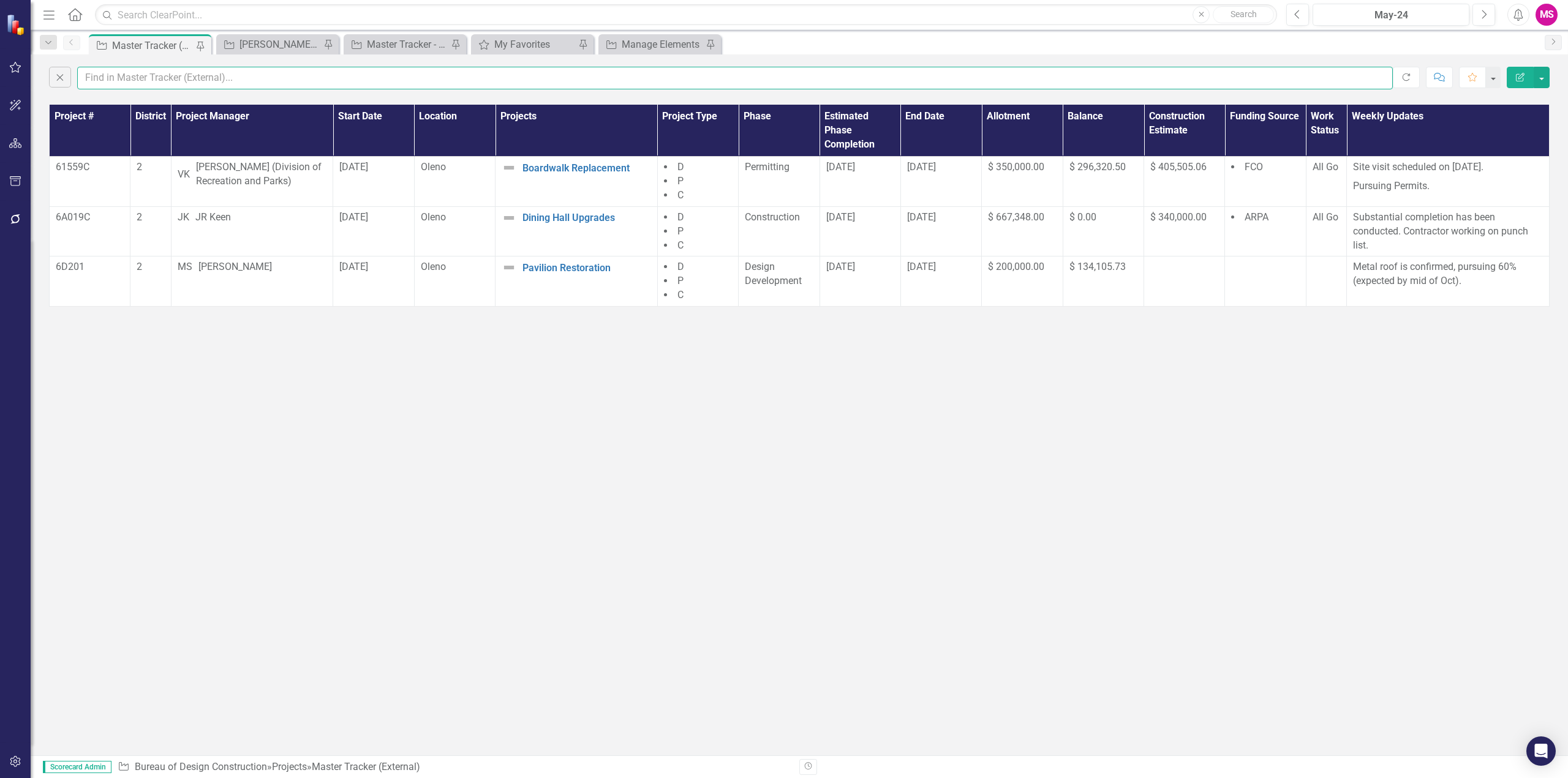
click at [114, 79] on input "text" at bounding box center [734, 78] width 1315 height 22
type input "m"
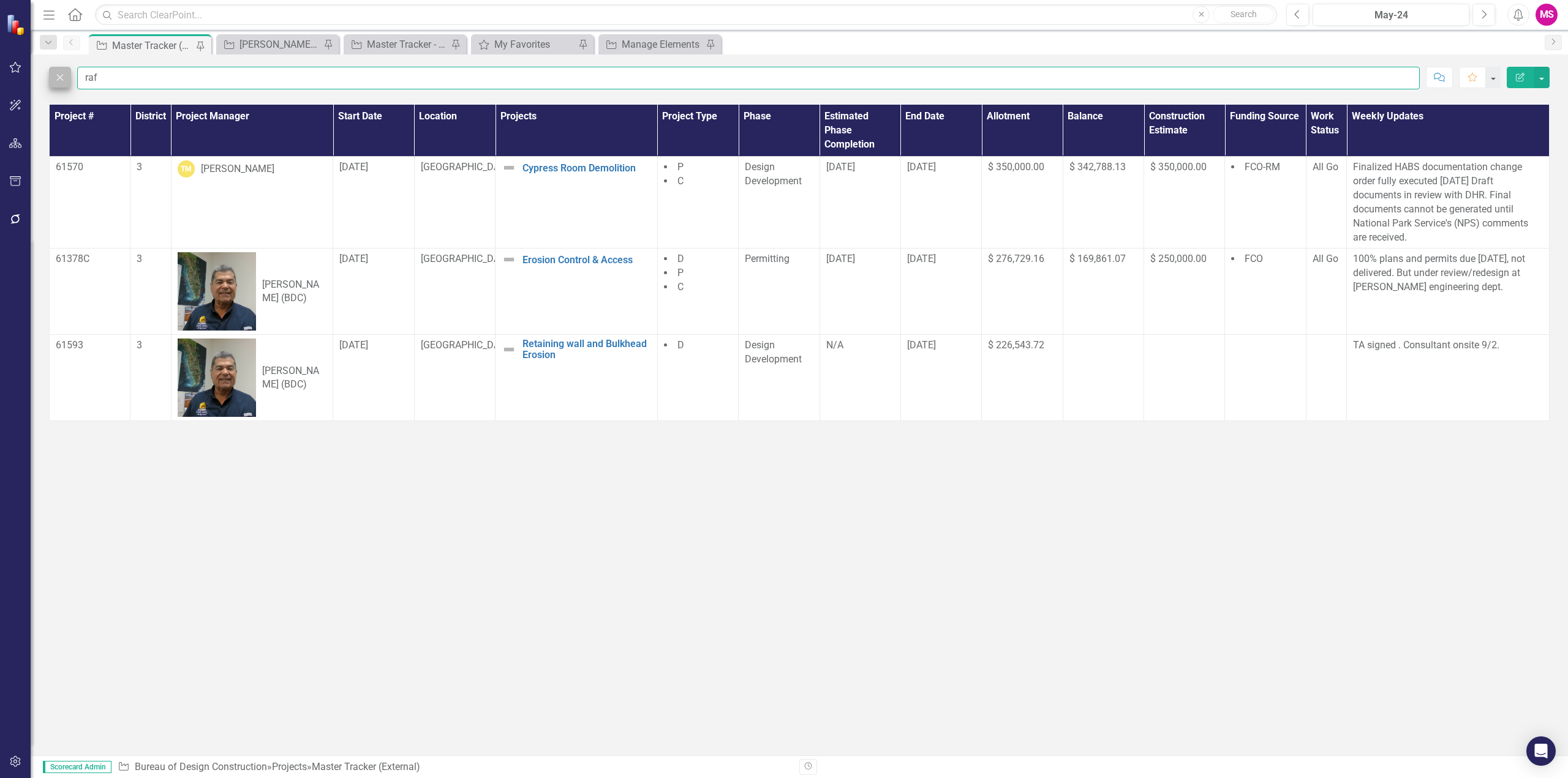
type input "raf"
drag, startPoint x: 59, startPoint y: 77, endPoint x: 580, endPoint y: 56, distance: 521.4
click at [59, 77] on icon "Close" at bounding box center [59, 77] width 14 height 11
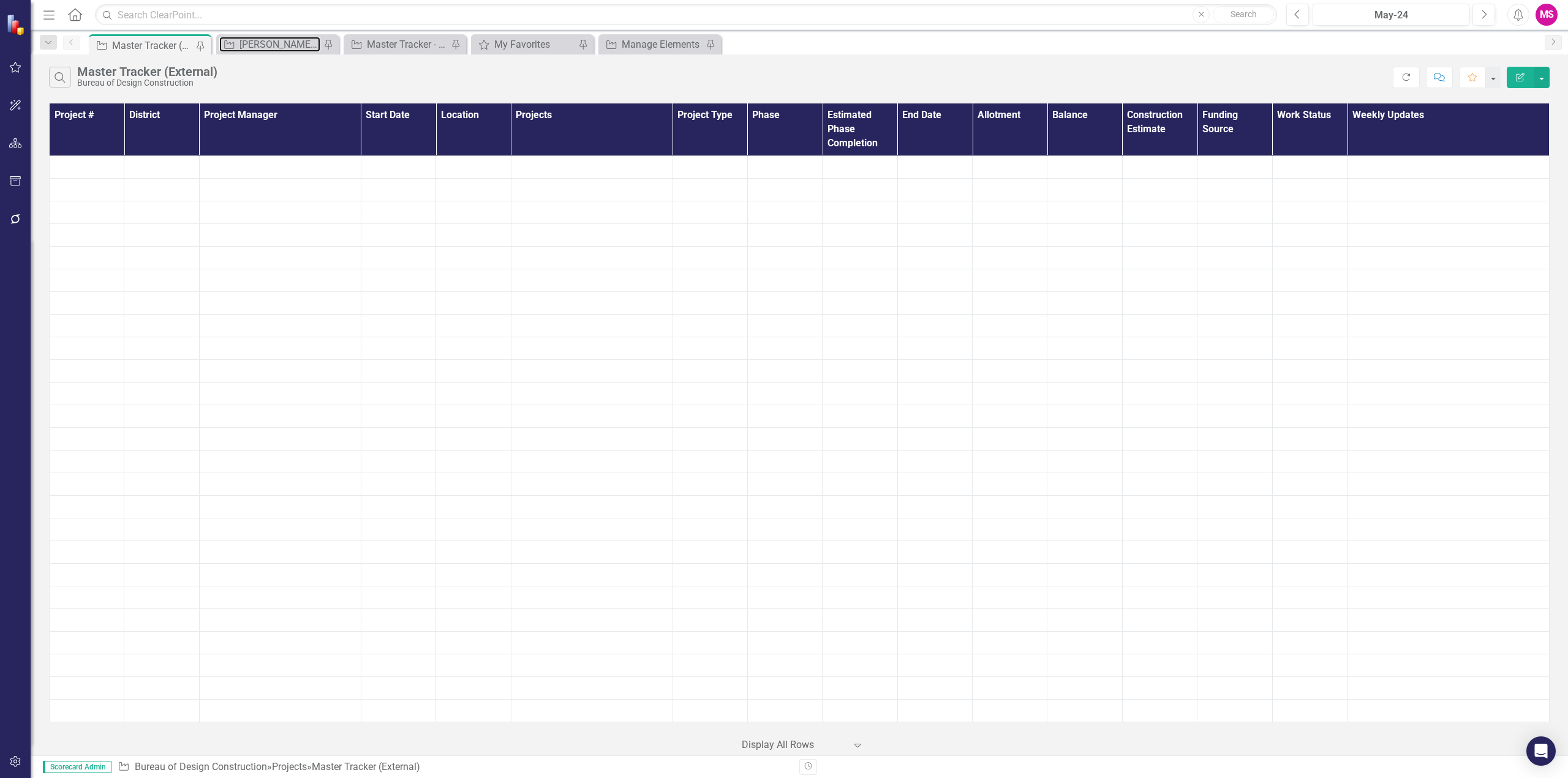
click at [279, 42] on div "[PERSON_NAME]'s Tracker" at bounding box center [280, 44] width 81 height 15
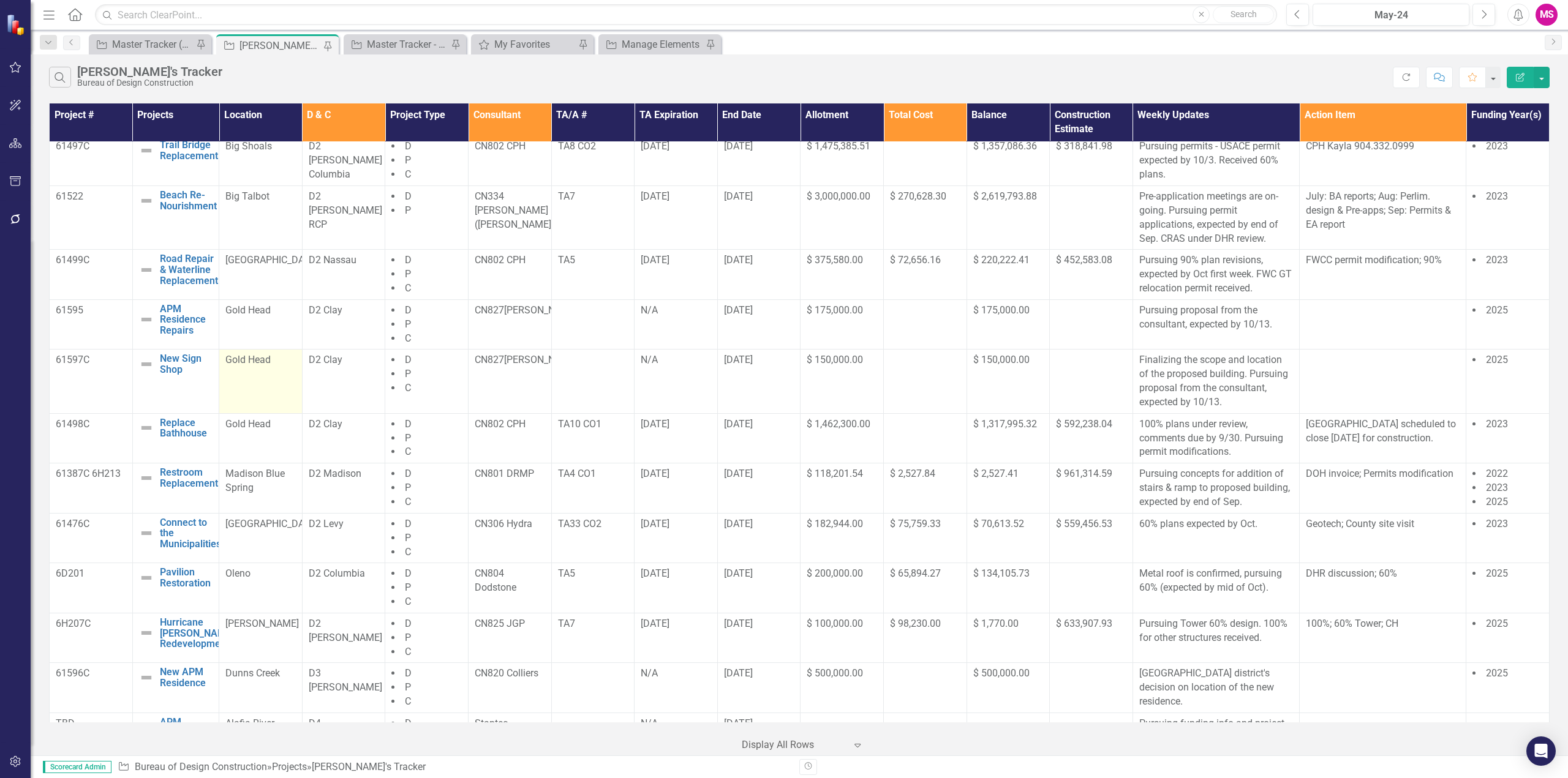
scroll to position [123, 0]
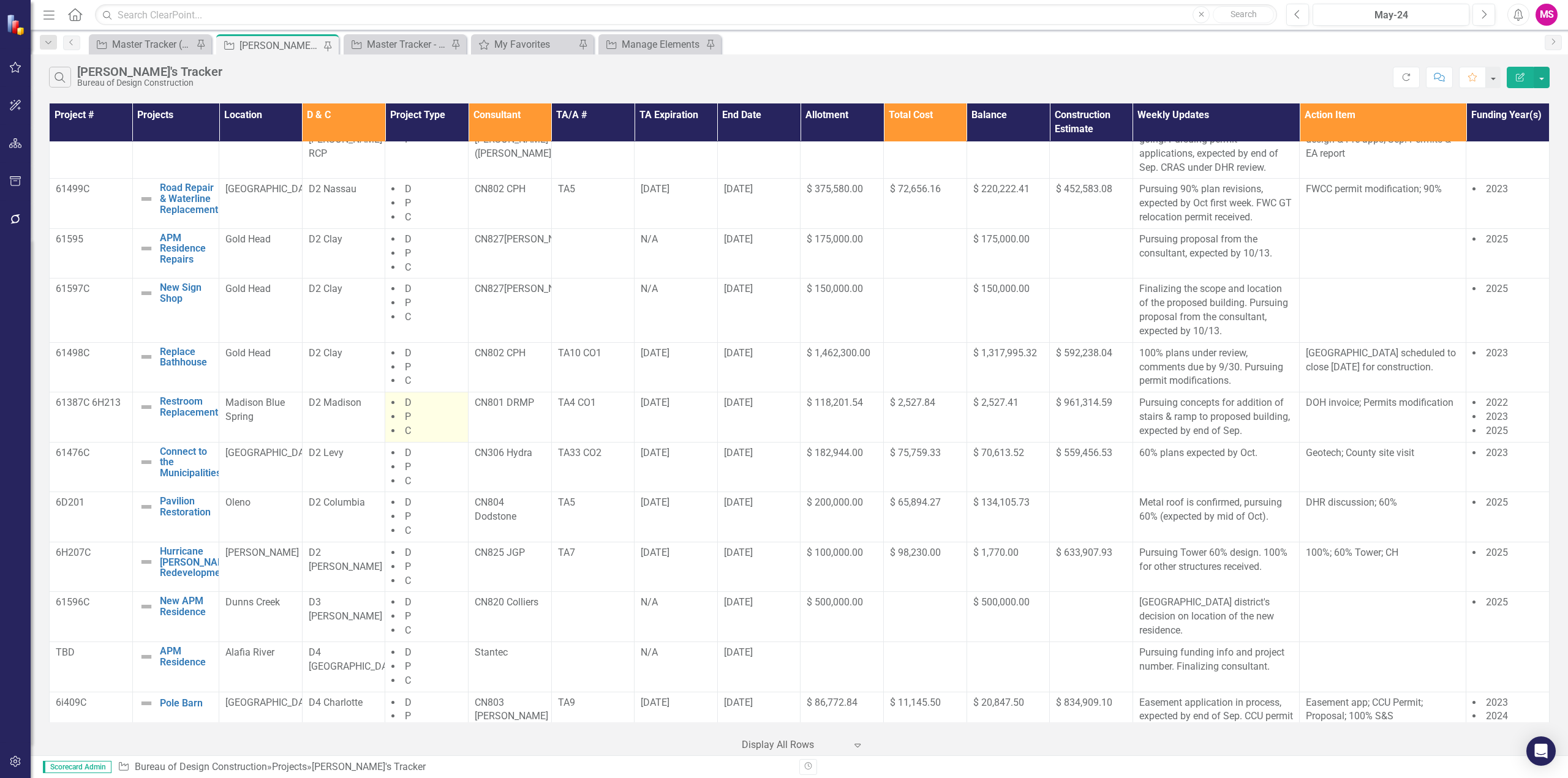
scroll to position [245, 0]
